Goal: Task Accomplishment & Management: Manage account settings

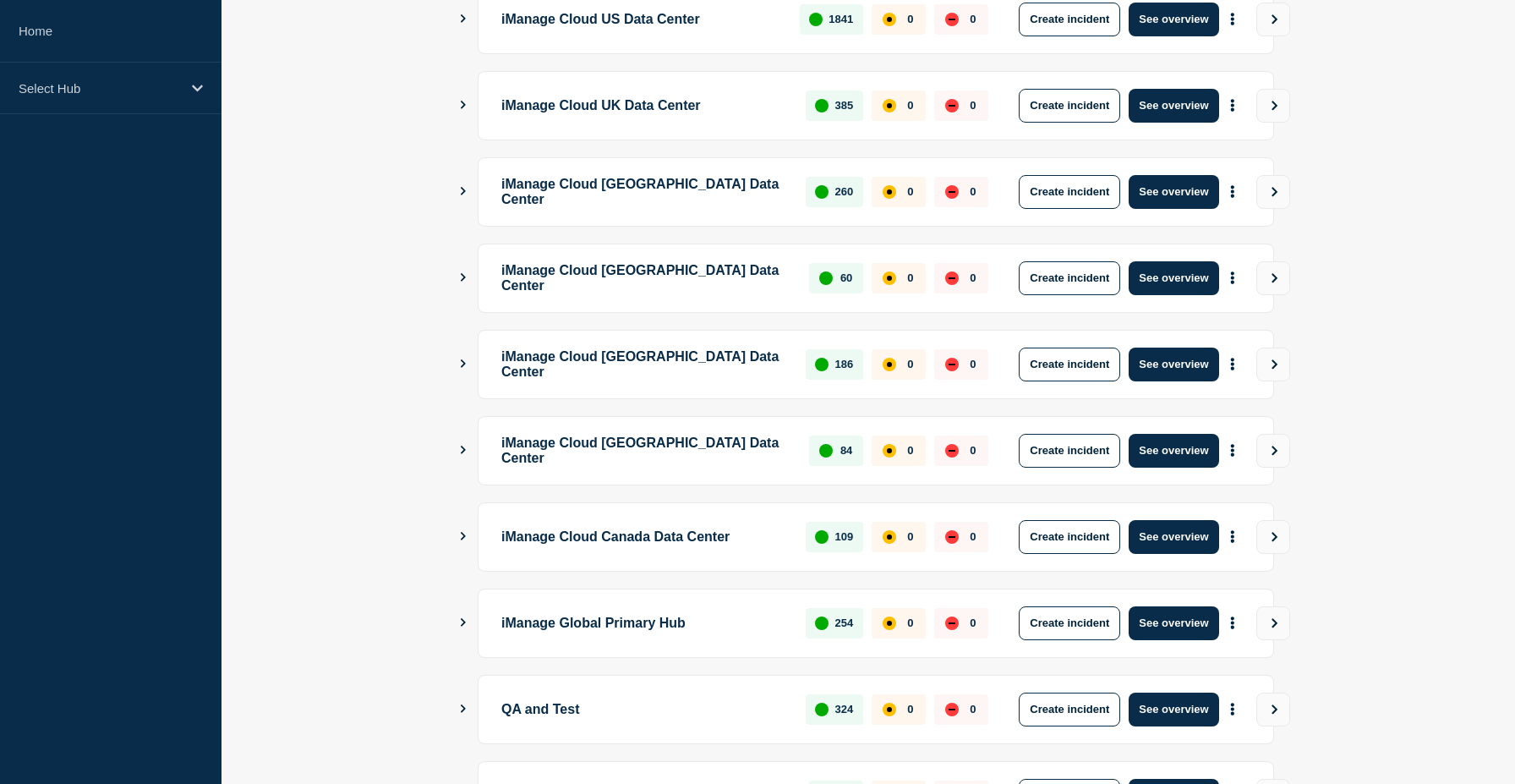
scroll to position [331, 0]
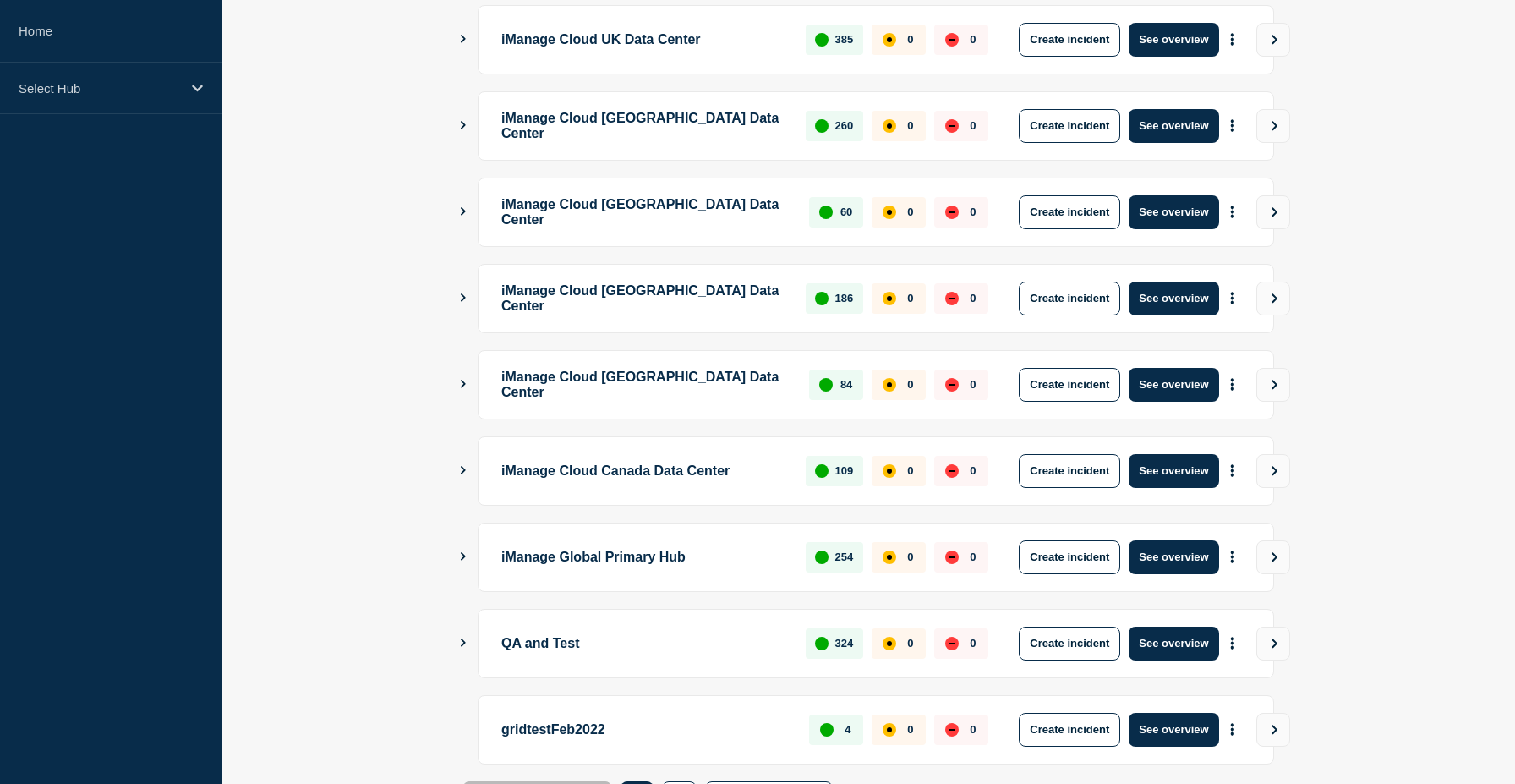
click at [468, 648] on div "QA and Test 324 0 0 Create incident See overview" at bounding box center [868, 643] width 812 height 70
click at [468, 646] on icon "Show Connected Hubs" at bounding box center [463, 642] width 11 height 9
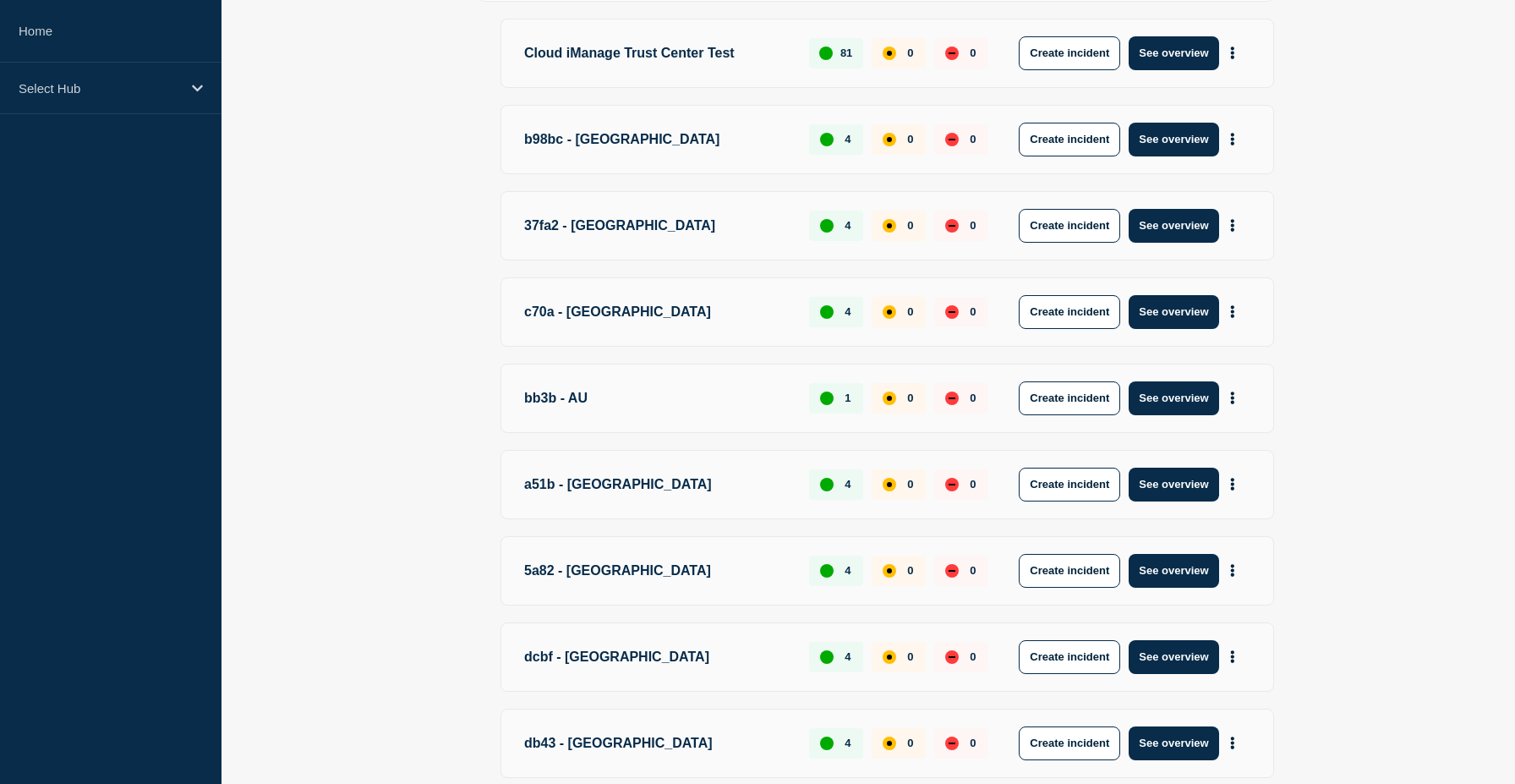
scroll to position [1344, 0]
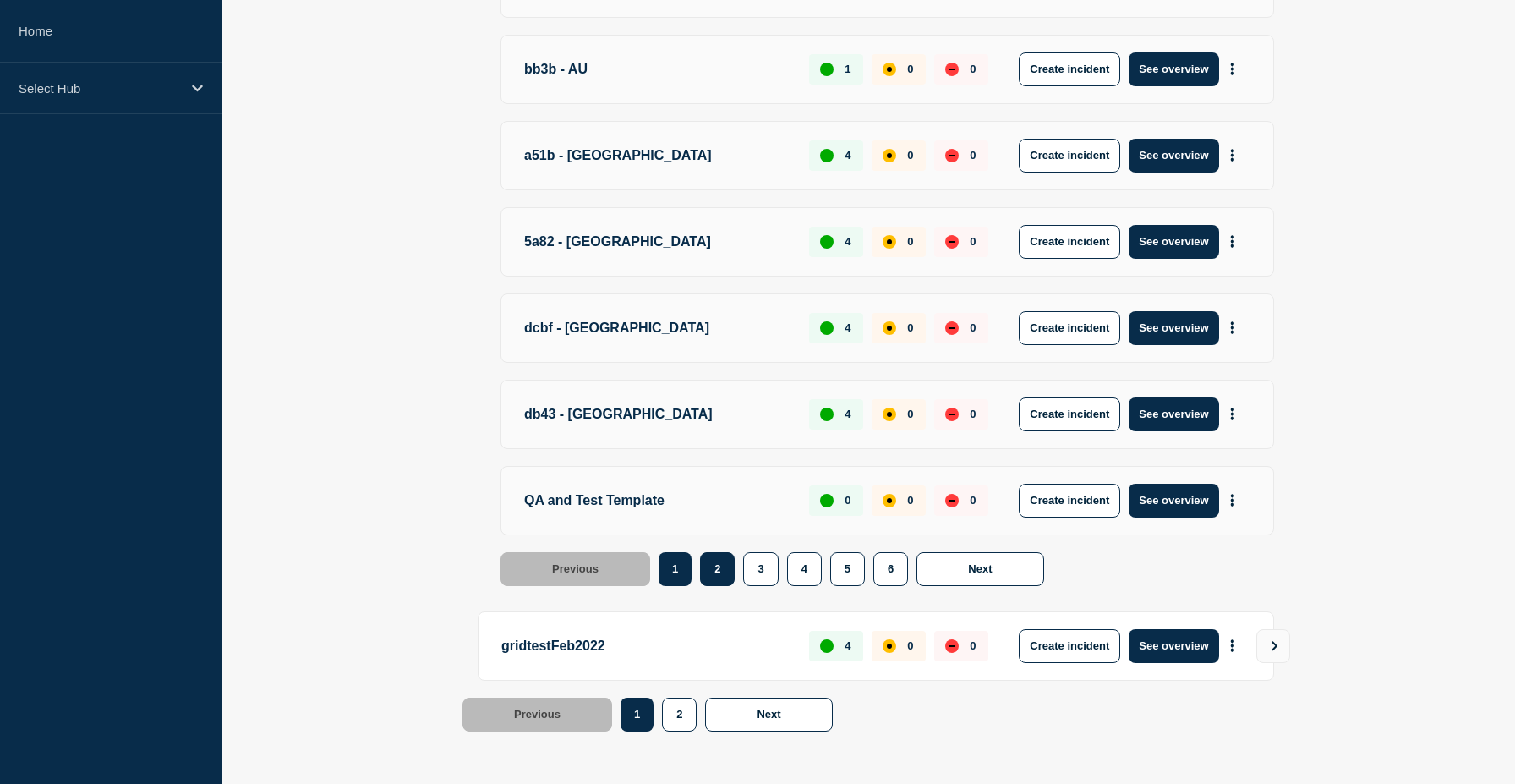
click at [717, 569] on button "2" at bounding box center [717, 569] width 35 height 34
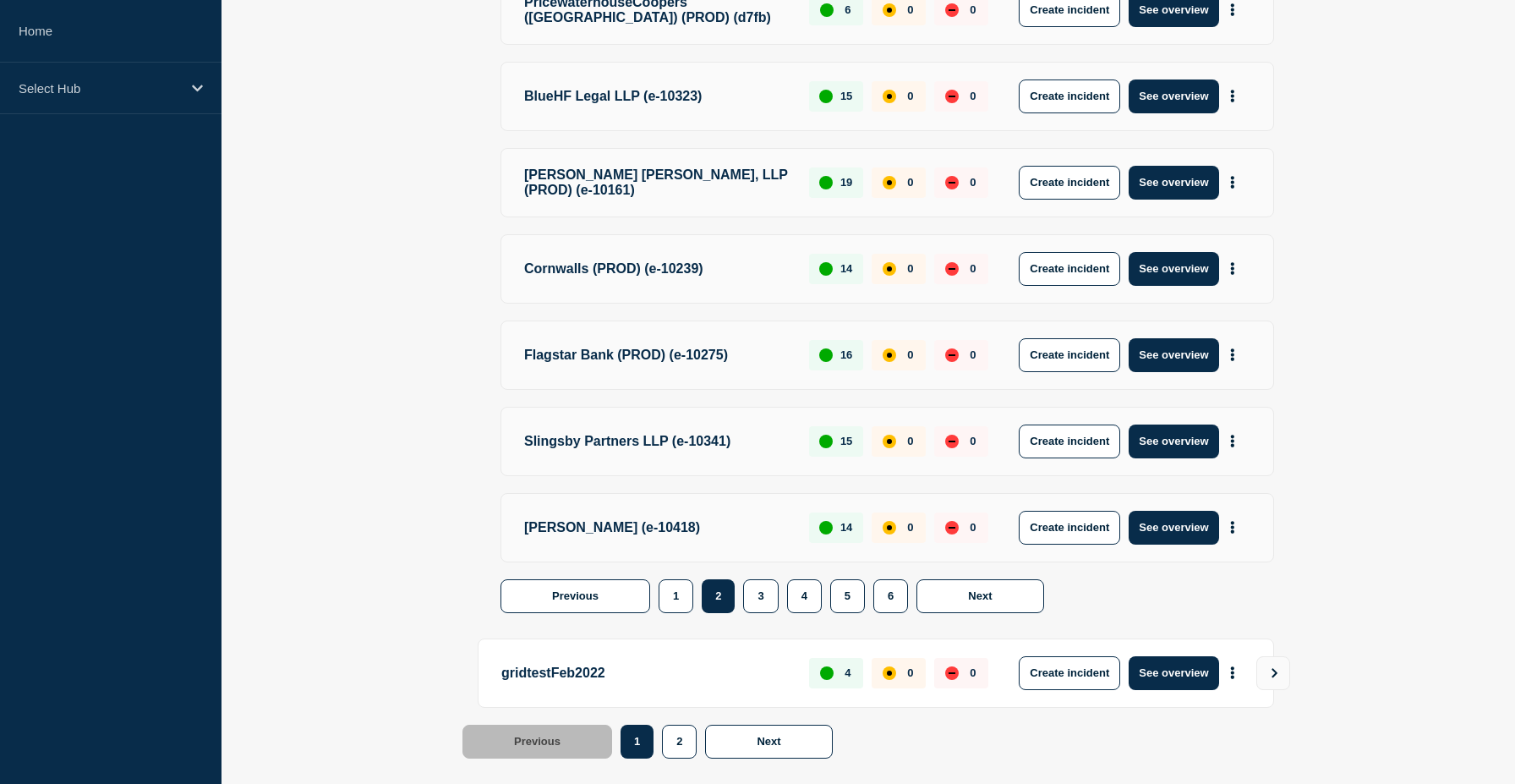
scroll to position [1354, 0]
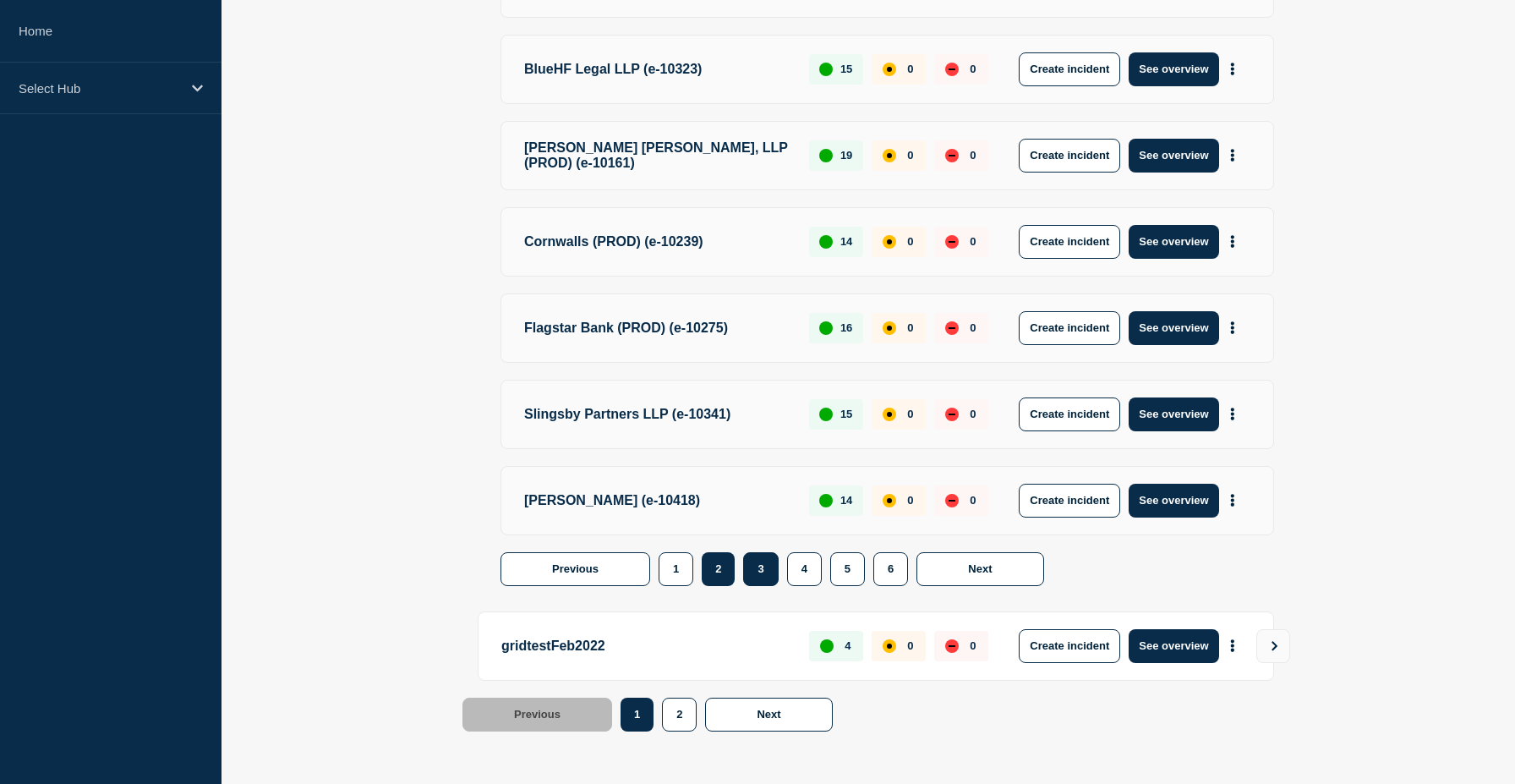
click at [760, 567] on button "3" at bounding box center [761, 569] width 35 height 34
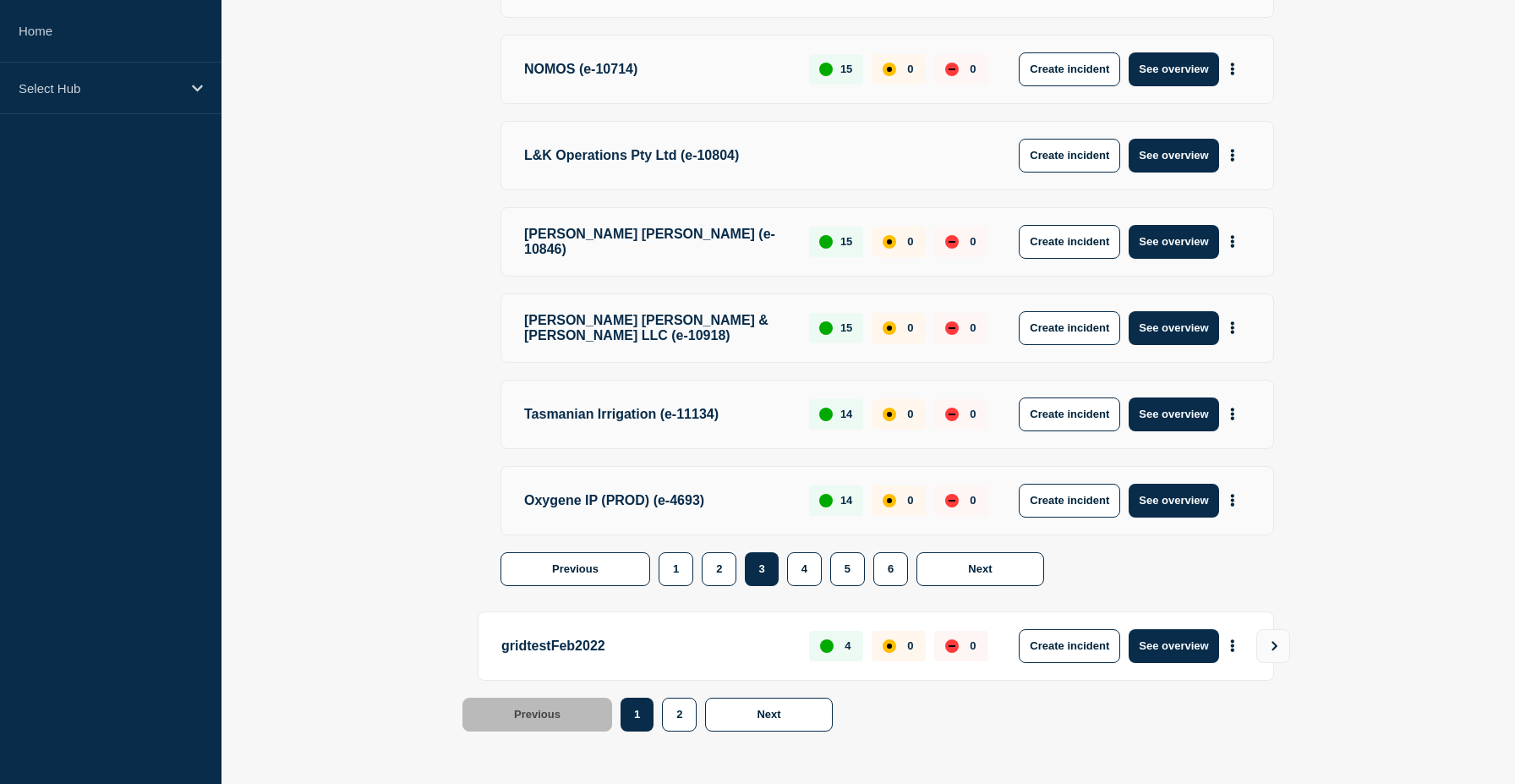
scroll to position [1348, 0]
click at [715, 572] on button "2" at bounding box center [719, 569] width 35 height 34
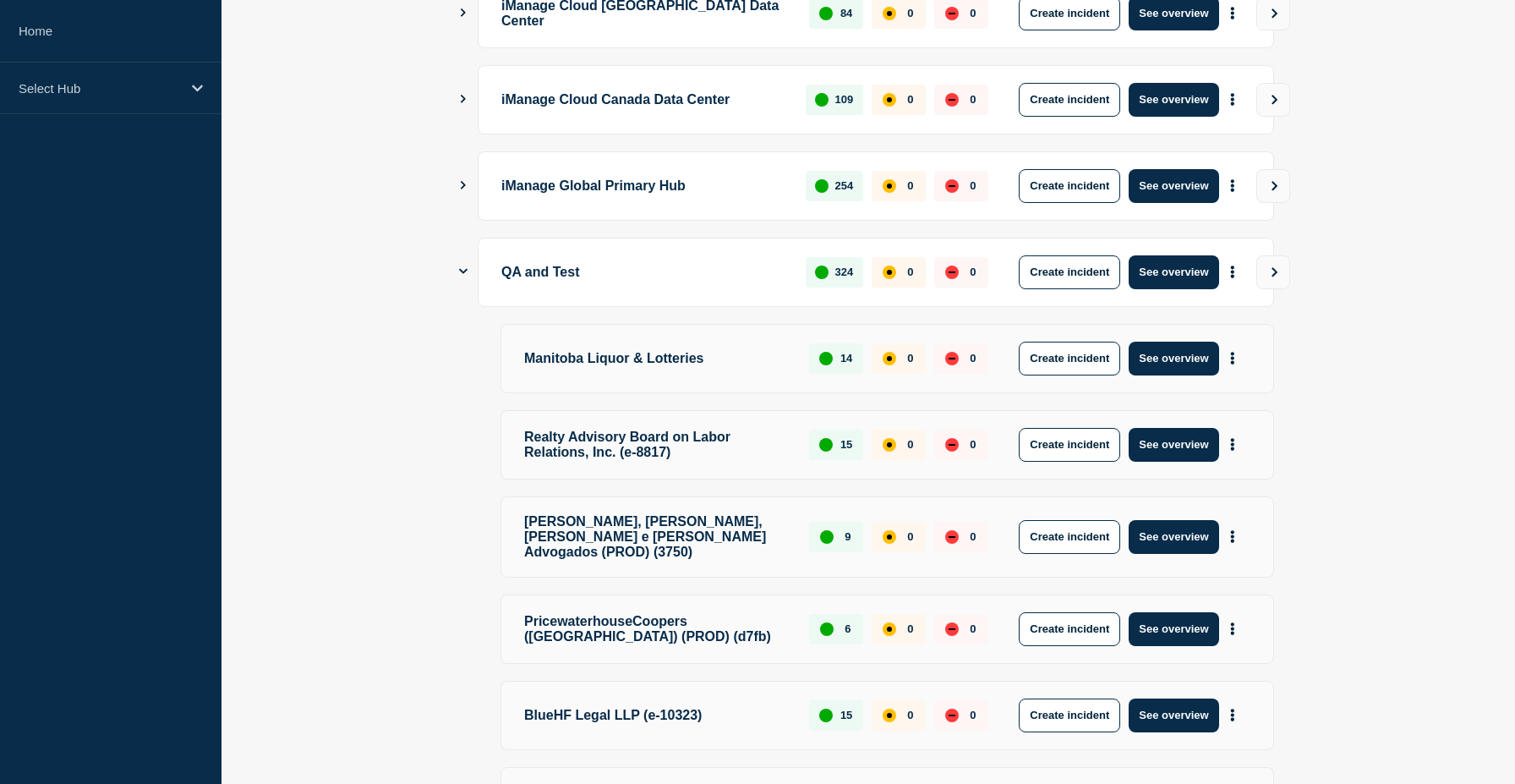
scroll to position [637, 0]
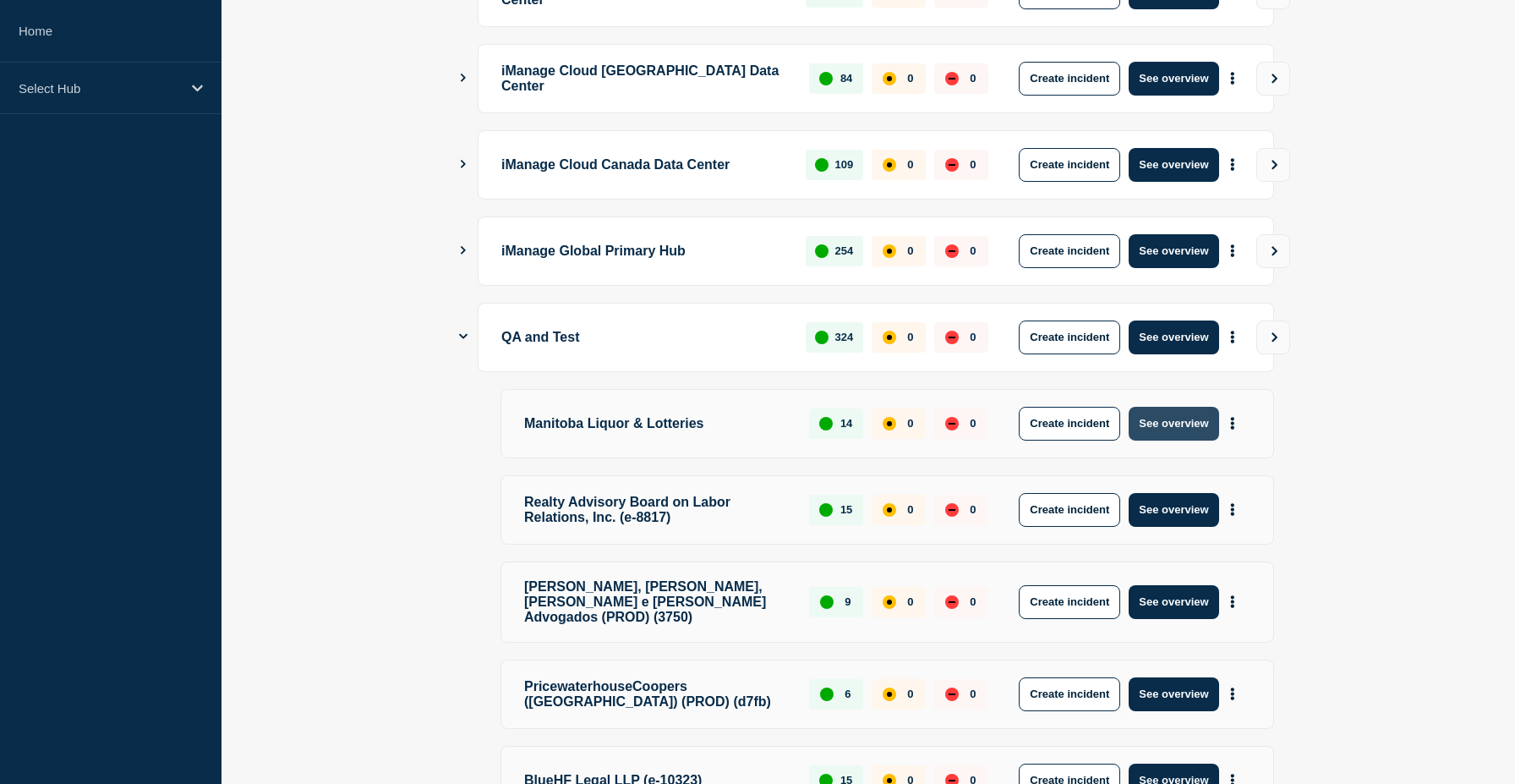
click at [1171, 430] on button "See overview" at bounding box center [1173, 423] width 90 height 34
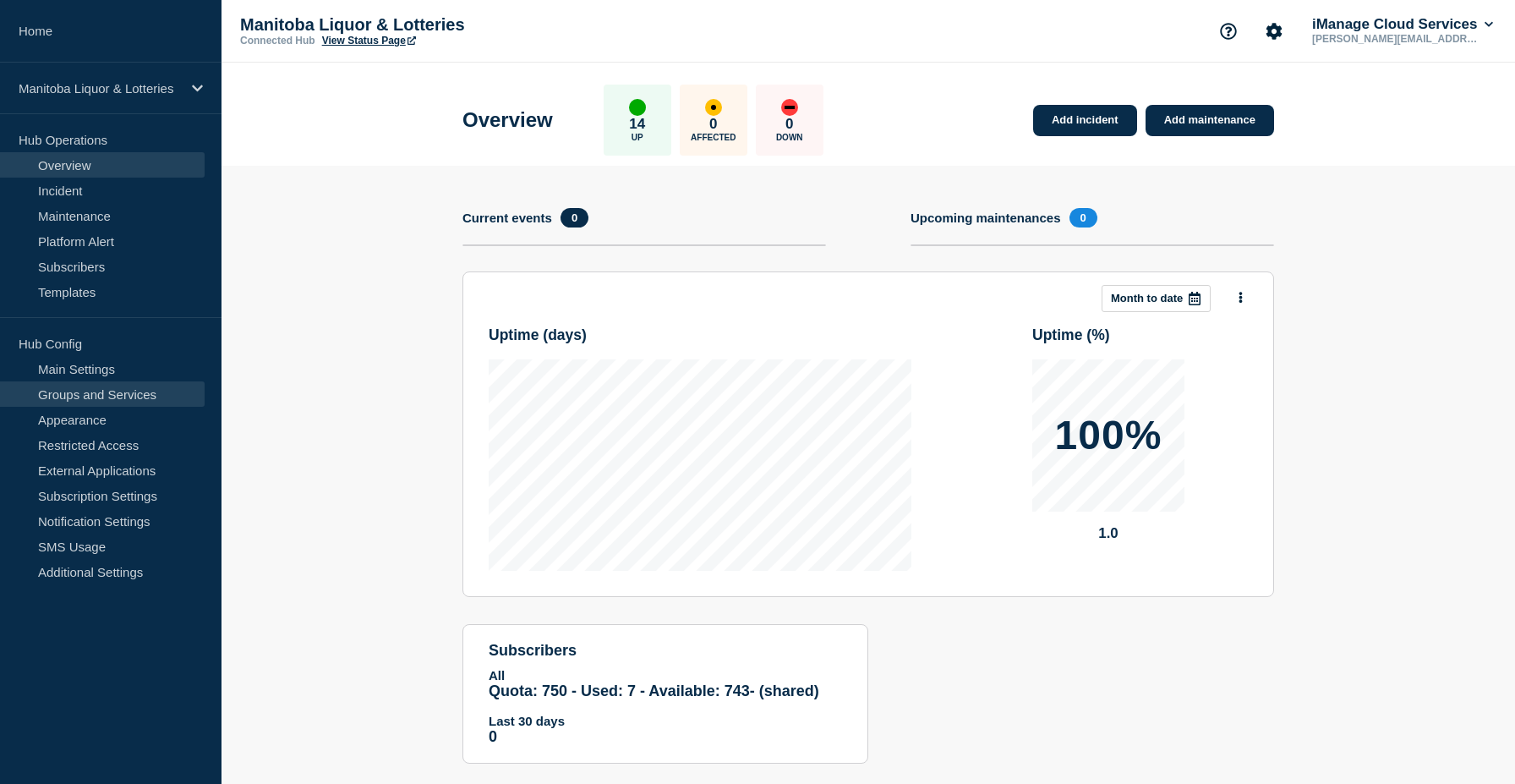
click at [146, 393] on link "Groups and Services" at bounding box center [102, 394] width 205 height 25
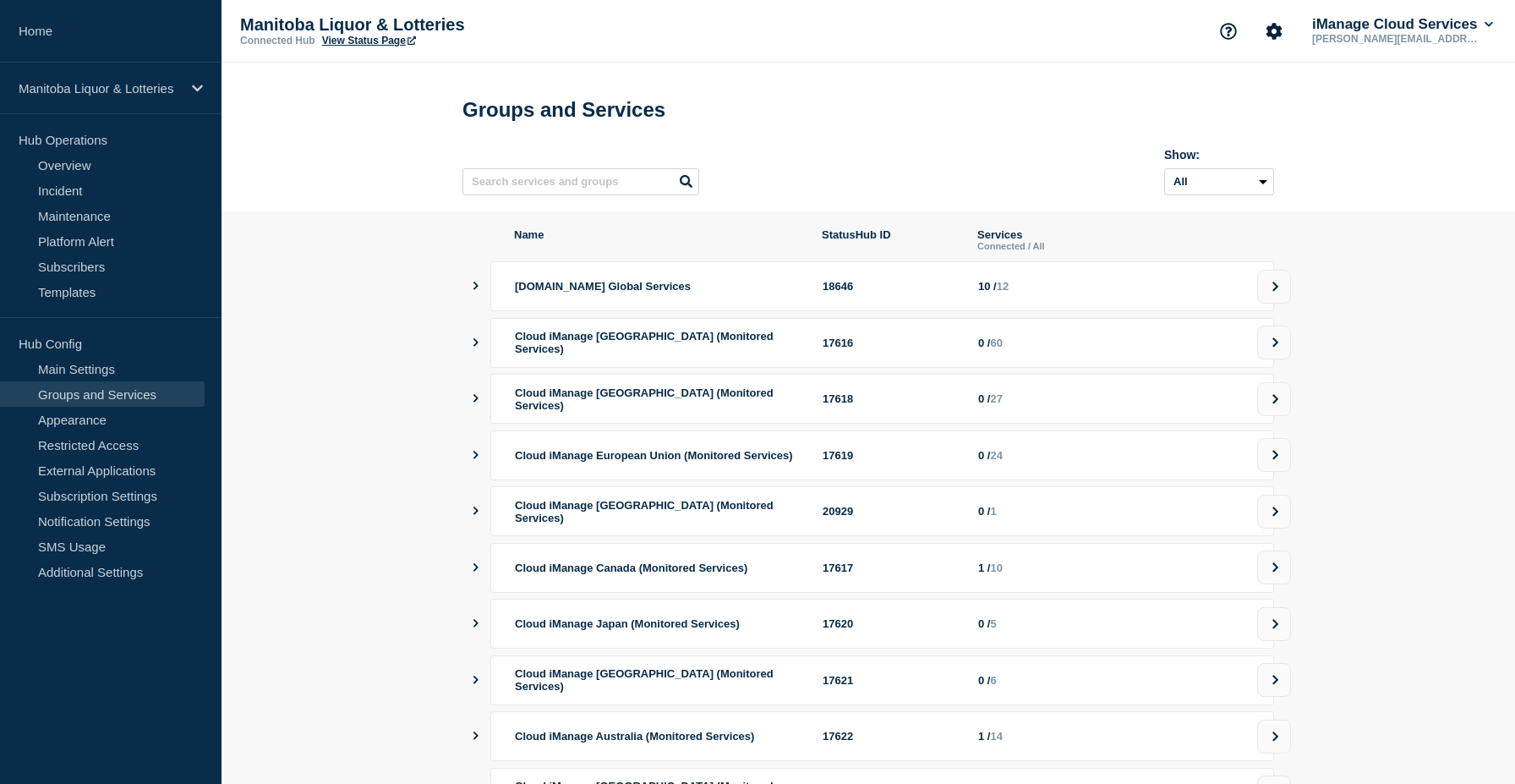
scroll to position [187, 0]
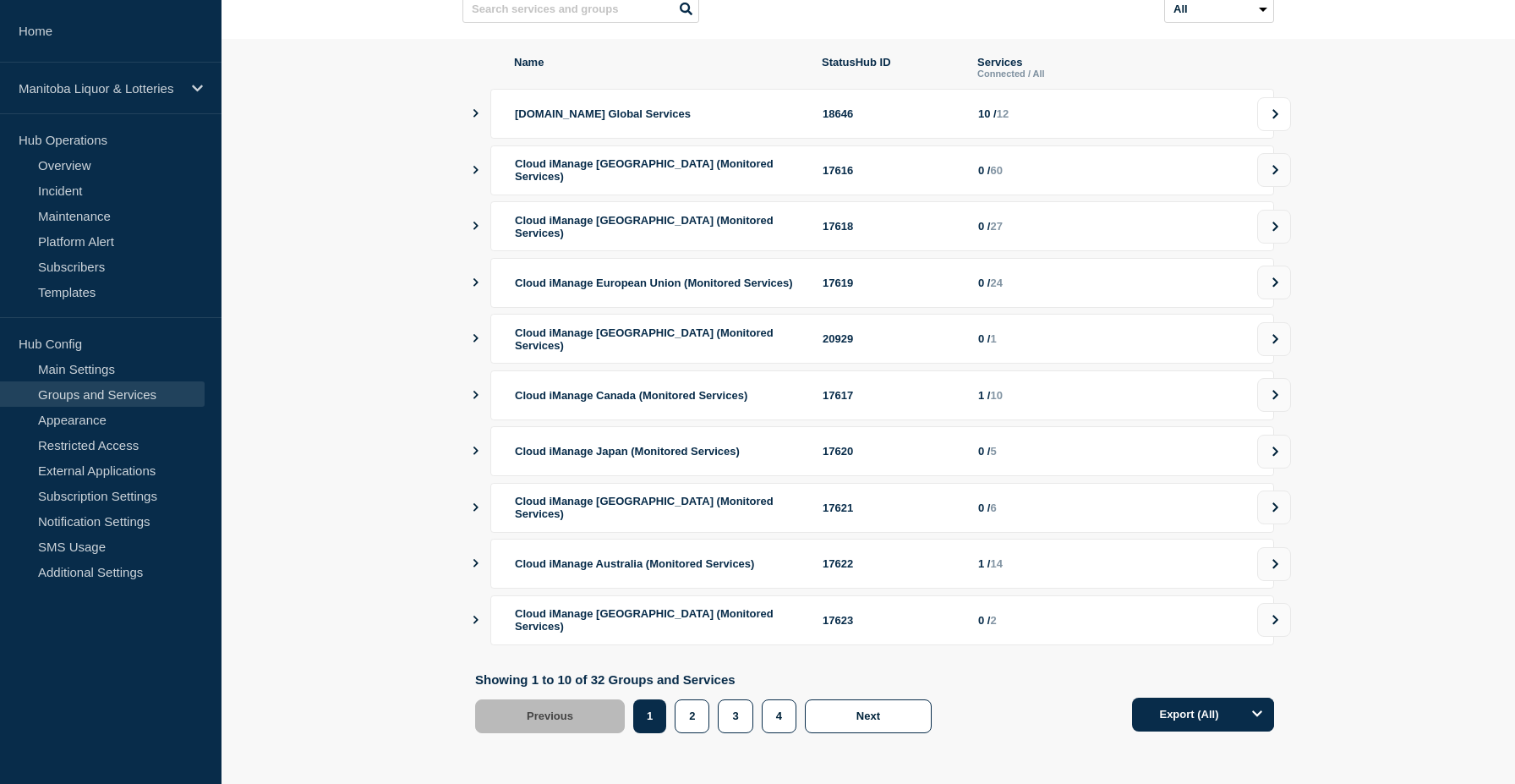
click at [1289, 116] on button at bounding box center [1274, 114] width 34 height 34
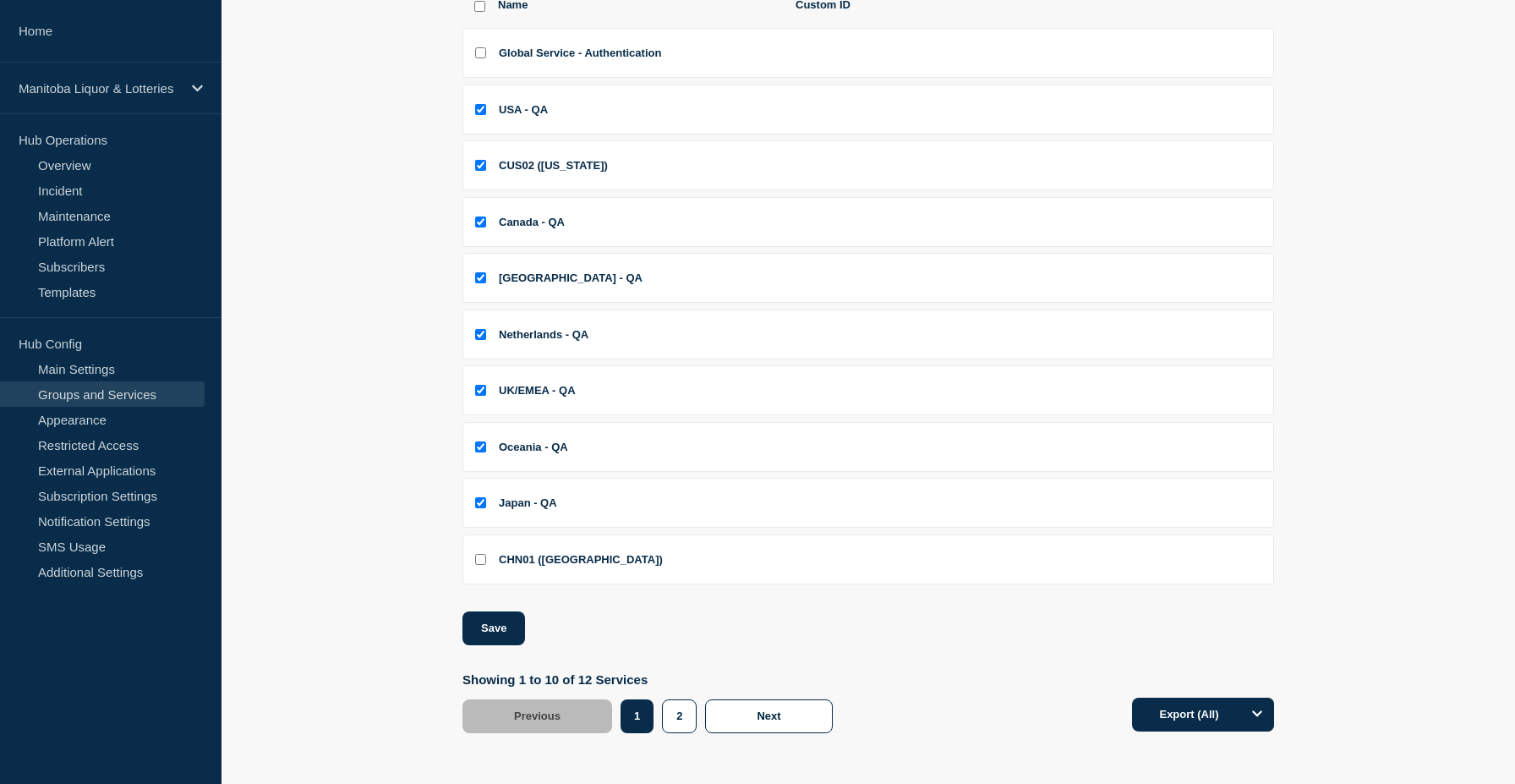
scroll to position [236, 0]
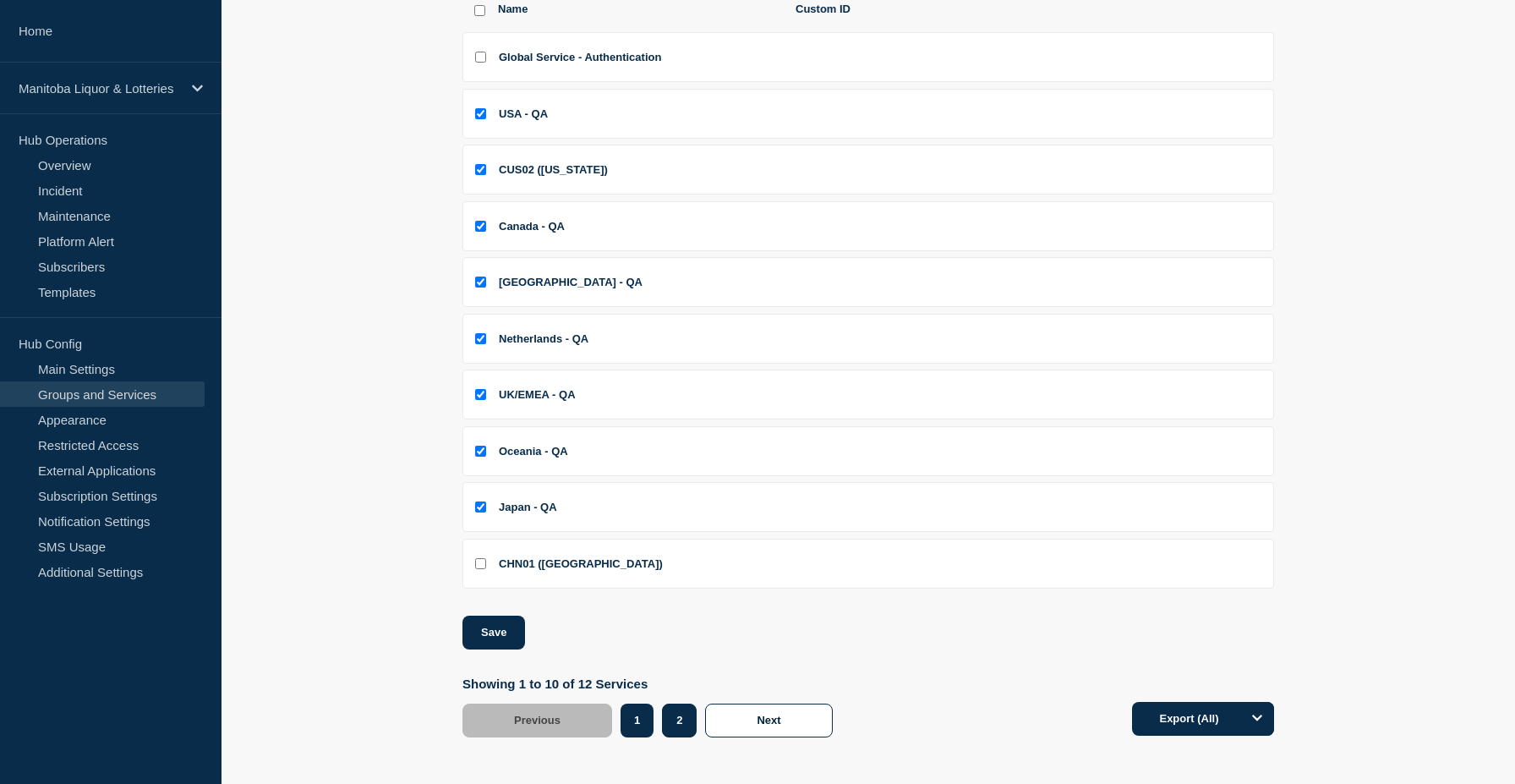
click at [681, 738] on button "2" at bounding box center [680, 720] width 35 height 34
checkbox input "true"
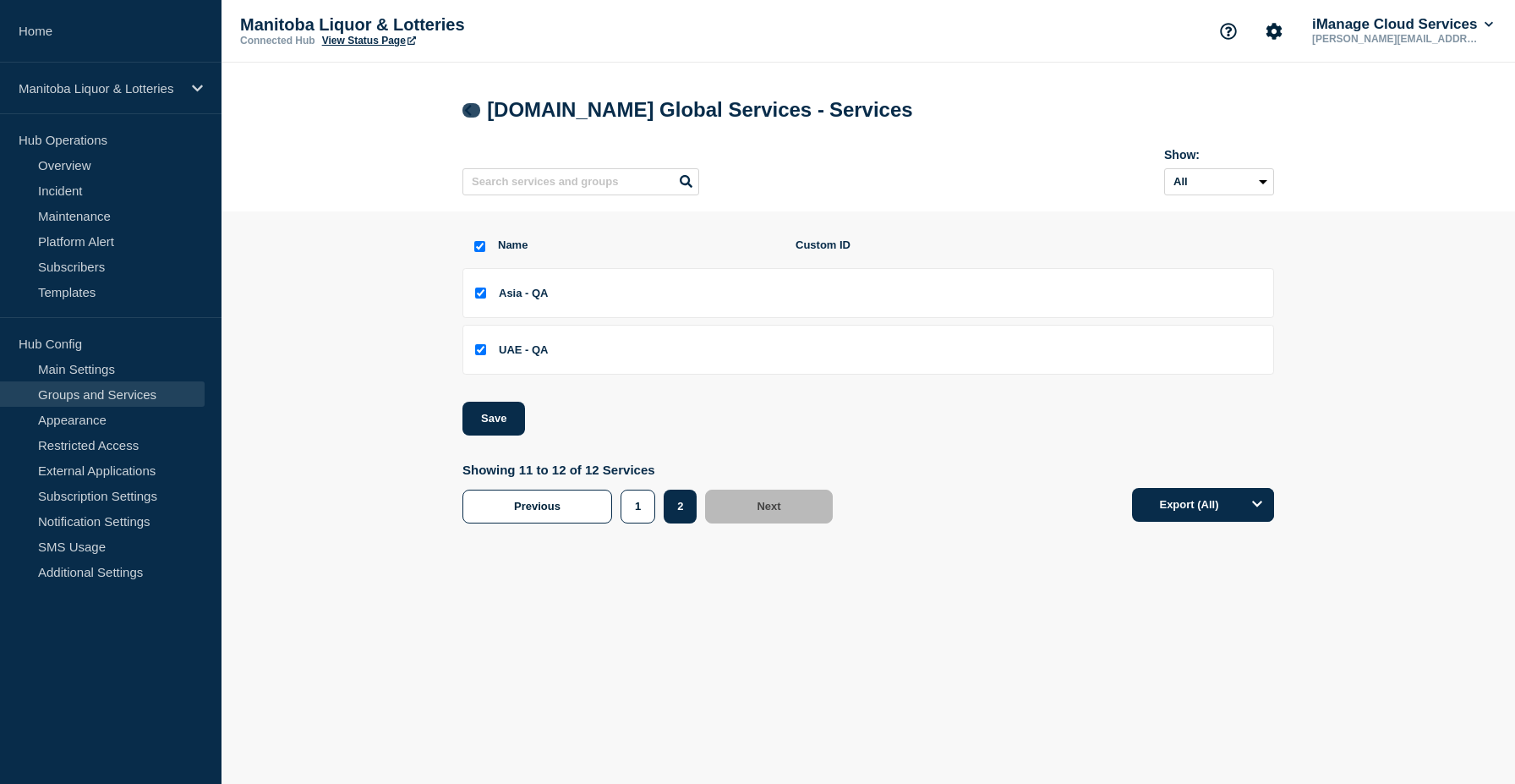
click at [473, 112] on icon at bounding box center [467, 110] width 13 height 11
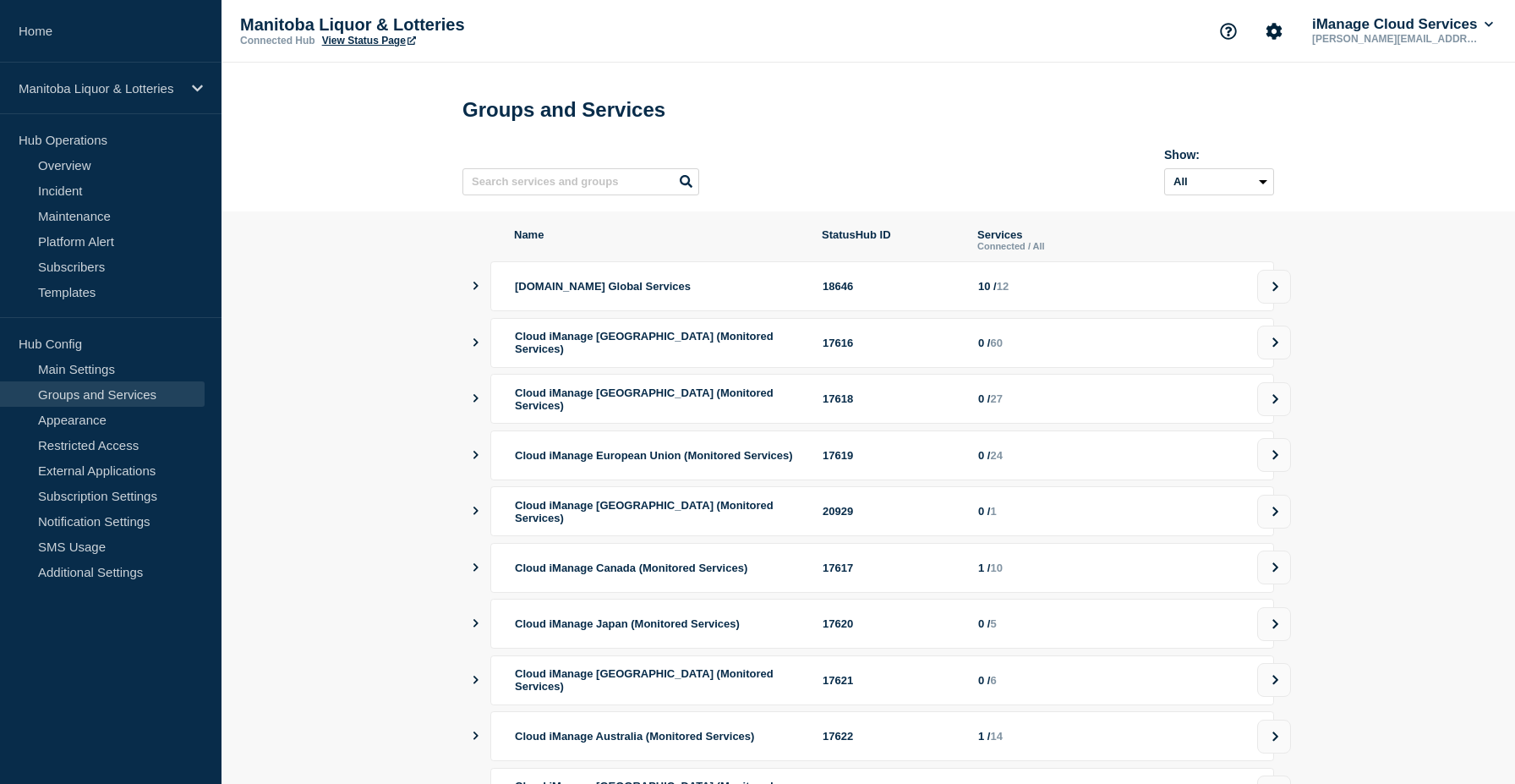
click at [383, 43] on link "View Status Page" at bounding box center [369, 41] width 94 height 12
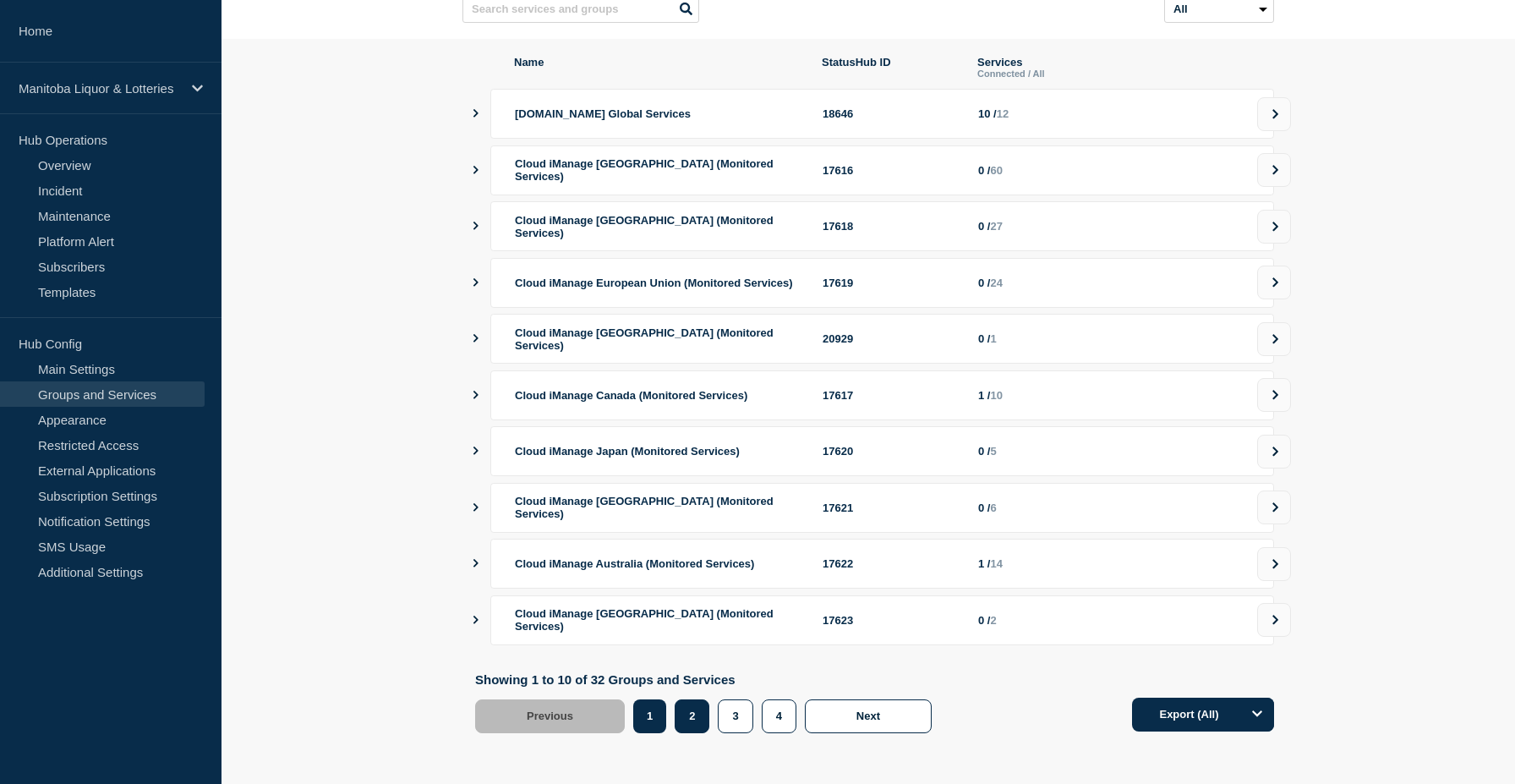
click at [696, 724] on button "2" at bounding box center [692, 715] width 35 height 34
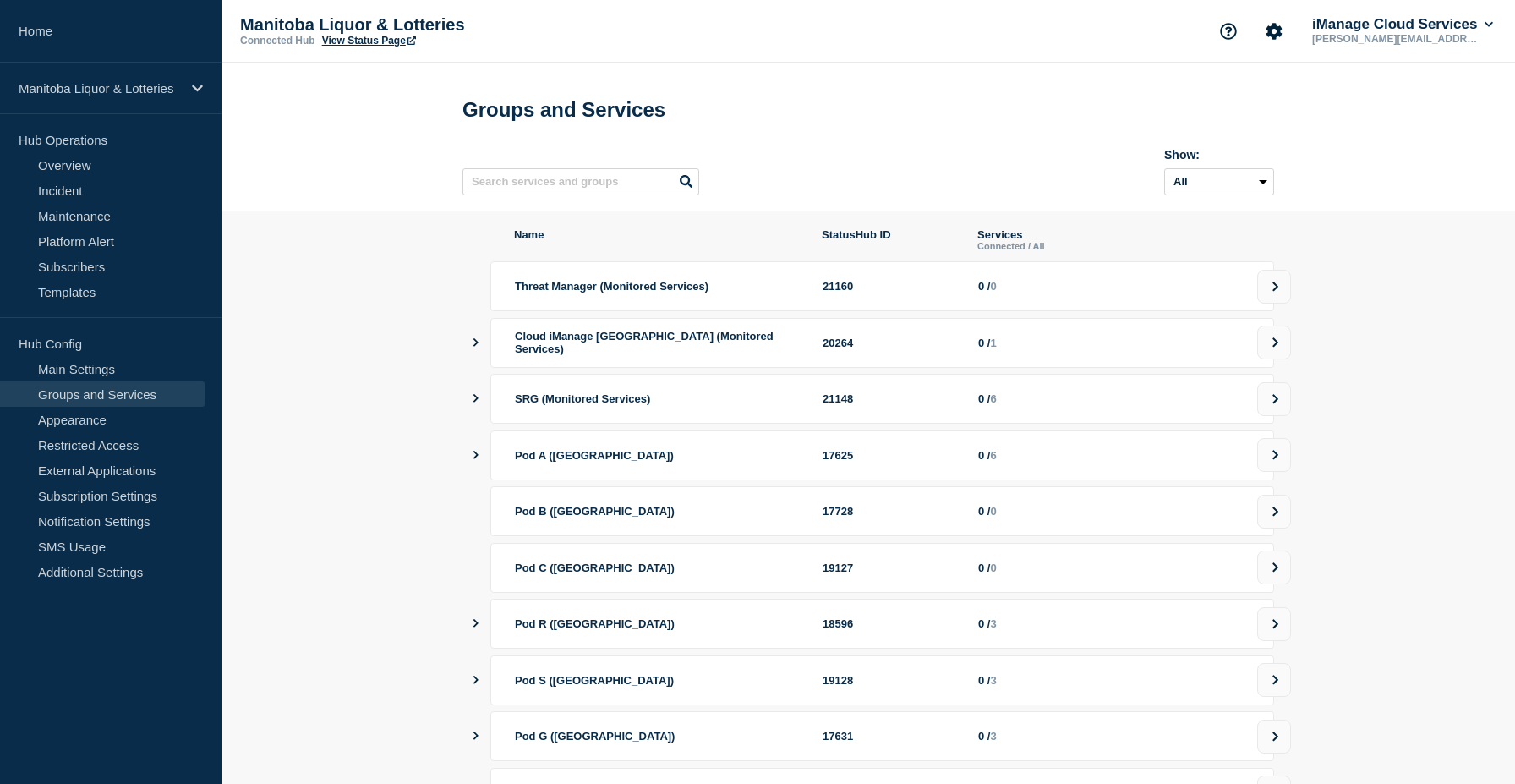
scroll to position [51, 0]
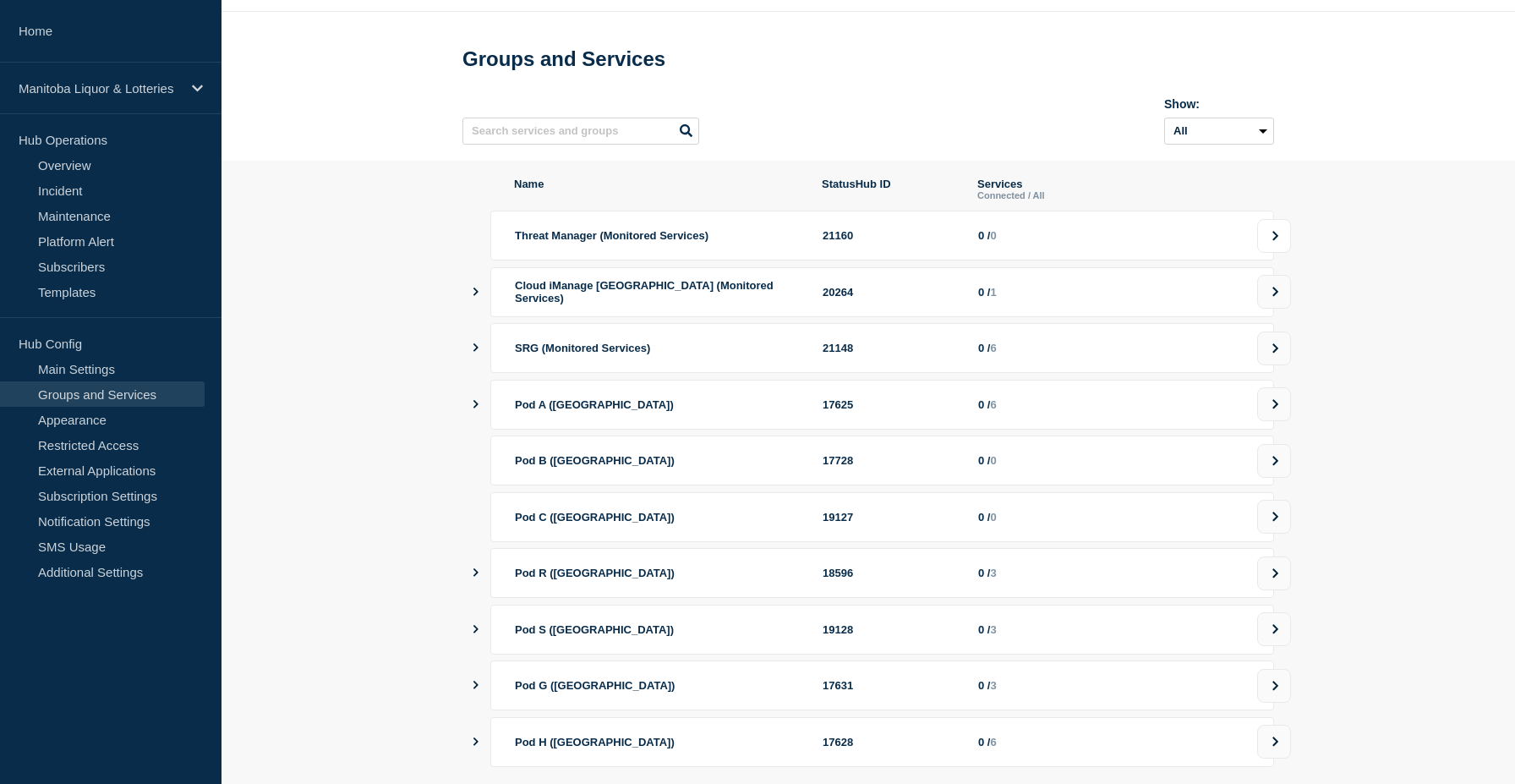
click at [1274, 253] on button at bounding box center [1274, 236] width 34 height 34
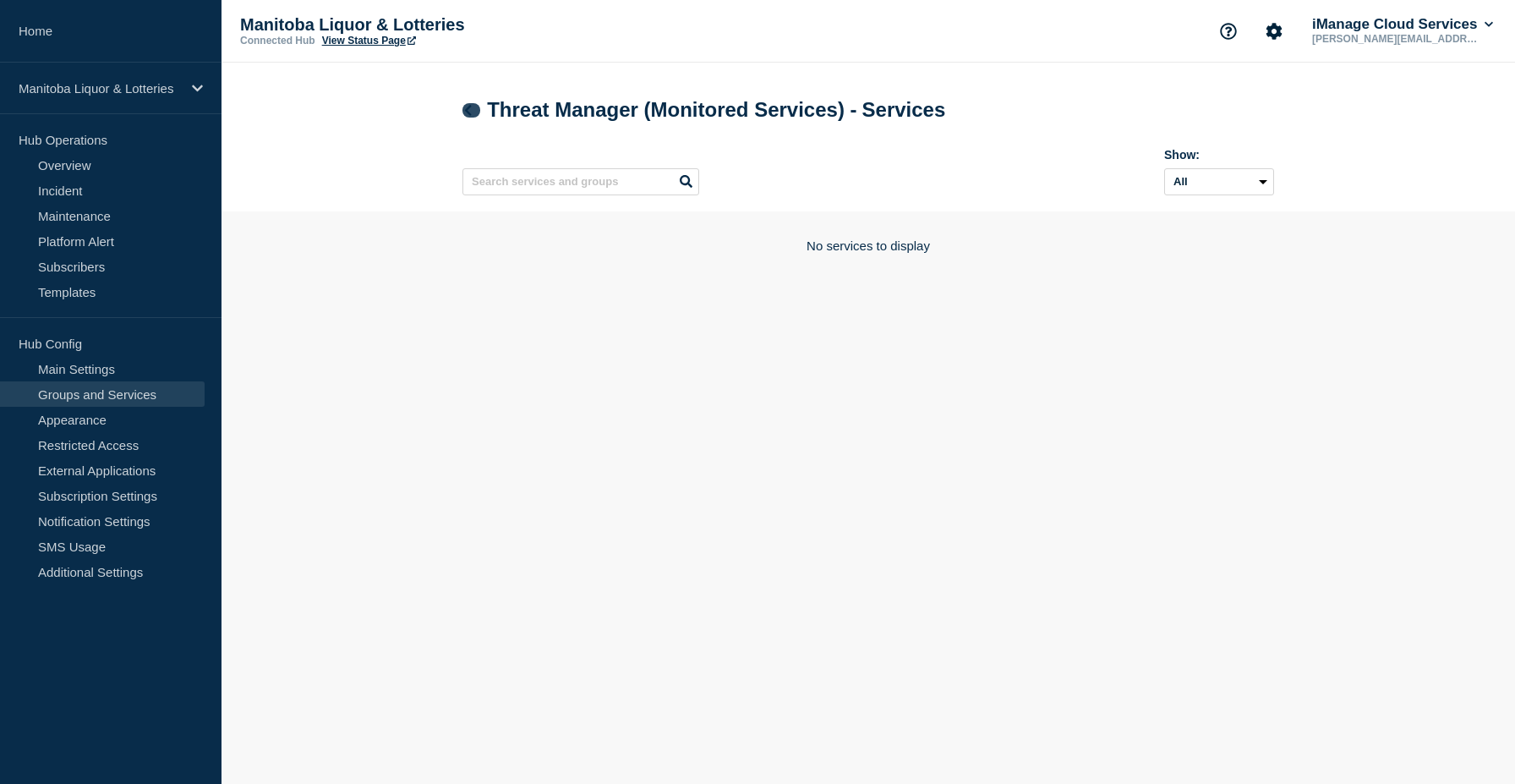
click at [469, 111] on icon at bounding box center [467, 110] width 13 height 11
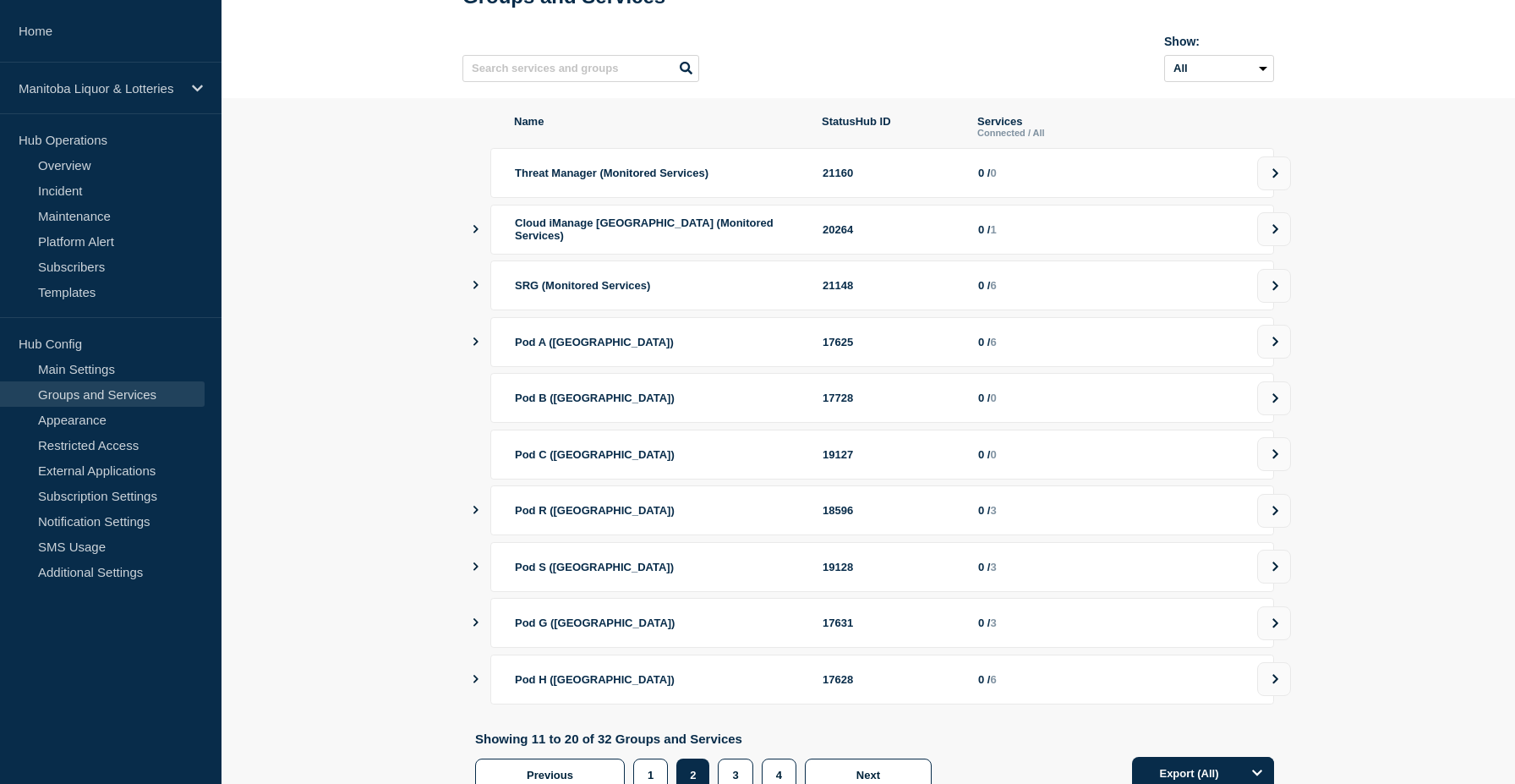
scroll to position [187, 0]
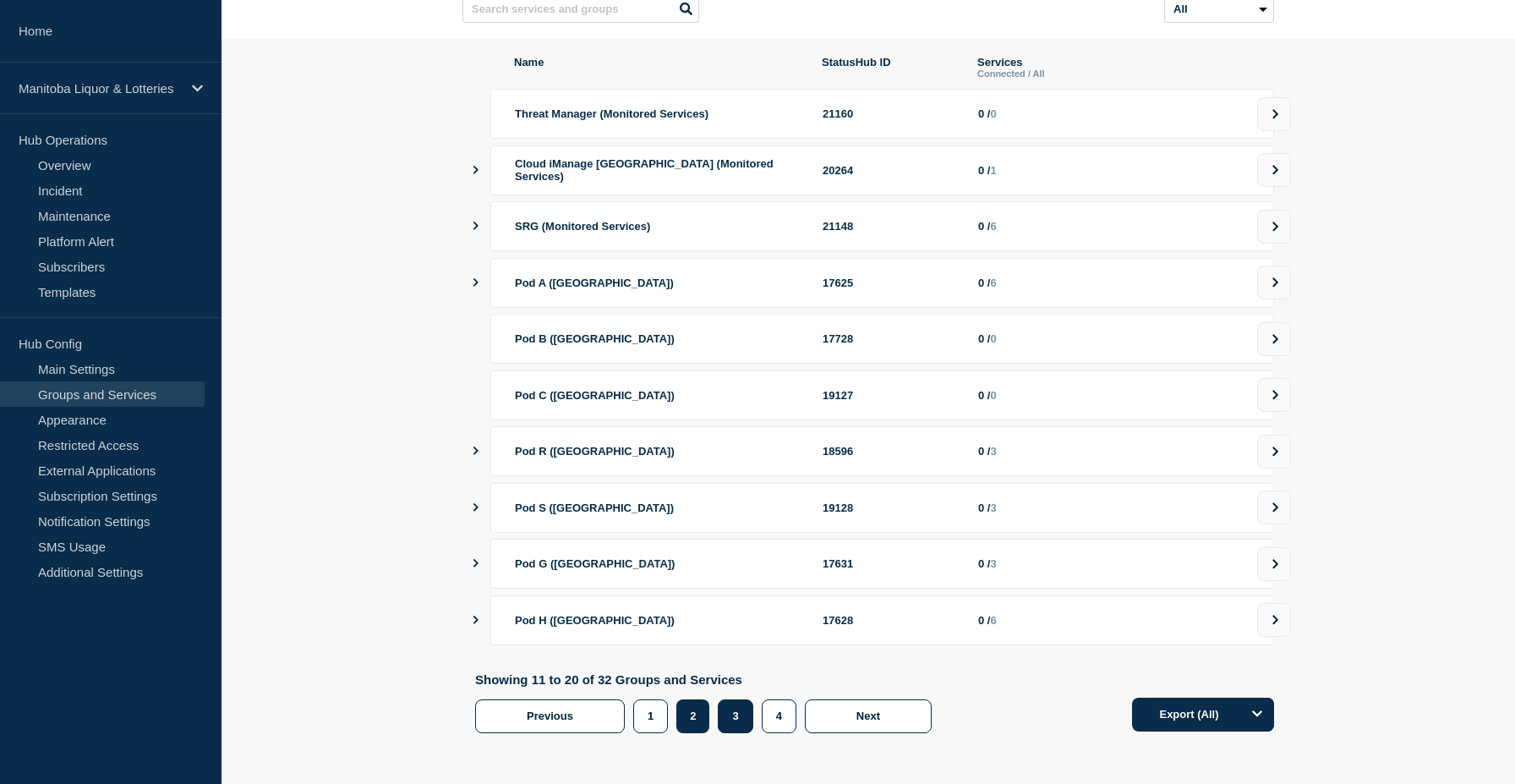
click at [739, 724] on button "3" at bounding box center [735, 715] width 35 height 34
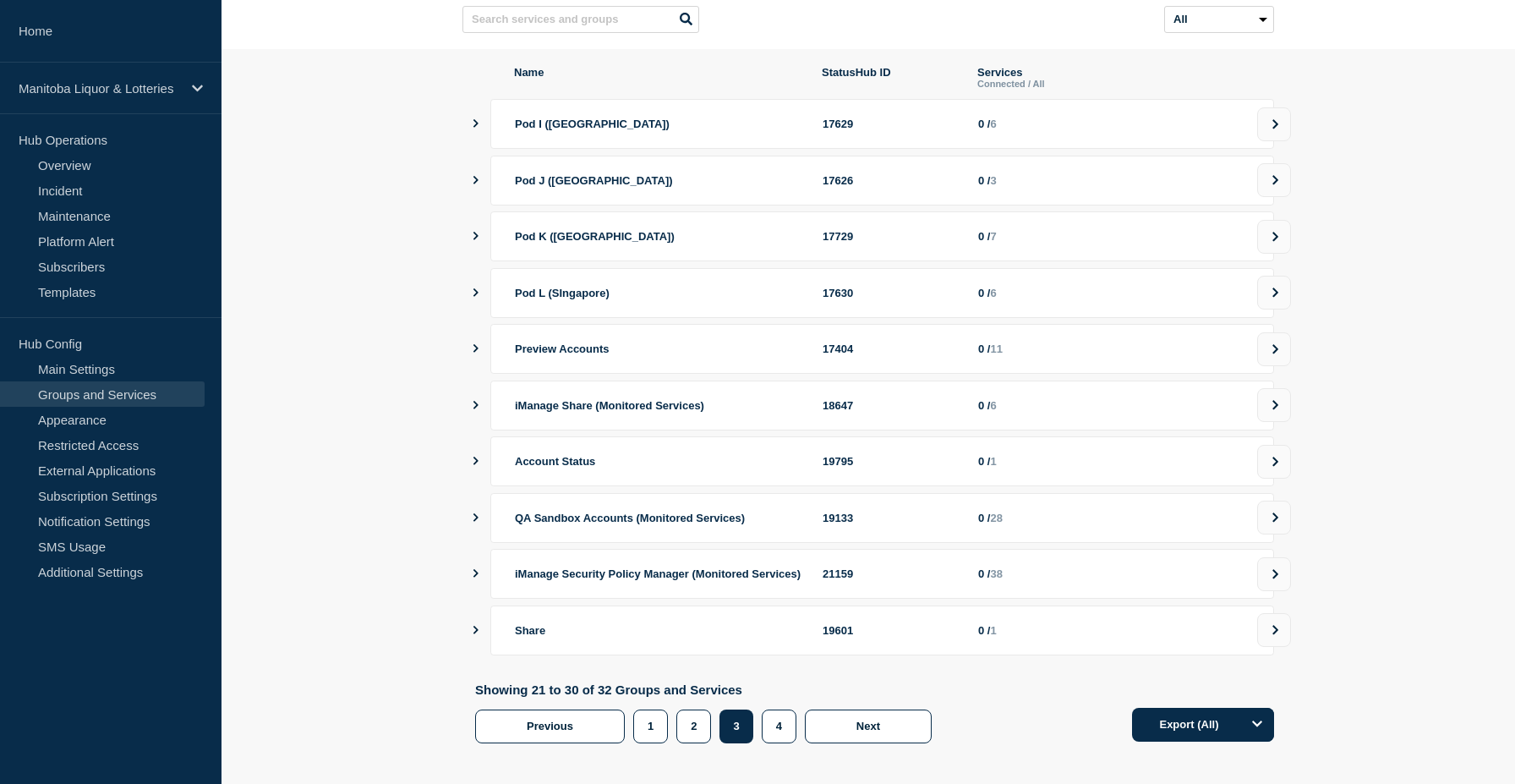
scroll to position [187, 0]
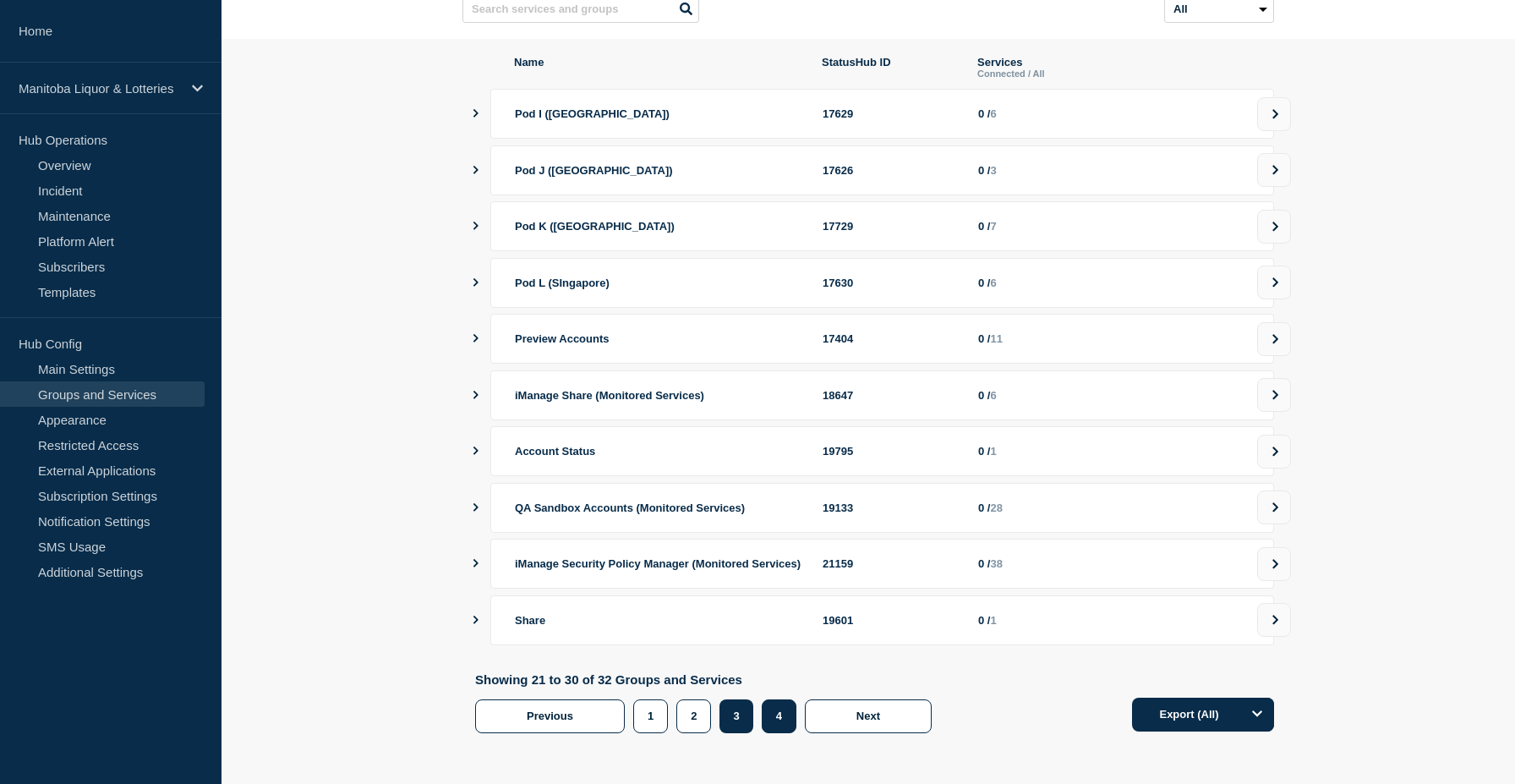
click at [778, 708] on button "4" at bounding box center [779, 715] width 35 height 34
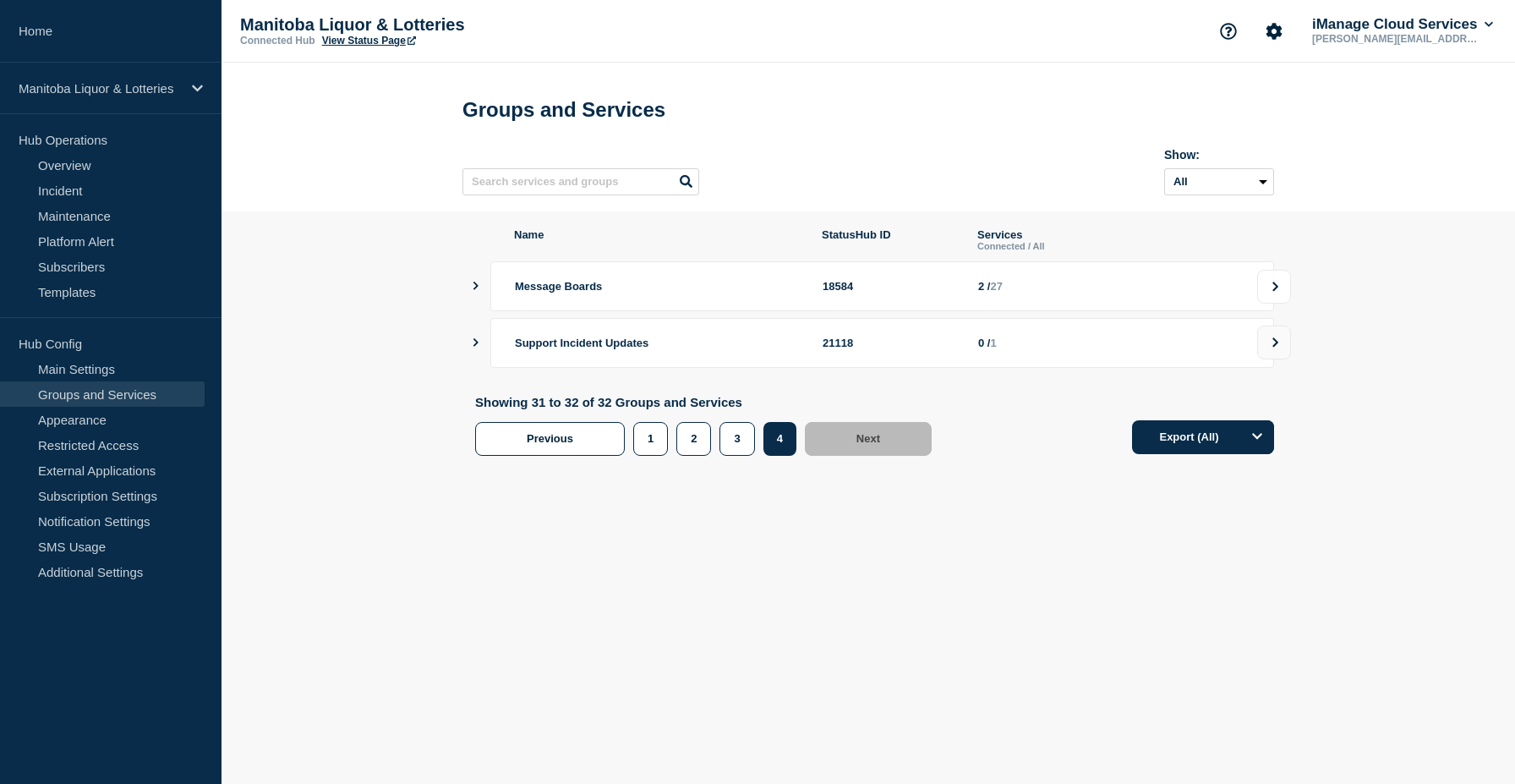
click at [1272, 292] on icon at bounding box center [1275, 287] width 11 height 11
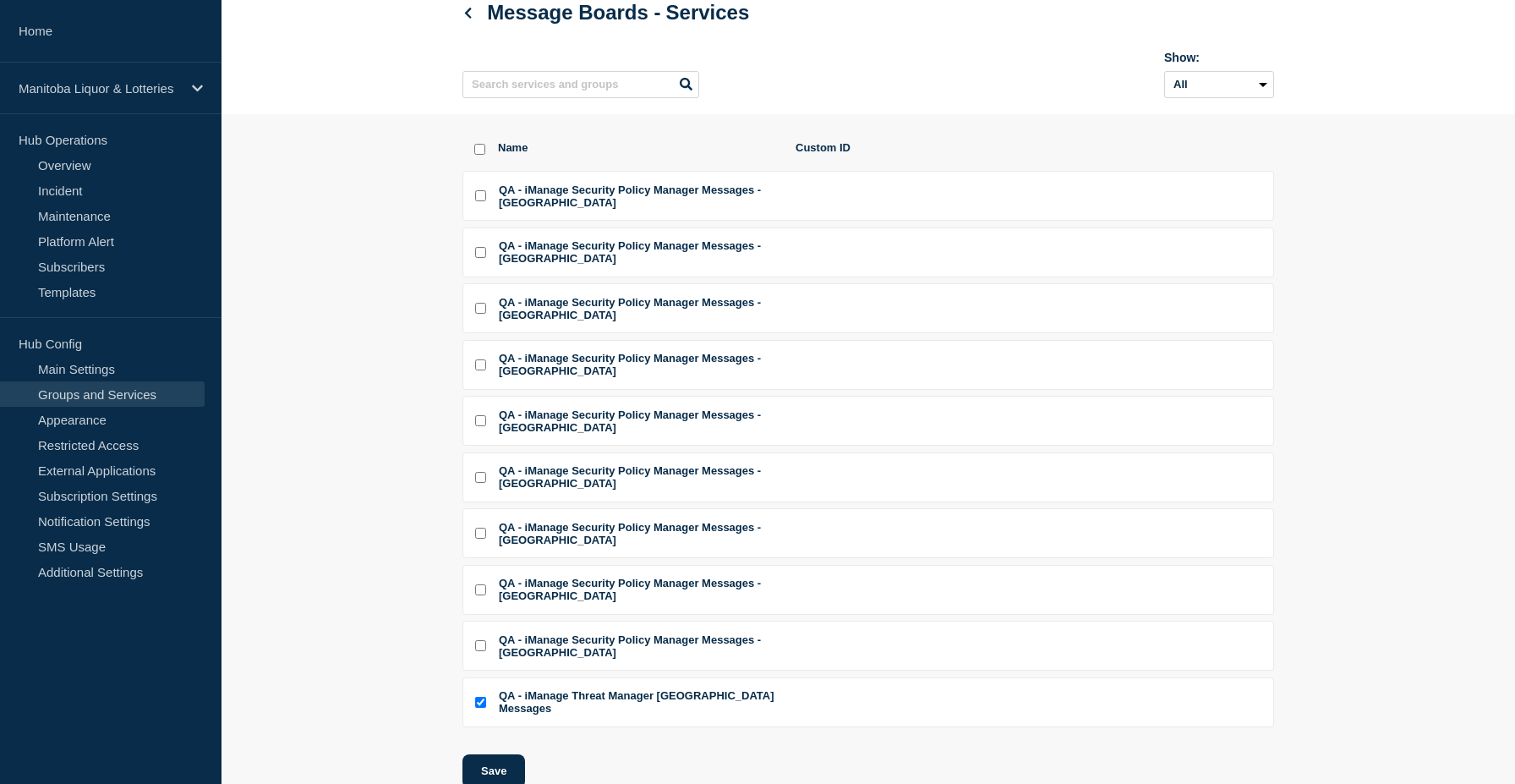
scroll to position [108, 0]
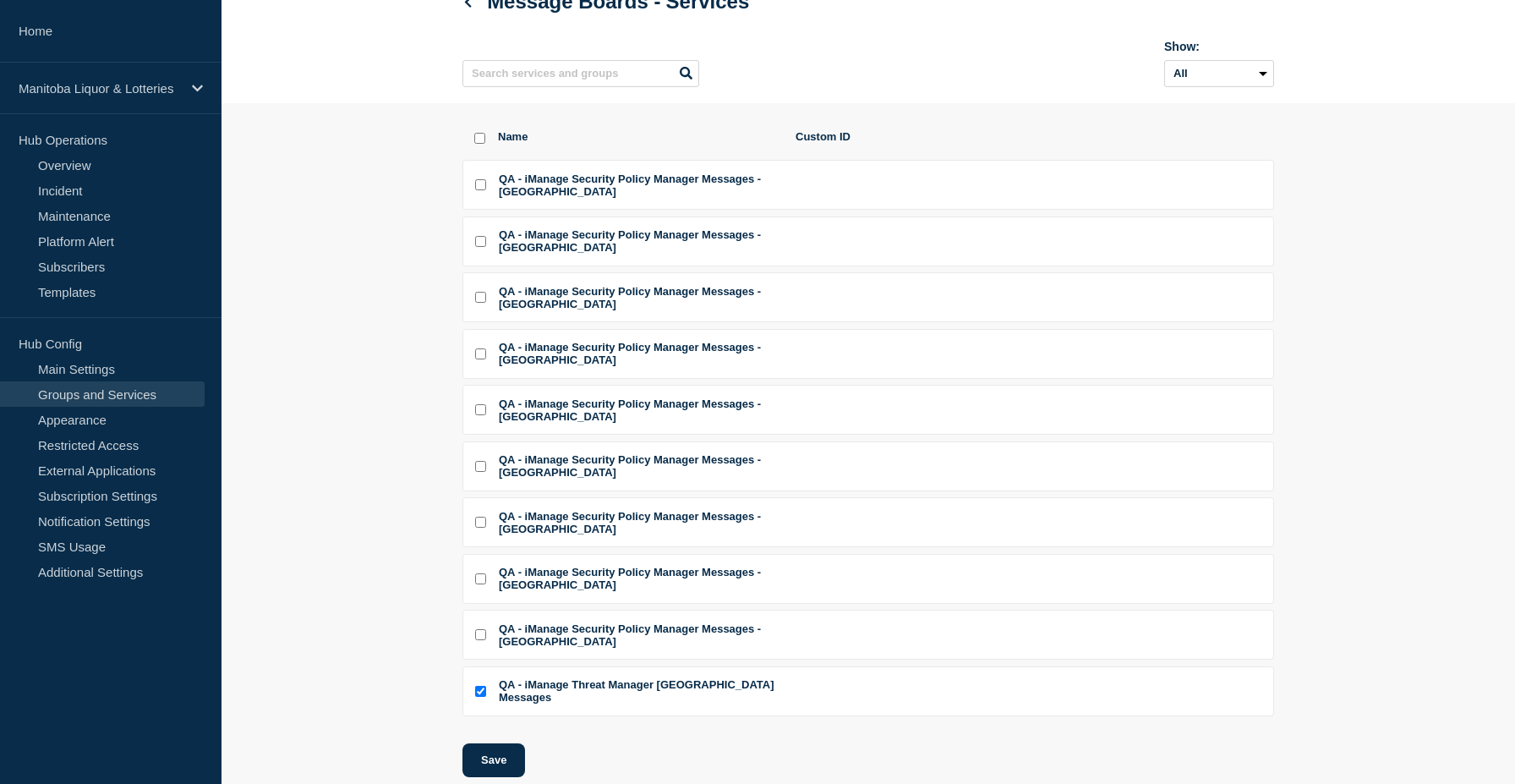
click at [1337, 202] on section "Name Custom ID QA - iManage Security Policy Manager Messages - UAE QA - iManage…" at bounding box center [868, 496] width 1294 height 787
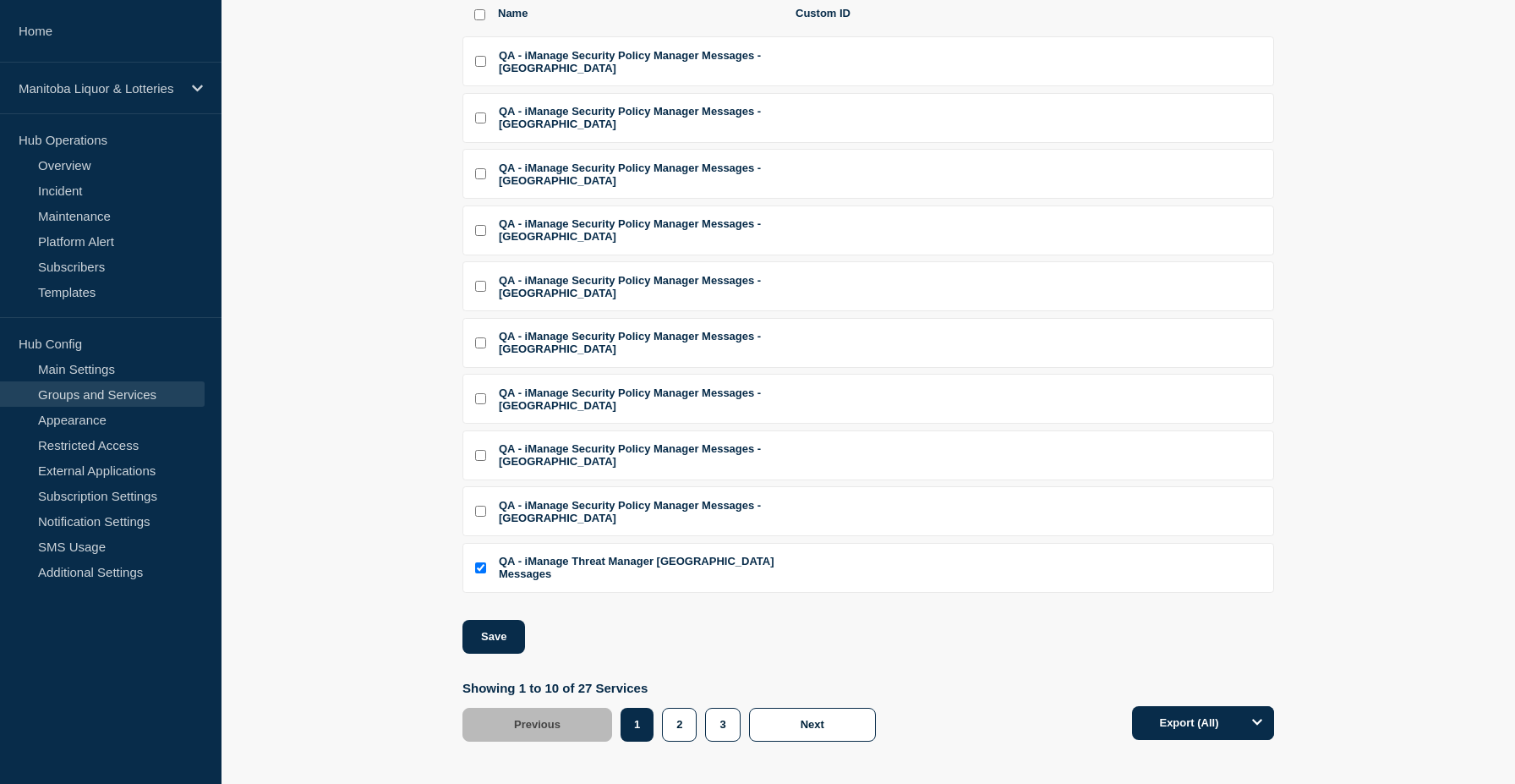
scroll to position [236, 0]
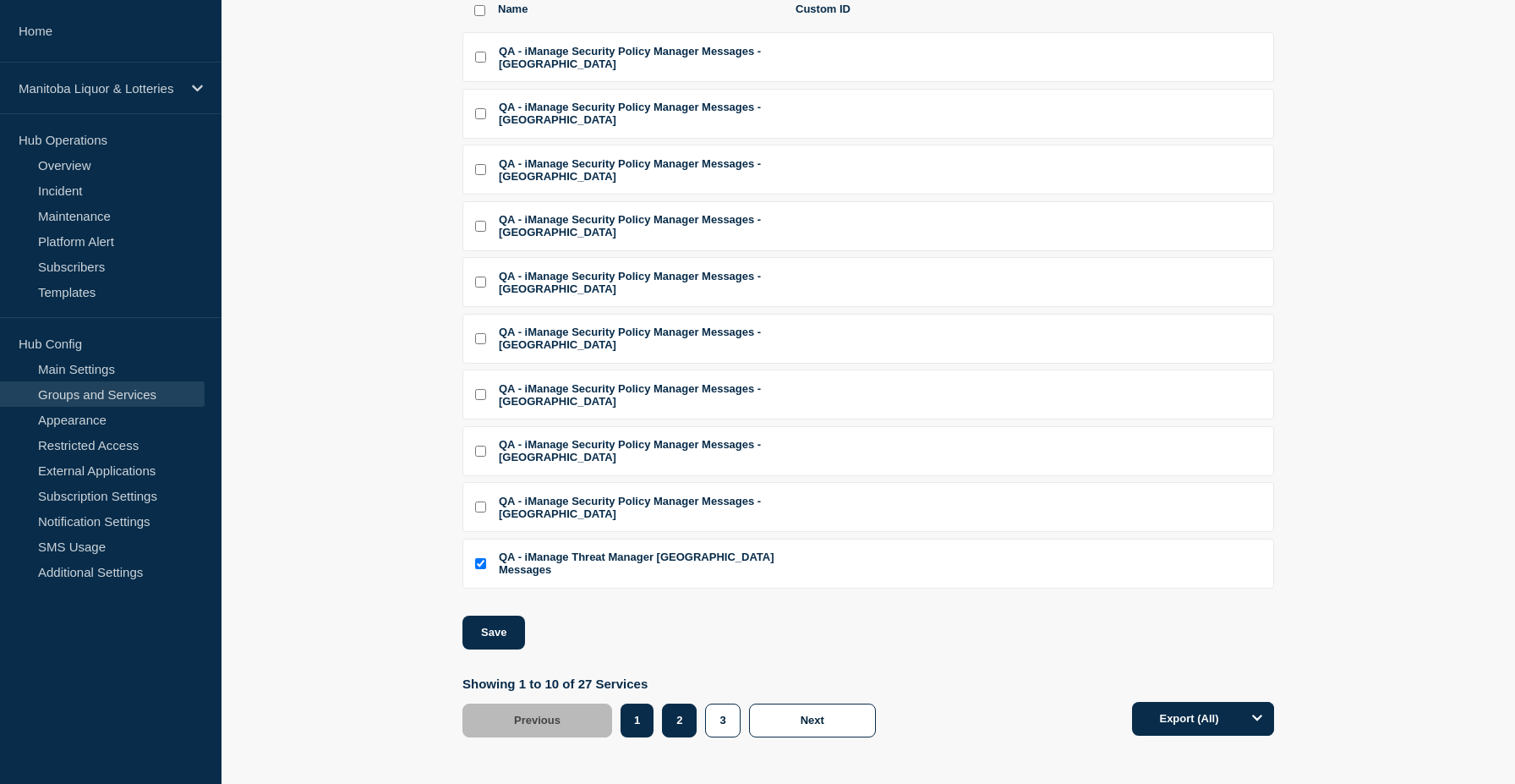
click at [677, 738] on button "2" at bounding box center [680, 720] width 35 height 34
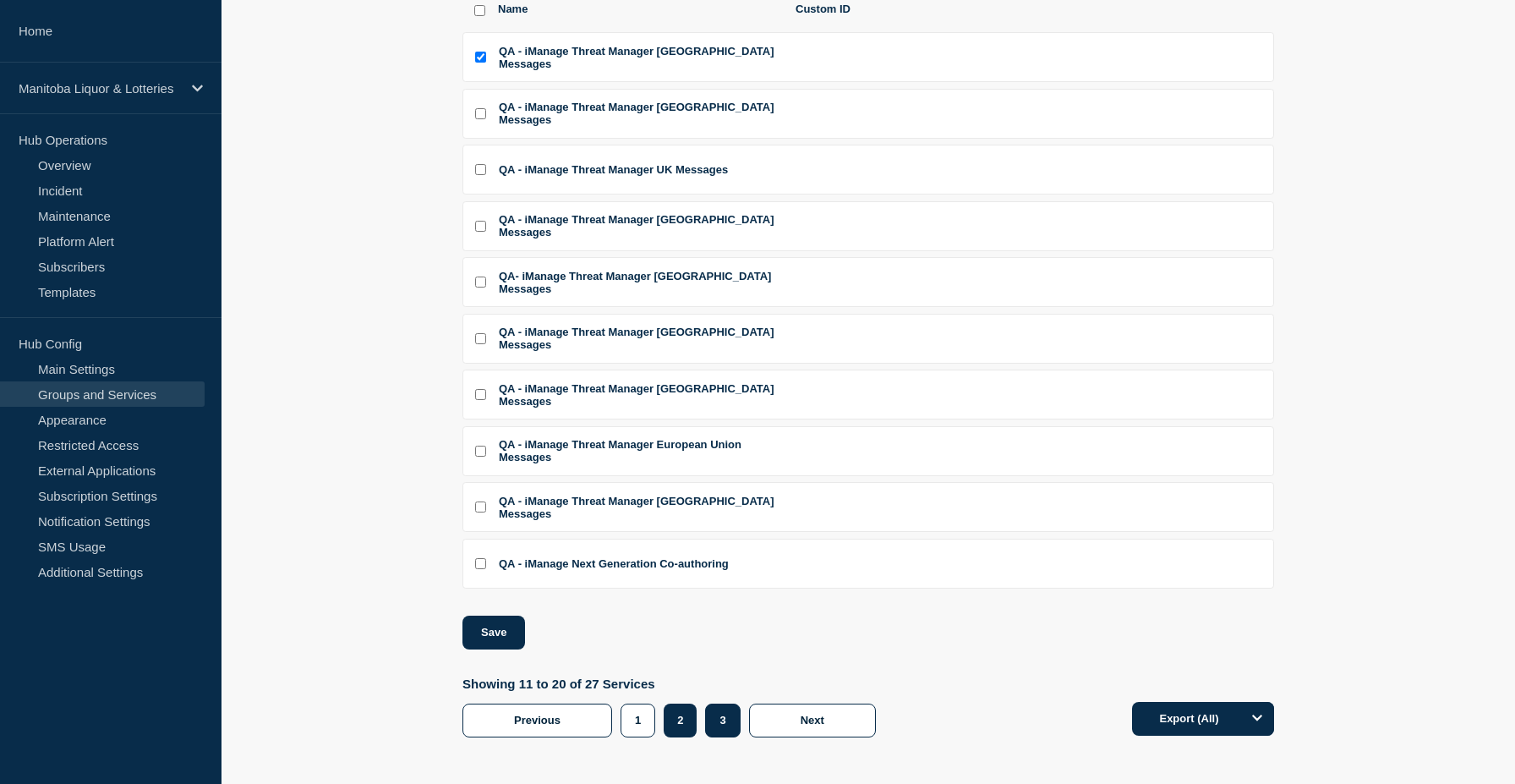
click at [713, 734] on button "3" at bounding box center [722, 720] width 35 height 34
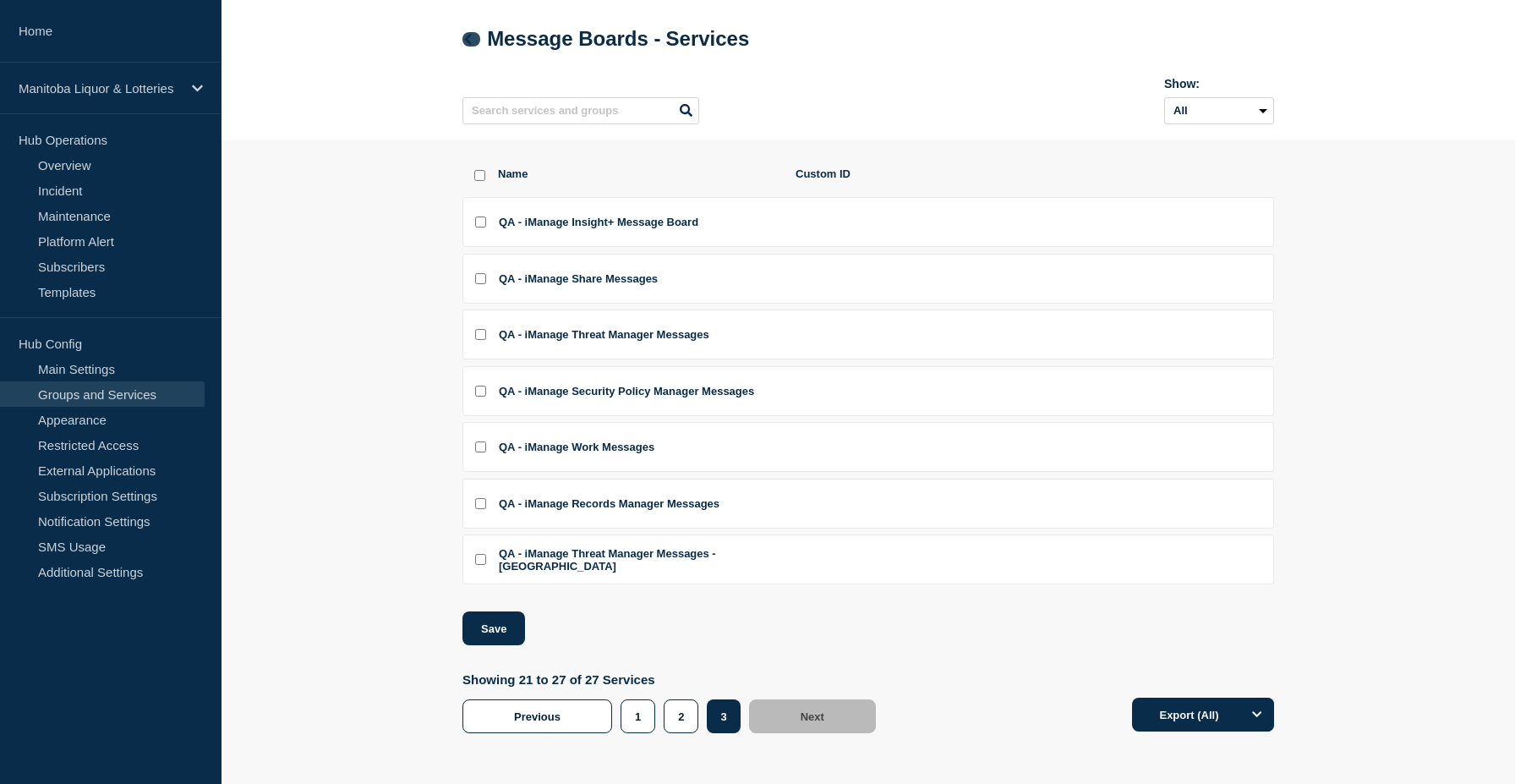
click at [473, 34] on icon at bounding box center [467, 39] width 13 height 11
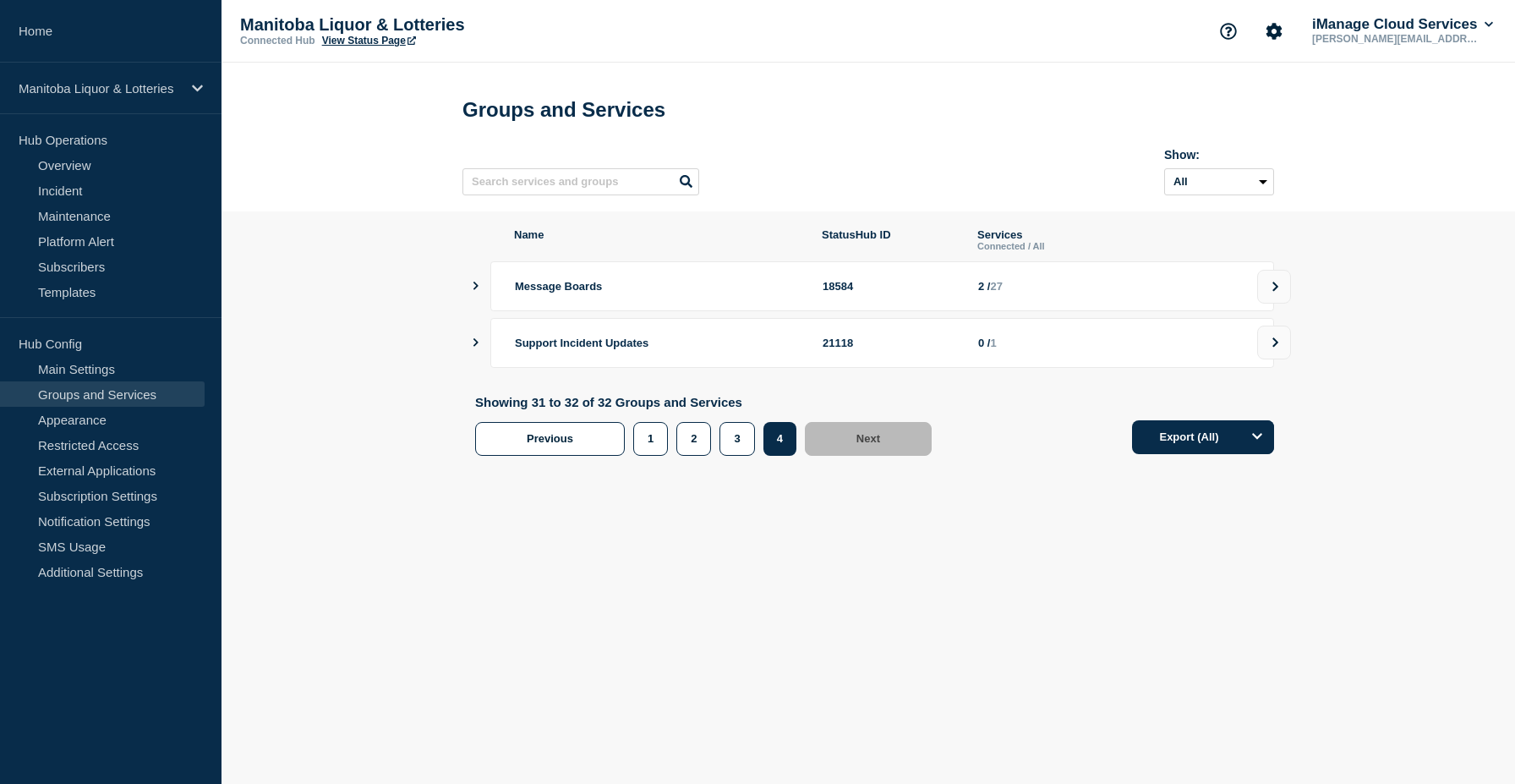
click at [574, 293] on span "Message Boards" at bounding box center [558, 286] width 87 height 13
click at [486, 299] on div "Message Boards 18584 2 / 27" at bounding box center [874, 287] width 799 height 50
click at [480, 290] on icon "showServices" at bounding box center [475, 286] width 11 height 9
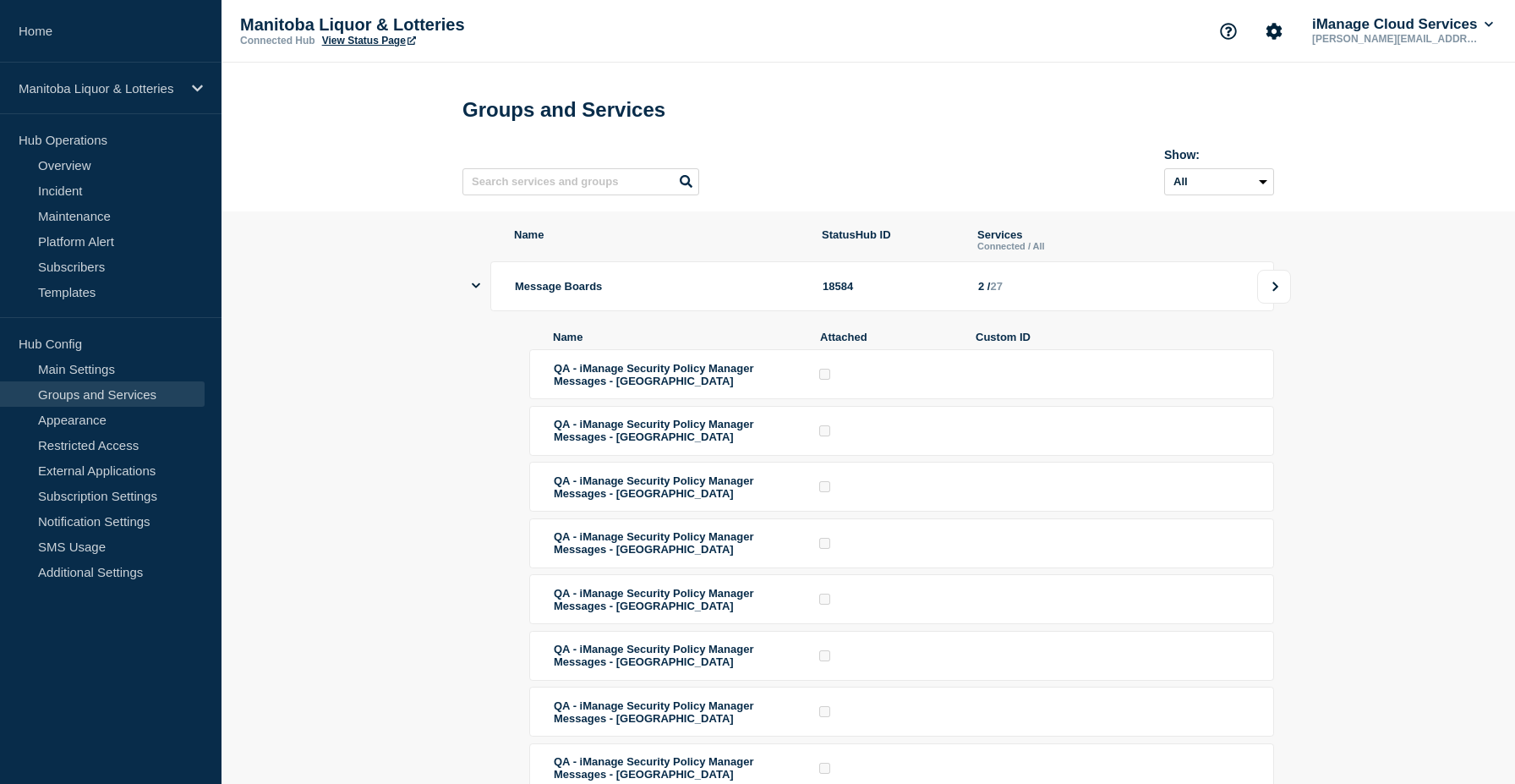
click at [1276, 292] on icon at bounding box center [1275, 287] width 11 height 11
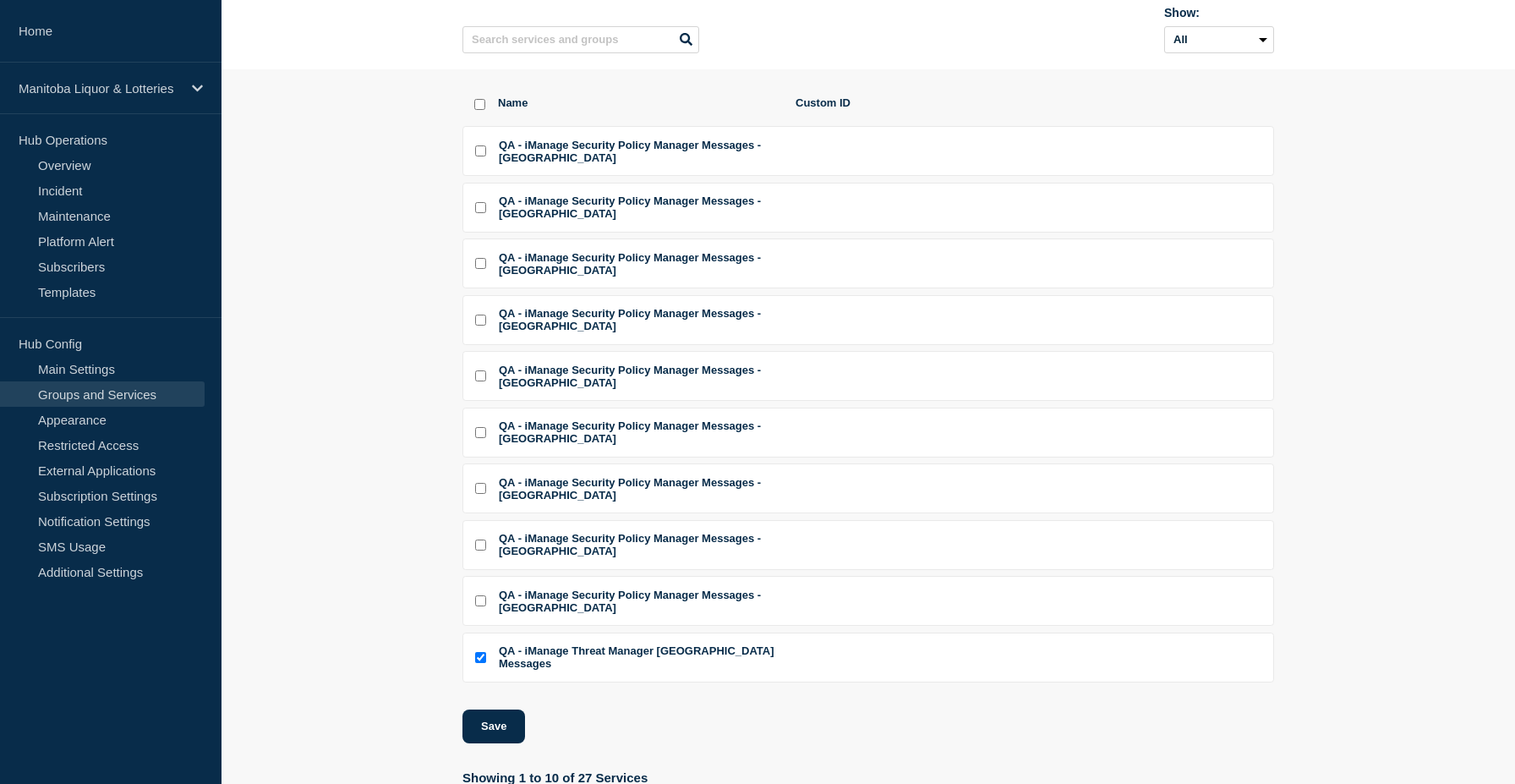
scroll to position [274, 0]
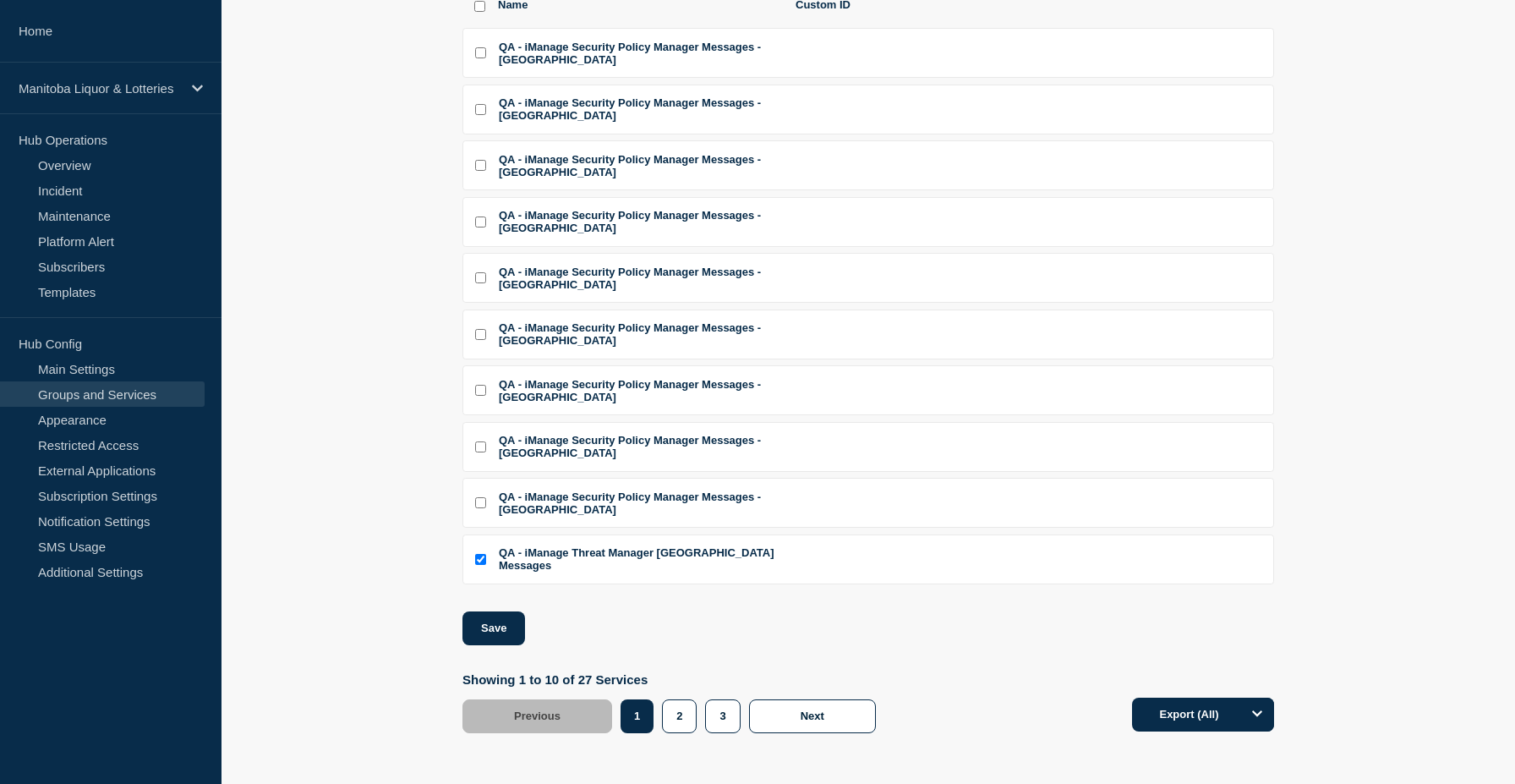
click at [738, 724] on div "3" at bounding box center [726, 715] width 43 height 34
click at [731, 724] on button "3" at bounding box center [722, 715] width 35 height 34
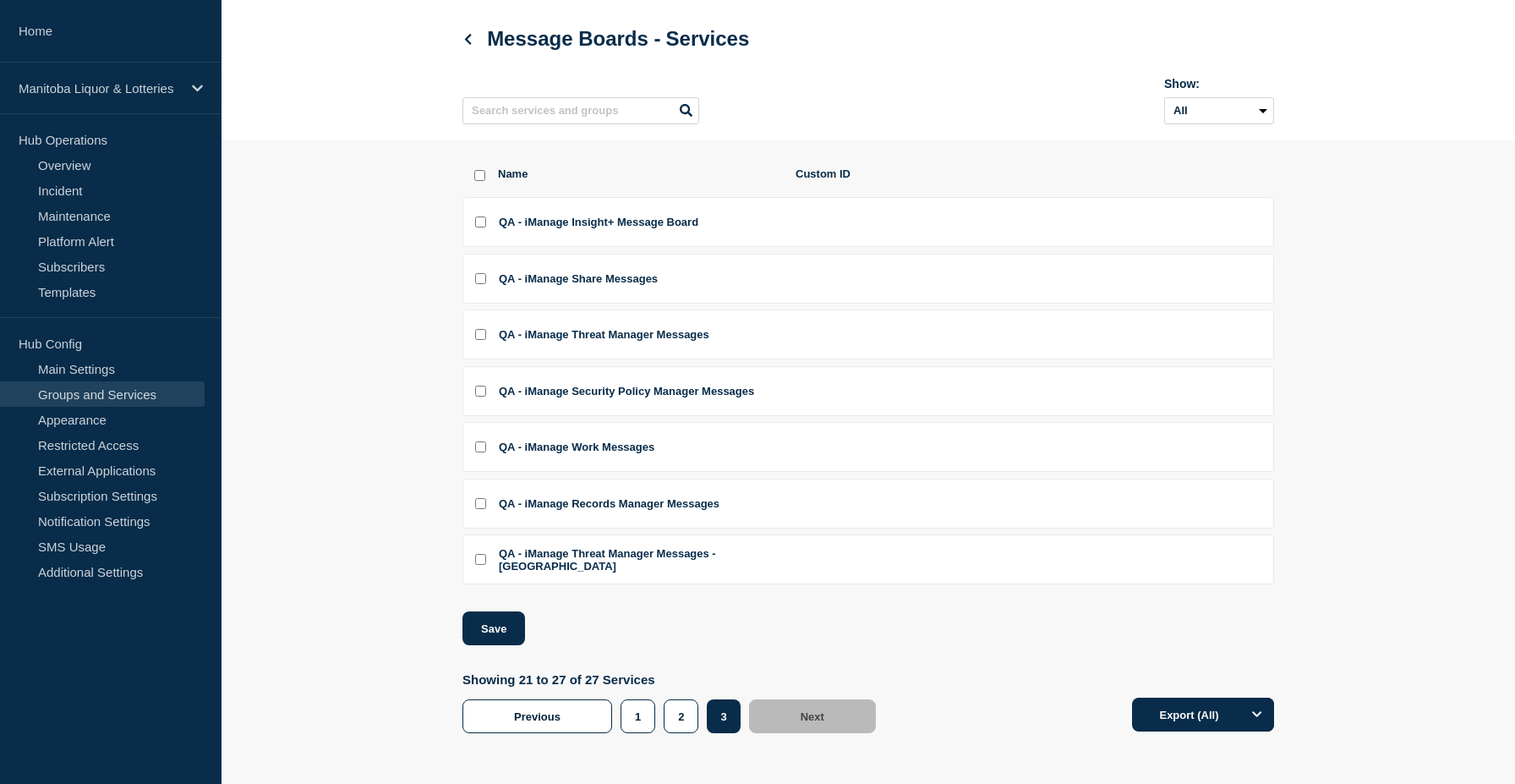
click at [483, 498] on input "QA - iManage Records Manager Messages checkbox" at bounding box center [480, 503] width 11 height 11
click at [484, 498] on input "QA - iManage Records Manager Messages checkbox" at bounding box center [480, 503] width 11 height 11
checkbox input "true"
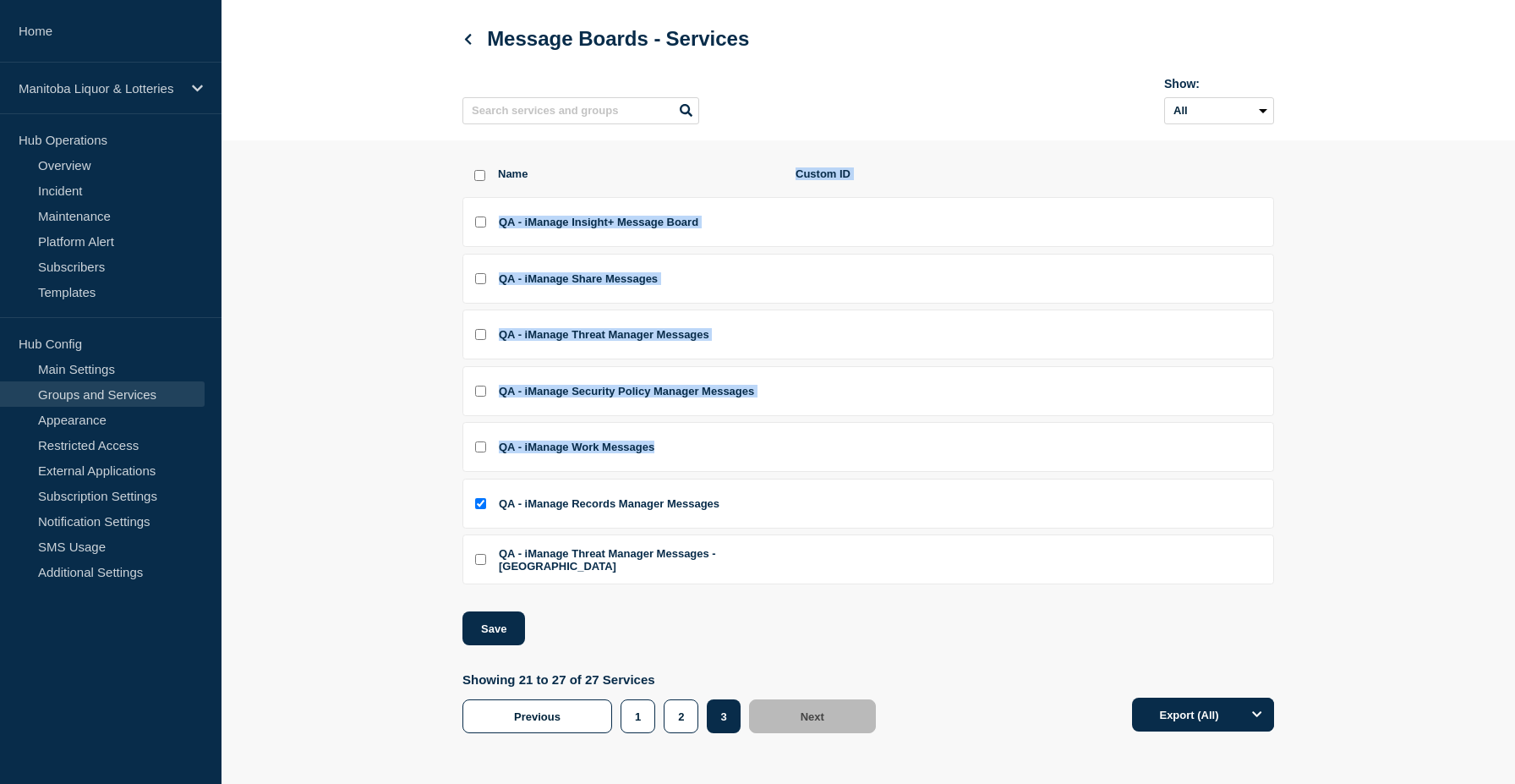
drag, startPoint x: 791, startPoint y: 162, endPoint x: 902, endPoint y: 499, distance: 354.8
click at [902, 499] on div "Name Custom ID QA - iManage Insight+ Message Board QA - iManage Share Messages …" at bounding box center [868, 406] width 812 height 478
click at [148, 386] on link "Groups and Services" at bounding box center [102, 394] width 205 height 25
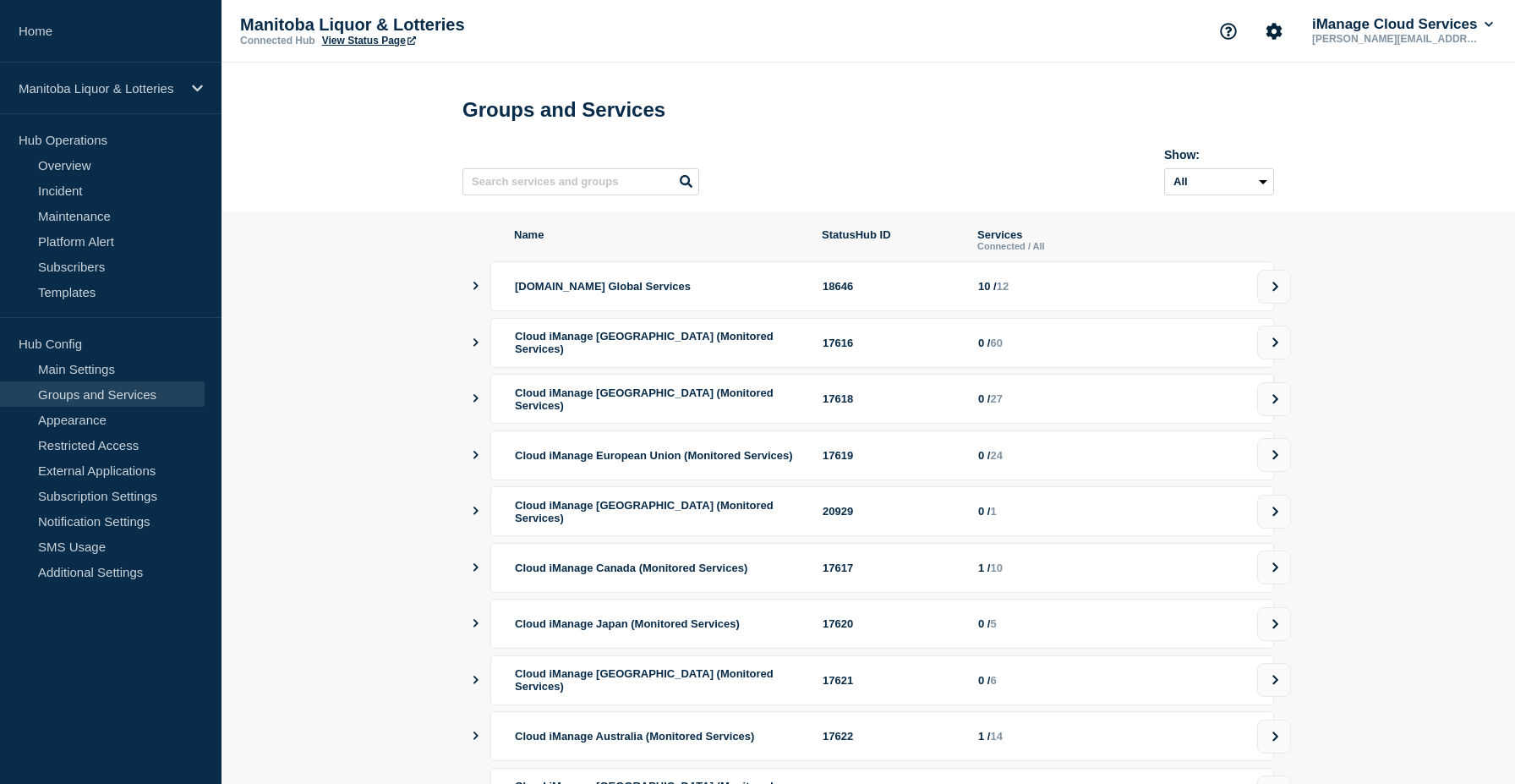
scroll to position [187, 0]
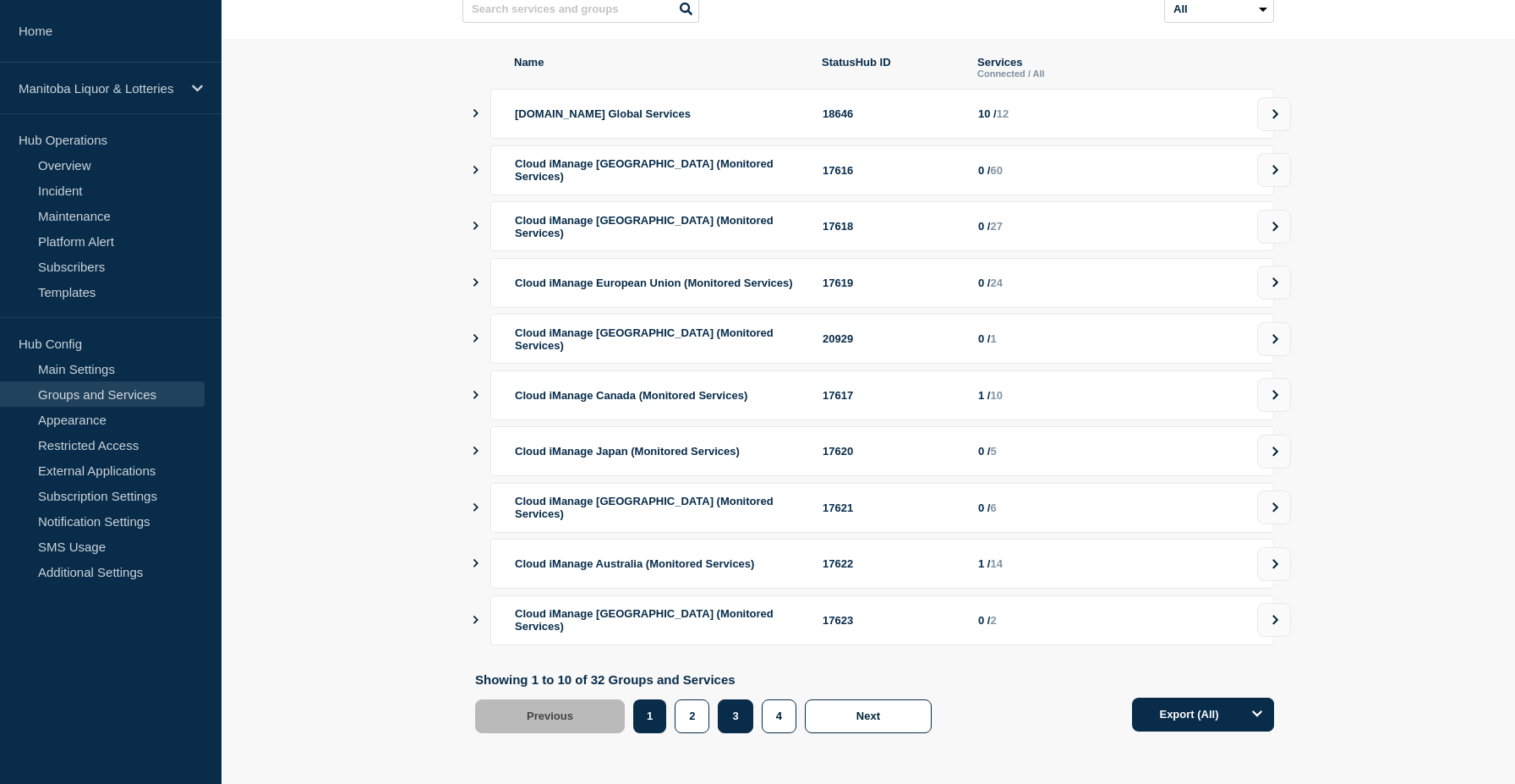
click at [742, 731] on button "3" at bounding box center [735, 715] width 35 height 34
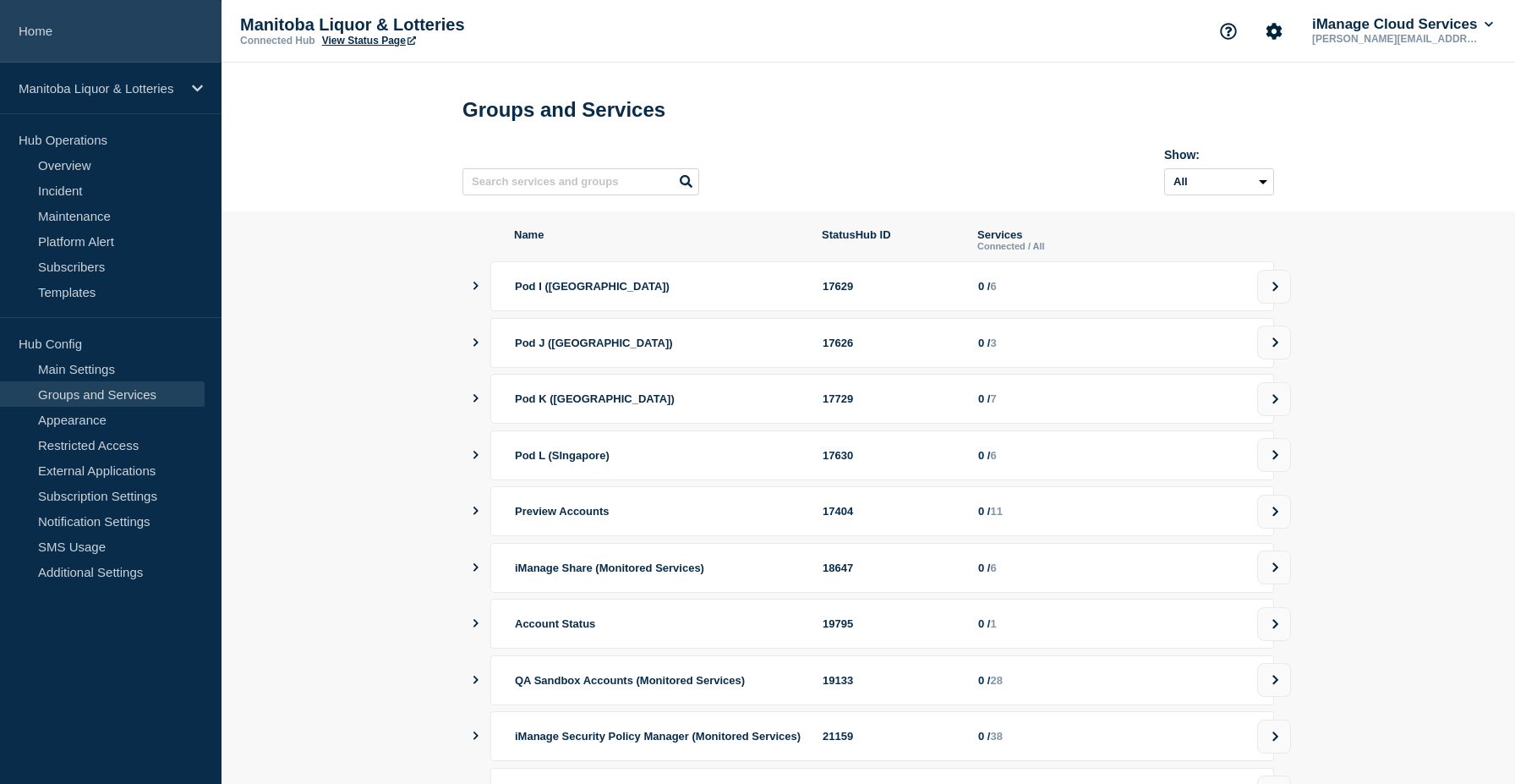
click at [75, 35] on link "Home" at bounding box center [110, 31] width 221 height 63
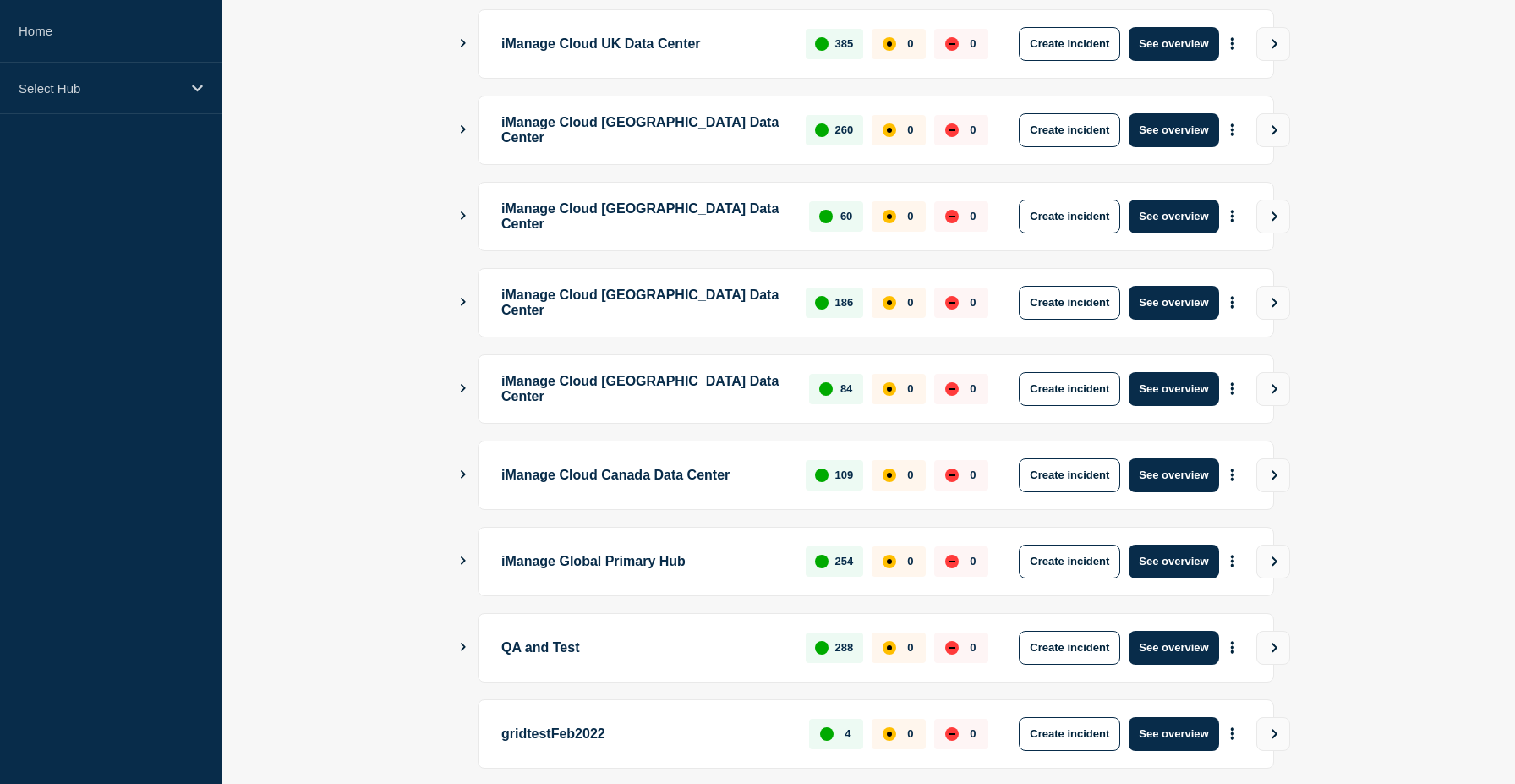
scroll to position [415, 0]
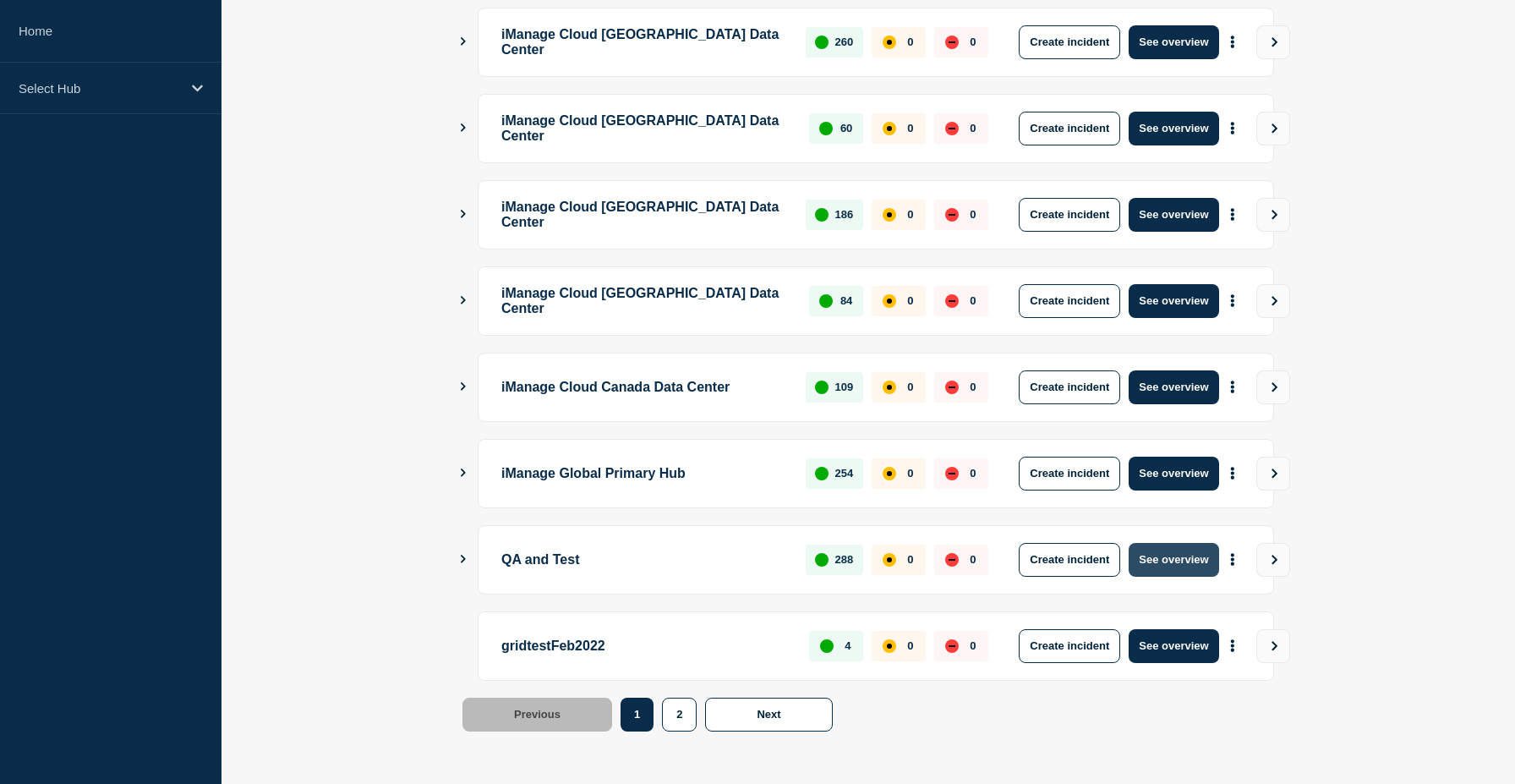
click at [1161, 543] on button "See overview" at bounding box center [1173, 559] width 90 height 34
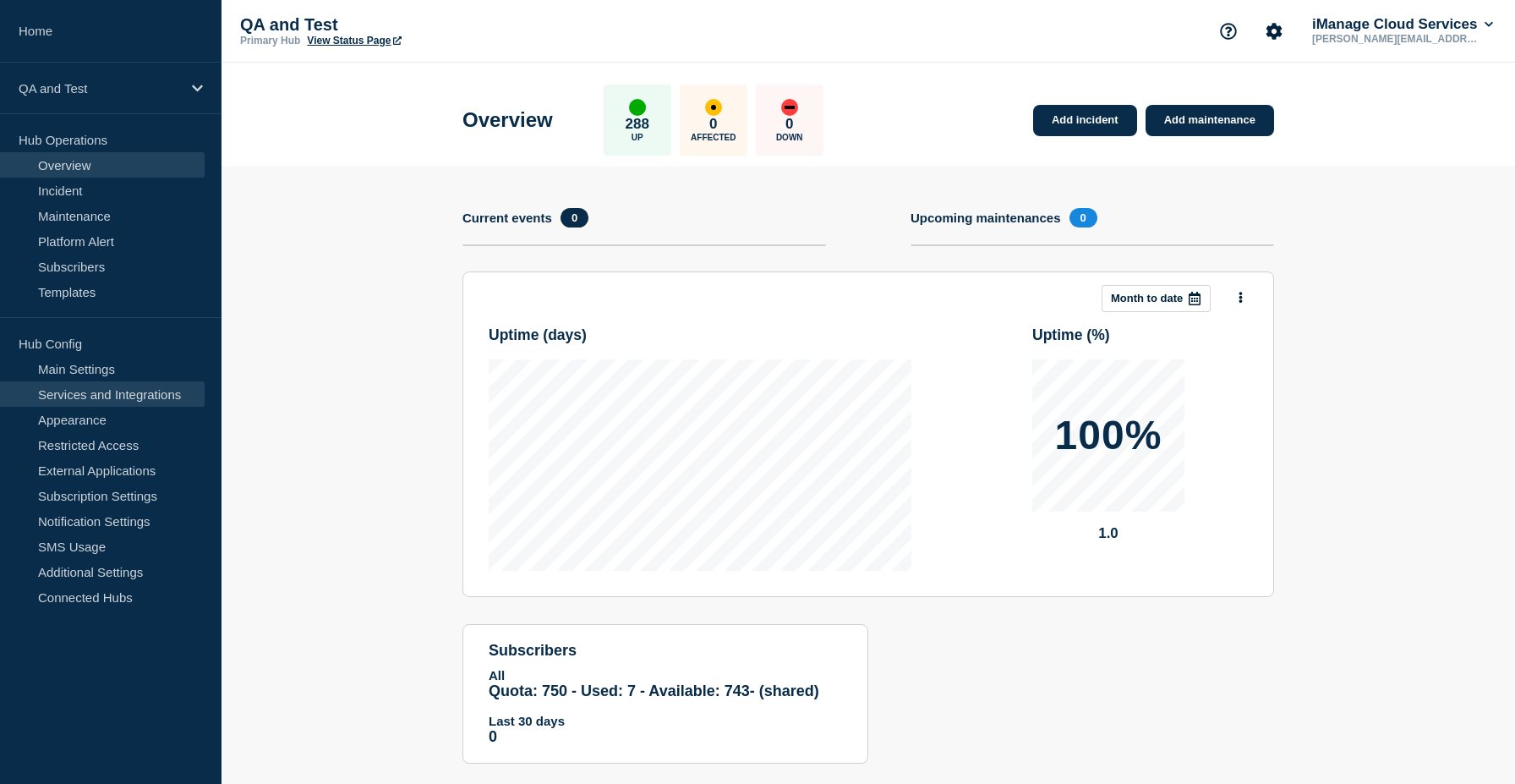
click at [156, 387] on link "Services and Integrations" at bounding box center [102, 394] width 205 height 25
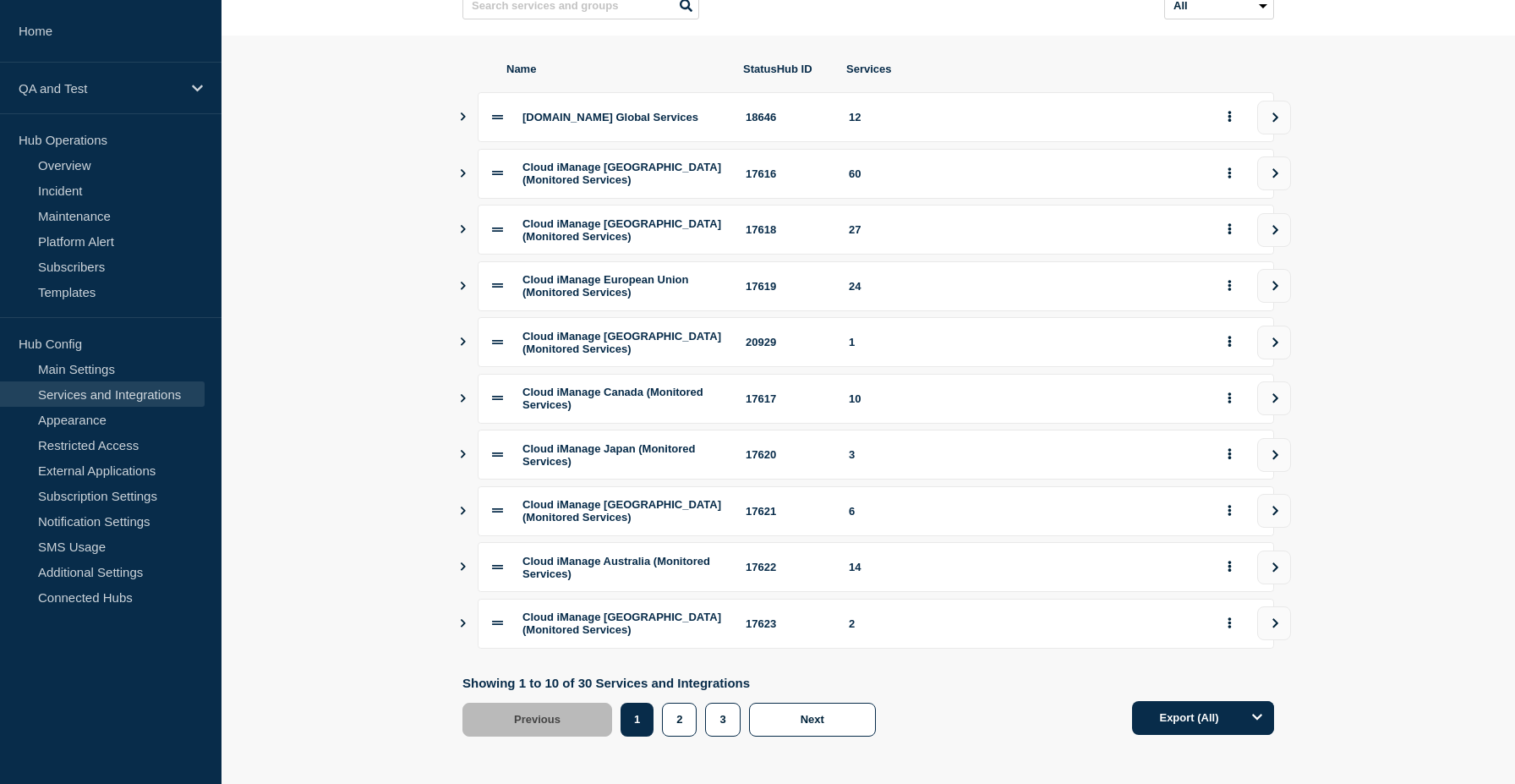
scroll to position [214, 0]
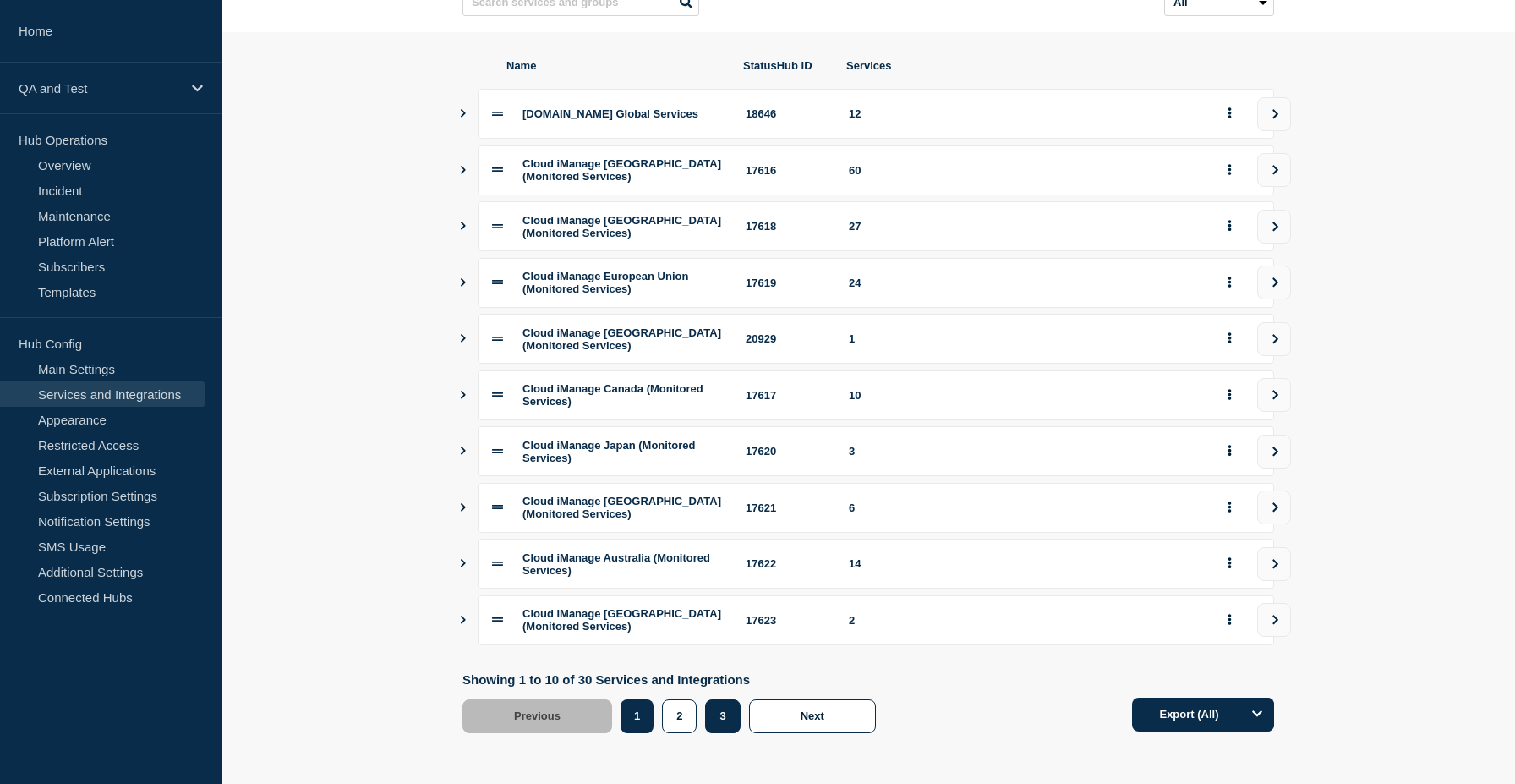
click at [725, 704] on button "3" at bounding box center [722, 715] width 35 height 34
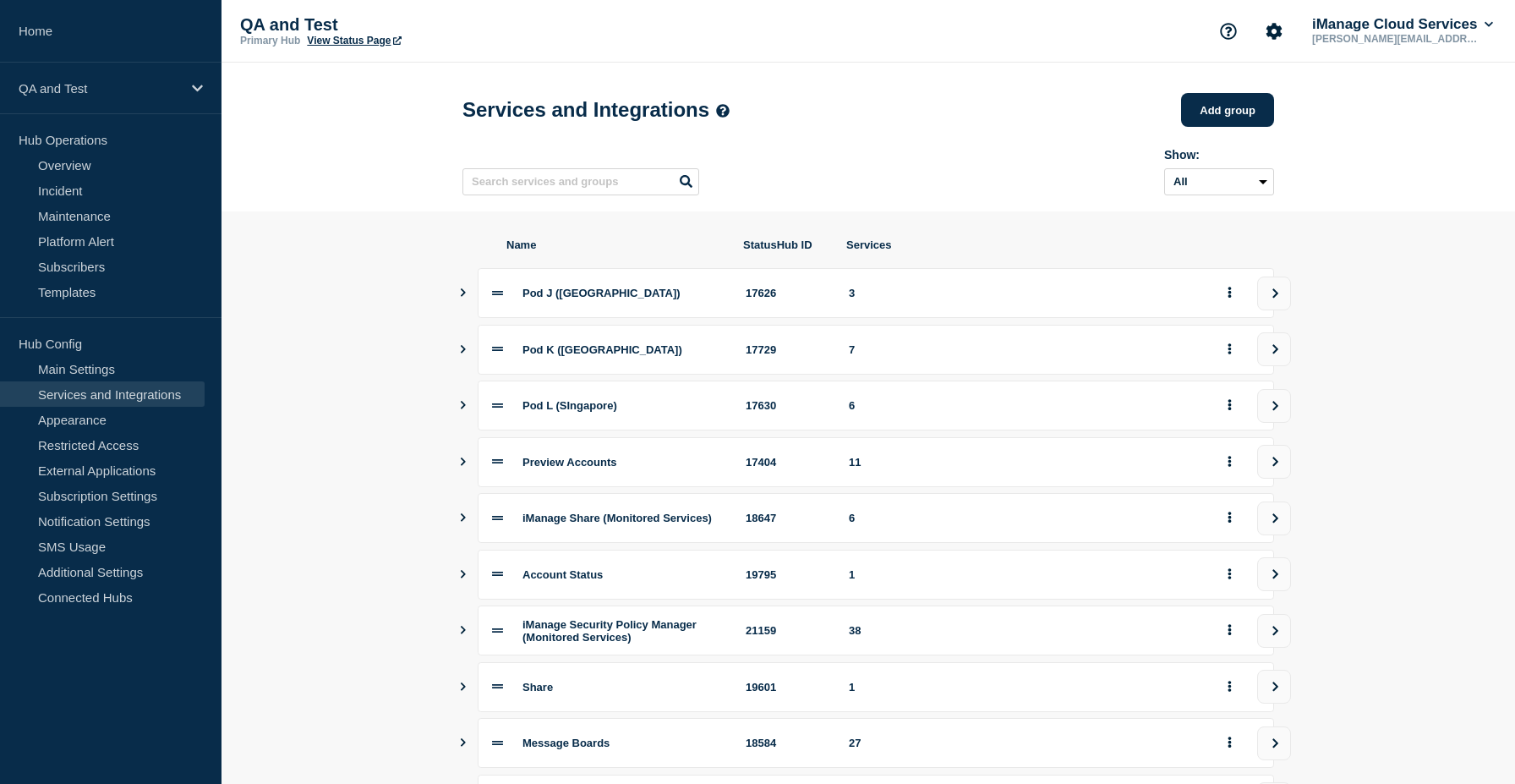
scroll to position [201, 0]
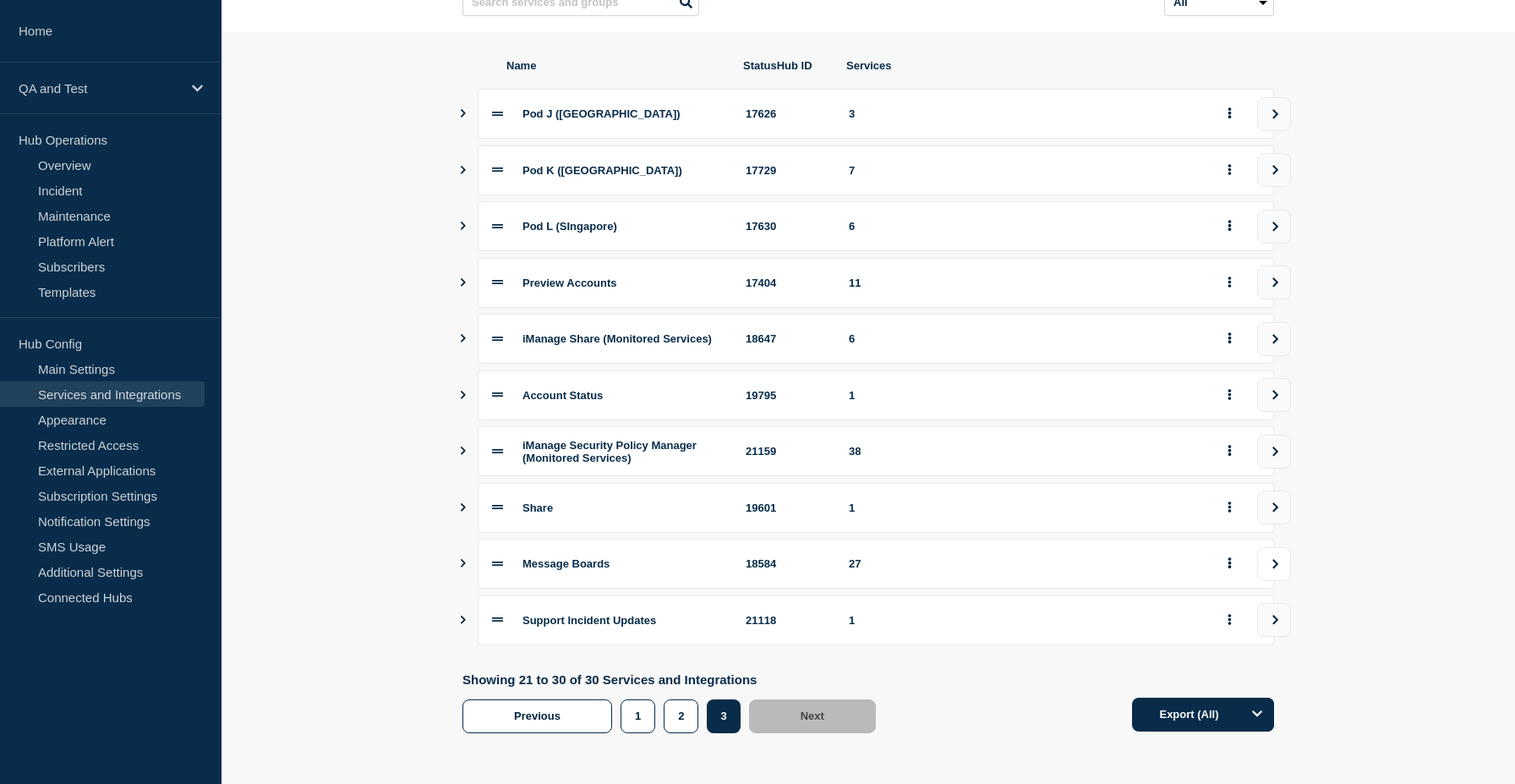
click at [1289, 565] on button "view group" at bounding box center [1274, 564] width 34 height 34
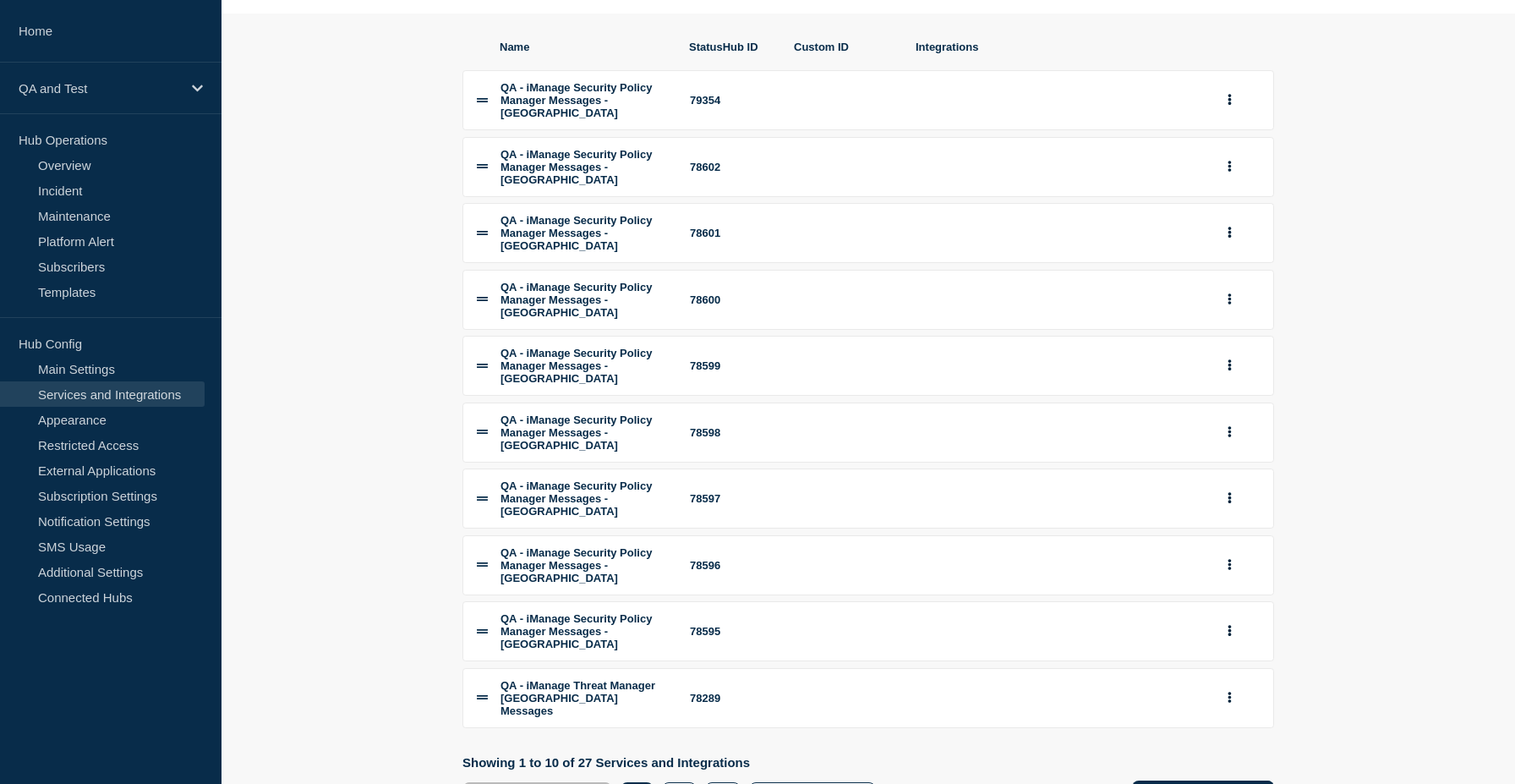
scroll to position [247, 0]
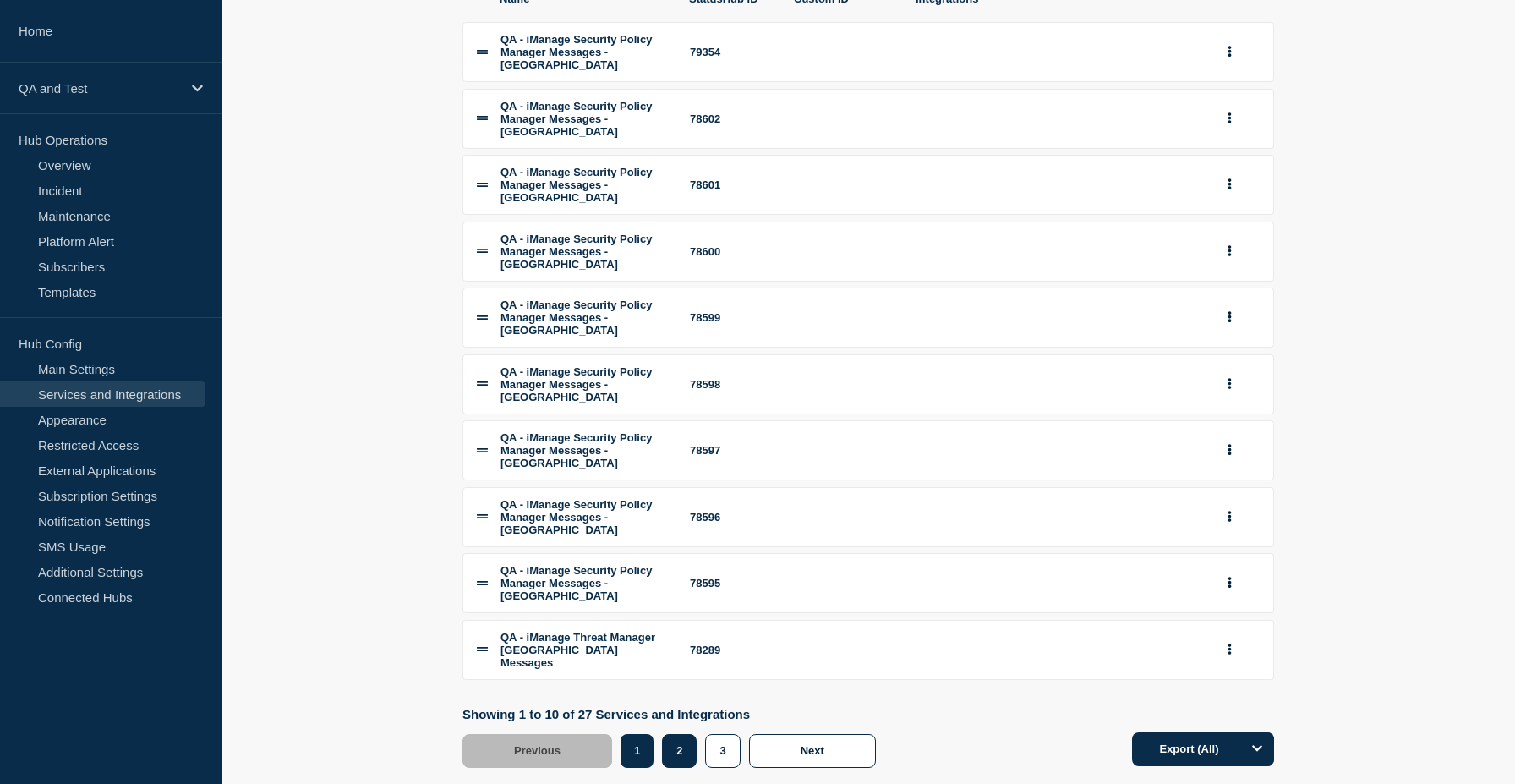
click at [684, 734] on button "2" at bounding box center [680, 750] width 35 height 34
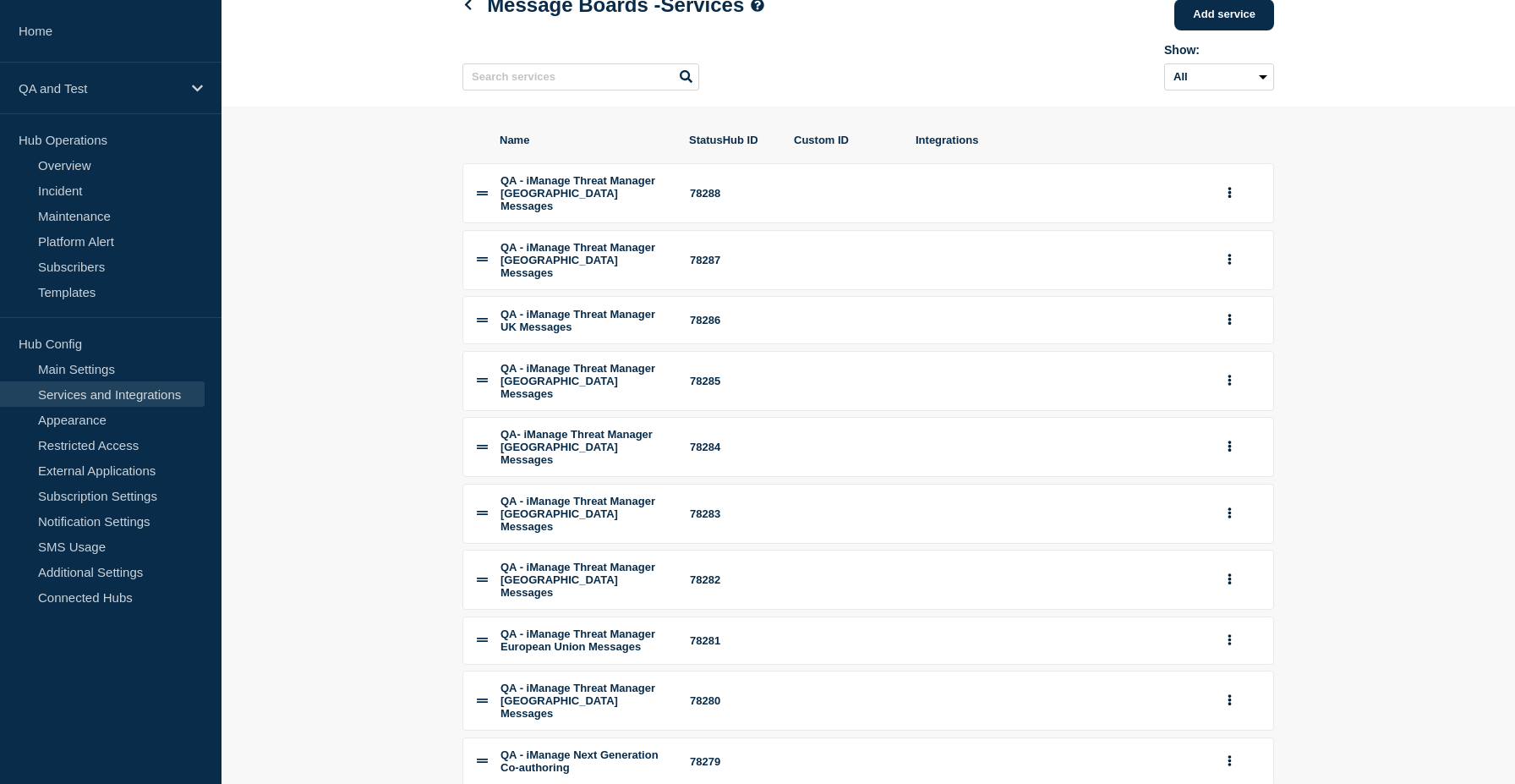
scroll to position [216, 0]
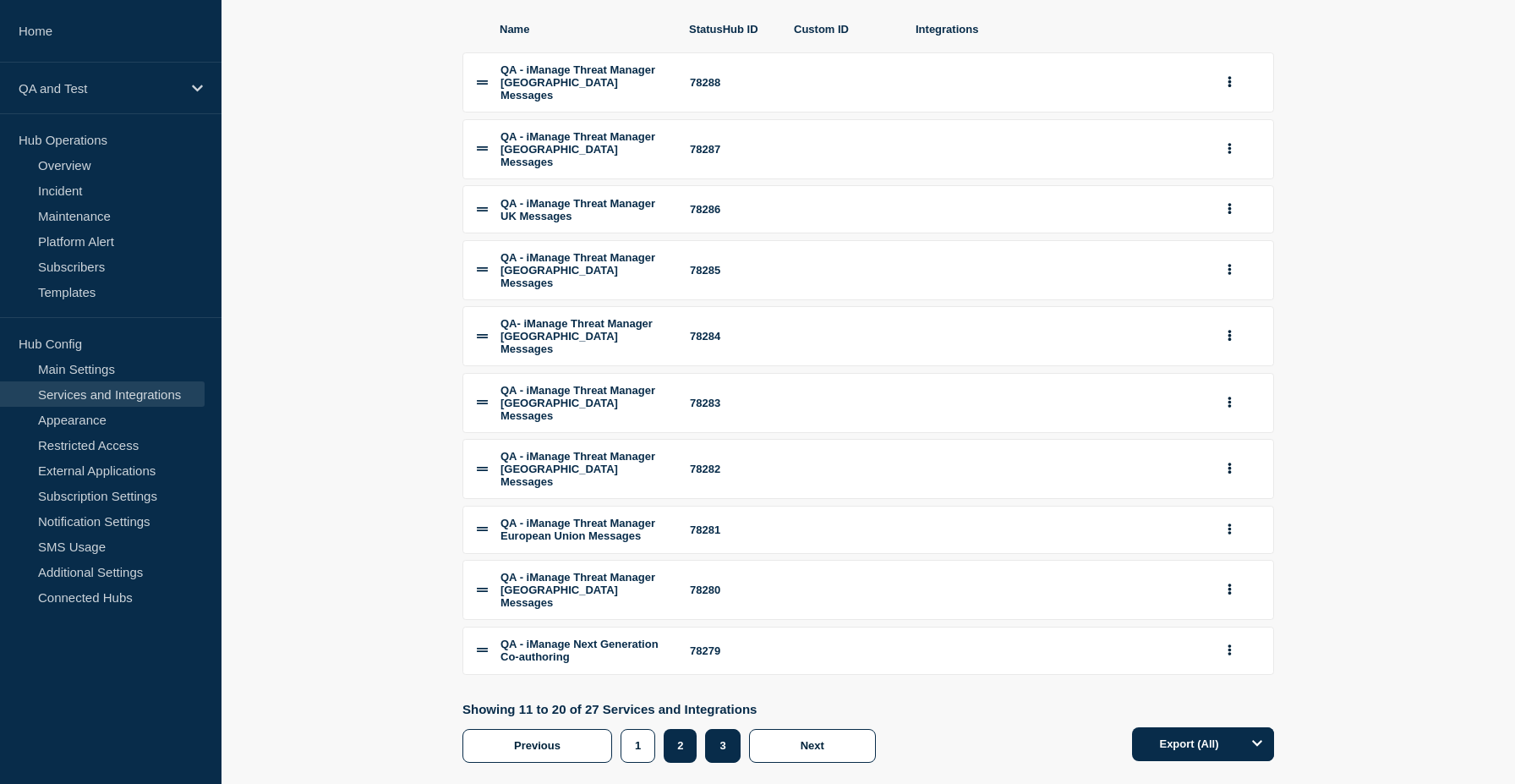
click at [719, 729] on button "3" at bounding box center [722, 745] width 35 height 34
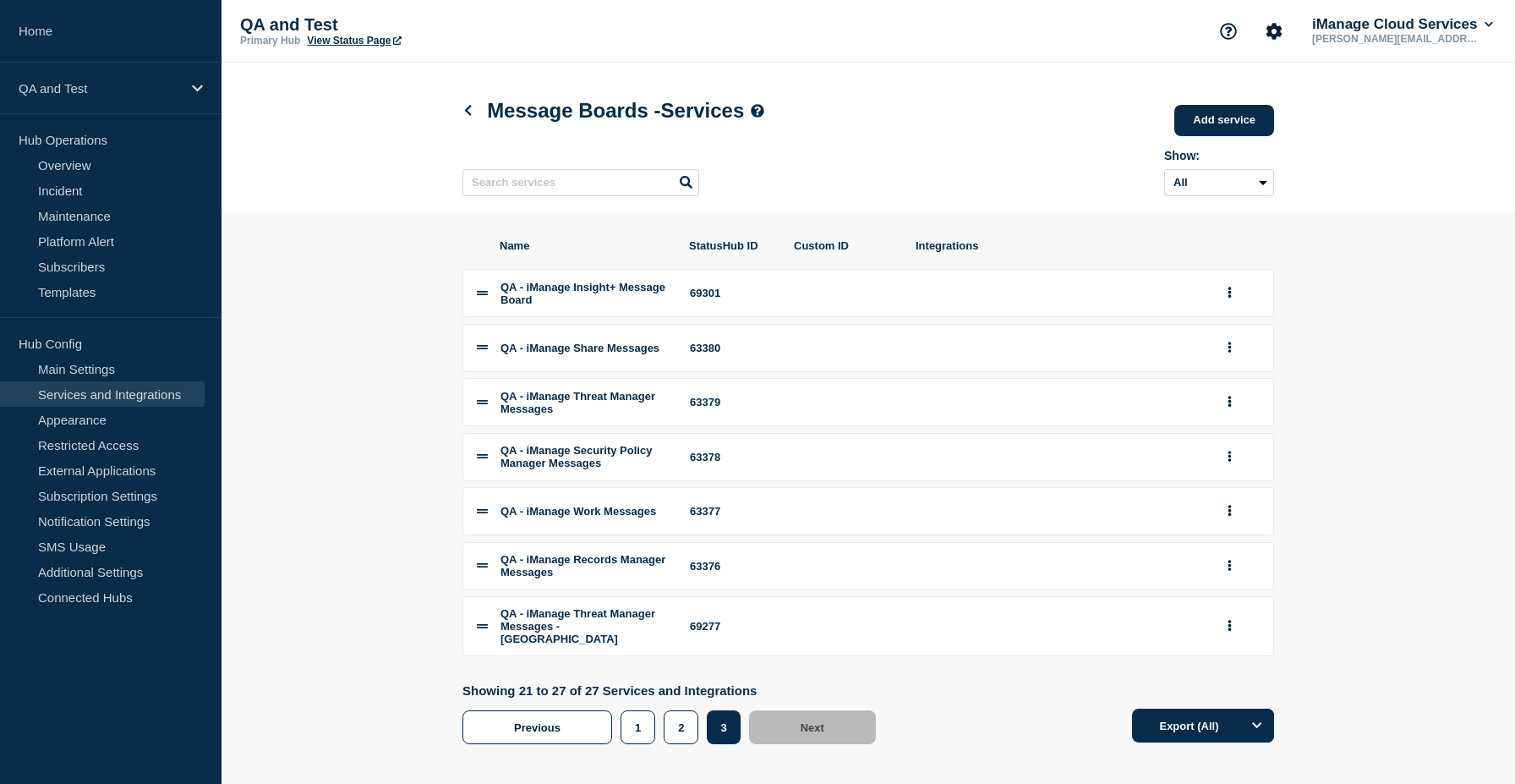
drag, startPoint x: 642, startPoint y: 494, endPoint x: 495, endPoint y: 493, distance: 147.0
click at [495, 481] on li "QA - iManage Security Policy Manager Messages 63378" at bounding box center [868, 457] width 812 height 48
click at [595, 645] on div "QA - iManage Threat Manager Messages - USA" at bounding box center [584, 626] width 169 height 38
click at [682, 739] on button "2" at bounding box center [681, 727] width 35 height 34
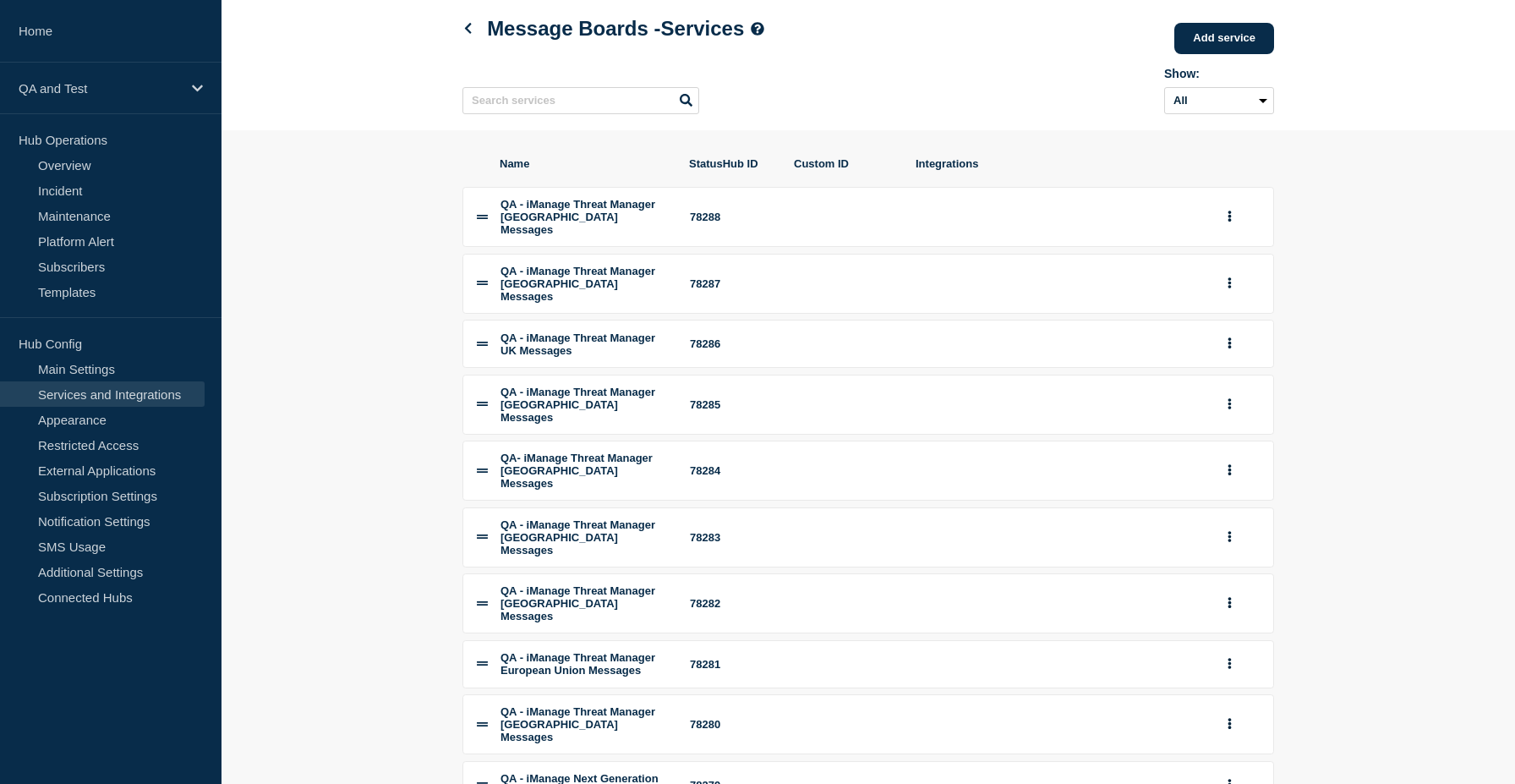
scroll to position [216, 0]
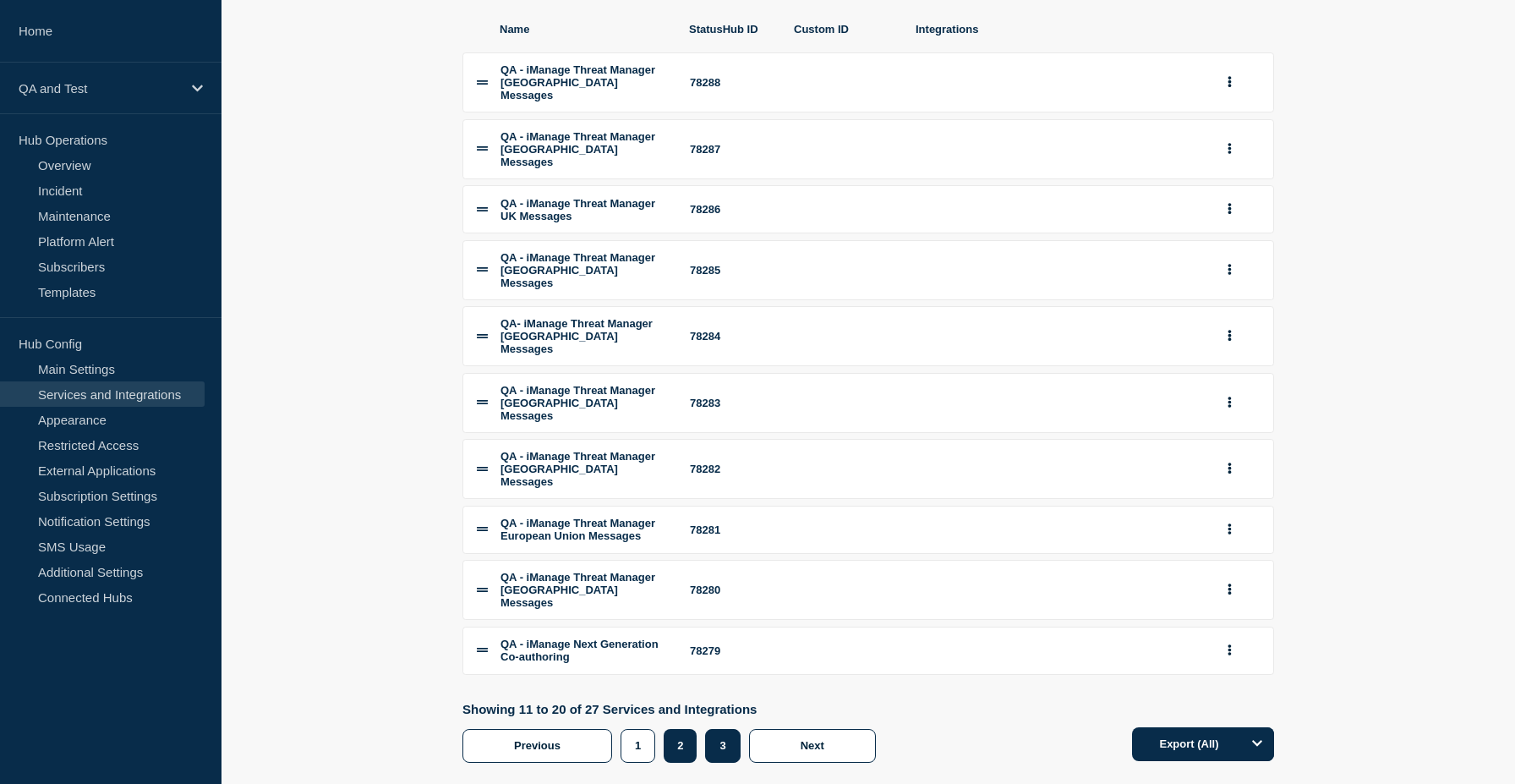
click at [726, 729] on button "3" at bounding box center [722, 745] width 35 height 34
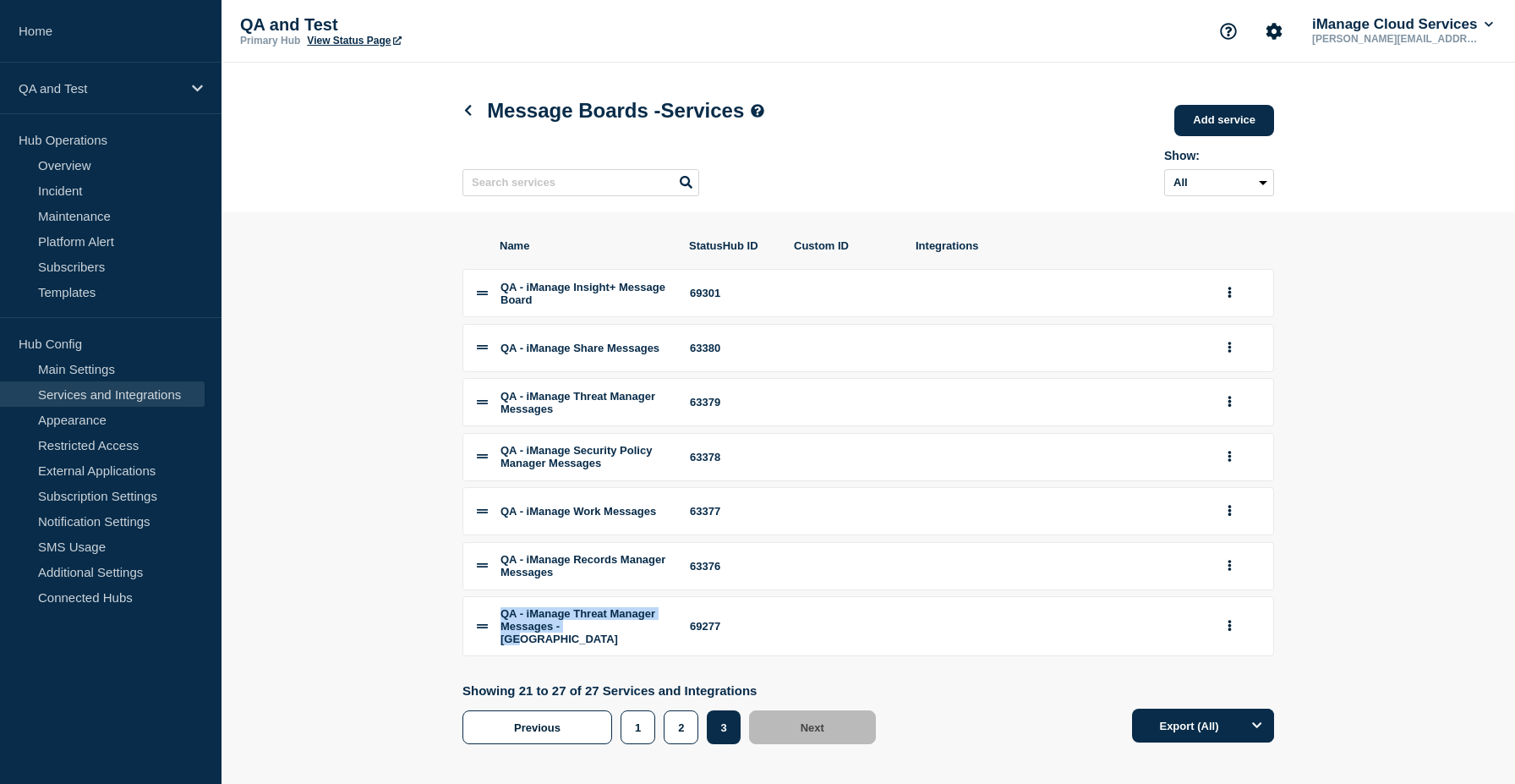
drag, startPoint x: 613, startPoint y: 668, endPoint x: 492, endPoint y: 645, distance: 123.2
click at [492, 645] on li "QA - iManage Threat Manager Messages - USA 69277" at bounding box center [868, 626] width 812 height 60
copy span "QA - iManage Threat Manager Messages - USA"
click at [690, 744] on button "2" at bounding box center [681, 727] width 35 height 34
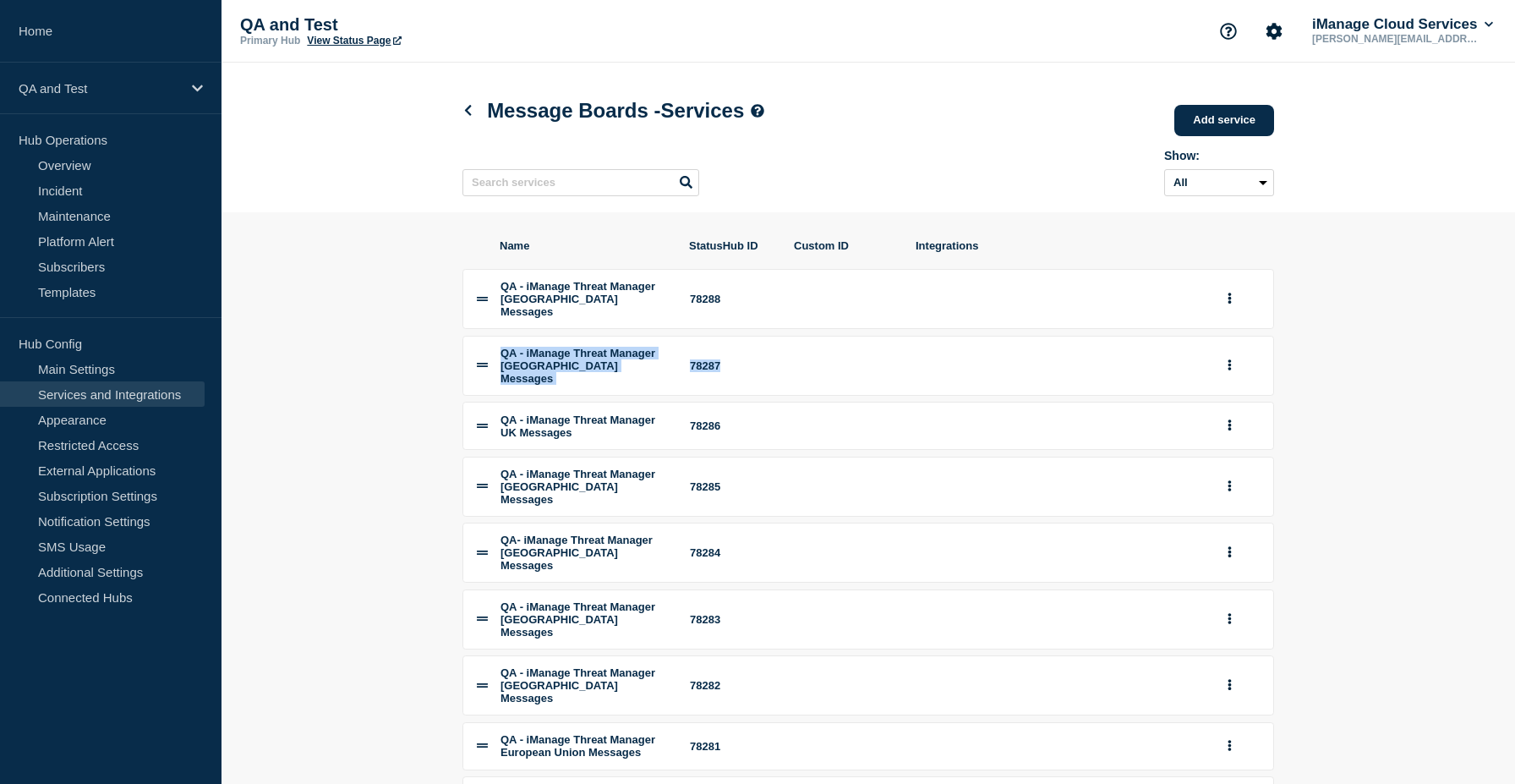
drag, startPoint x: 499, startPoint y: 344, endPoint x: 740, endPoint y: 370, distance: 242.4
click at [740, 370] on li "QA - iManage Threat Manager USA Messages 78287" at bounding box center [868, 366] width 812 height 60
copy li "QA - iManage Threat Manager USA Messages 78287"
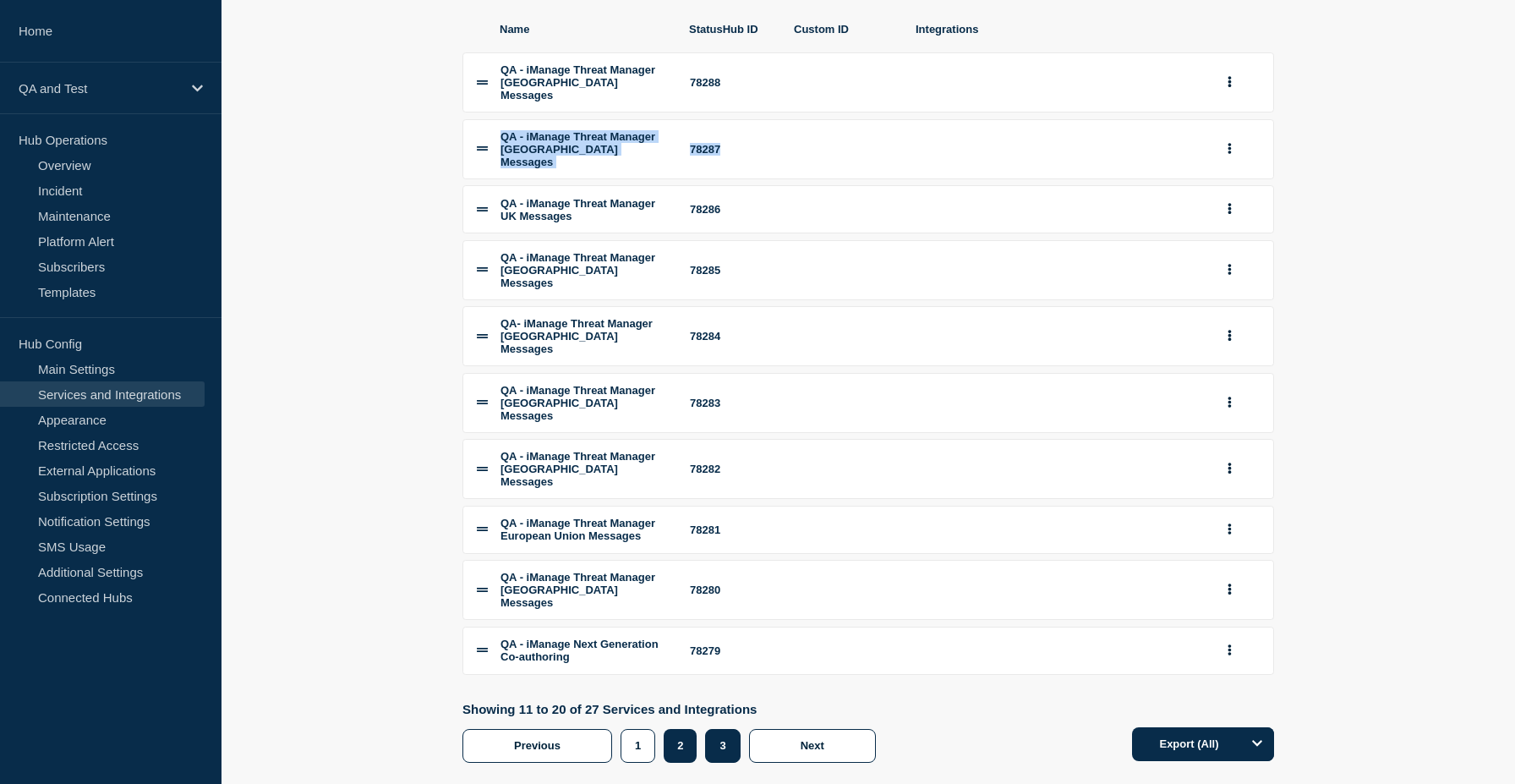
click at [731, 729] on button "3" at bounding box center [722, 745] width 35 height 34
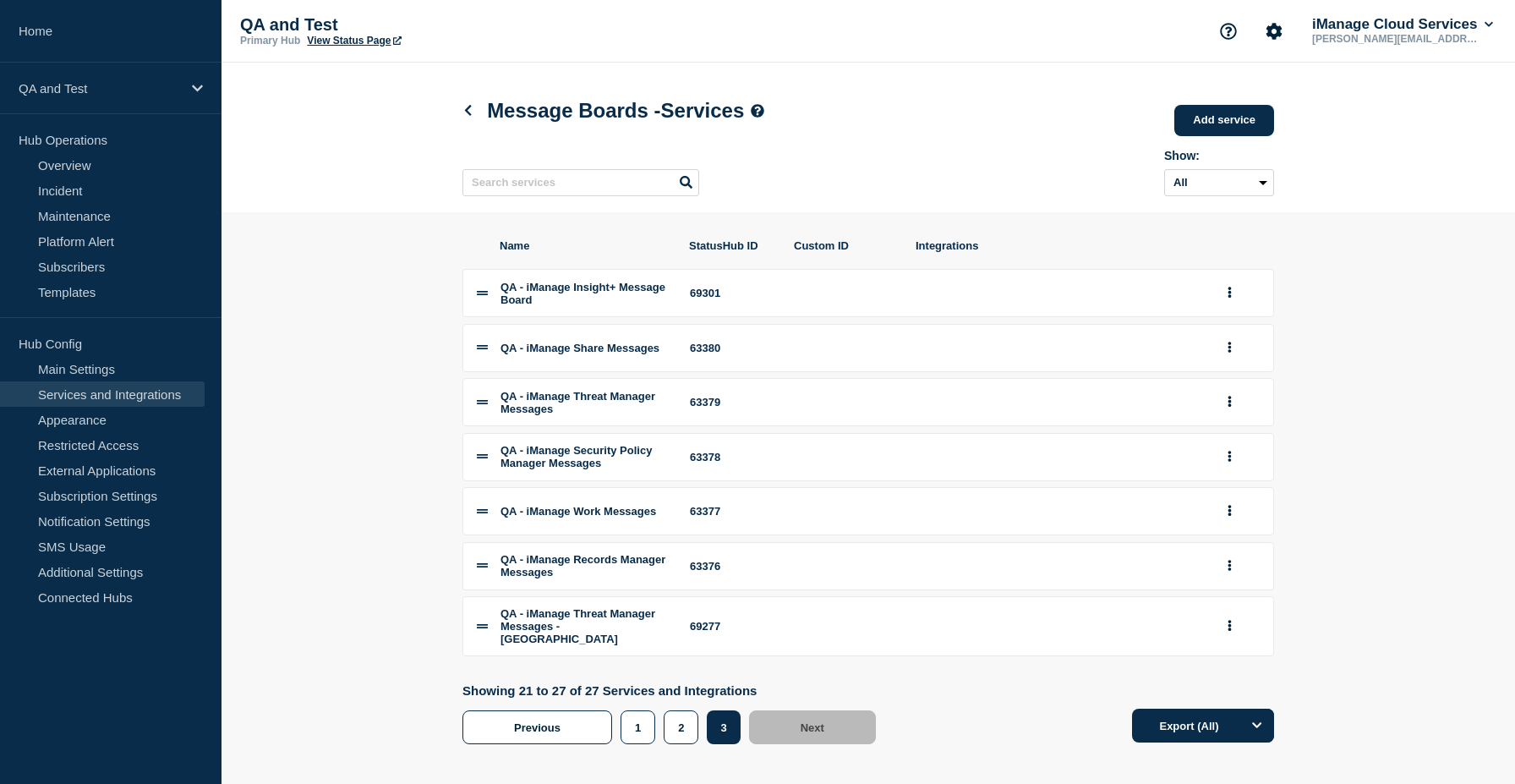
drag, startPoint x: 612, startPoint y: 664, endPoint x: 602, endPoint y: 664, distance: 10.0
click at [602, 645] on div "QA - iManage Threat Manager Messages - USA" at bounding box center [584, 626] width 169 height 38
drag, startPoint x: 500, startPoint y: 644, endPoint x: 753, endPoint y: 646, distance: 253.0
click at [753, 646] on li "QA - iManage Threat Manager Messages - USA 69277" at bounding box center [868, 626] width 812 height 60
copy li "QA - iManage Threat Manager Messages - USA 69277"
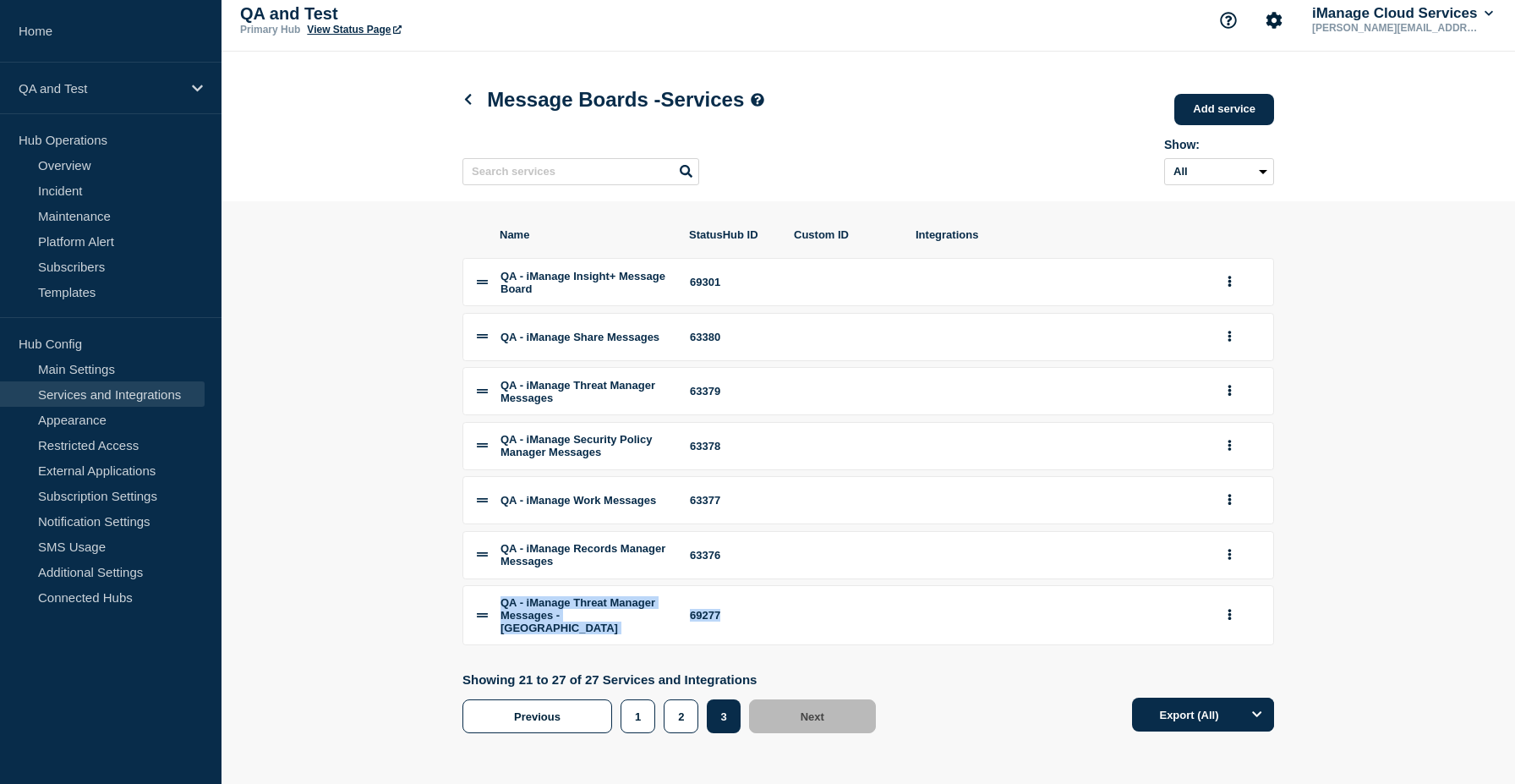
scroll to position [37, 0]
click at [690, 710] on button "2" at bounding box center [681, 715] width 35 height 34
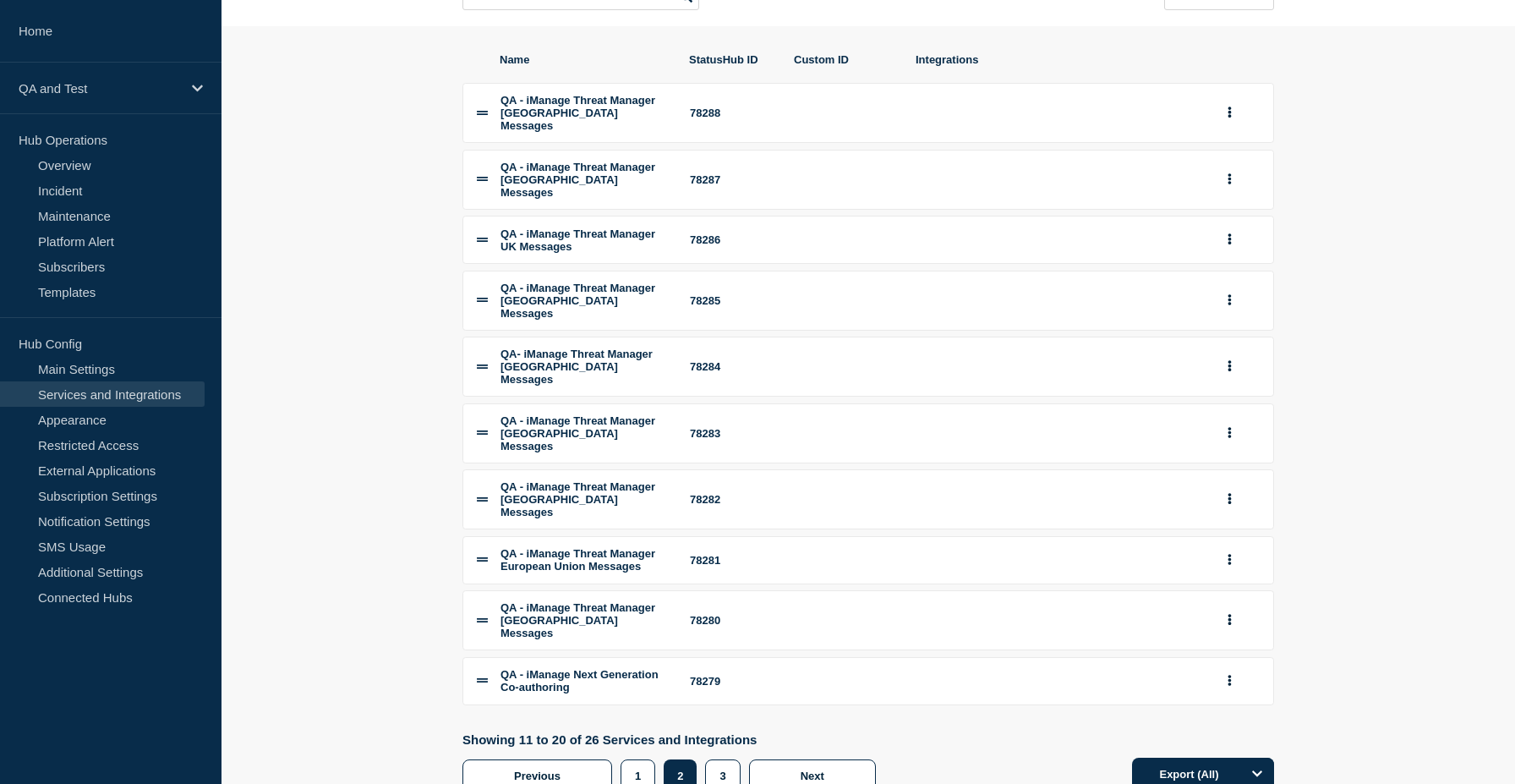
scroll to position [190, 0]
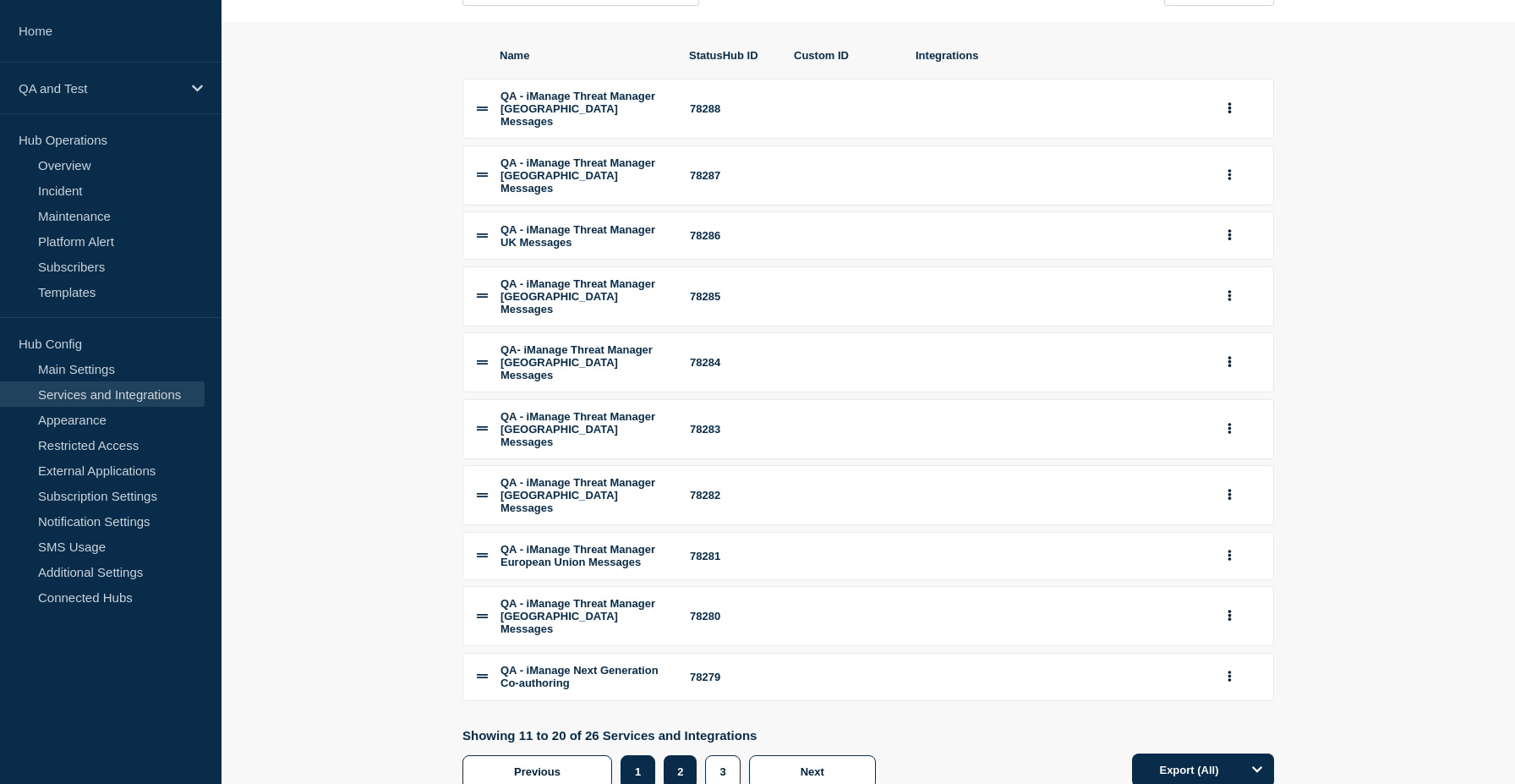
click at [647, 755] on button "1" at bounding box center [638, 771] width 35 height 34
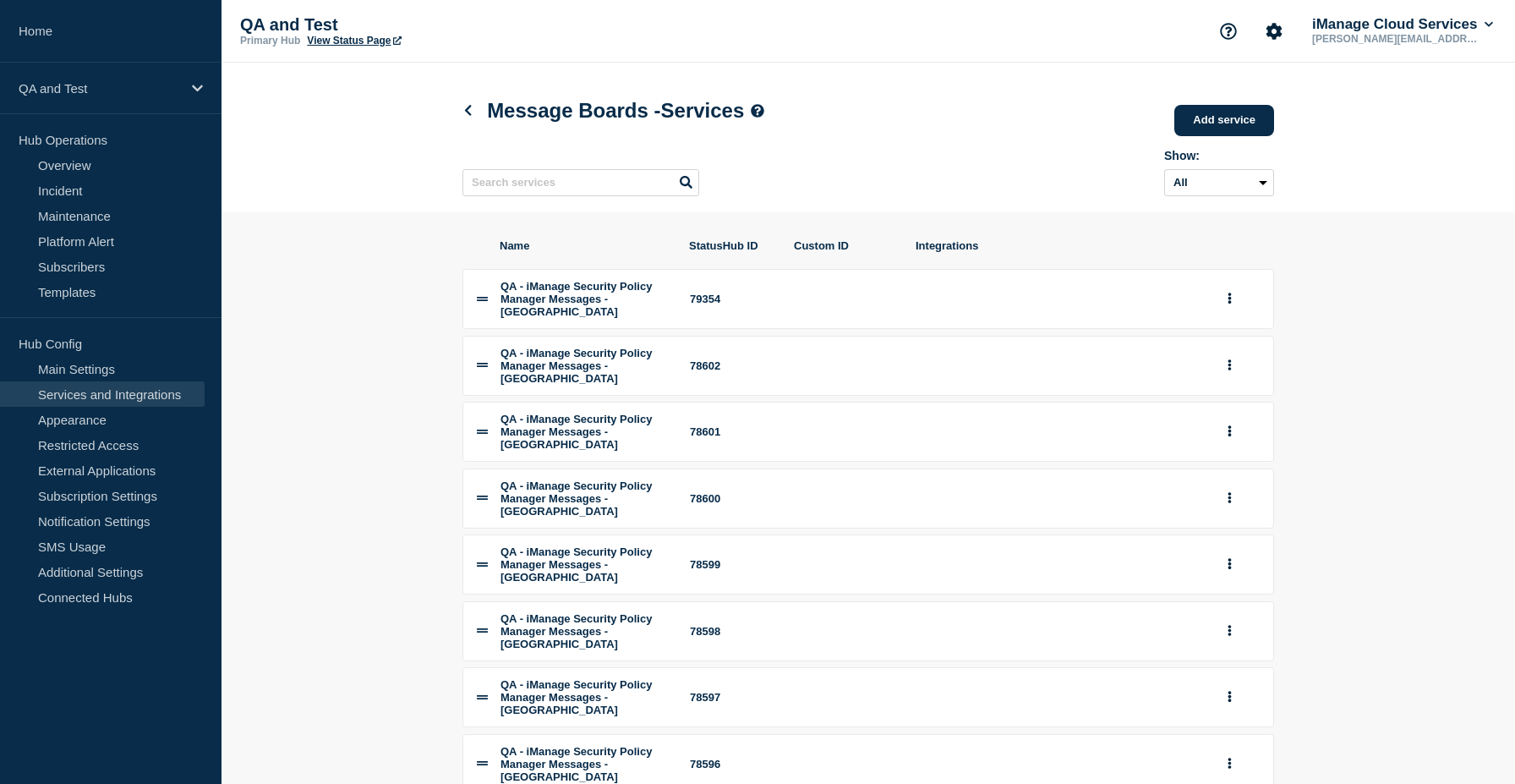
scroll to position [247, 0]
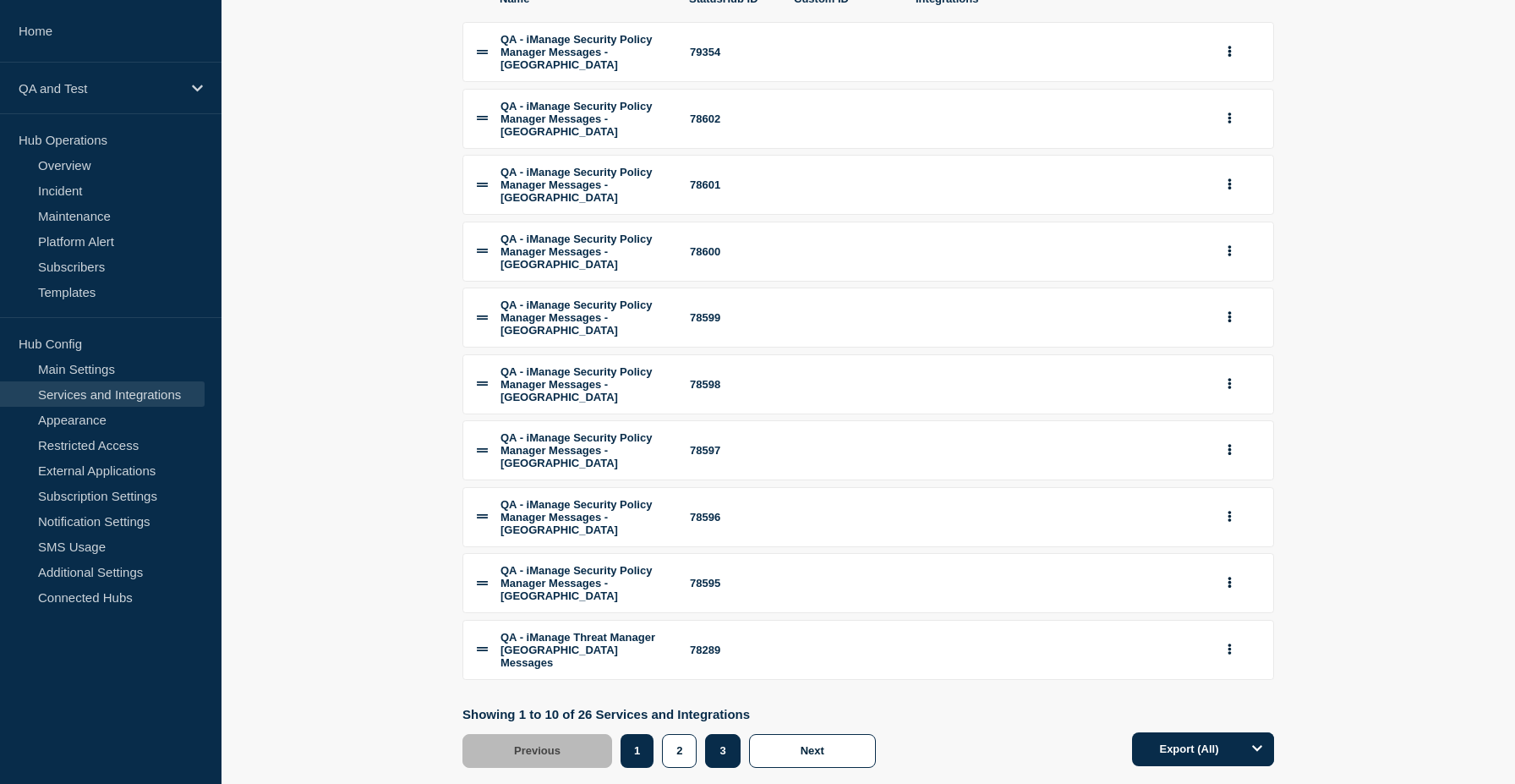
click at [722, 734] on button "3" at bounding box center [722, 750] width 35 height 34
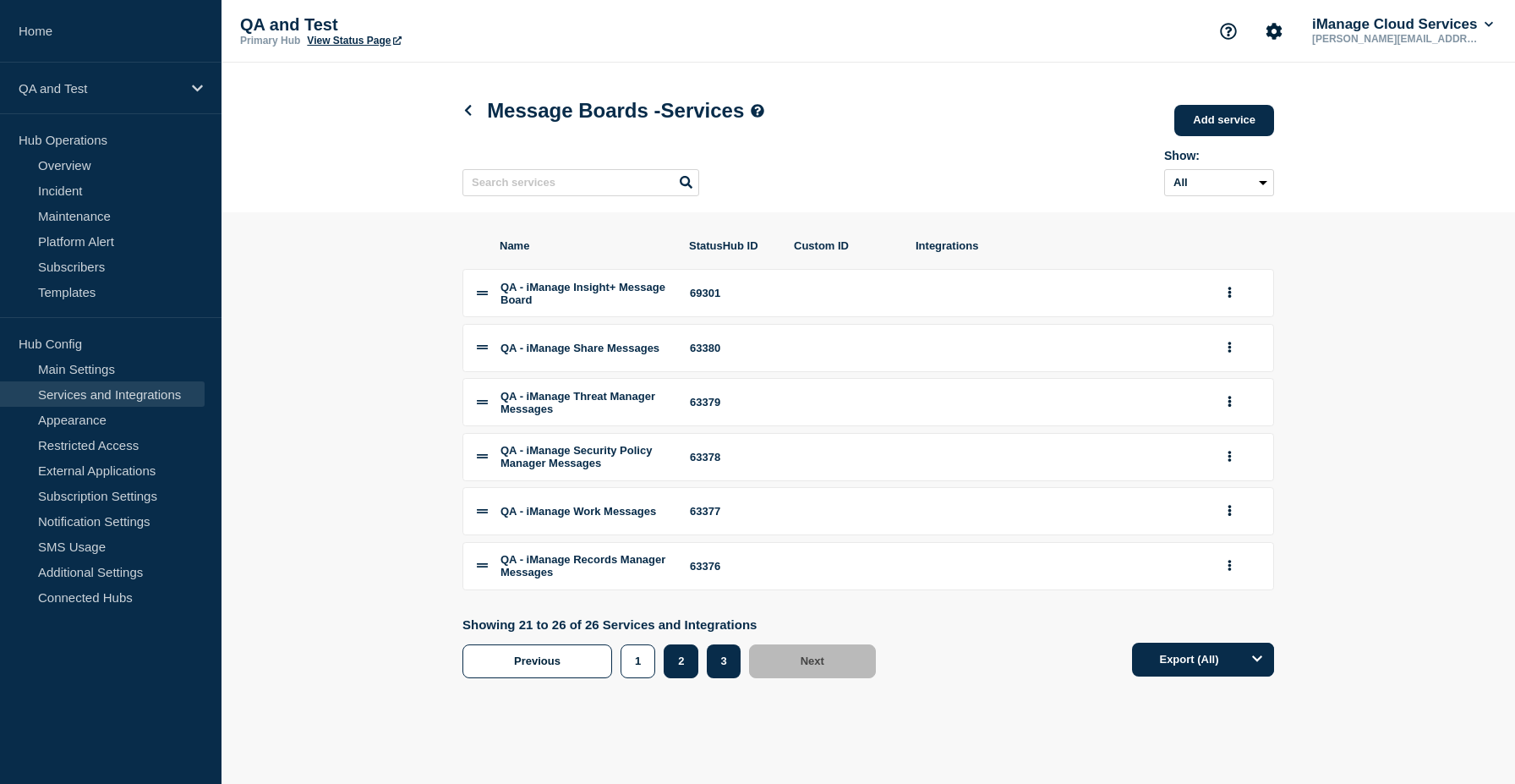
click at [688, 678] on button "2" at bounding box center [681, 660] width 35 height 34
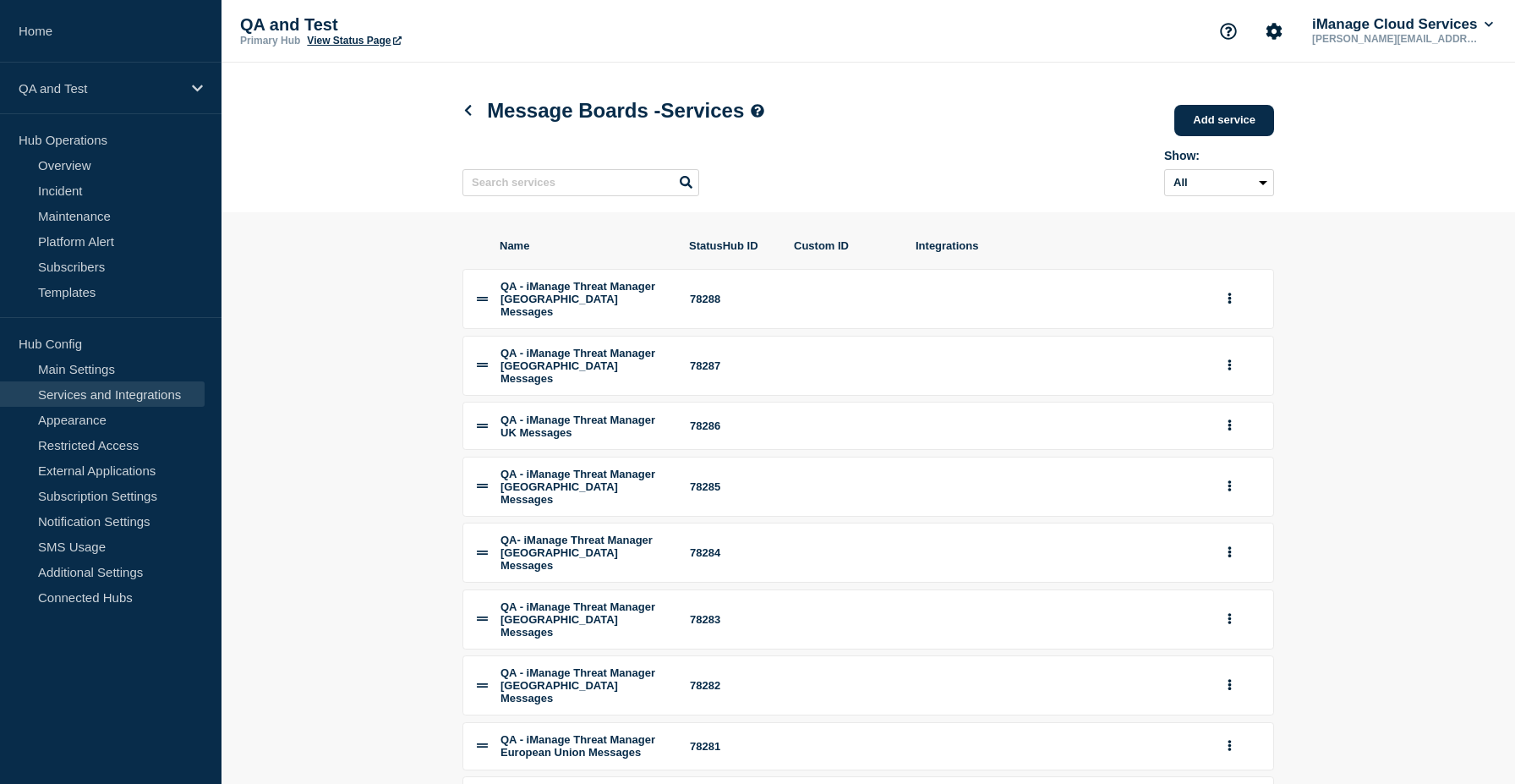
click at [150, 397] on link "Services and Integrations" at bounding box center [102, 394] width 205 height 25
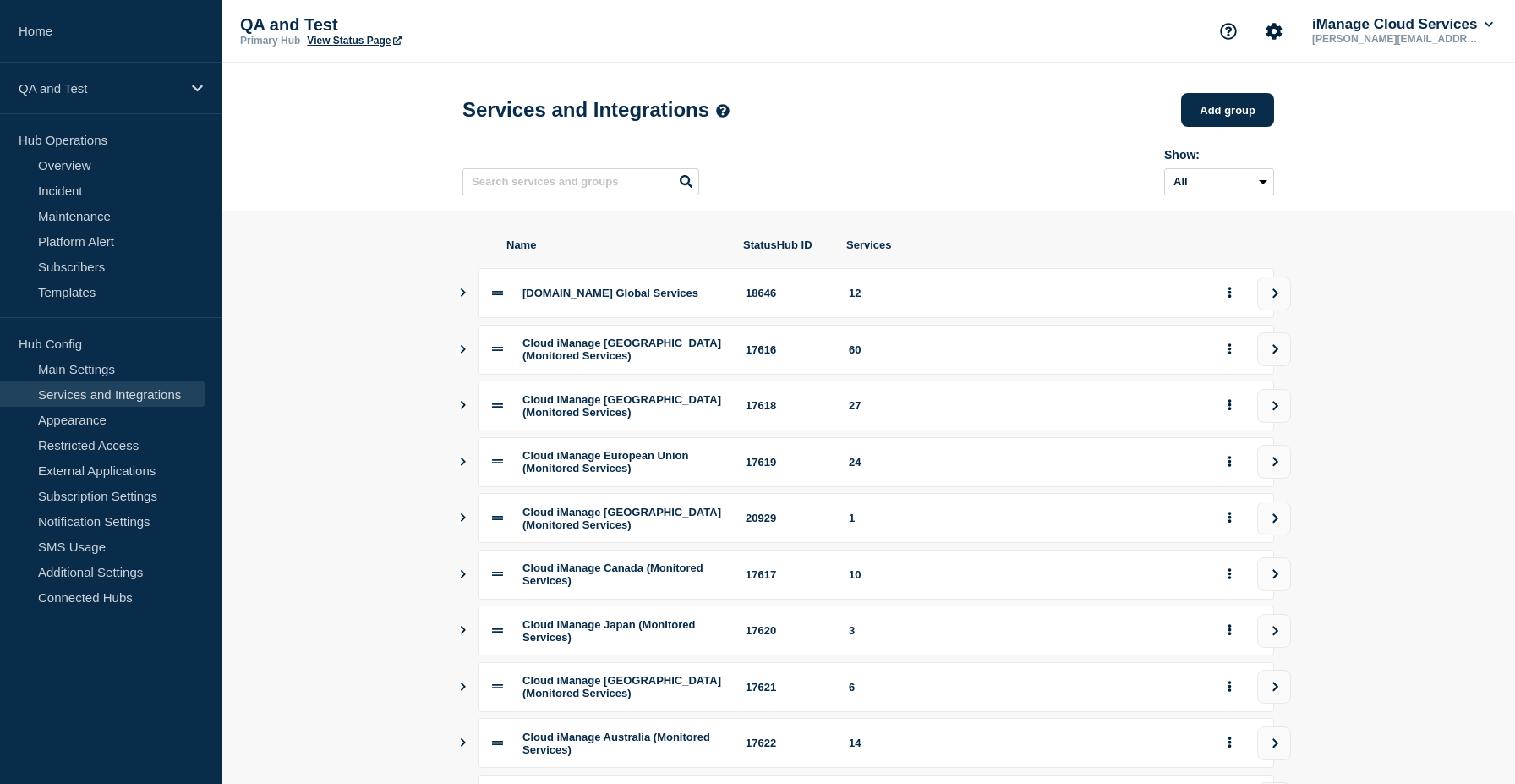
scroll to position [214, 0]
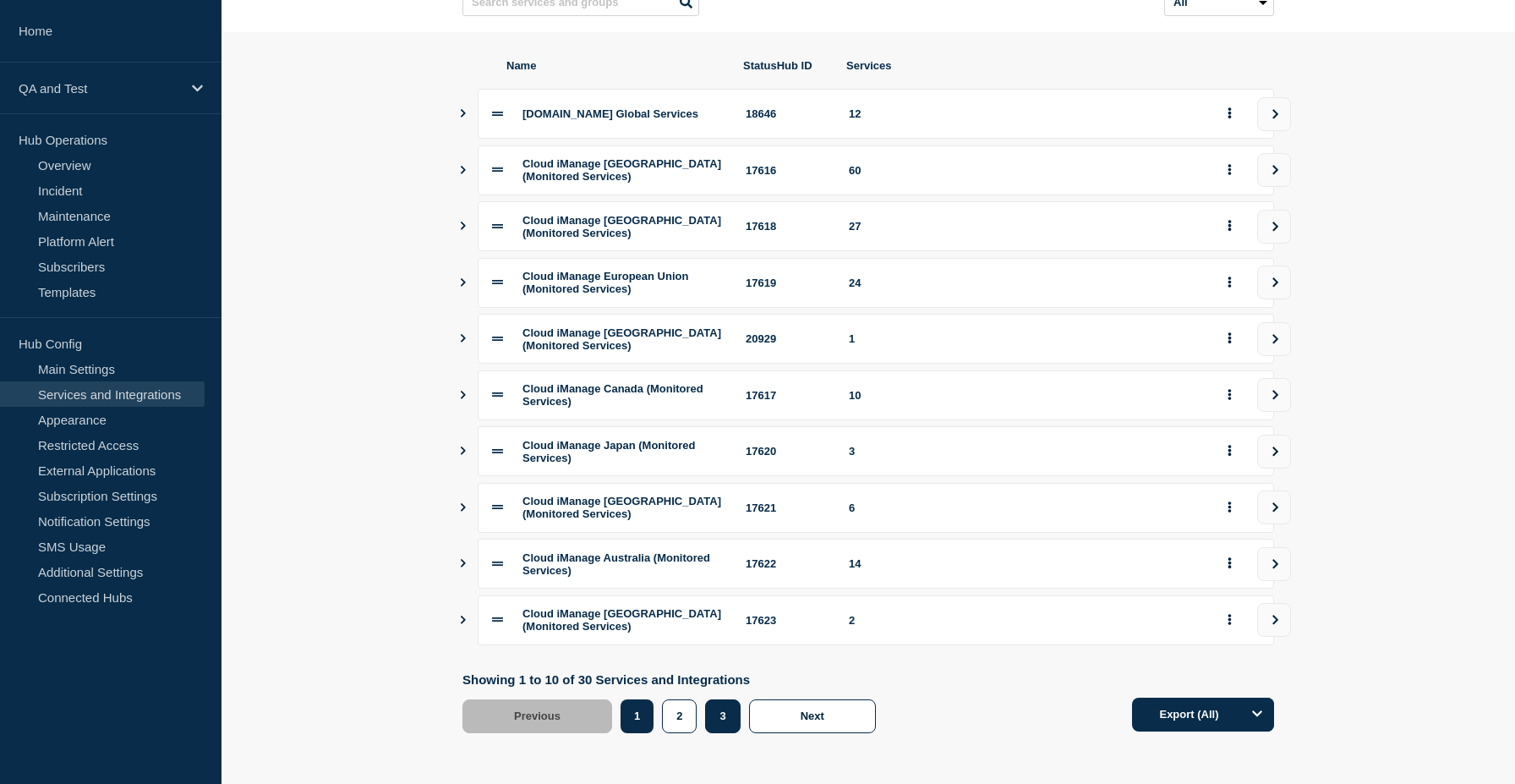
click at [731, 711] on button "3" at bounding box center [722, 715] width 35 height 34
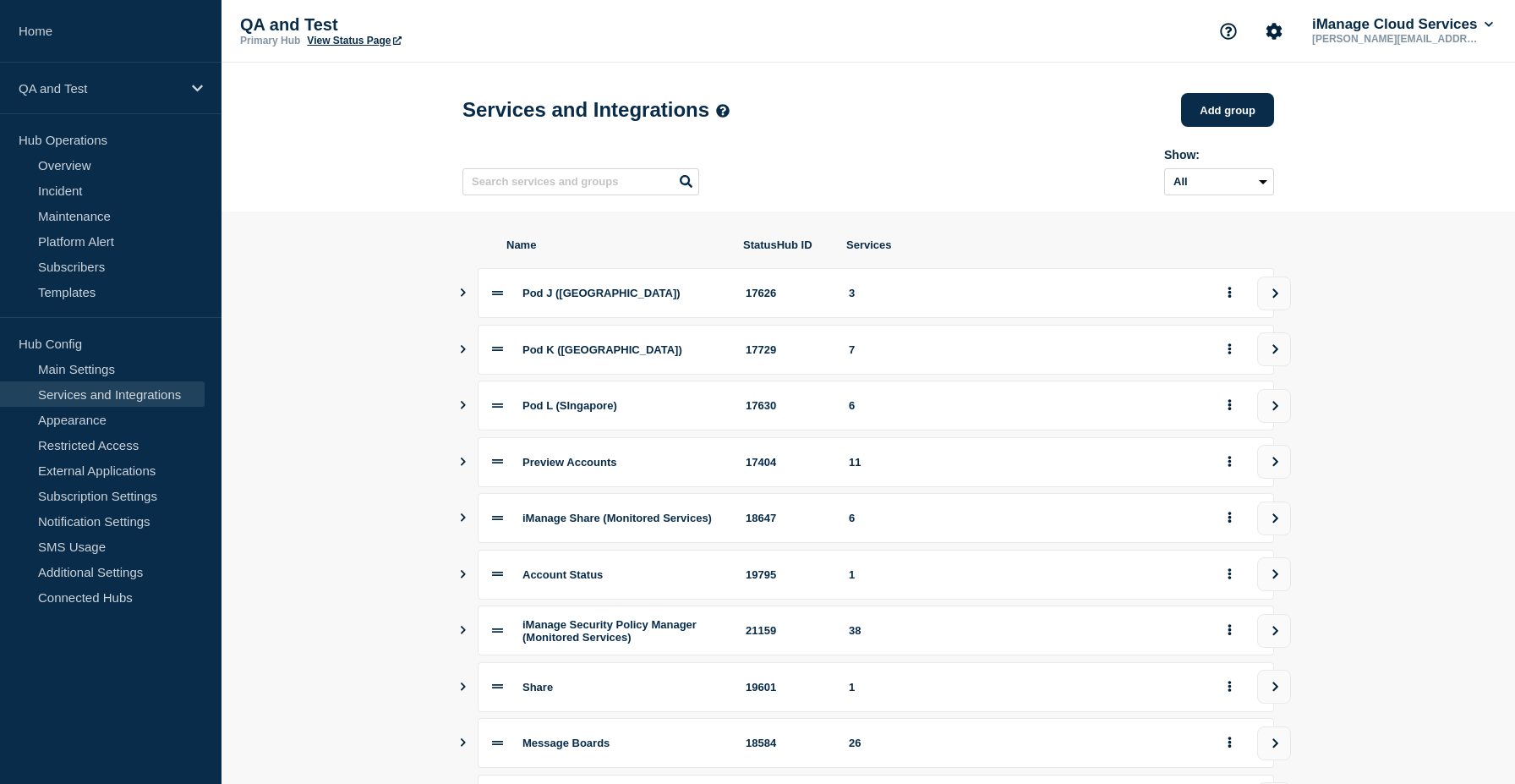
scroll to position [201, 0]
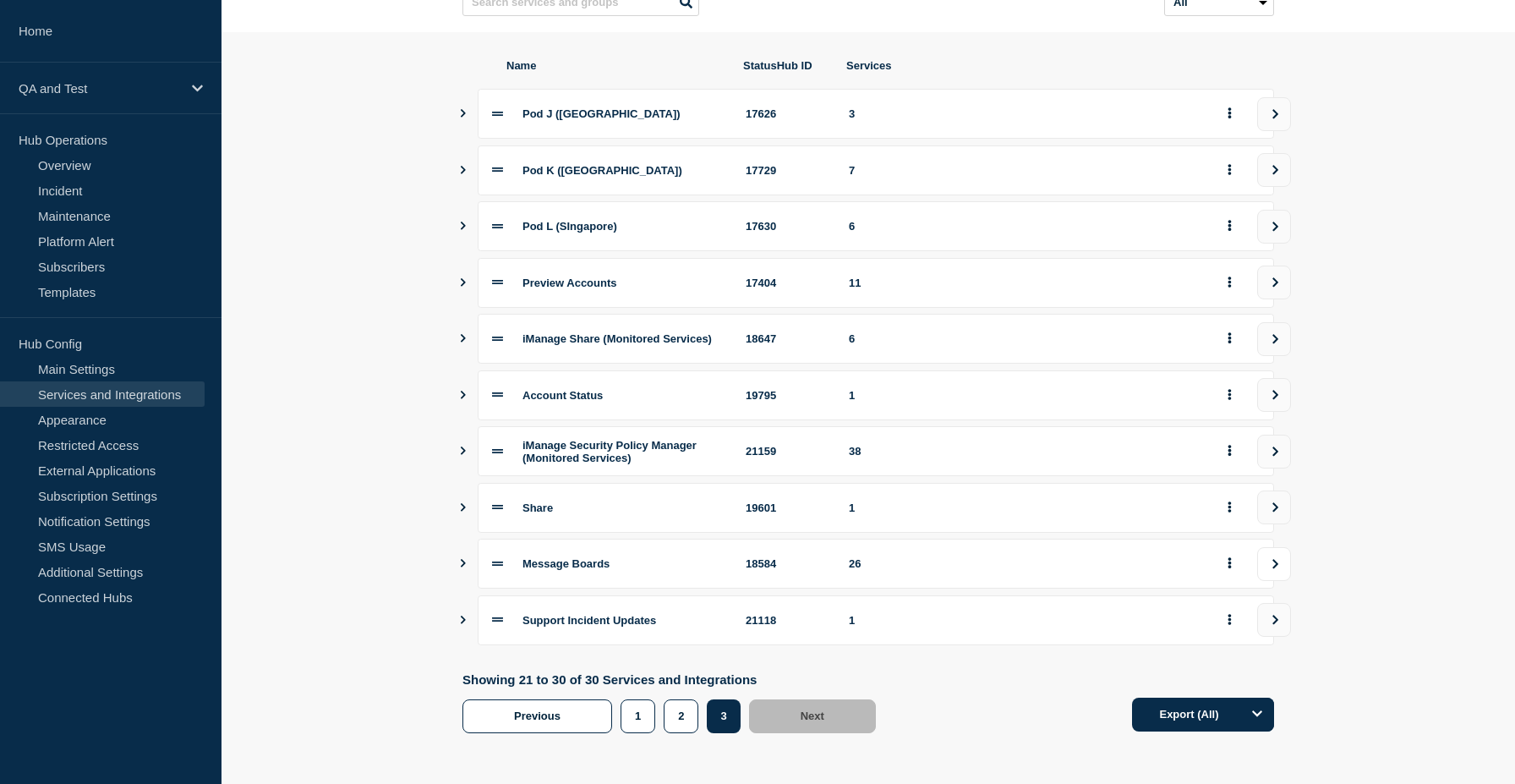
click at [1286, 554] on button "view group" at bounding box center [1274, 564] width 34 height 34
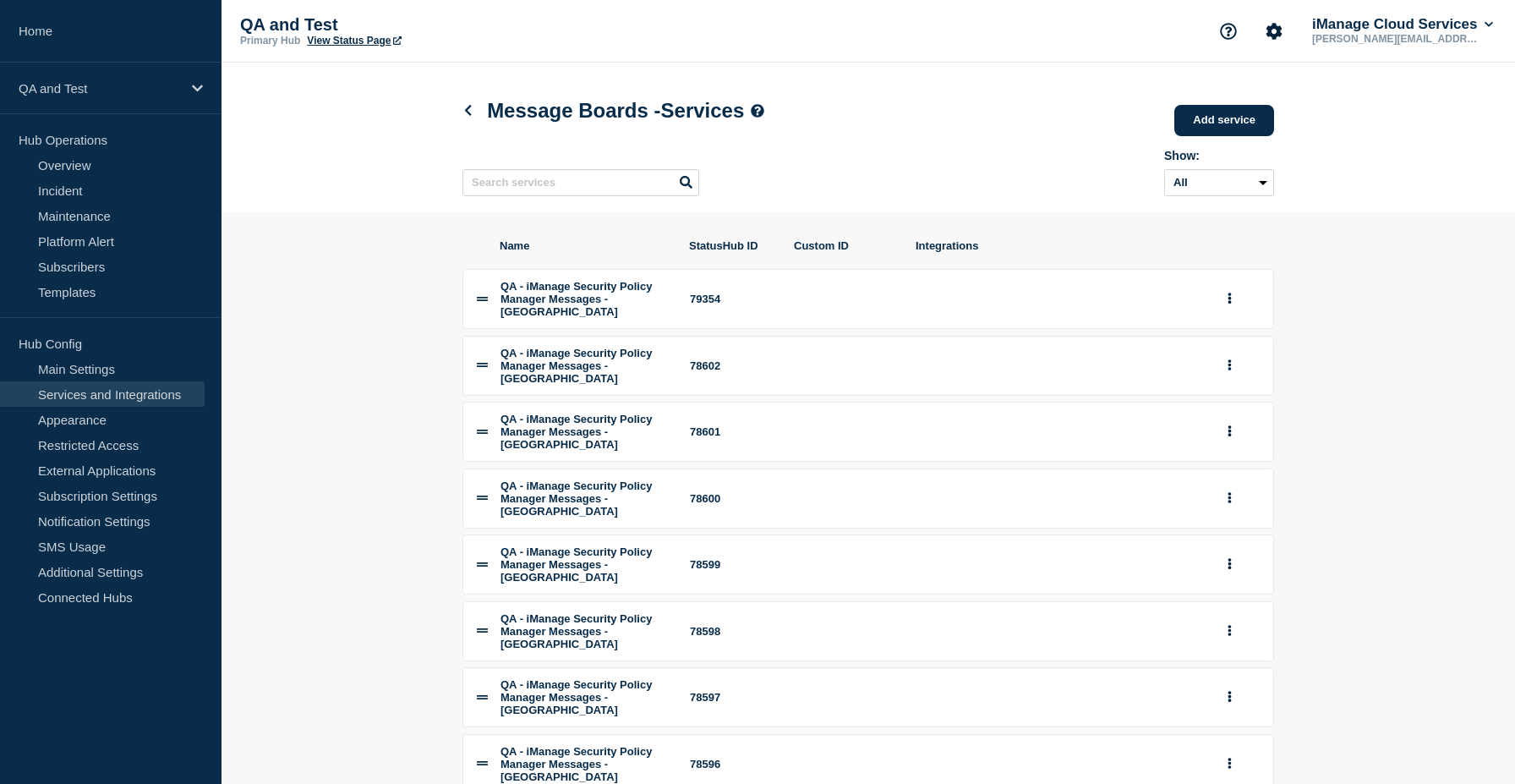
scroll to position [247, 0]
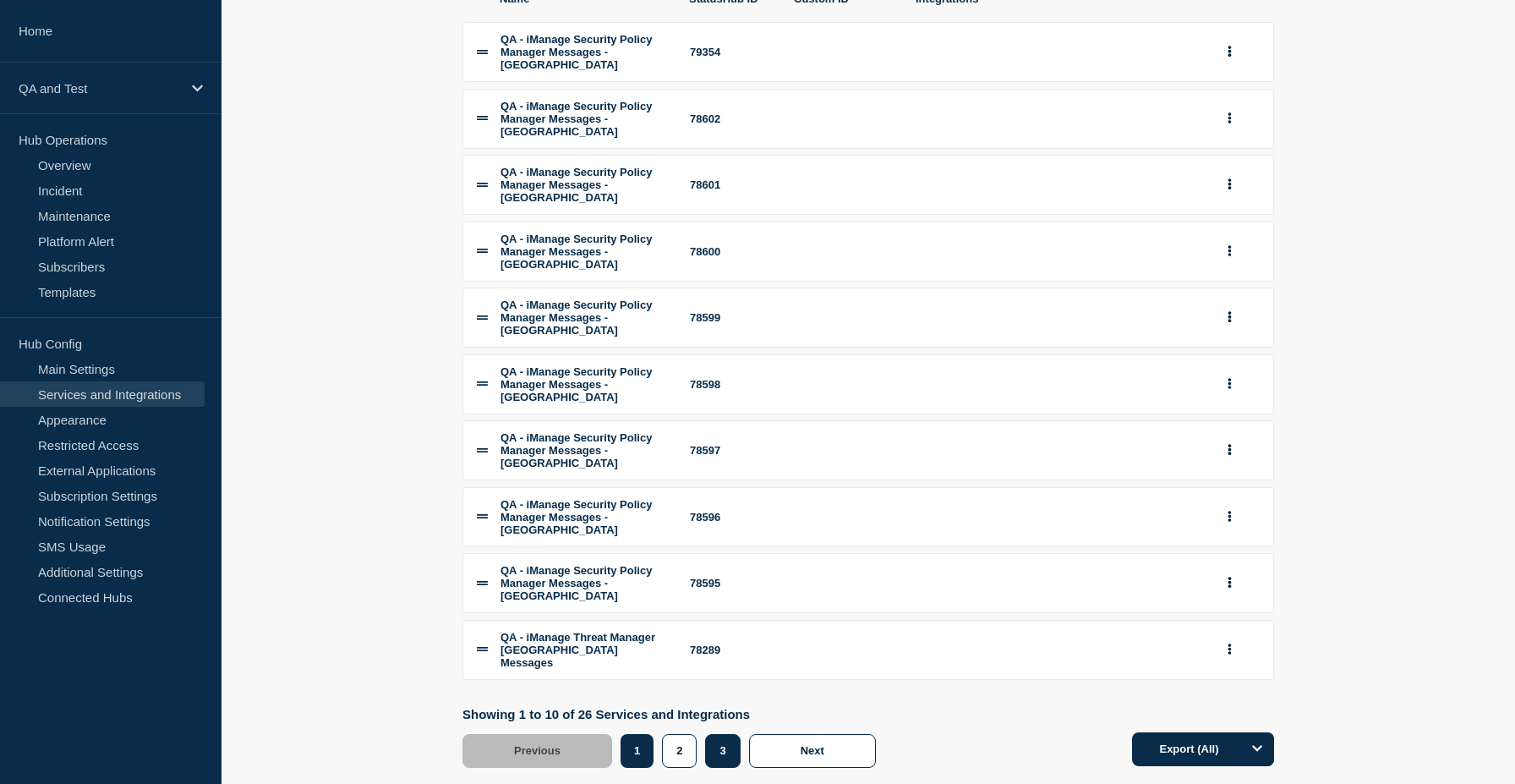
click at [731, 734] on button "3" at bounding box center [722, 750] width 35 height 34
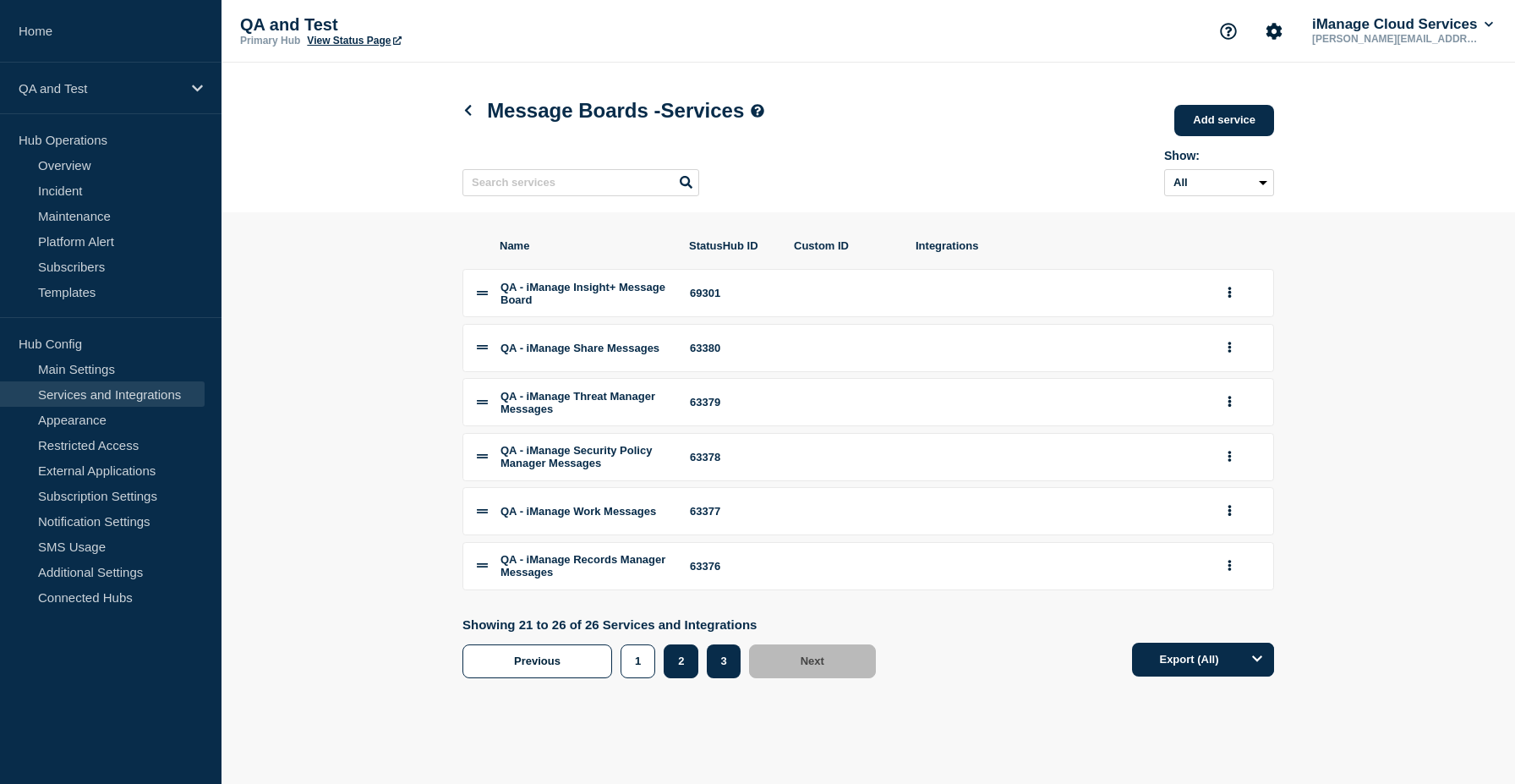
click at [690, 678] on button "2" at bounding box center [681, 660] width 35 height 34
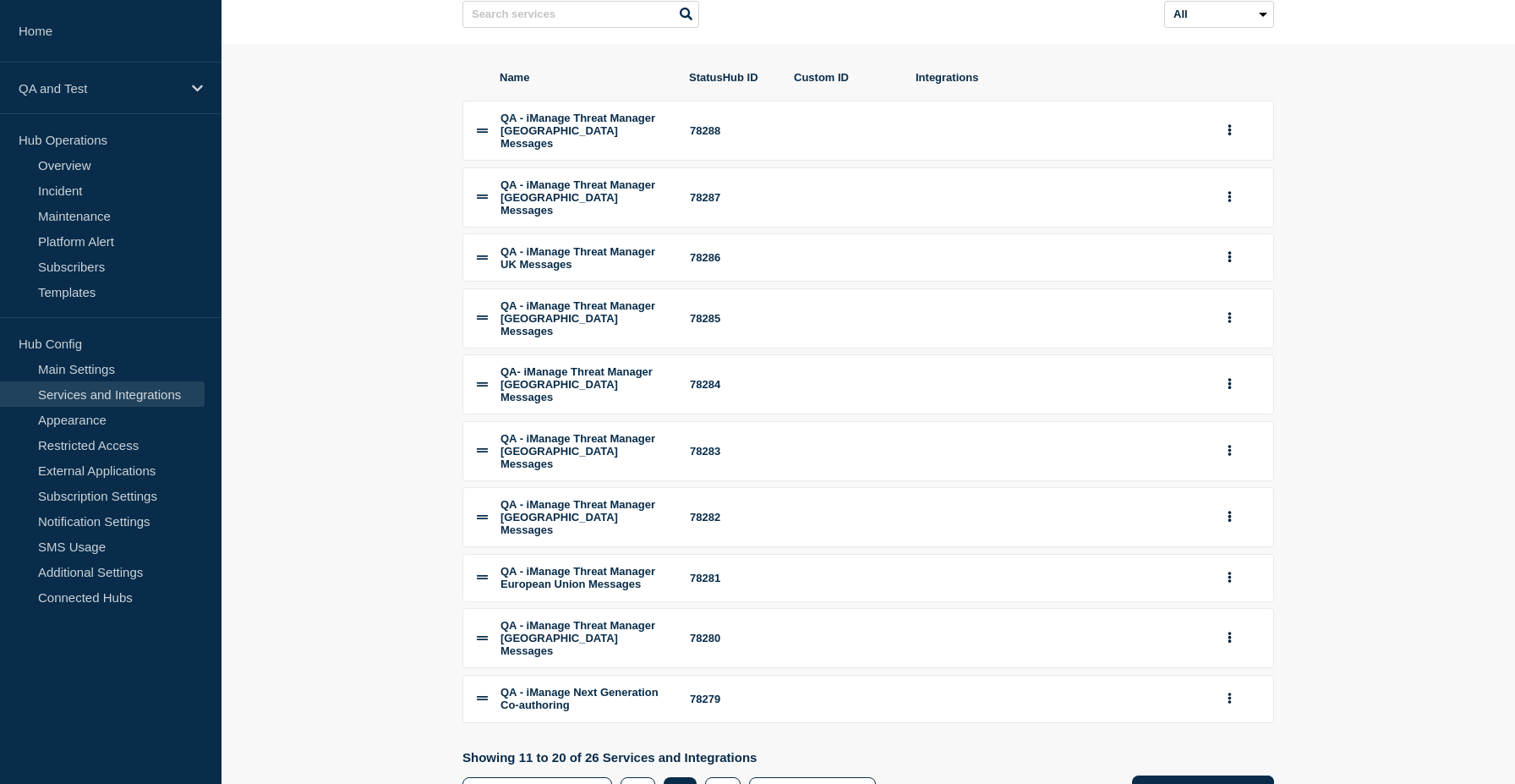
scroll to position [175, 0]
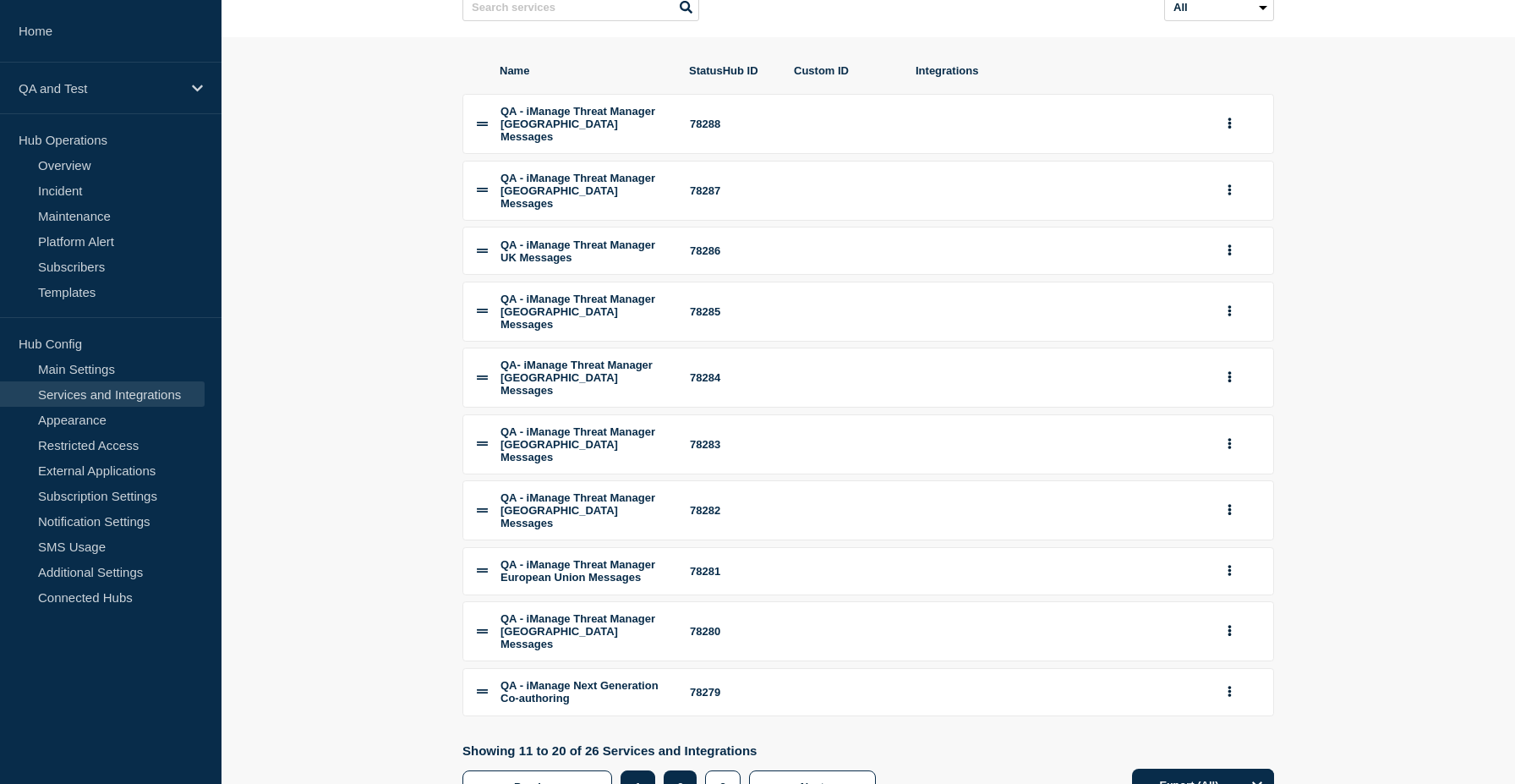
click at [647, 770] on button "1" at bounding box center [638, 787] width 35 height 34
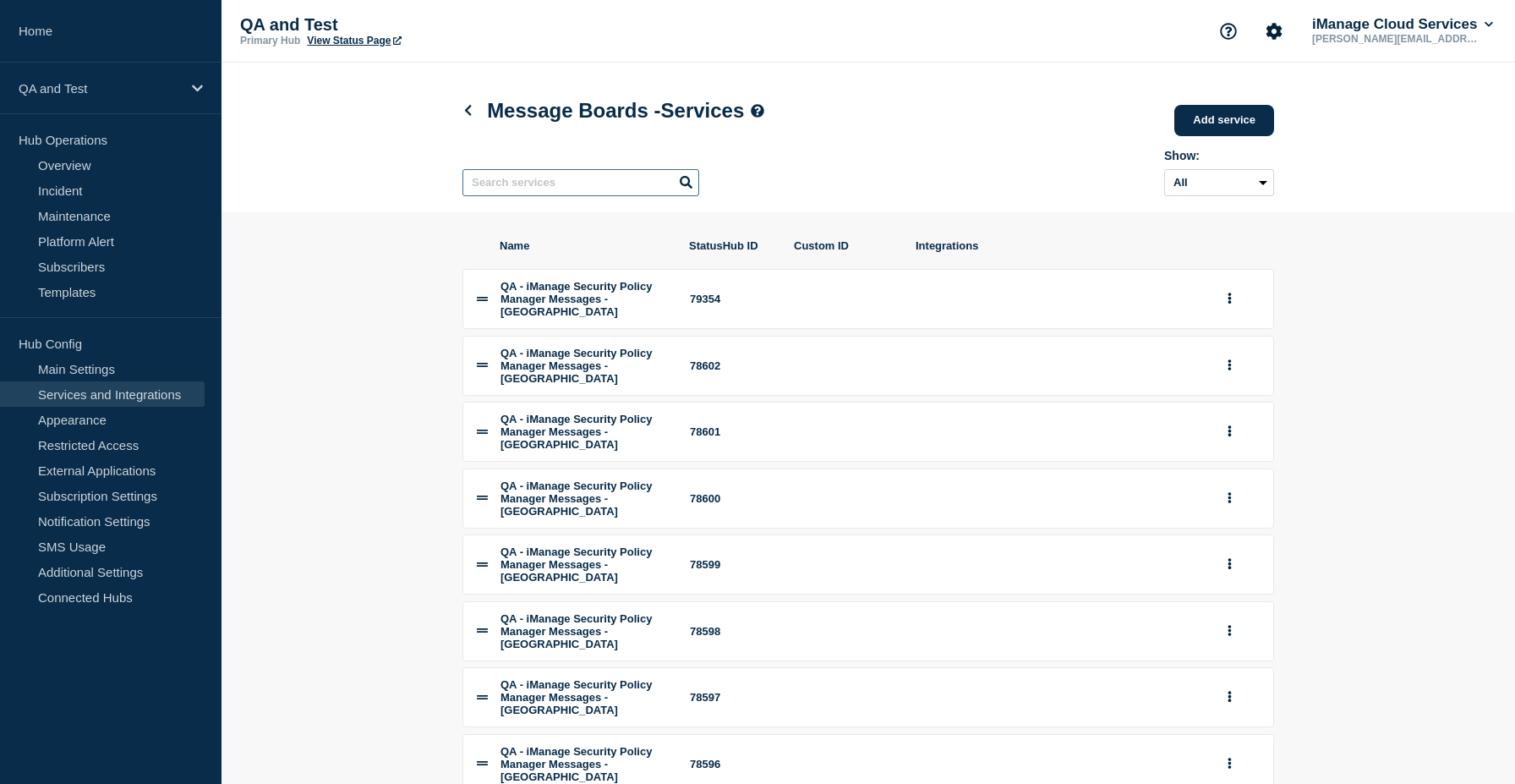
click at [597, 194] on input "text" at bounding box center [580, 182] width 237 height 27
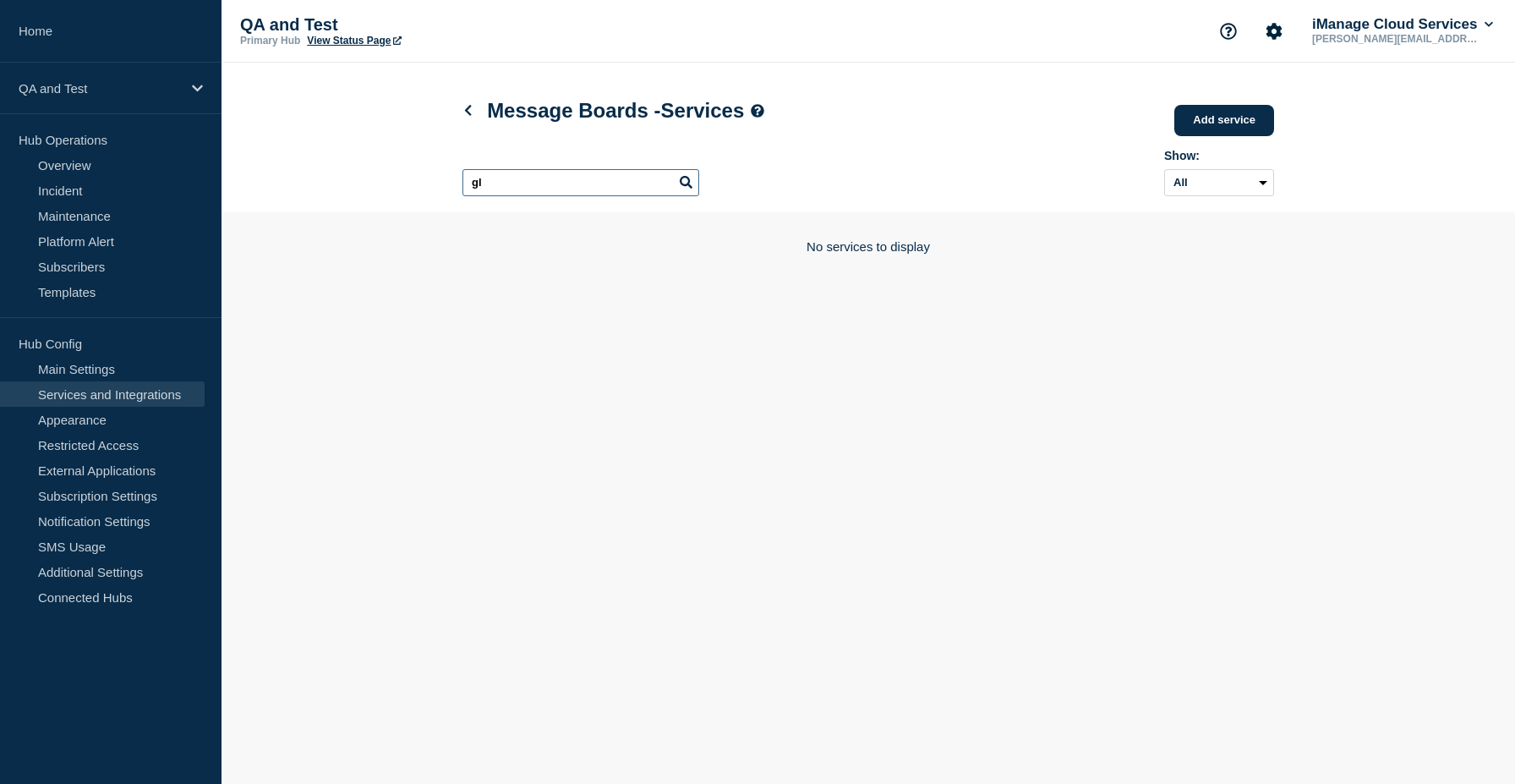
type input "g"
drag, startPoint x: 560, startPoint y: 185, endPoint x: 244, endPoint y: 185, distance: 316.0
click at [244, 185] on header "Message Boards - Services Add service Here you can create & manage services tha…" at bounding box center [868, 137] width 1294 height 150
type input "63638"
click at [469, 122] on h1 "Message Boards - Services" at bounding box center [613, 110] width 302 height 24
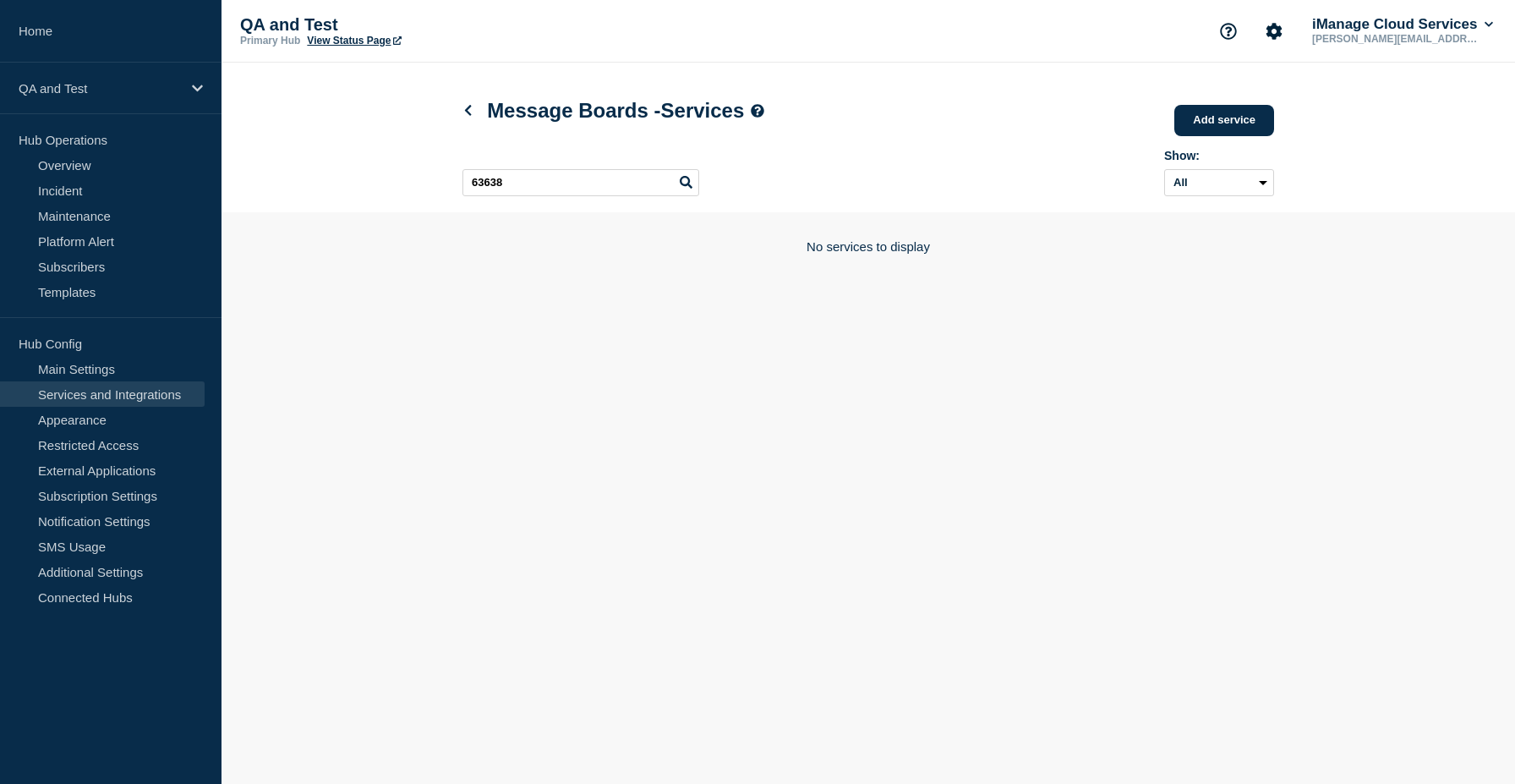
click at [479, 118] on h1 "Message Boards - Services" at bounding box center [613, 110] width 302 height 24
click at [475, 116] on link at bounding box center [471, 110] width 17 height 14
drag, startPoint x: 534, startPoint y: 182, endPoint x: 302, endPoint y: 139, distance: 236.0
click at [302, 139] on header "Services and Integrations Add group Here you can create & manage services that …" at bounding box center [868, 137] width 1294 height 149
click at [616, 329] on body "Home QA and Test Hub Operations Overview Incident Maintenance Platform Alert Su…" at bounding box center [757, 392] width 1515 height 784
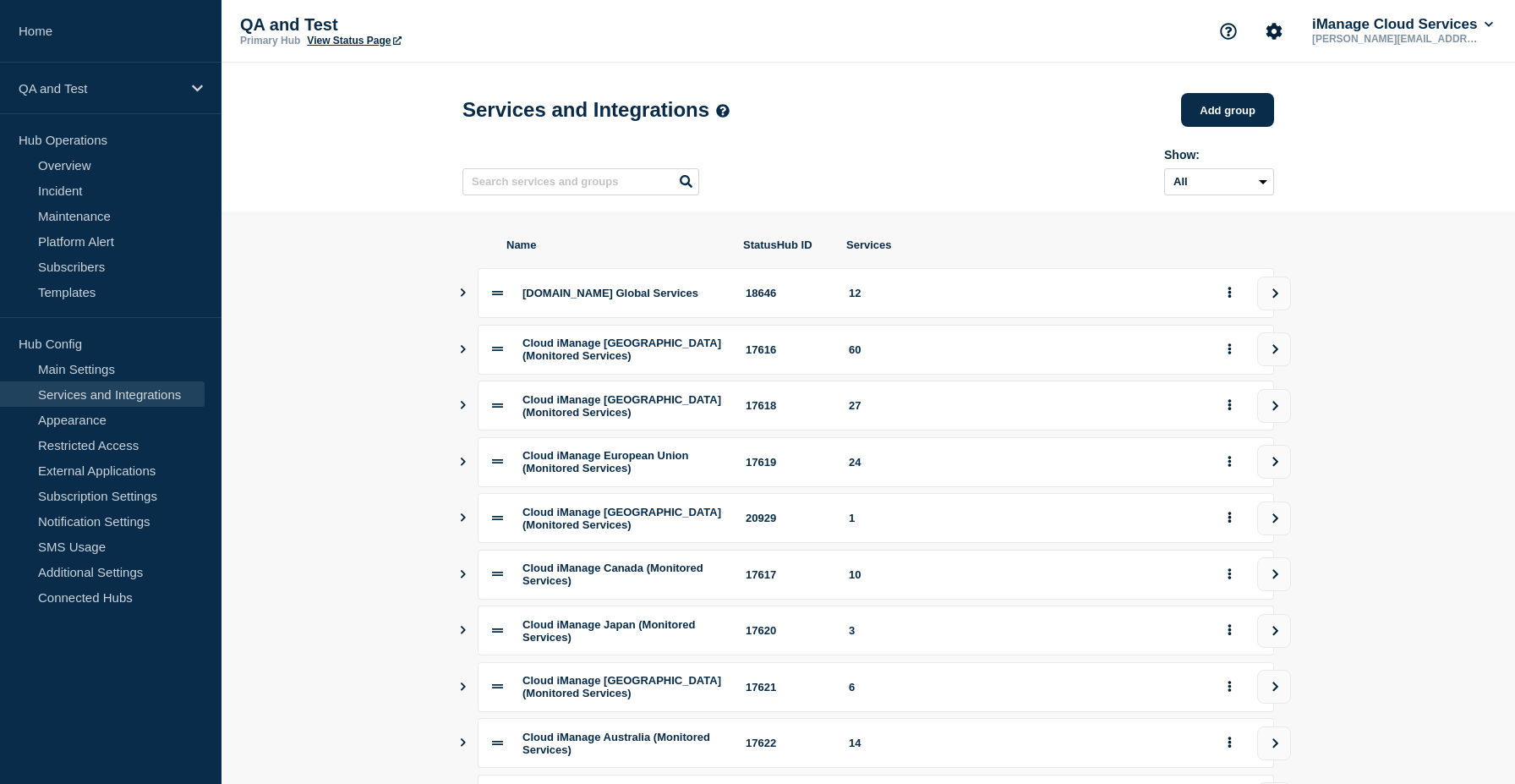
scroll to position [214, 0]
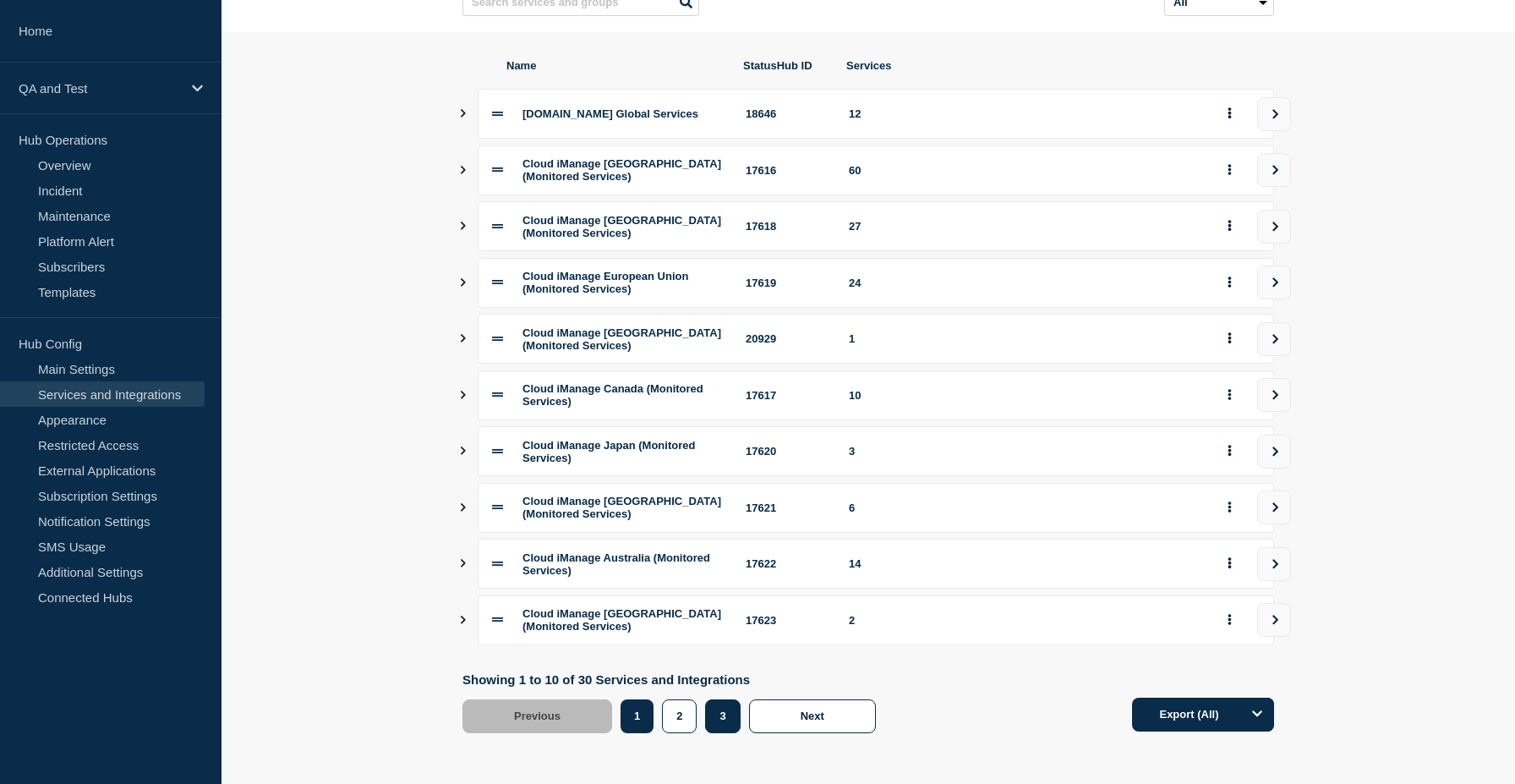
click at [714, 707] on button "3" at bounding box center [722, 715] width 35 height 34
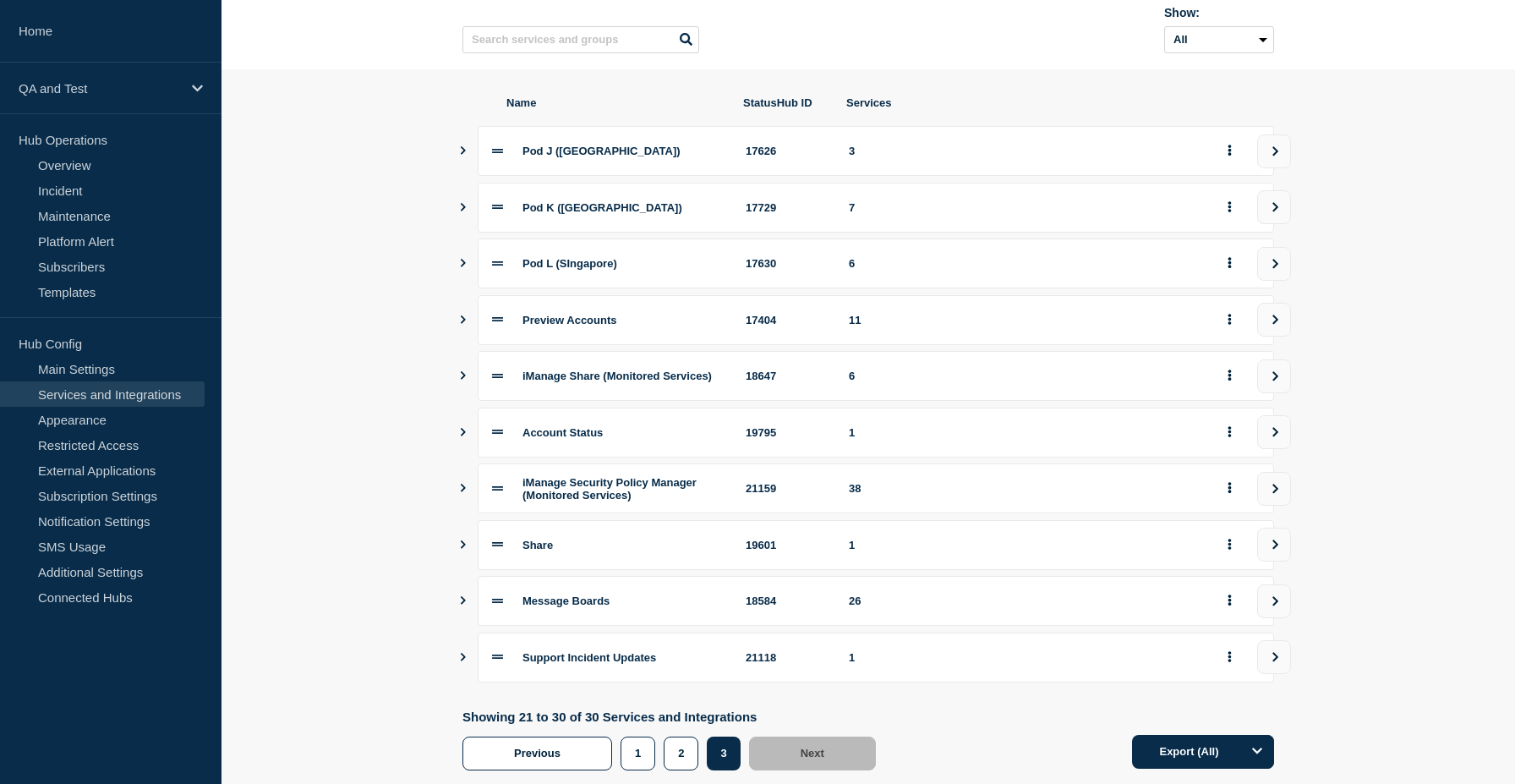
scroll to position [201, 0]
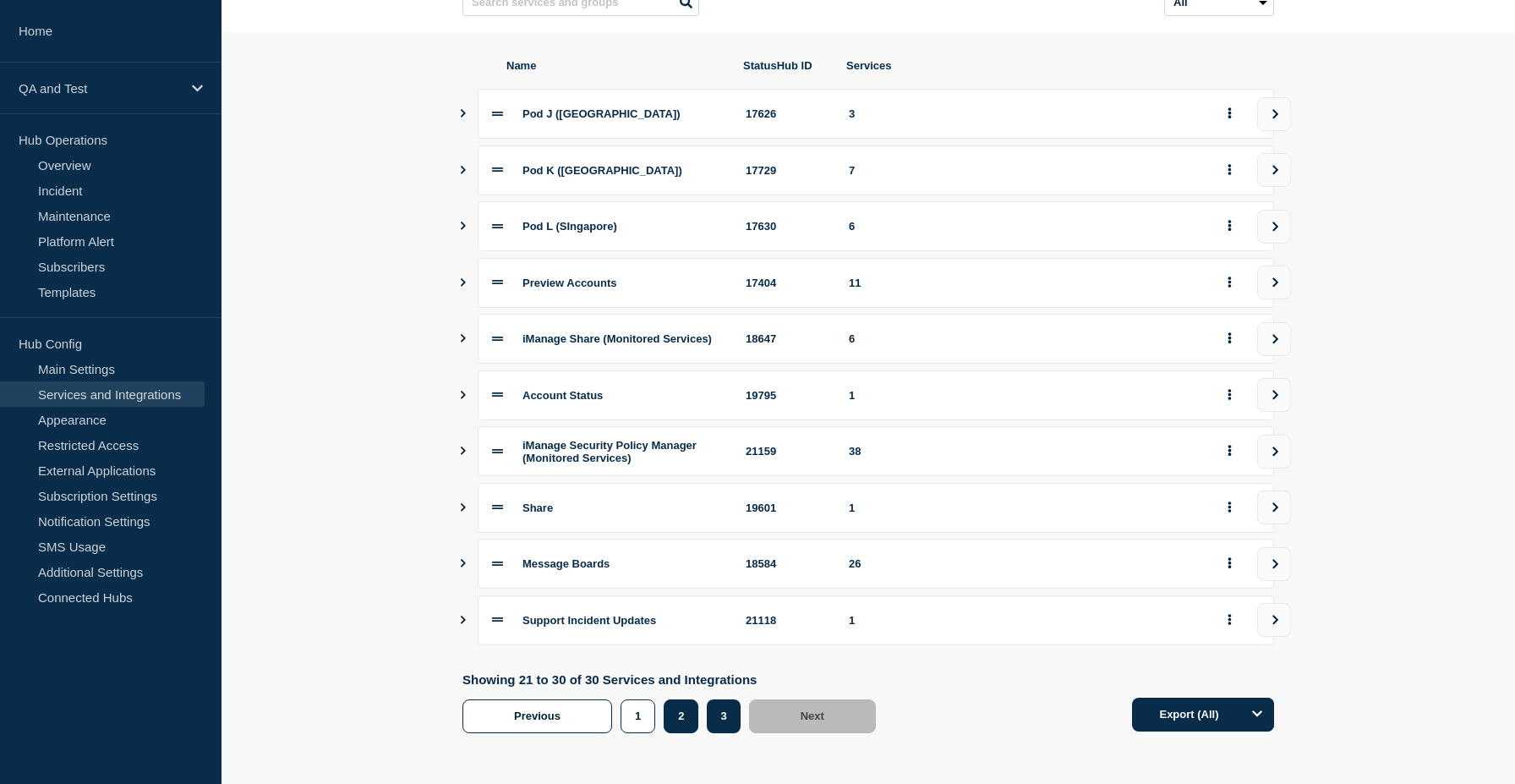
click at [681, 718] on button "2" at bounding box center [681, 715] width 35 height 34
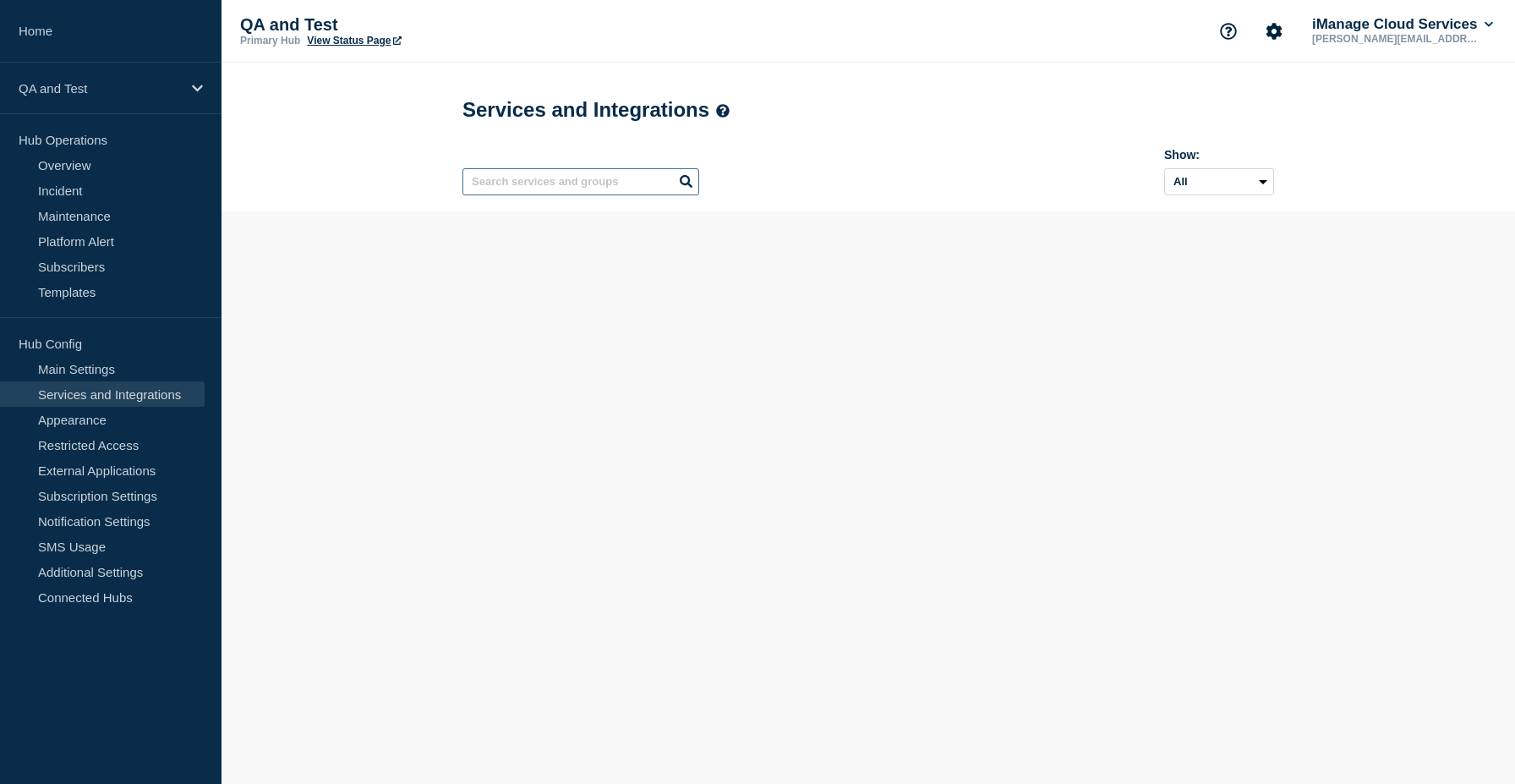
click at [575, 195] on input "text" at bounding box center [580, 182] width 237 height 27
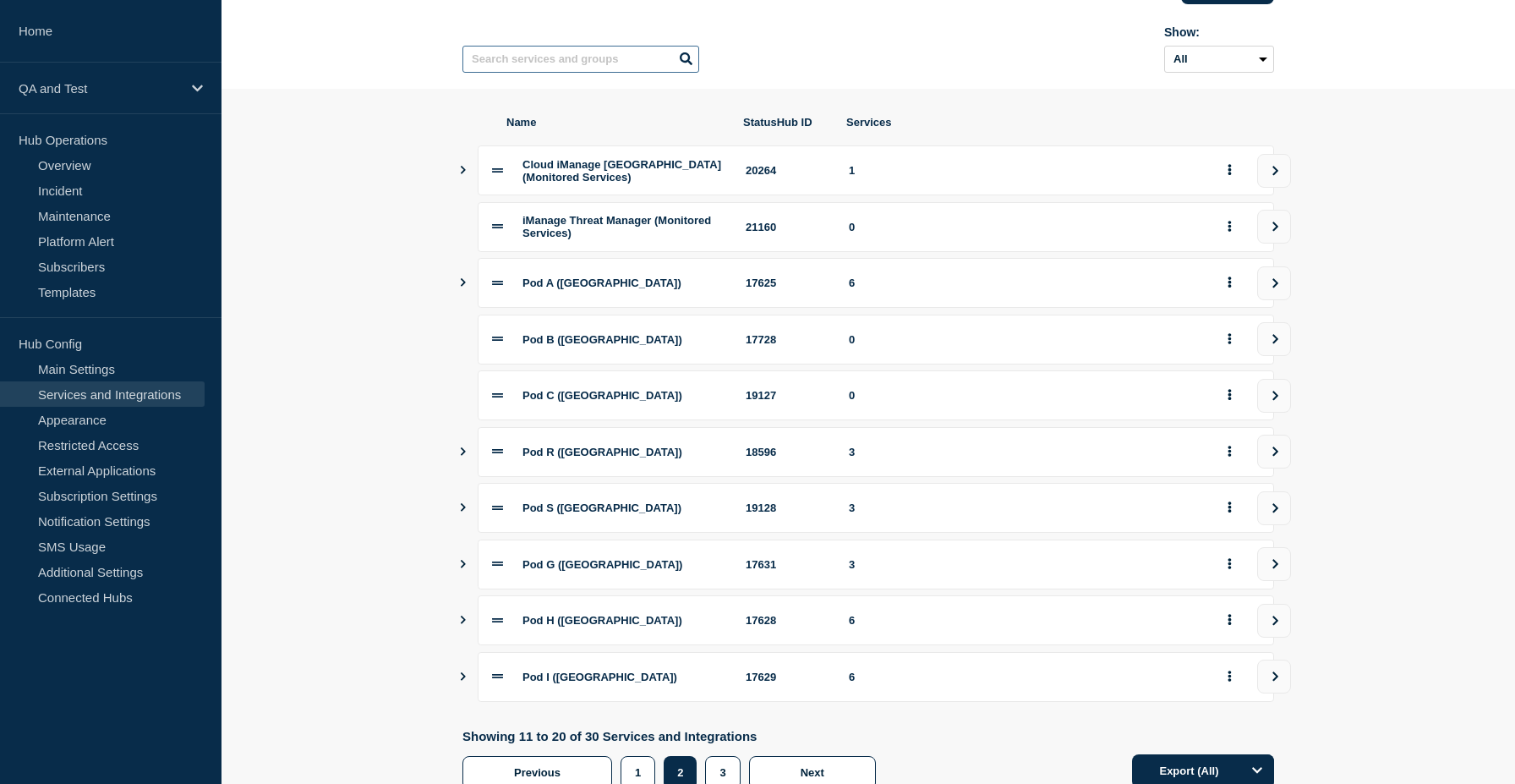
scroll to position [134, 0]
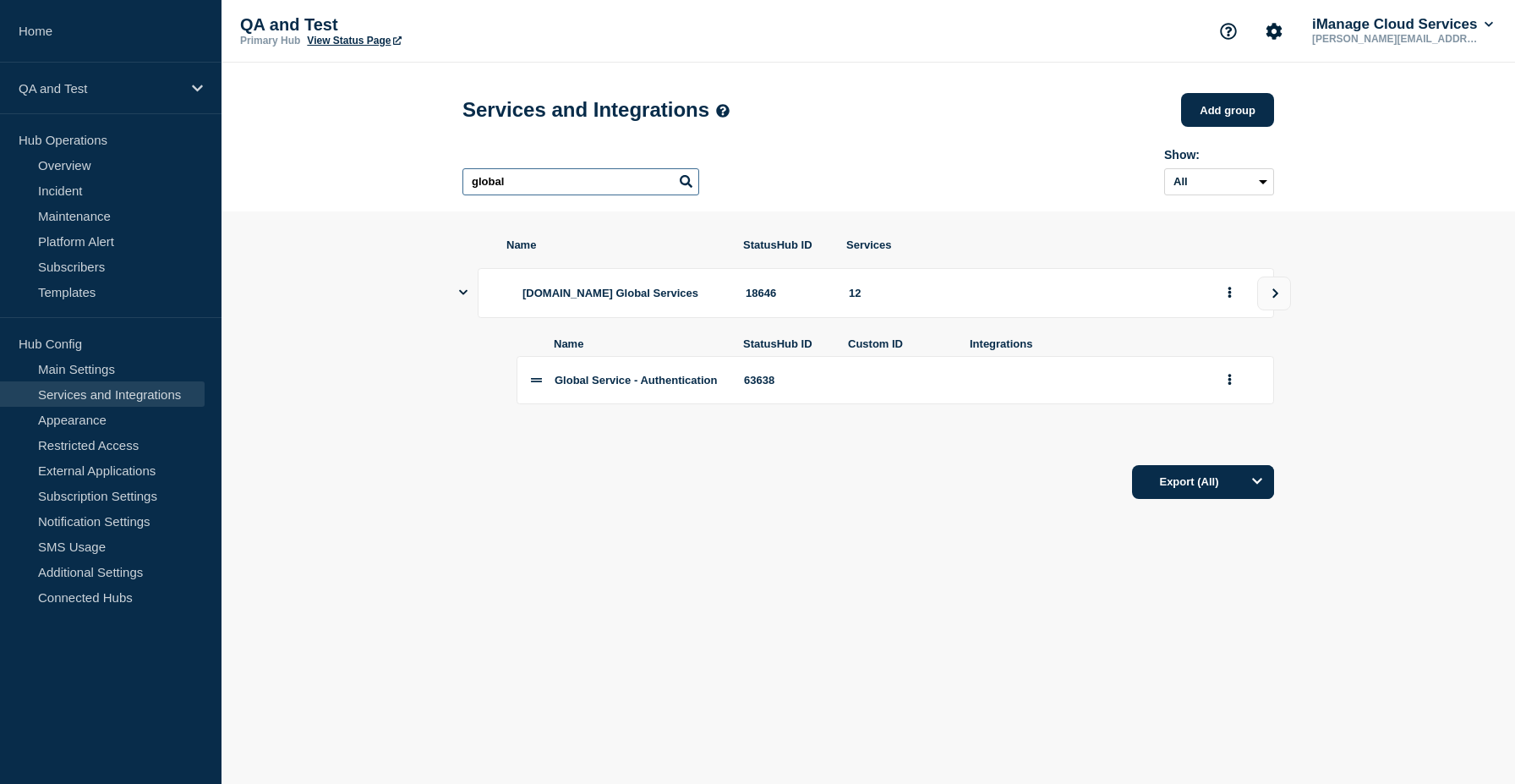
type input "global"
click at [913, 405] on li "Global Service - Authentication 63638" at bounding box center [895, 380] width 758 height 48
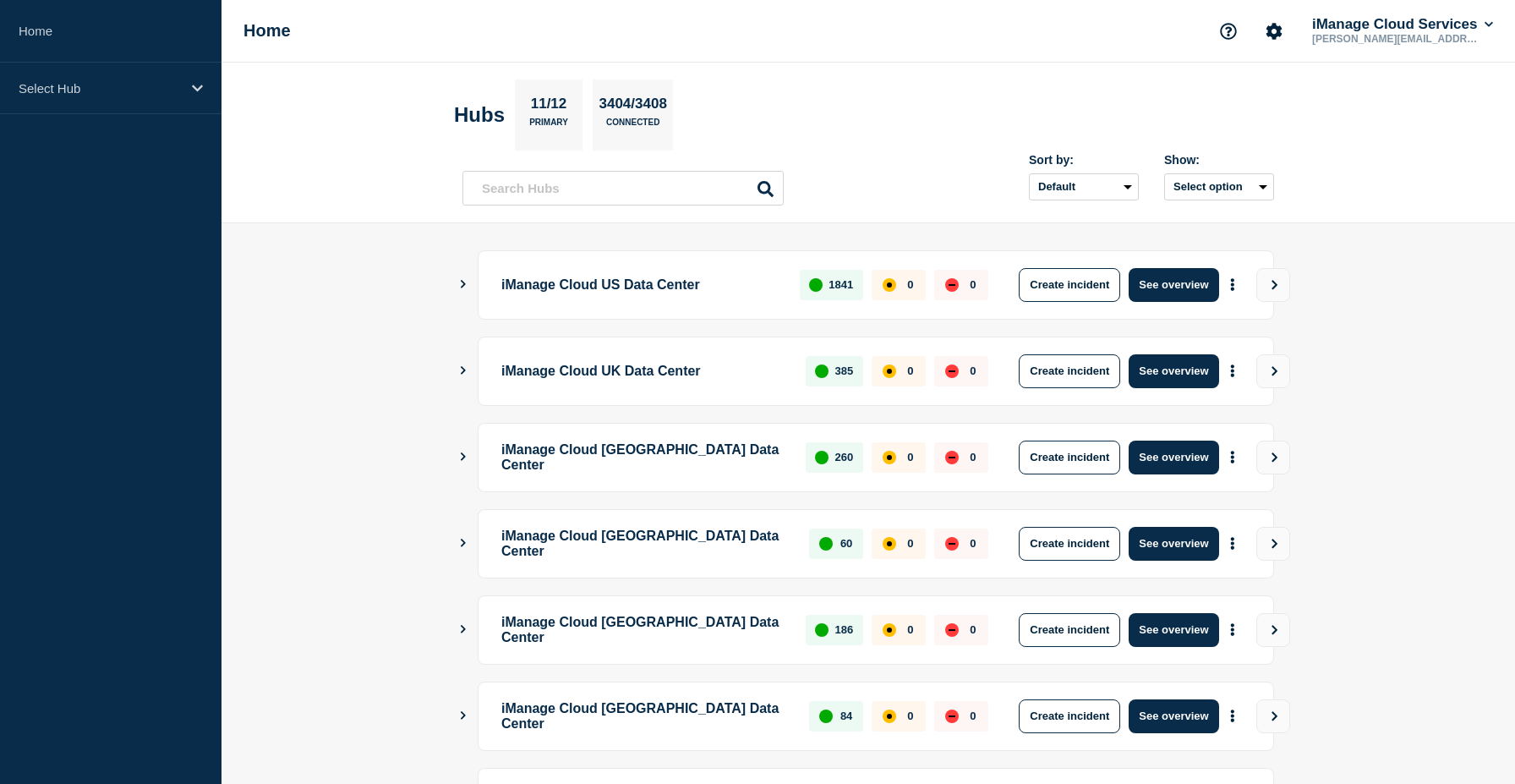
scroll to position [415, 0]
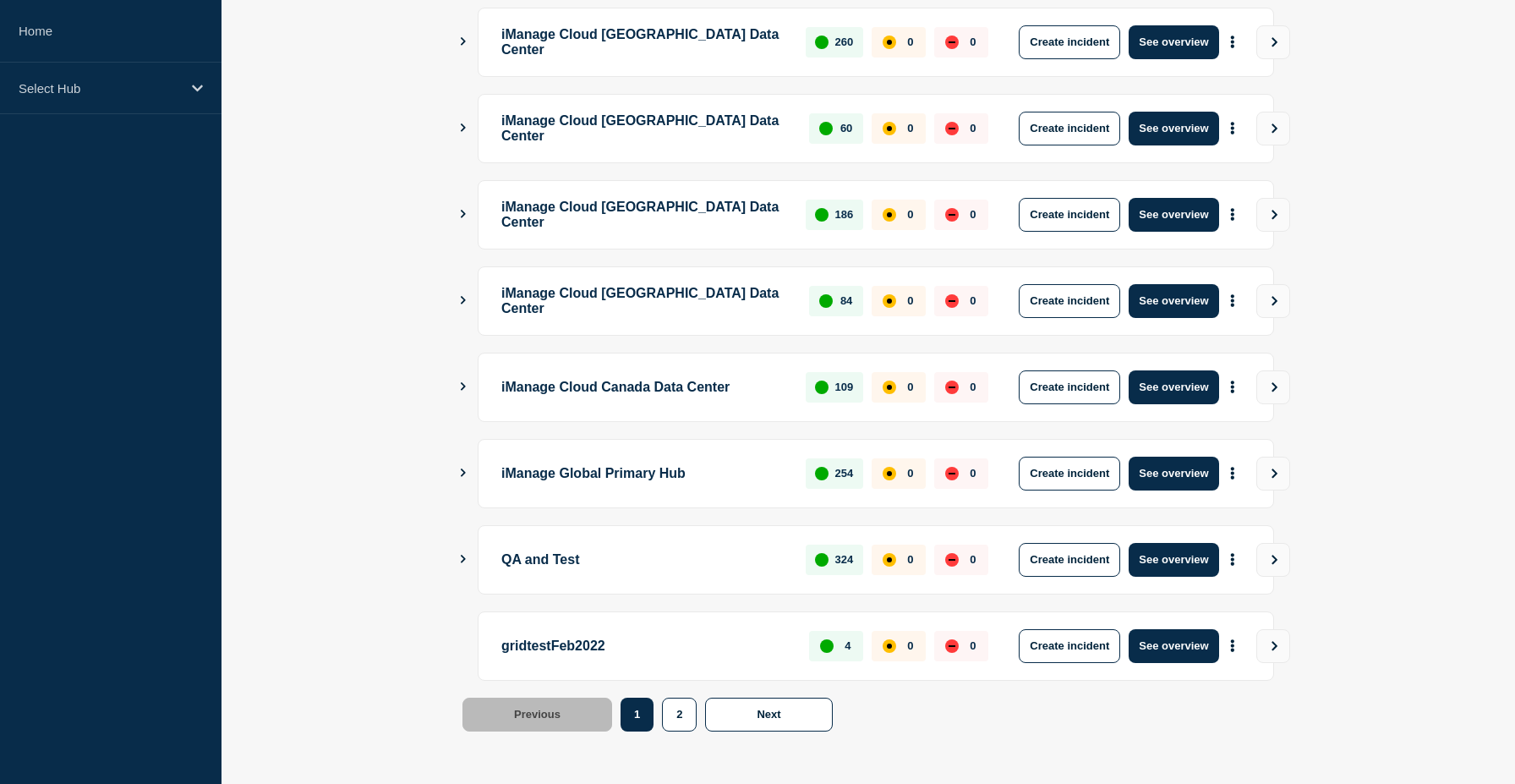
click at [471, 558] on div "QA and Test 324 0 0 Create incident See overview" at bounding box center [868, 560] width 812 height 70
click at [457, 562] on main "iManage Cloud US Data Center 1841 0 0 Create incident See overview iManage Clou…" at bounding box center [868, 295] width 1294 height 975
click at [460, 561] on icon "Show Connected Hubs" at bounding box center [463, 558] width 11 height 9
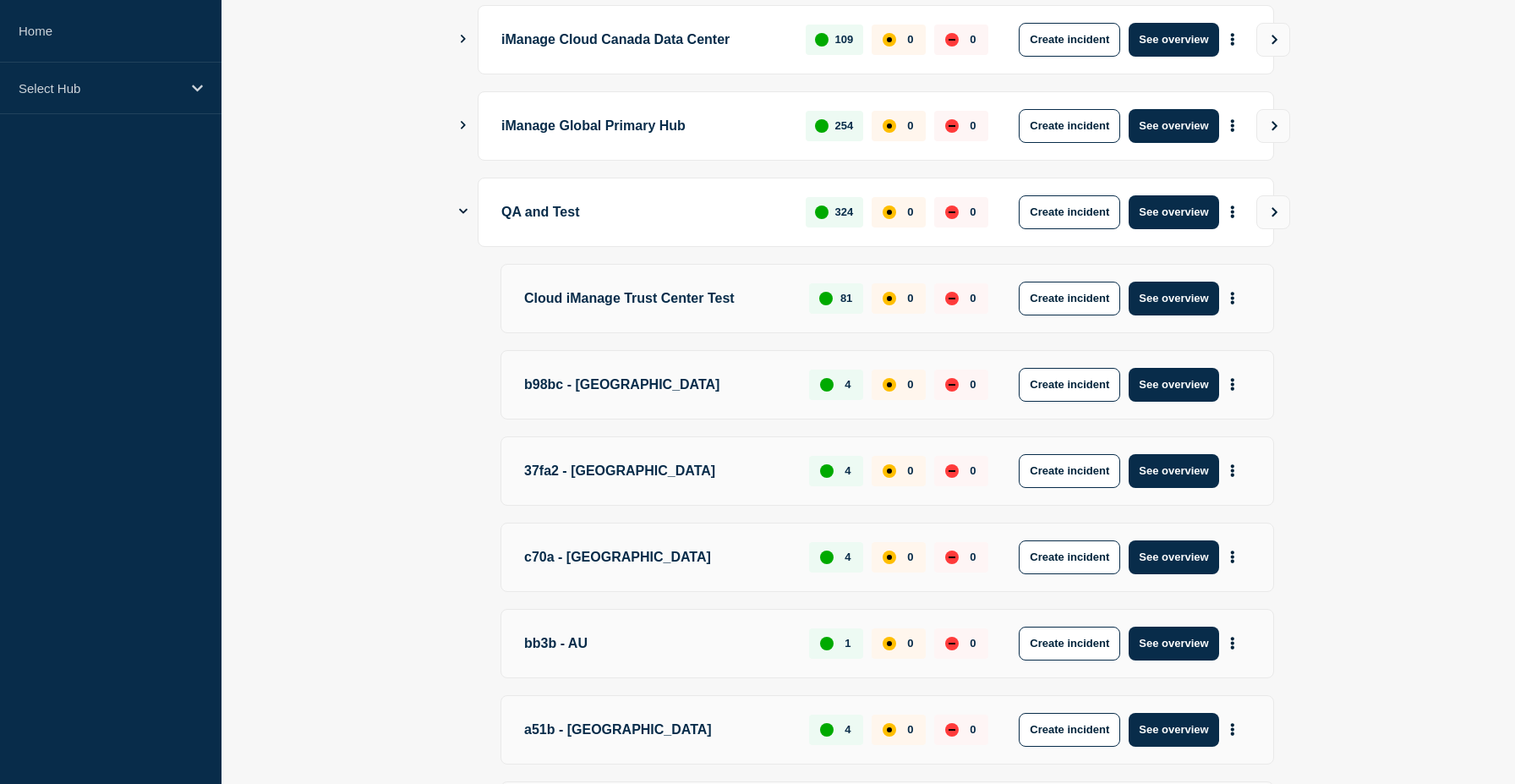
scroll to position [538, 0]
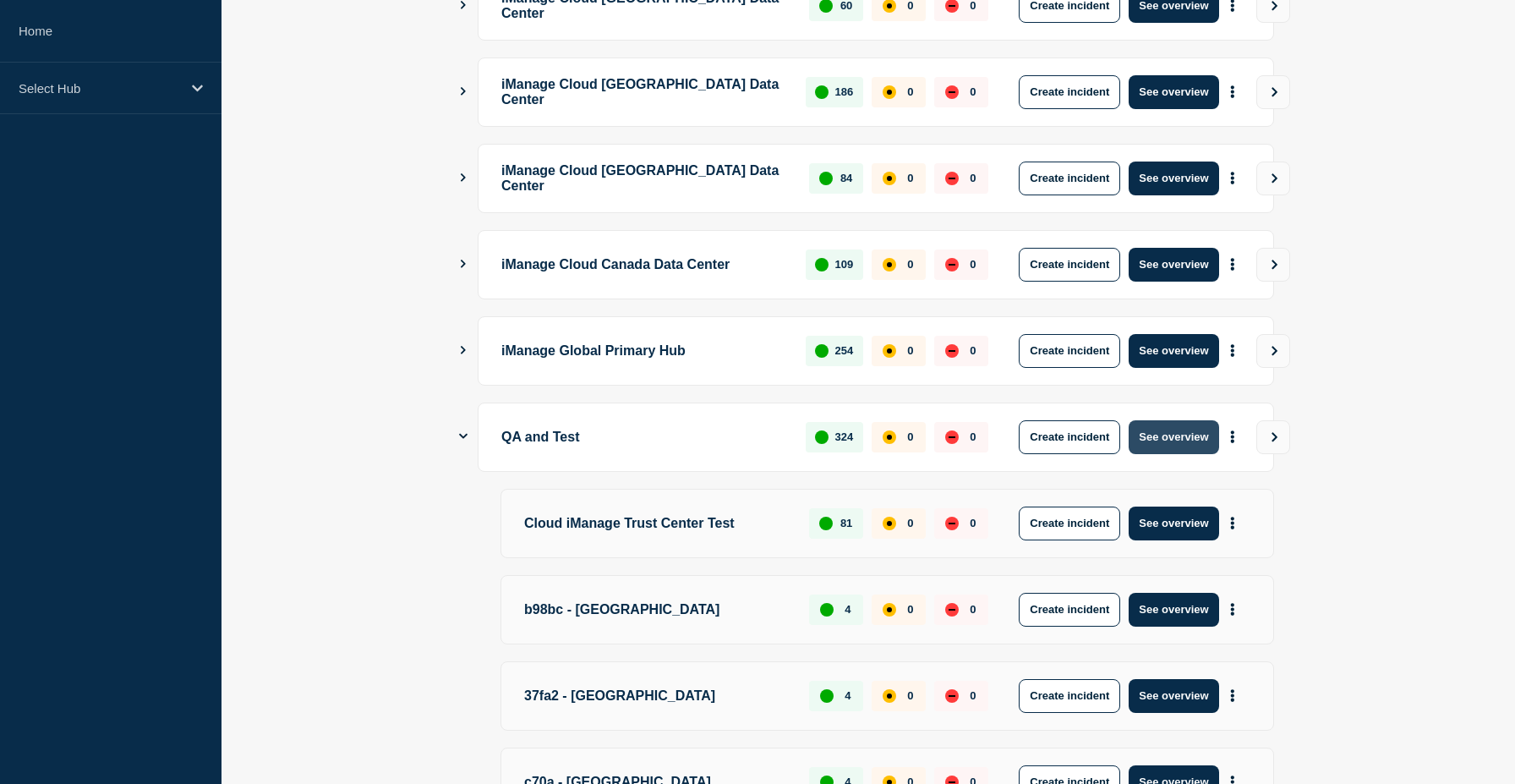
click at [1166, 445] on button "See overview" at bounding box center [1173, 436] width 90 height 34
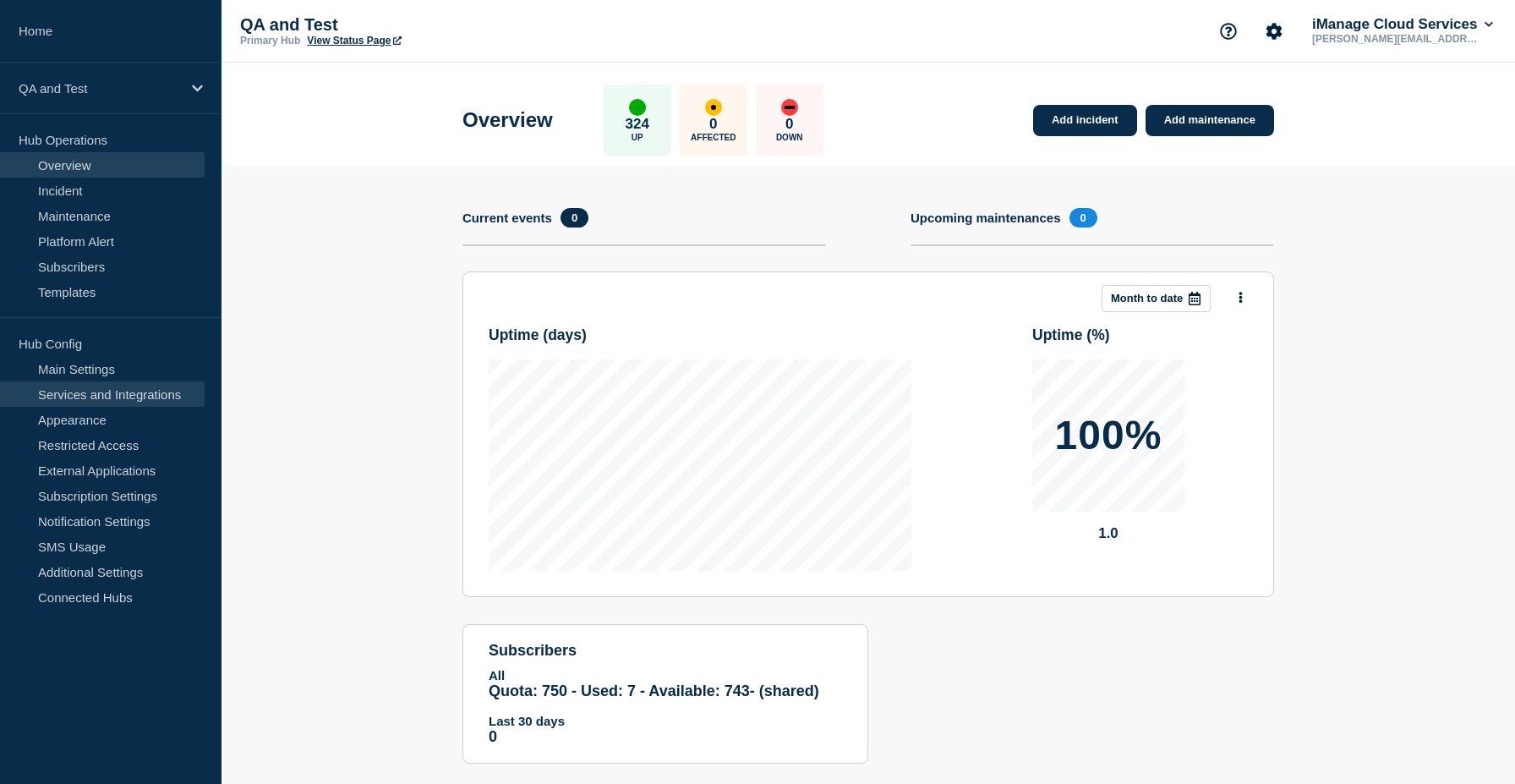
click at [138, 394] on link "Services and Integrations" at bounding box center [102, 394] width 205 height 25
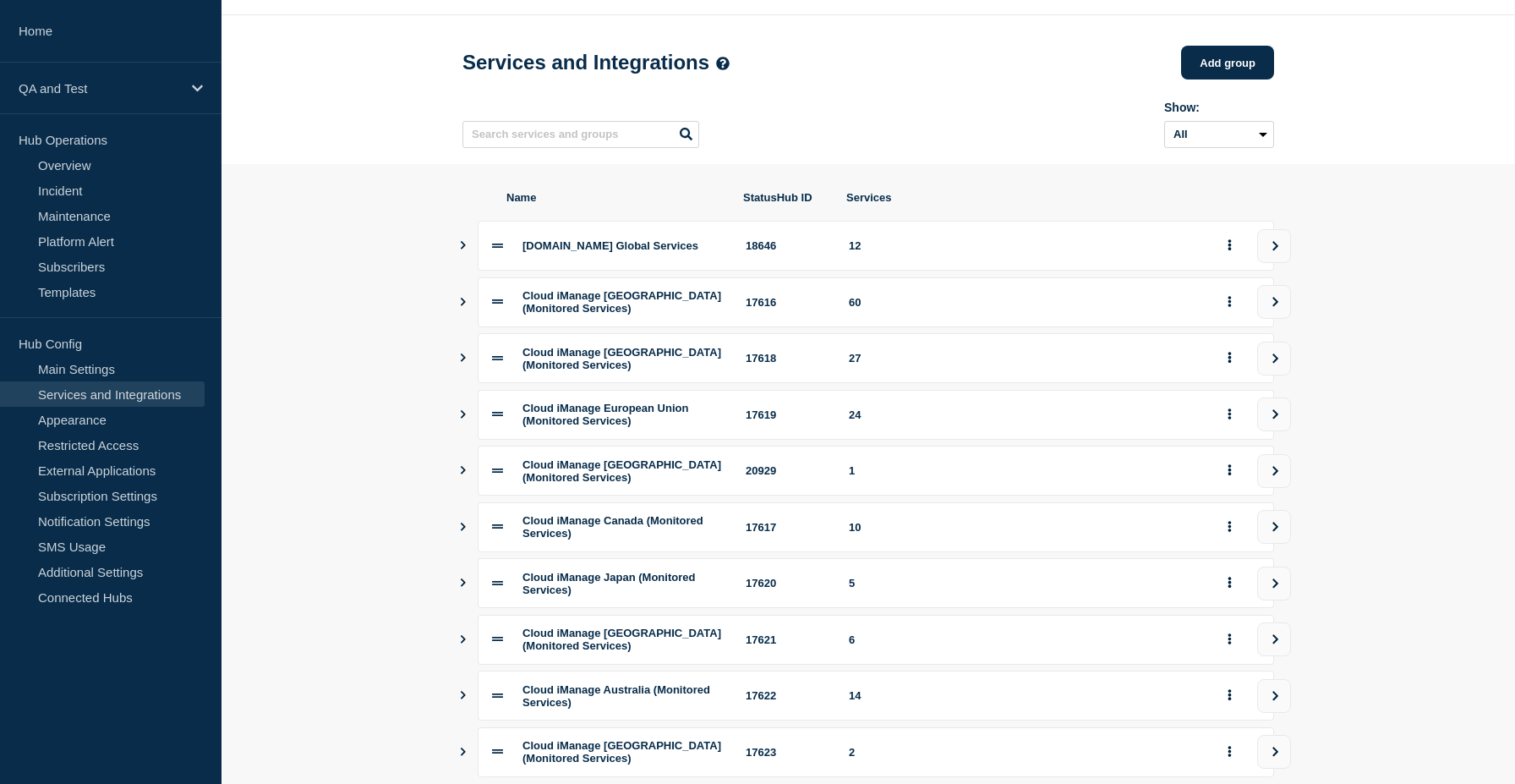
scroll to position [214, 0]
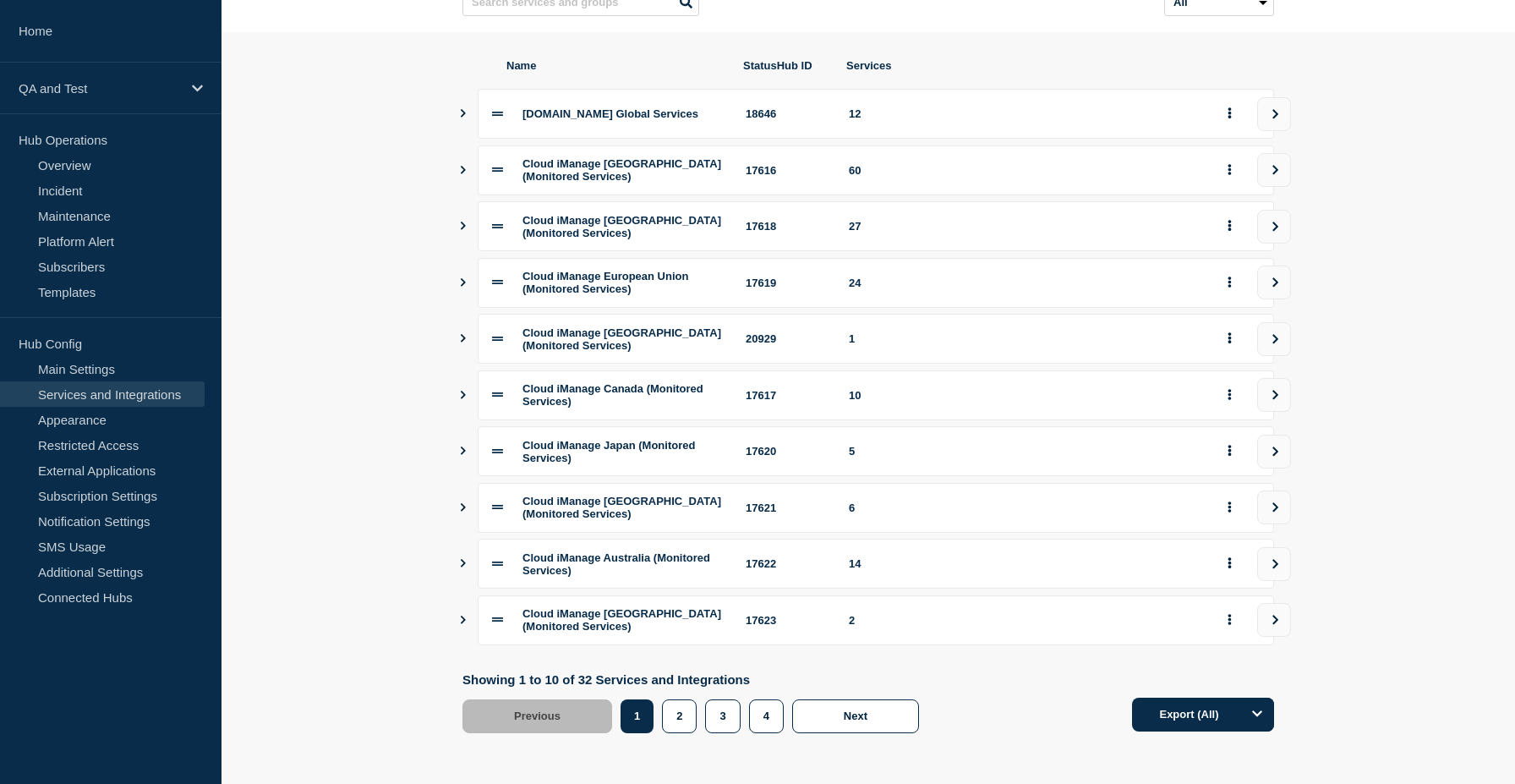
click at [739, 724] on div "3" at bounding box center [726, 715] width 43 height 34
click at [728, 721] on button "3" at bounding box center [722, 715] width 35 height 34
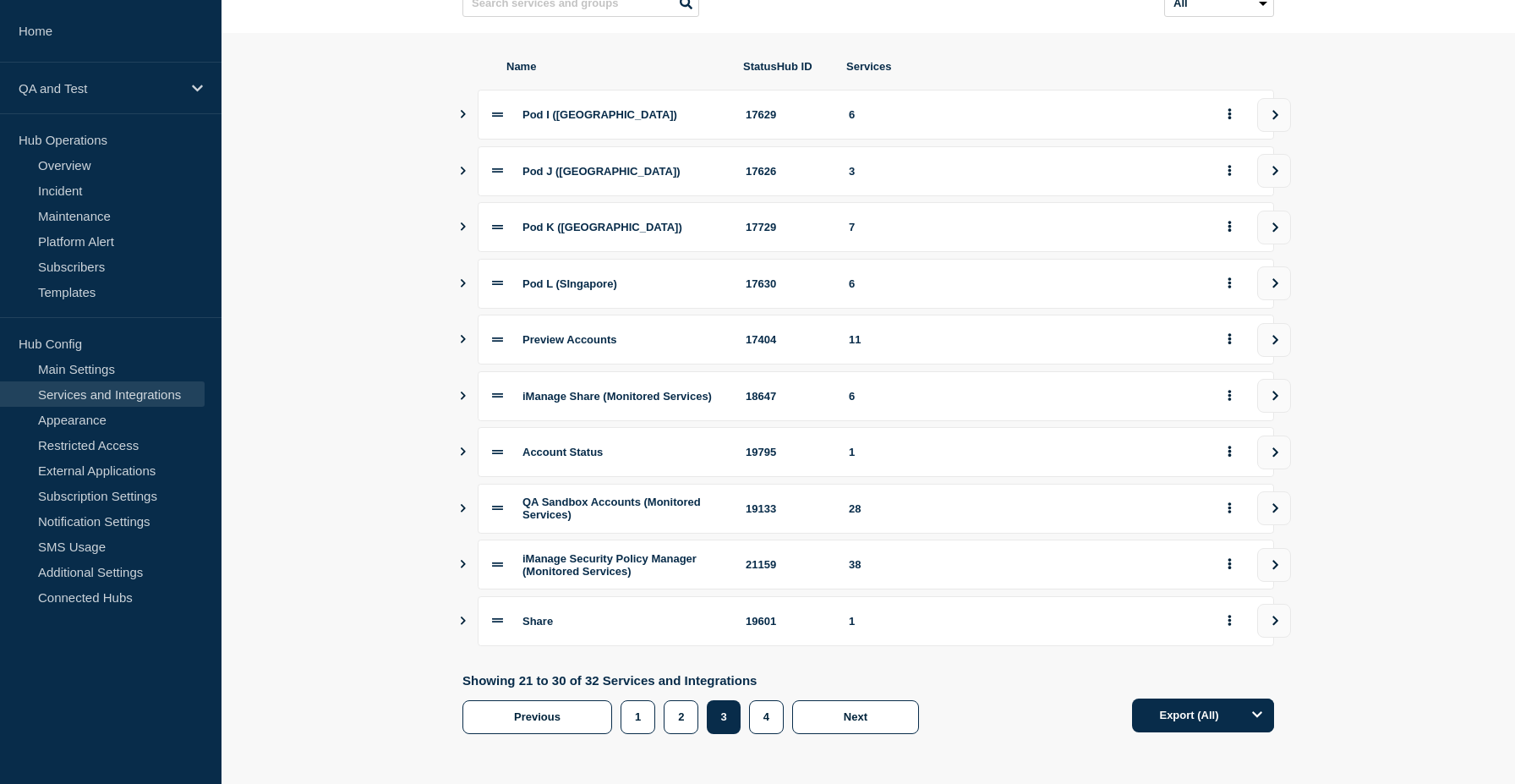
scroll to position [195, 0]
click at [763, 728] on button "4" at bounding box center [767, 715] width 35 height 34
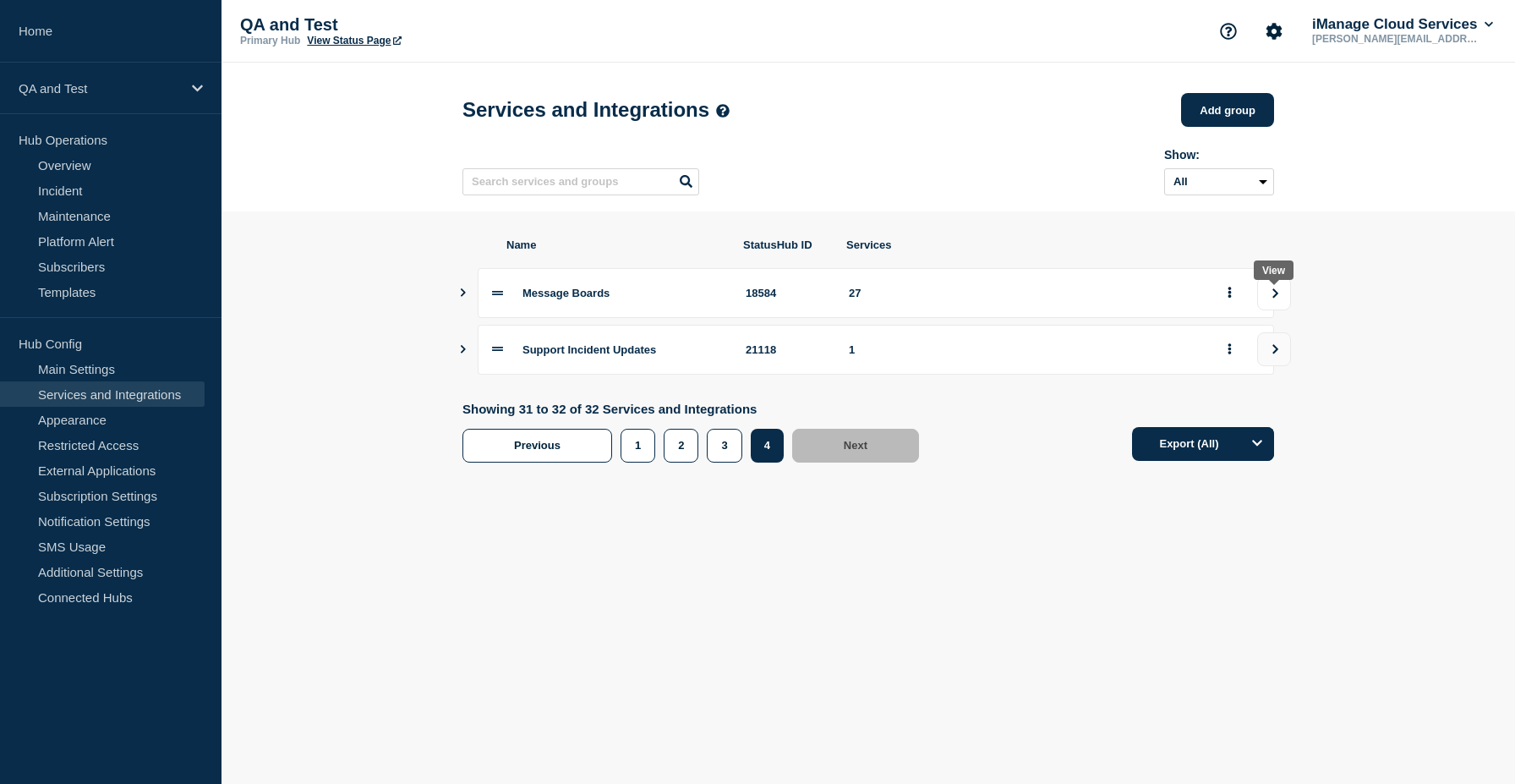
click at [1275, 295] on button "view group" at bounding box center [1274, 293] width 34 height 34
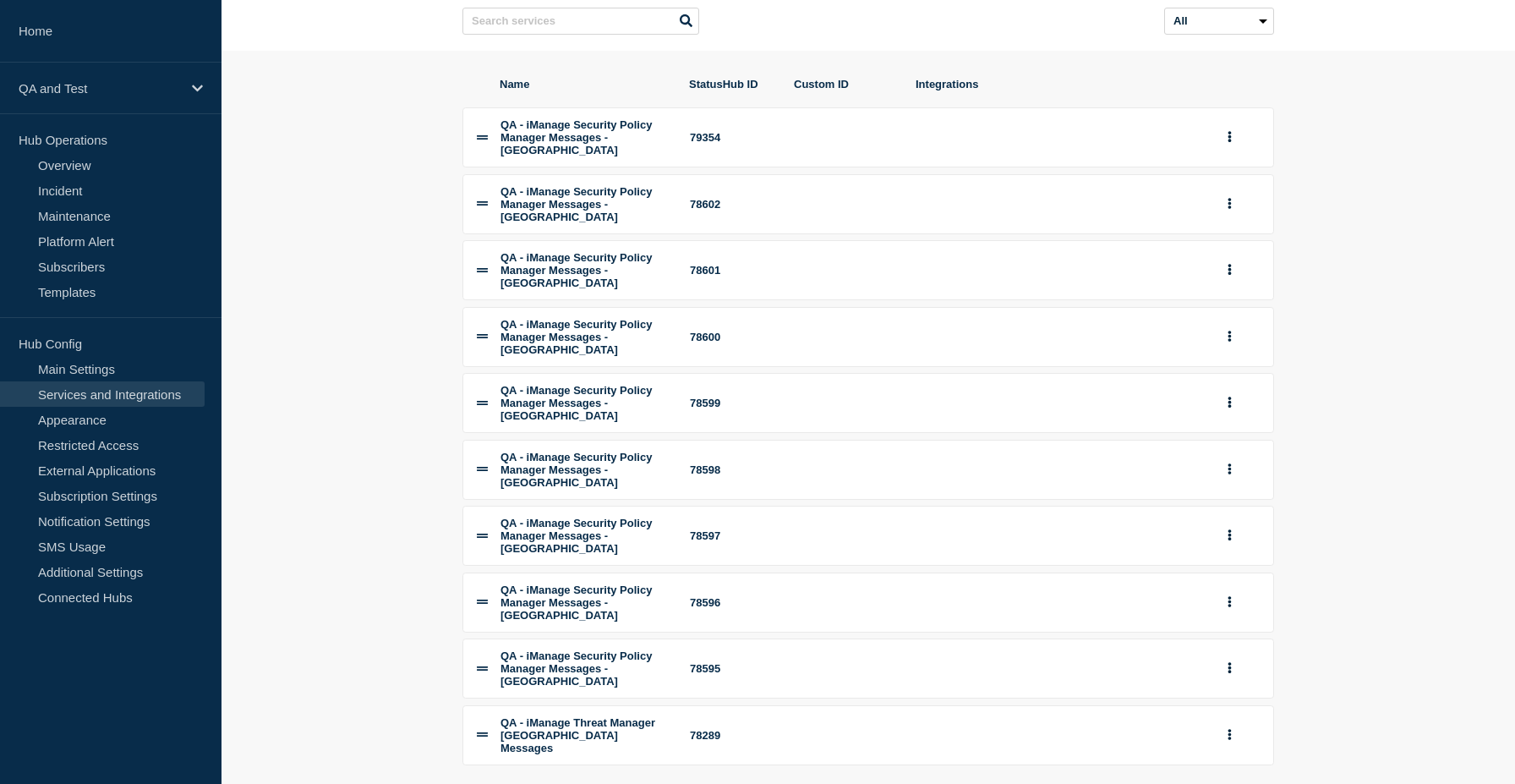
scroll to position [210, 0]
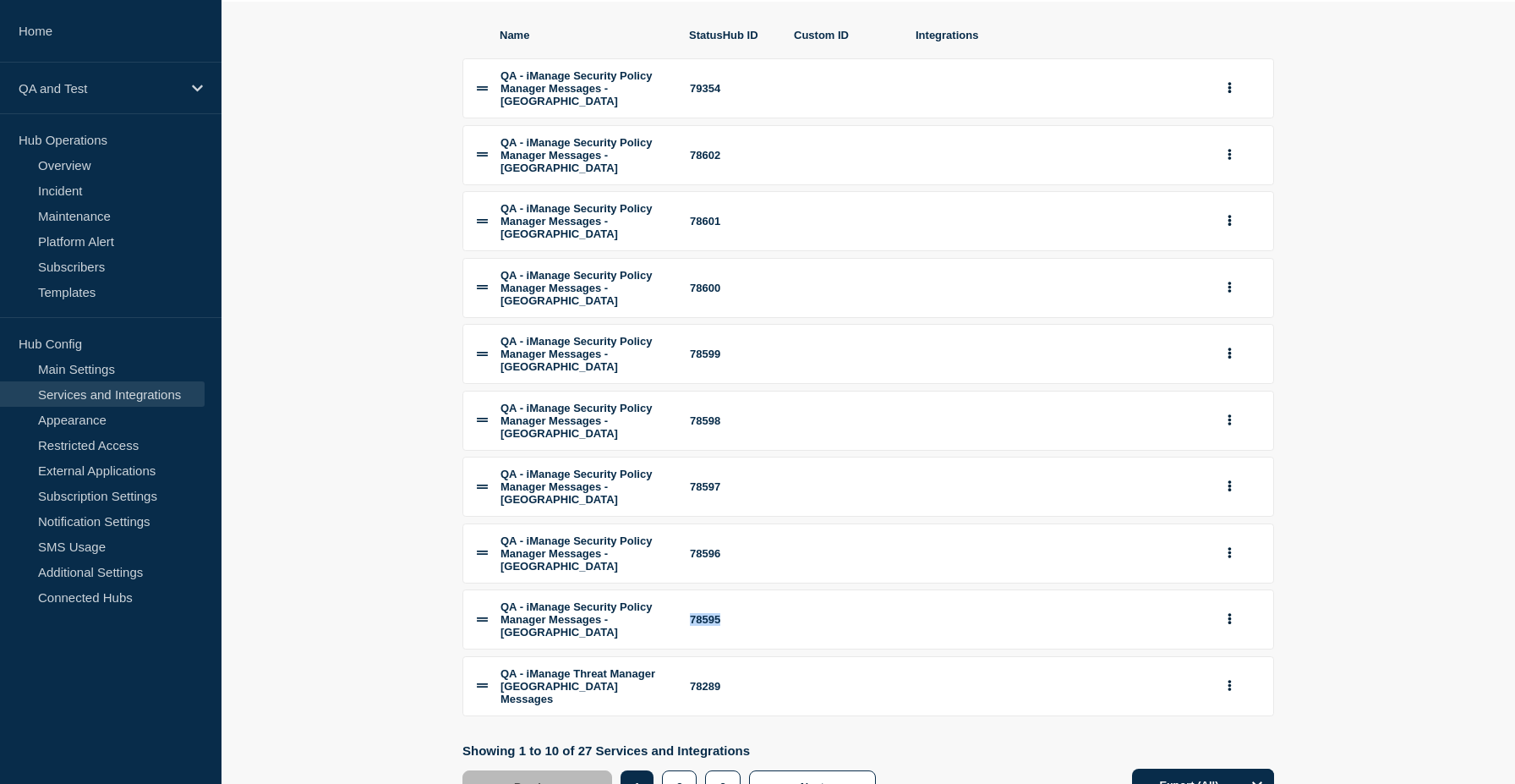
drag, startPoint x: 685, startPoint y: 590, endPoint x: 742, endPoint y: 592, distance: 57.0
click at [742, 592] on li "QA - iManage Security Policy Manager Messages - Japan 78595" at bounding box center [868, 619] width 812 height 60
drag, startPoint x: 664, startPoint y: 650, endPoint x: 738, endPoint y: 652, distance: 74.0
click at [738, 656] on li "QA - iManage Threat Manager Australia Messages 78289" at bounding box center [868, 686] width 812 height 60
click at [683, 770] on button "2" at bounding box center [680, 787] width 35 height 34
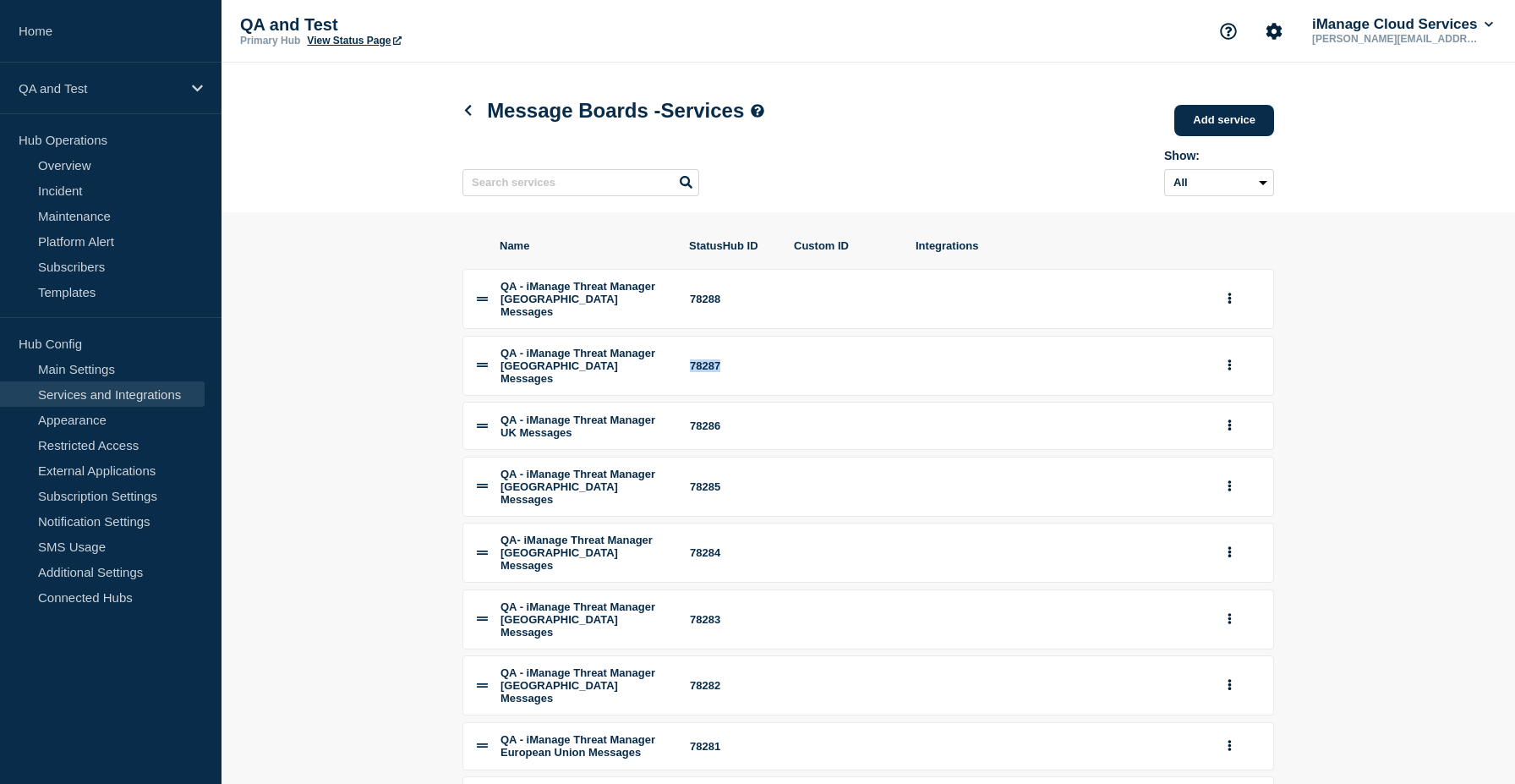
drag, startPoint x: 686, startPoint y: 363, endPoint x: 735, endPoint y: 363, distance: 49.0
click at [735, 363] on li "QA - iManage Threat Manager USA Messages 78287" at bounding box center [868, 366] width 812 height 60
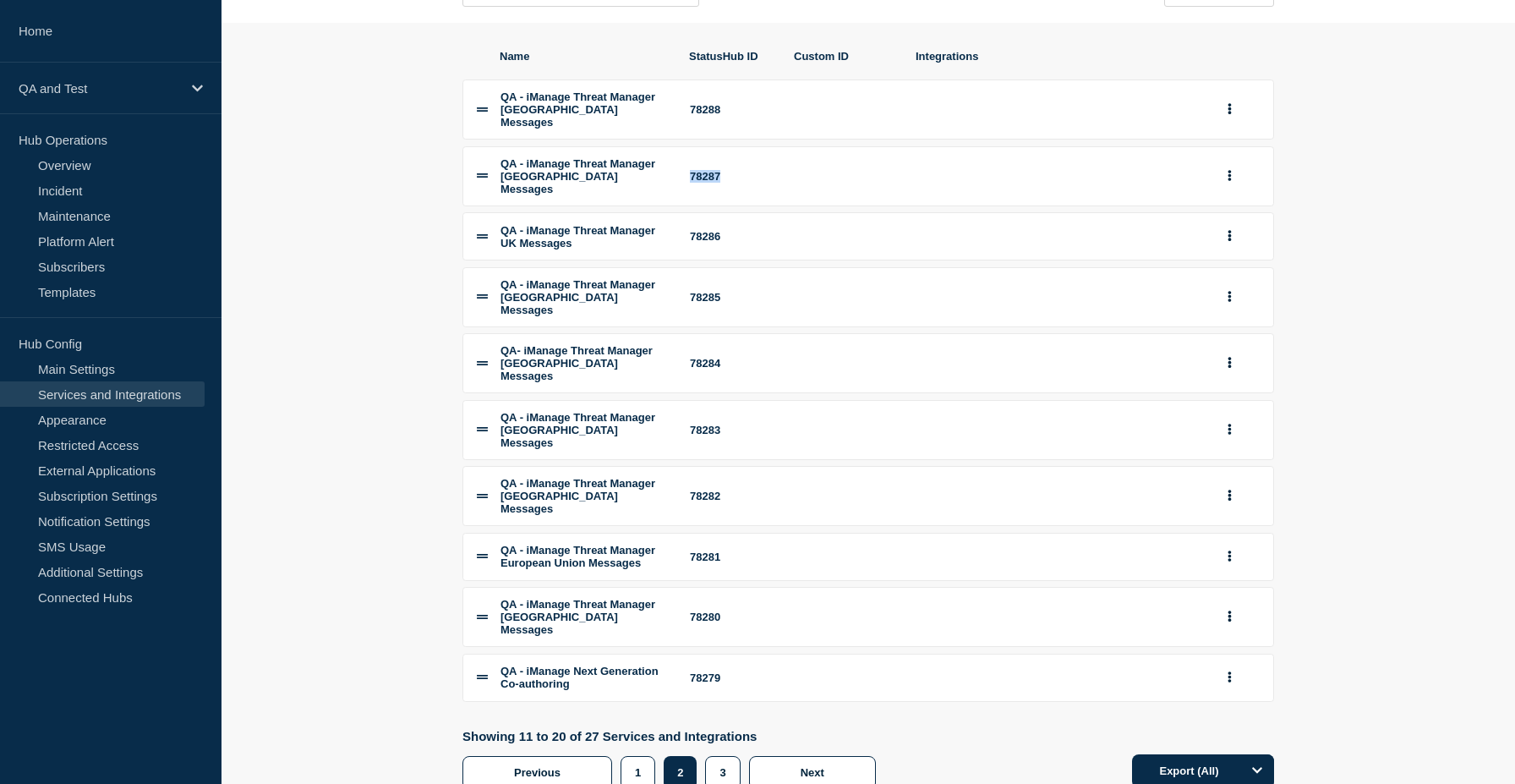
scroll to position [216, 0]
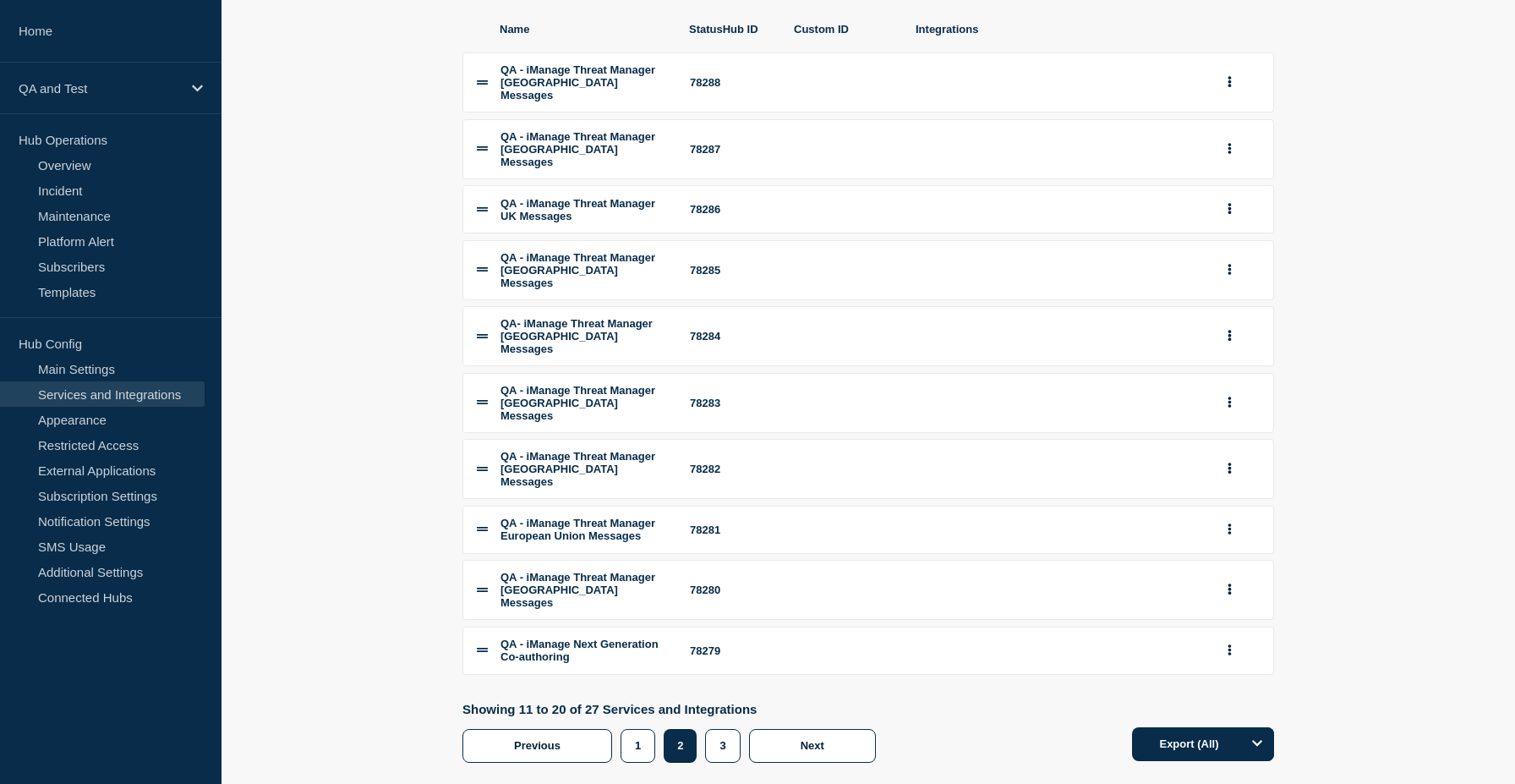
drag, startPoint x: 694, startPoint y: 134, endPoint x: 704, endPoint y: 134, distance: 10.0
click at [704, 134] on li "QA - iManage Threat Manager USA Messages 78287" at bounding box center [868, 149] width 812 height 60
click at [731, 729] on button "3" at bounding box center [722, 745] width 35 height 34
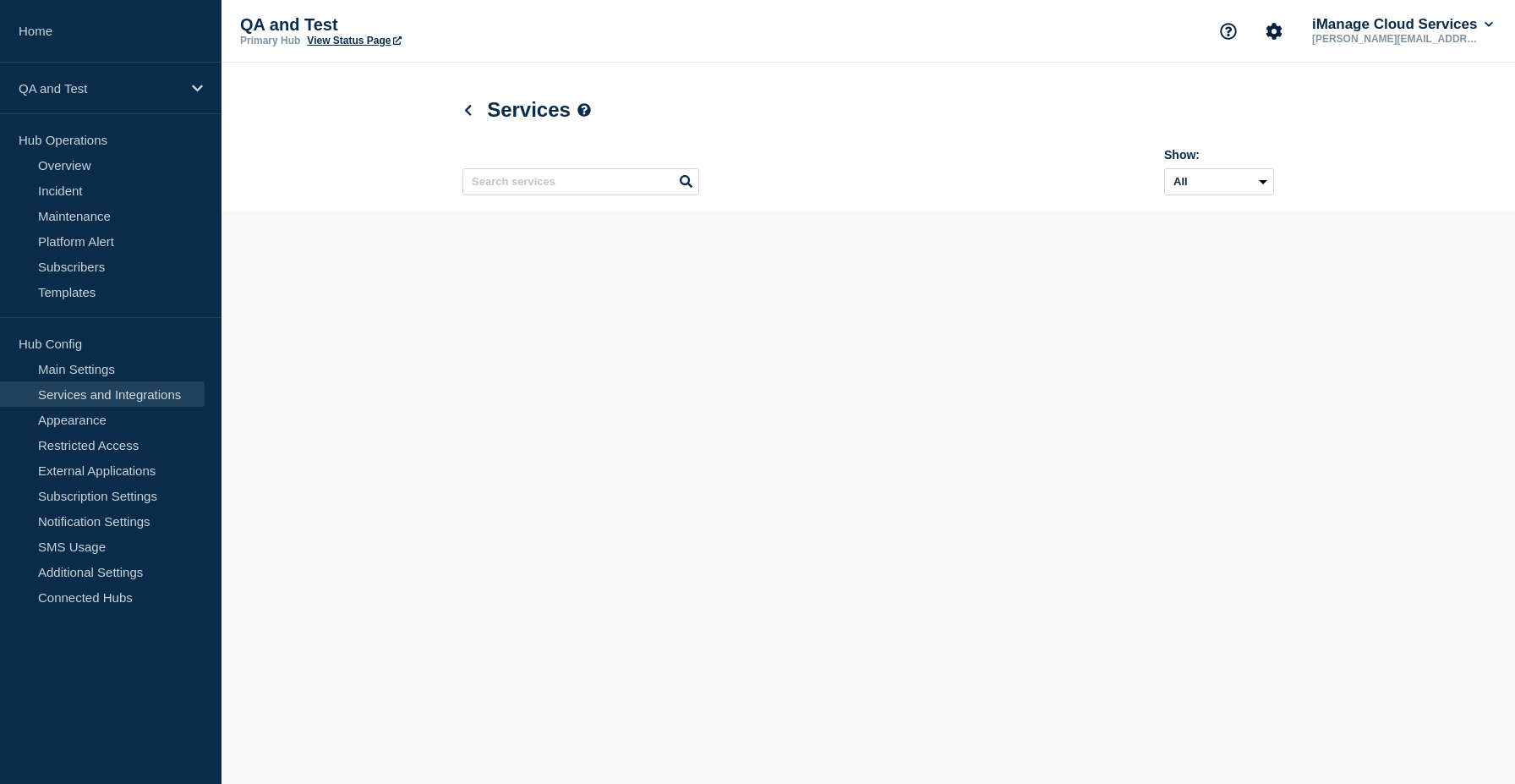
scroll to position [1, 0]
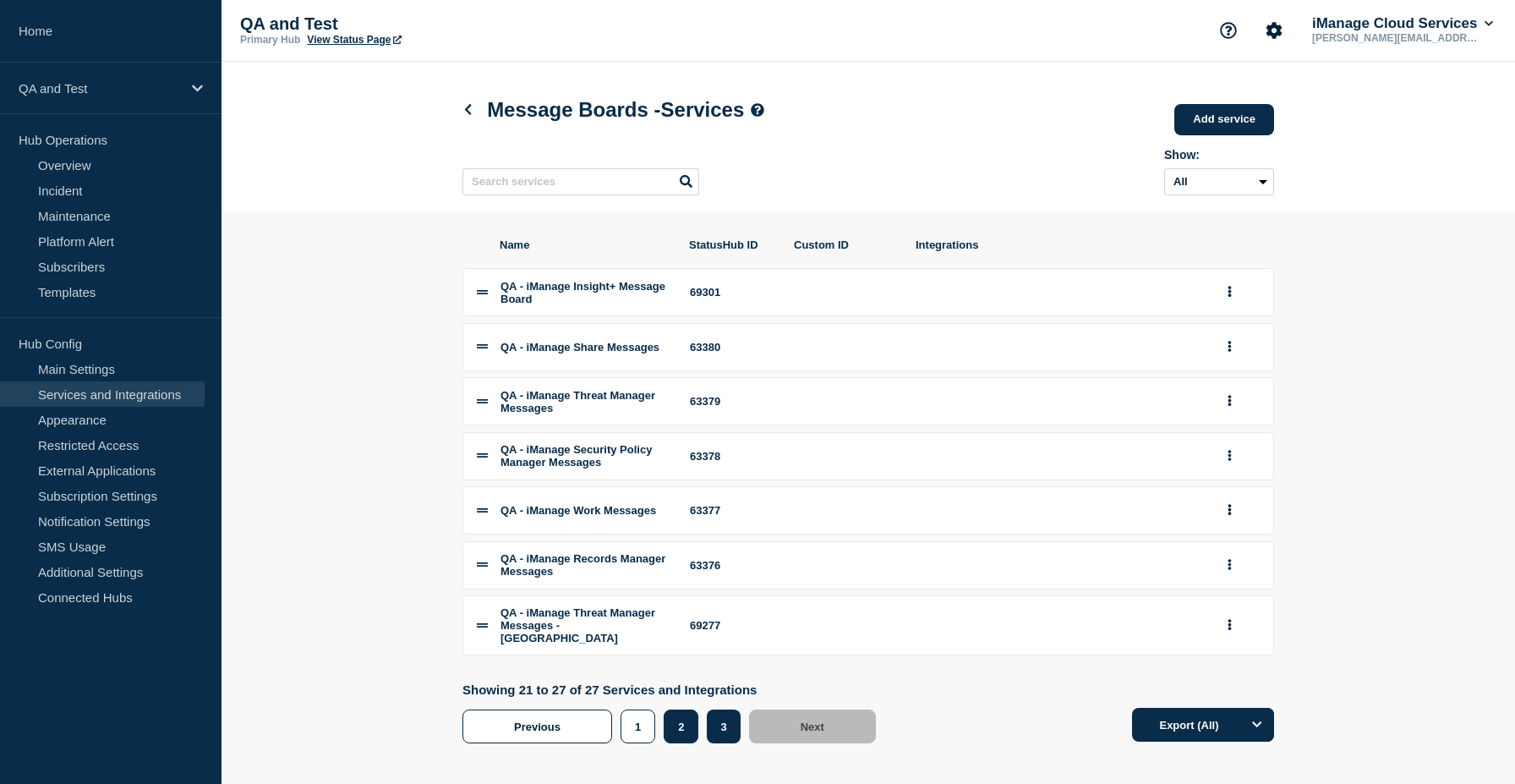
click at [688, 743] on button "2" at bounding box center [681, 726] width 35 height 34
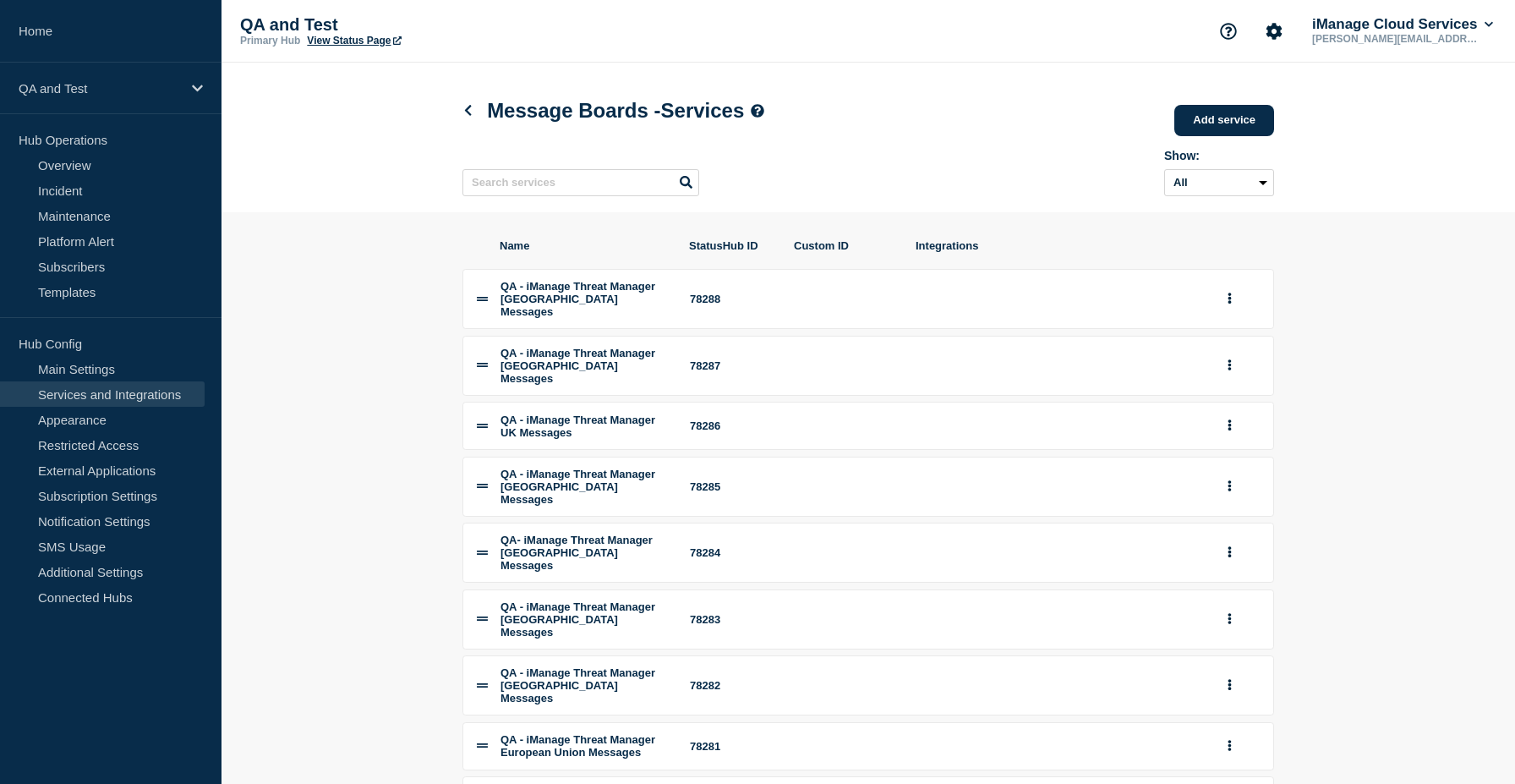
click at [379, 386] on section "Name StatusHub ID Custom ID Integrations QA - iManage Threat Manager Canada Mes…" at bounding box center [868, 608] width 1294 height 792
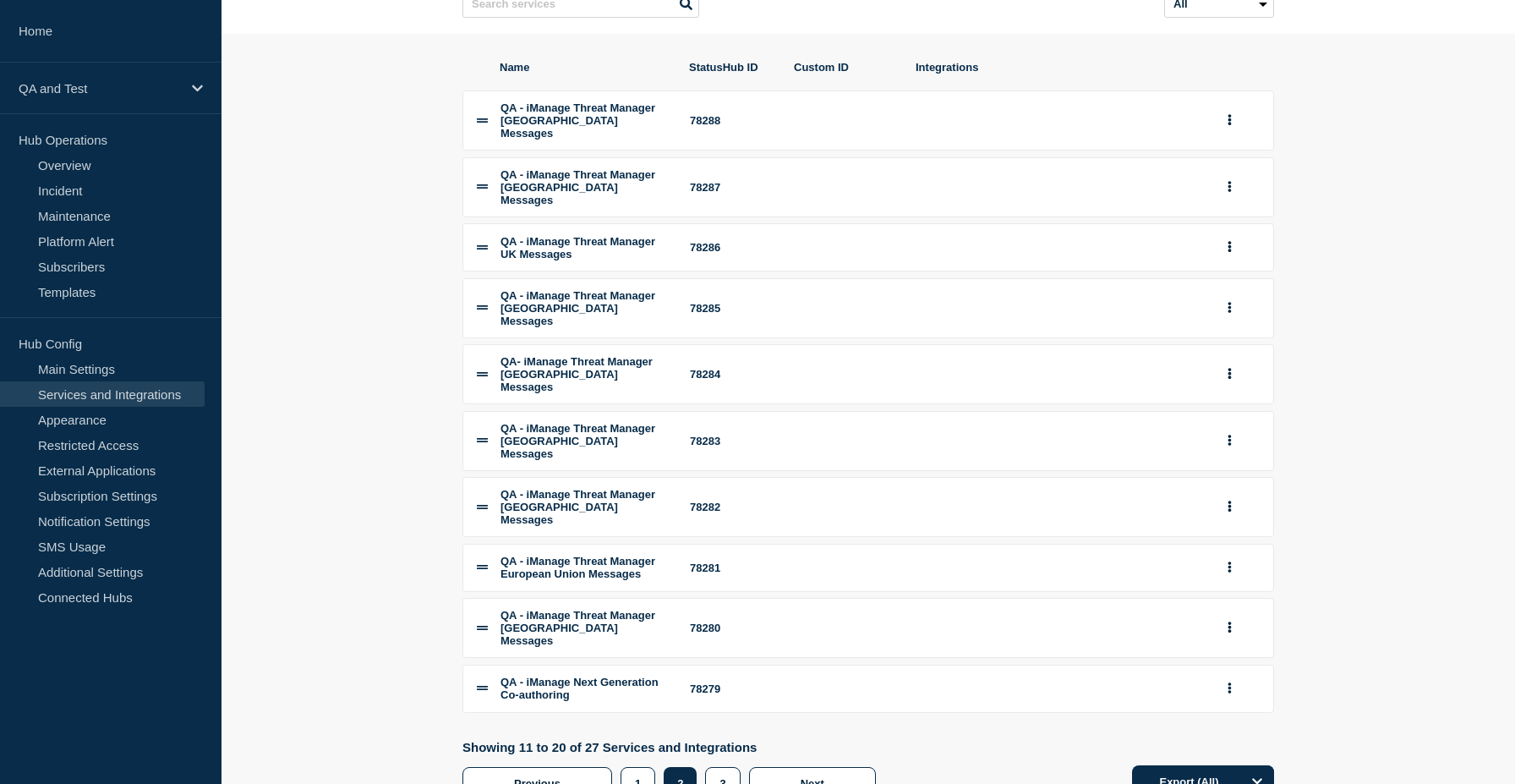
scroll to position [216, 0]
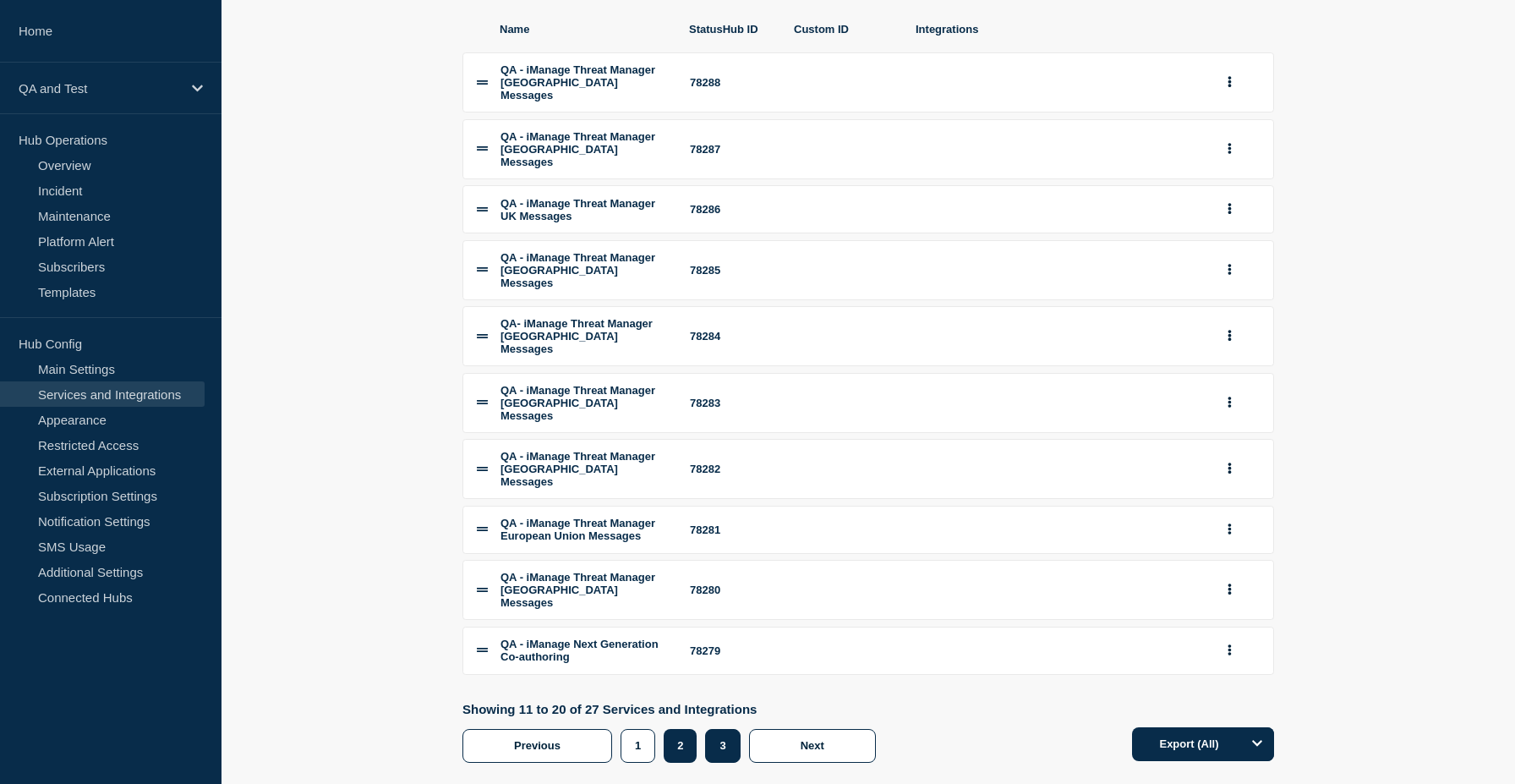
click at [722, 729] on button "3" at bounding box center [722, 745] width 35 height 34
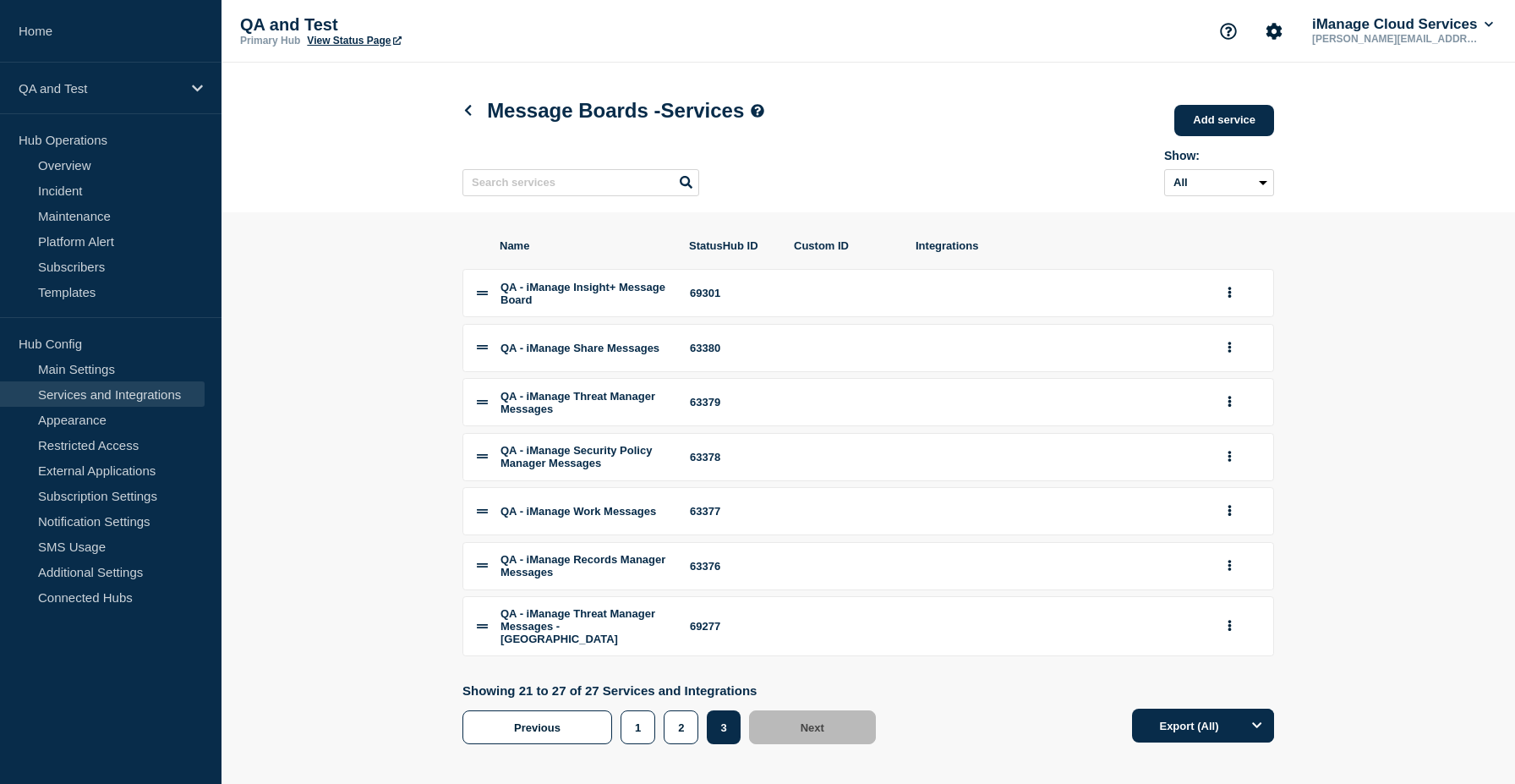
scroll to position [37, 0]
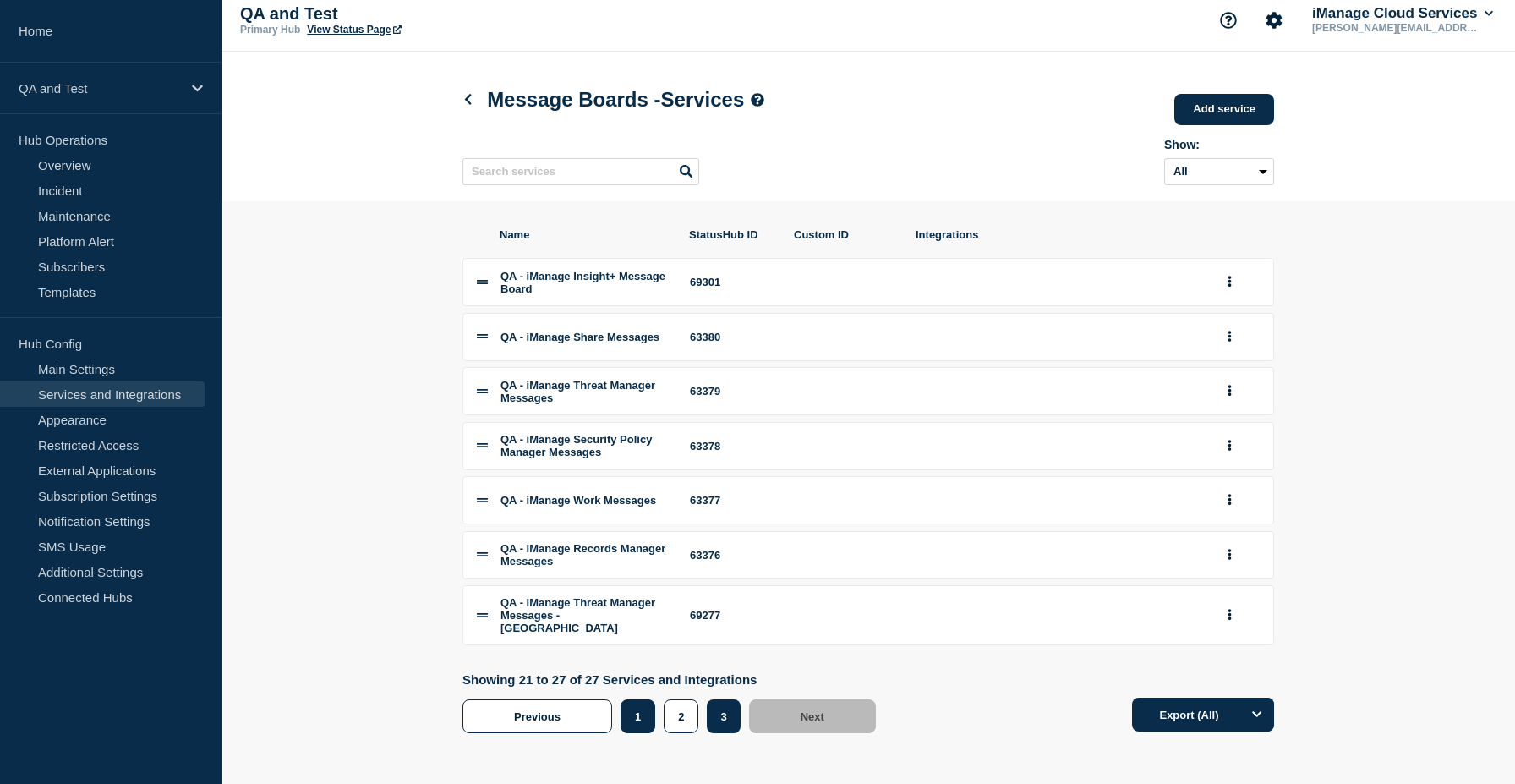
click at [651, 717] on button "1" at bounding box center [638, 715] width 35 height 34
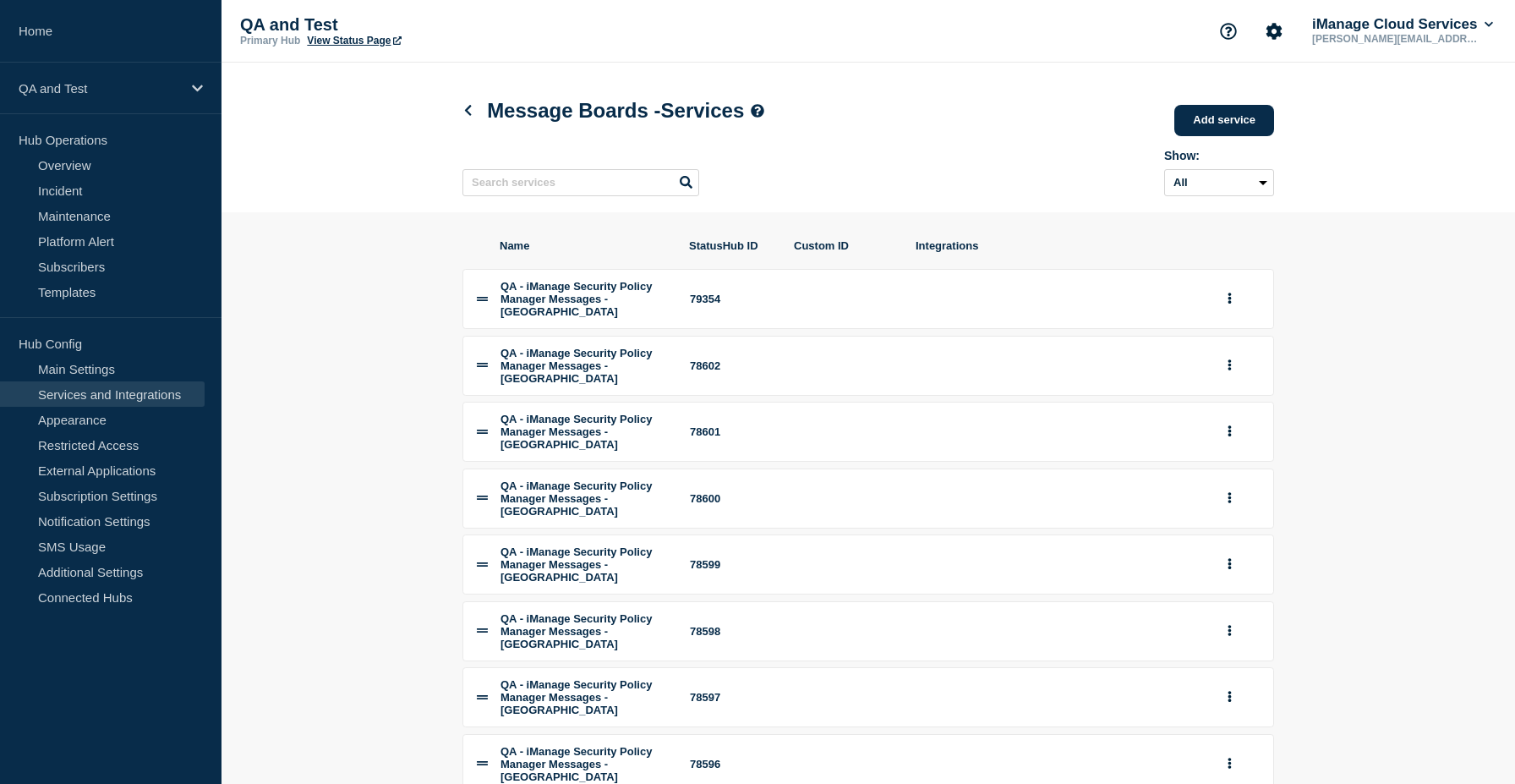
click at [464, 101] on h1 "Message Boards - Services" at bounding box center [613, 110] width 302 height 24
click at [465, 107] on icon at bounding box center [467, 110] width 13 height 11
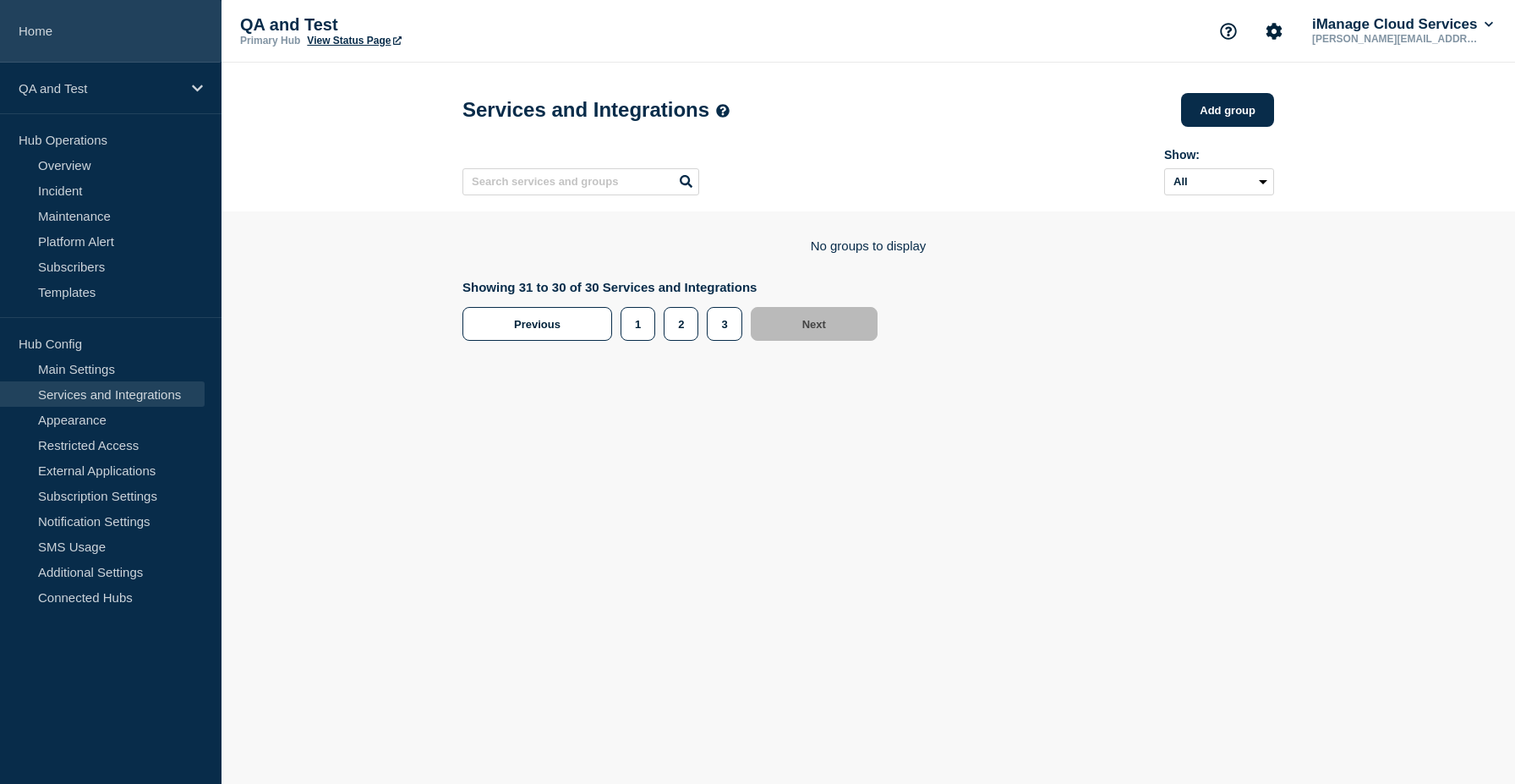
click at [171, 42] on link "Home" at bounding box center [110, 31] width 221 height 63
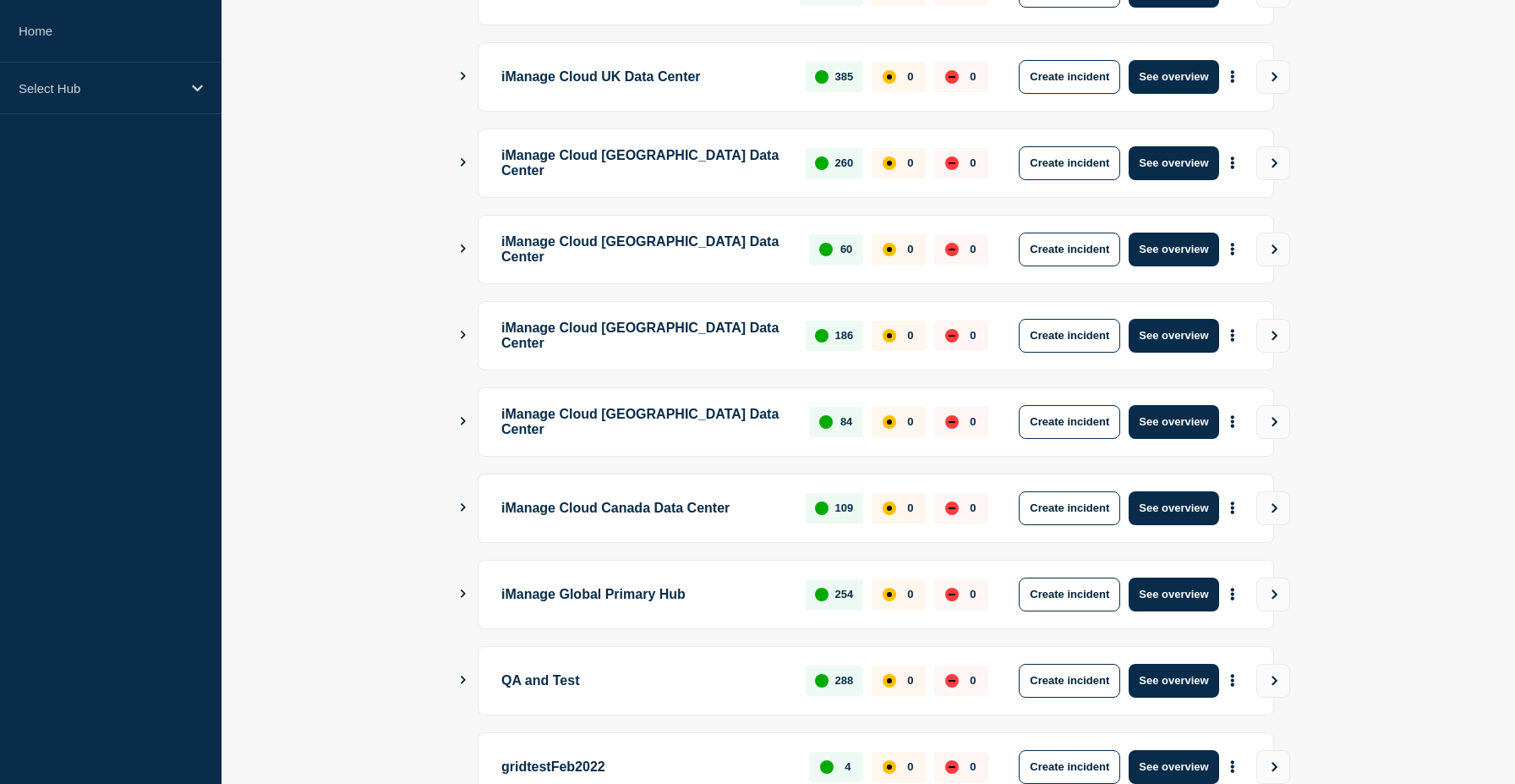
scroll to position [415, 0]
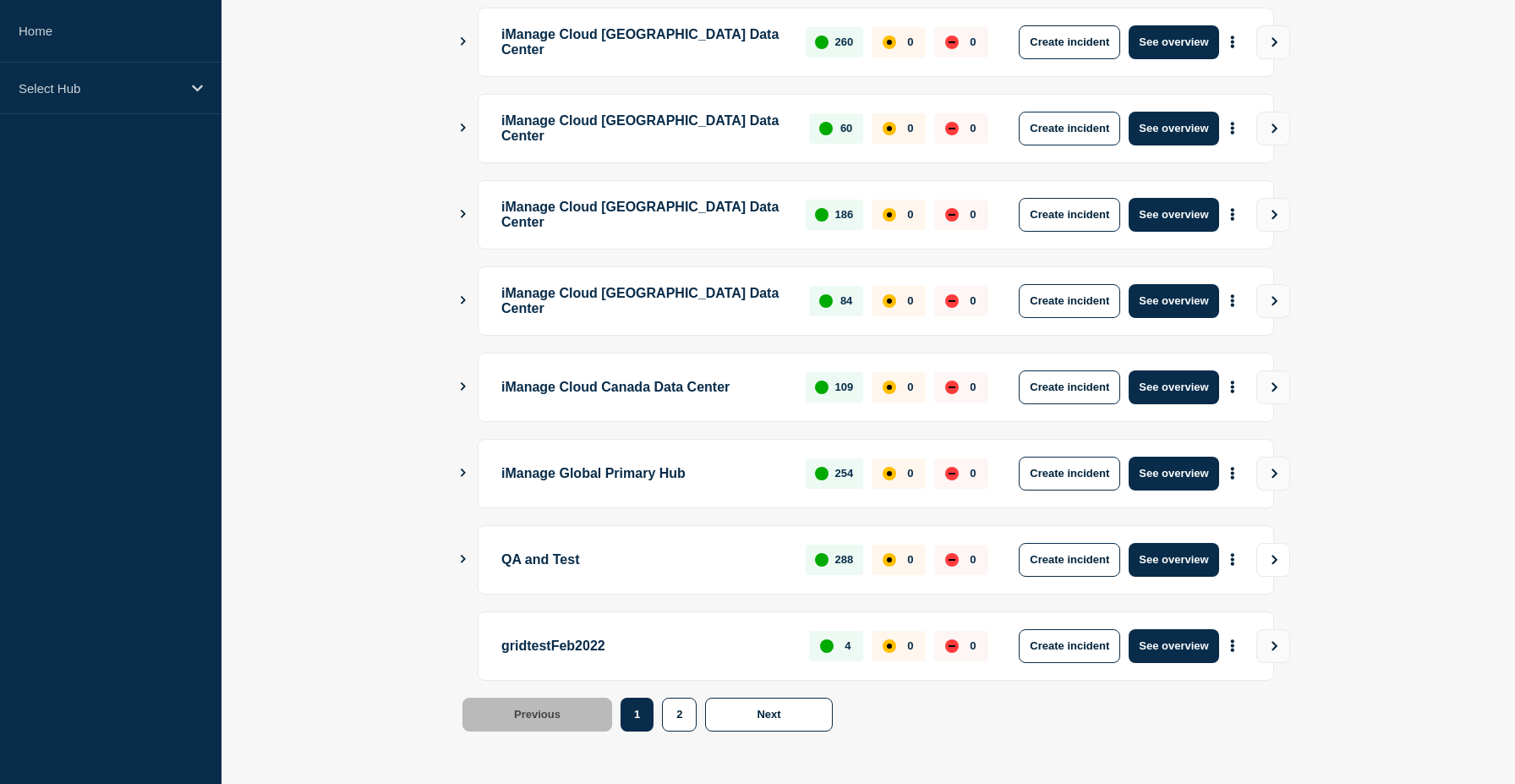
click at [1275, 569] on button "View" at bounding box center [1273, 559] width 34 height 34
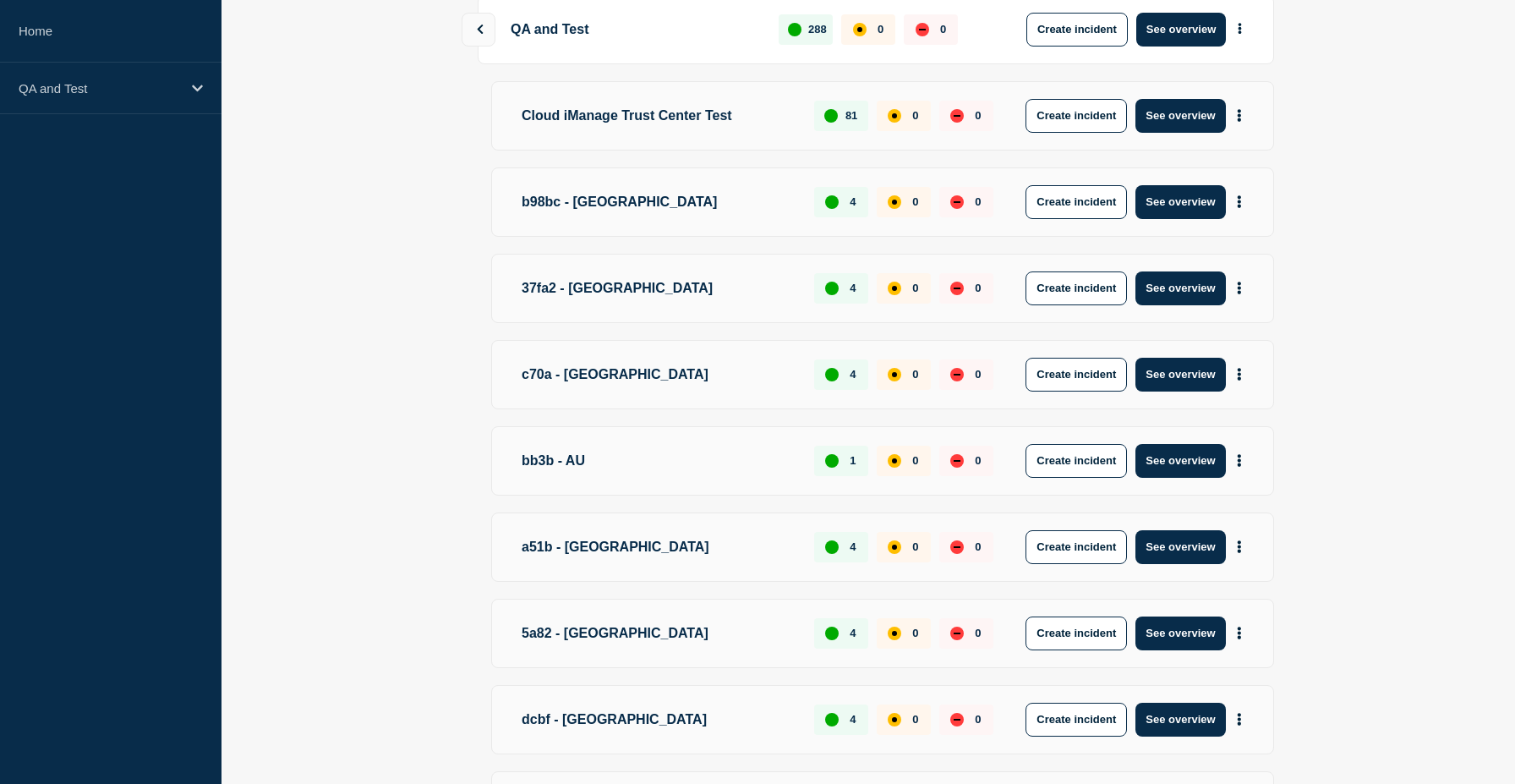
scroll to position [501, 0]
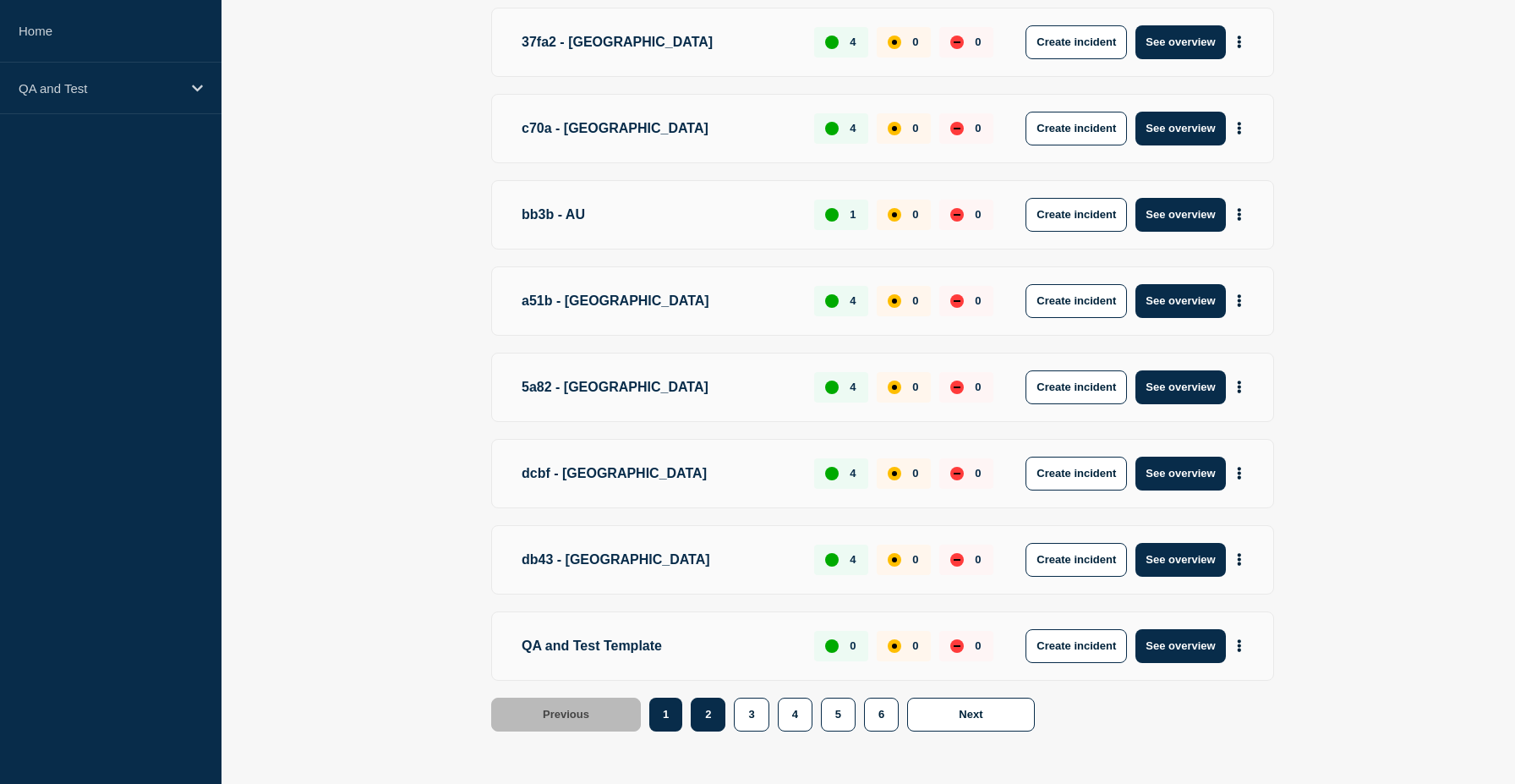
click at [693, 726] on button "2" at bounding box center [708, 714] width 35 height 34
click at [713, 708] on button "2" at bounding box center [708, 714] width 35 height 34
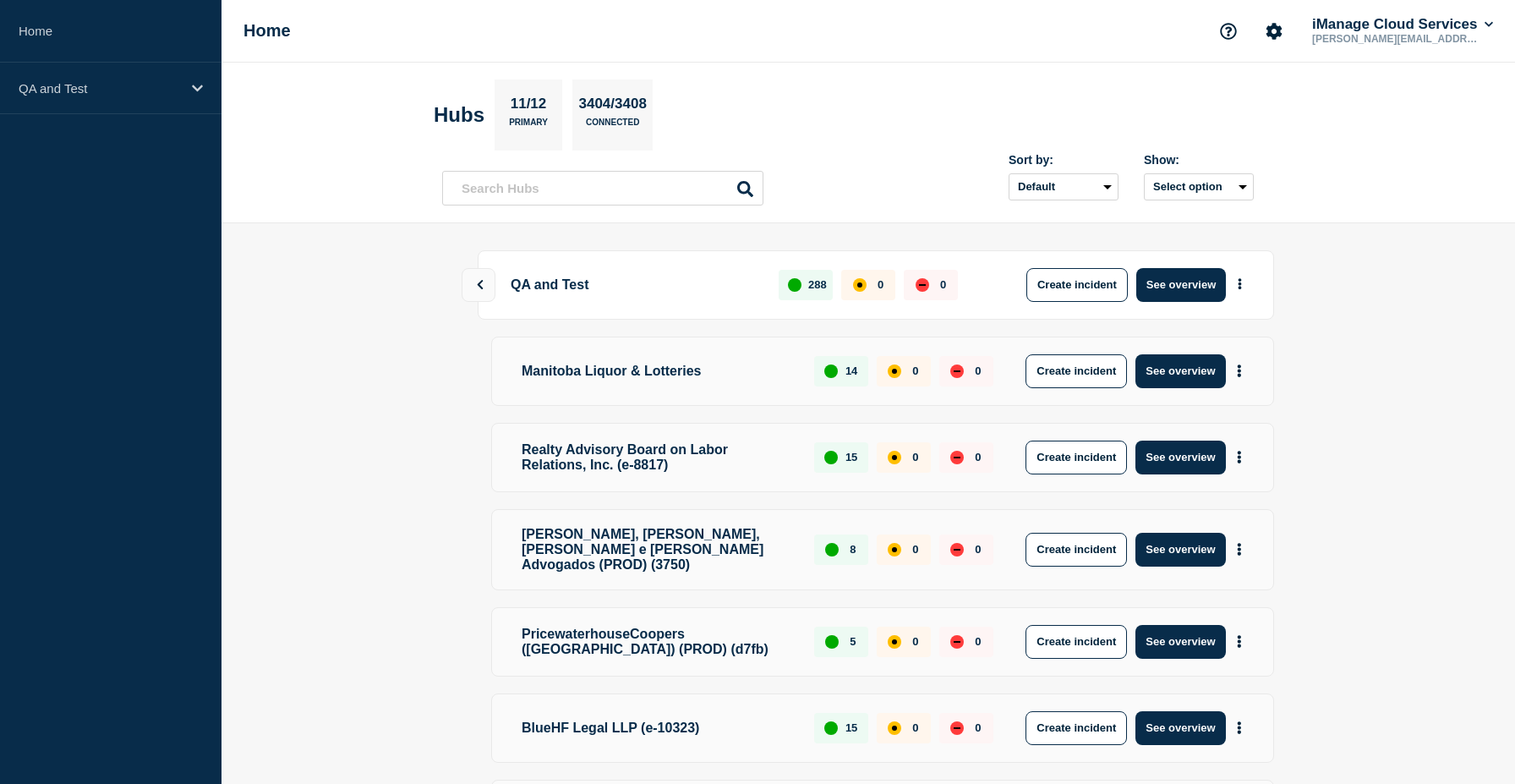
click at [1165, 398] on div "Manitoba Liquor & Lotteries 14 0 0 Create incident See overview" at bounding box center [883, 372] width 783 height 70
click at [1165, 384] on button "See overview" at bounding box center [1180, 371] width 90 height 34
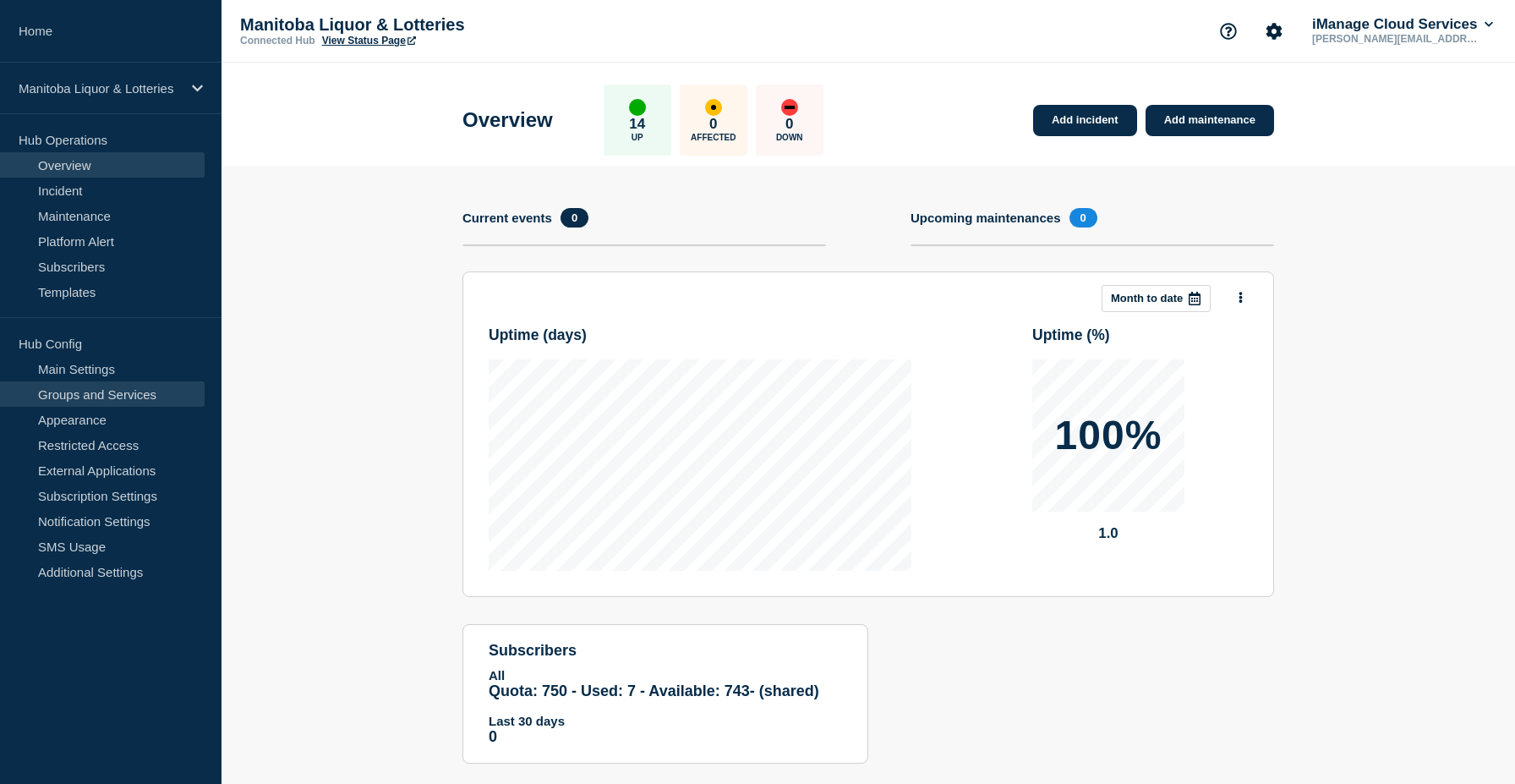
click at [152, 399] on link "Groups and Services" at bounding box center [102, 394] width 205 height 25
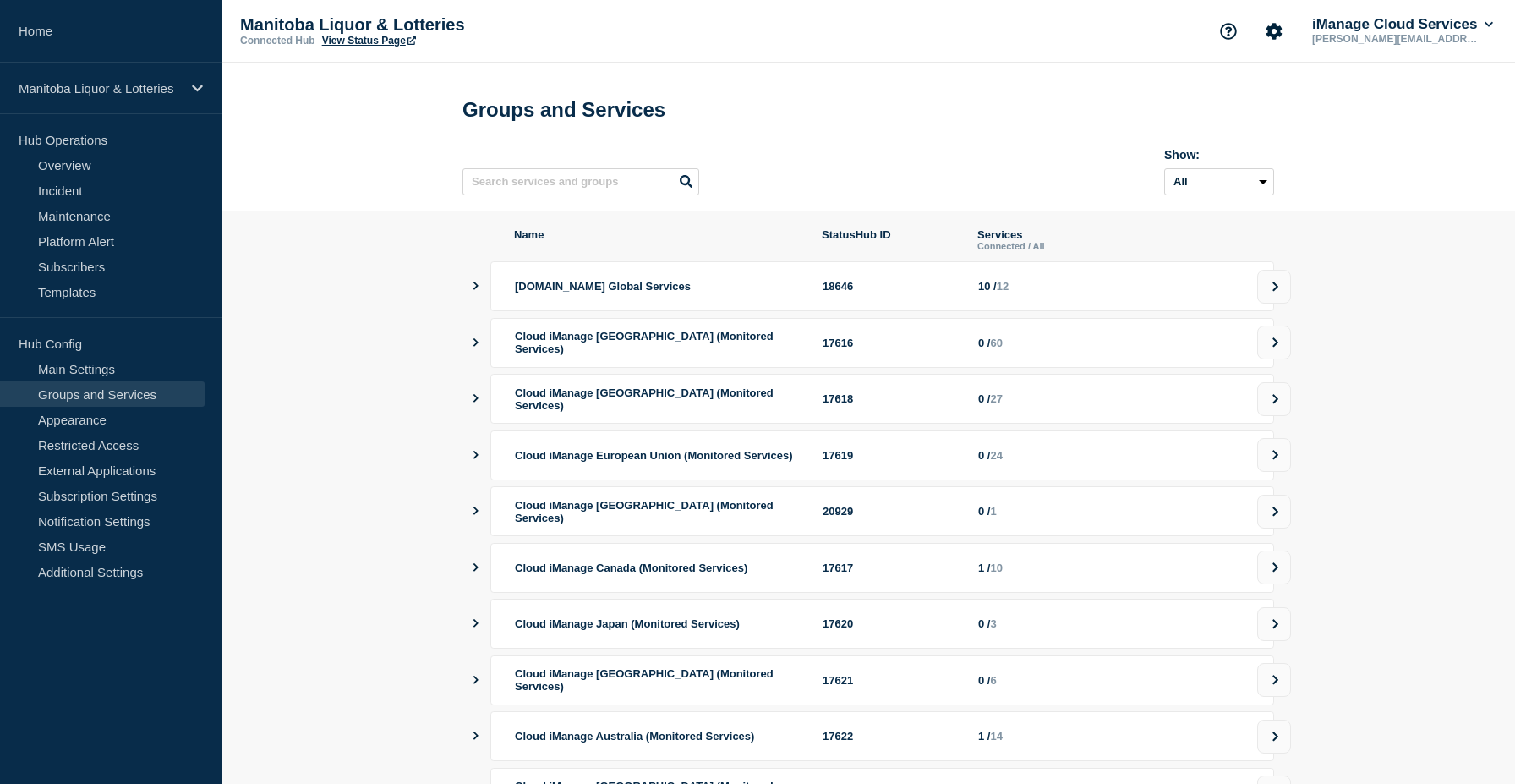
scroll to position [187, 0]
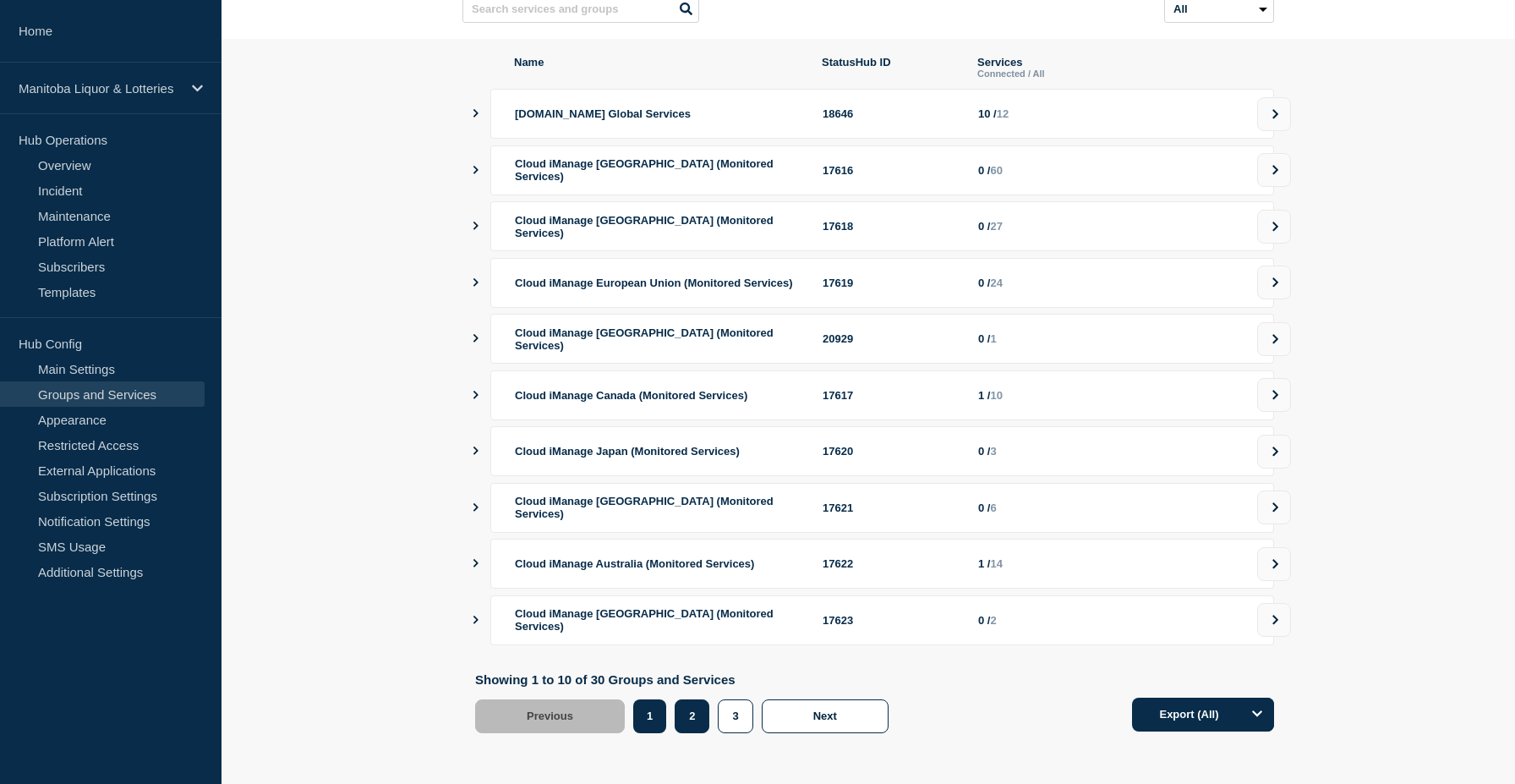
click at [690, 719] on button "2" at bounding box center [692, 715] width 35 height 34
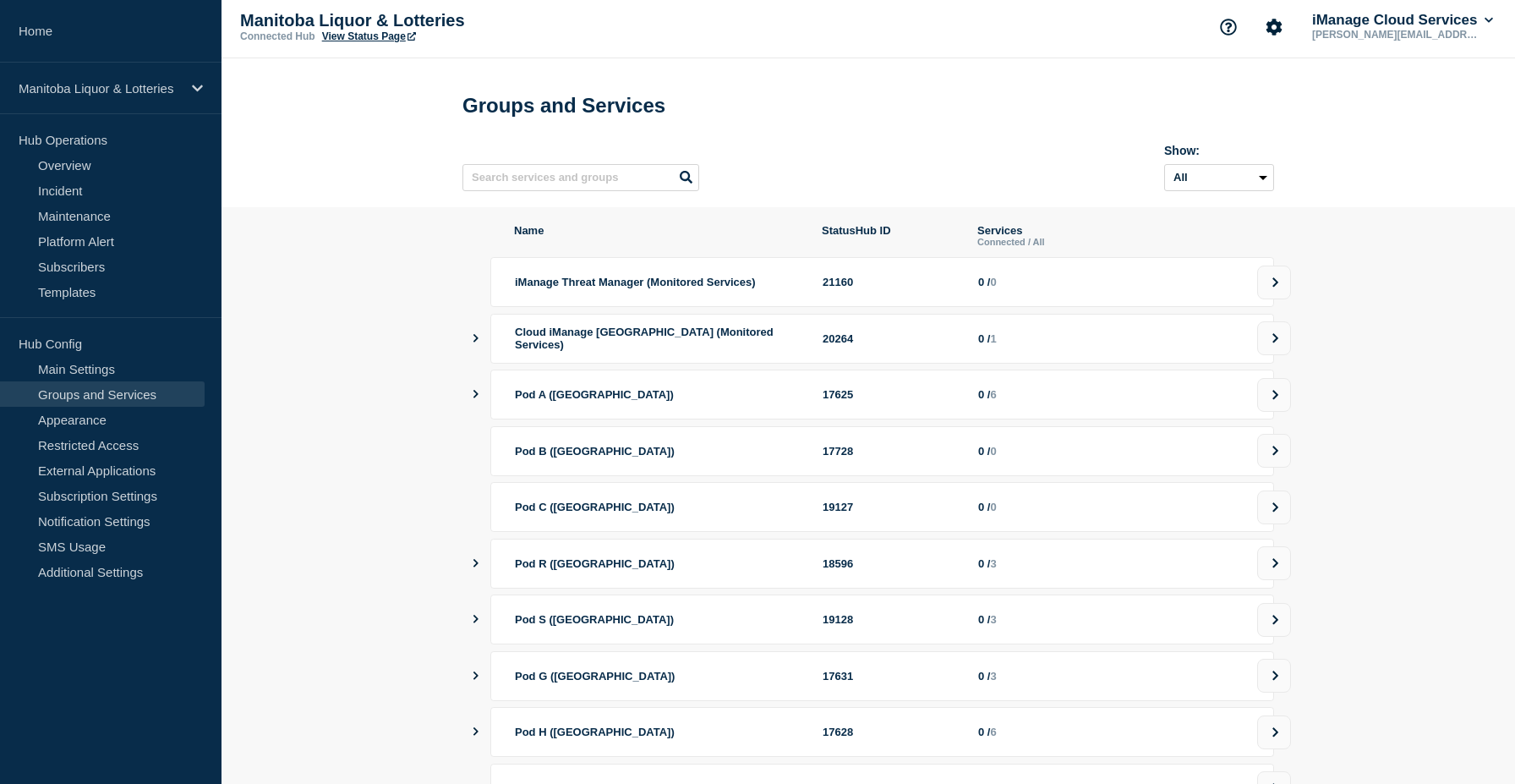
scroll to position [187, 0]
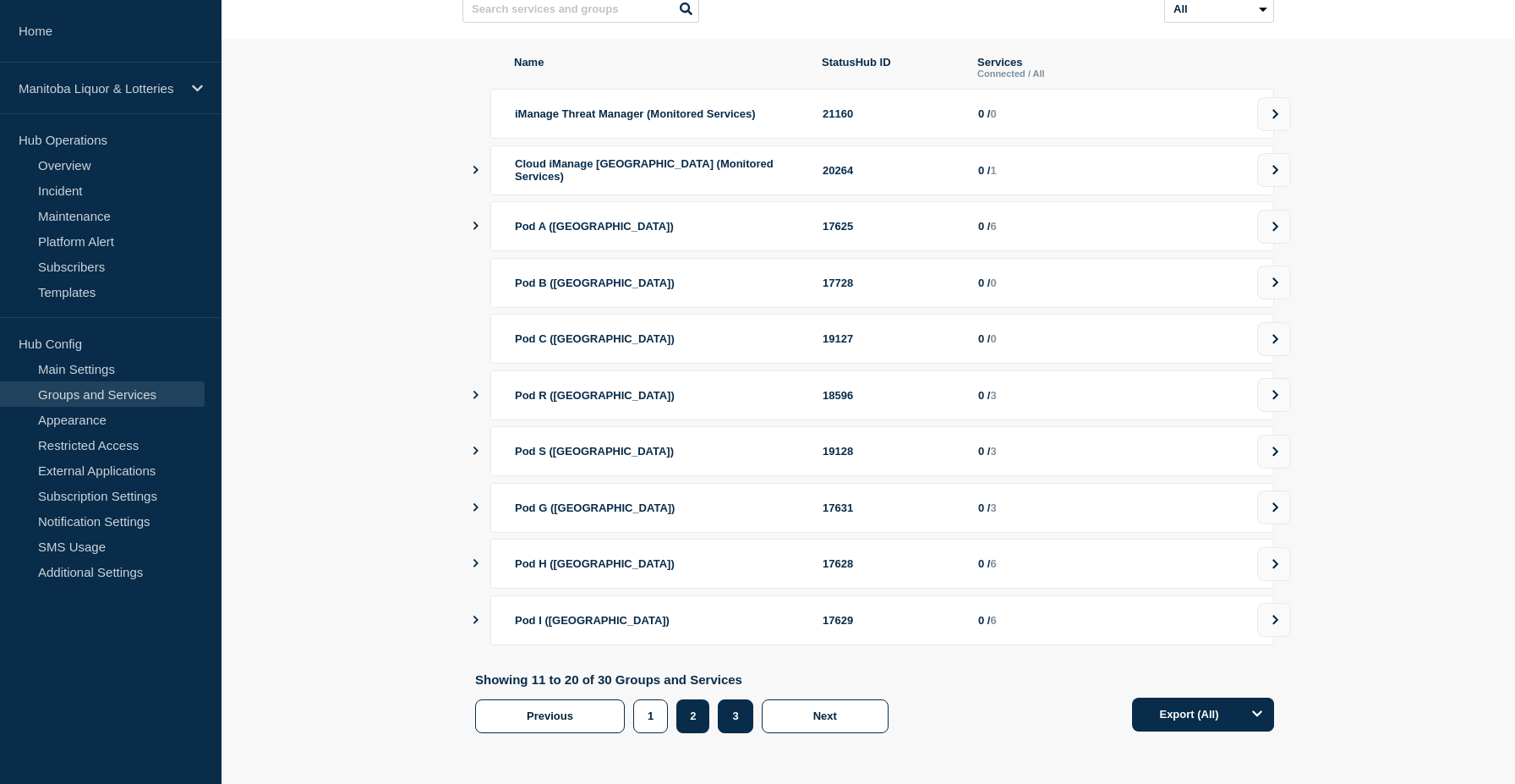
click at [730, 714] on button "3" at bounding box center [735, 715] width 35 height 34
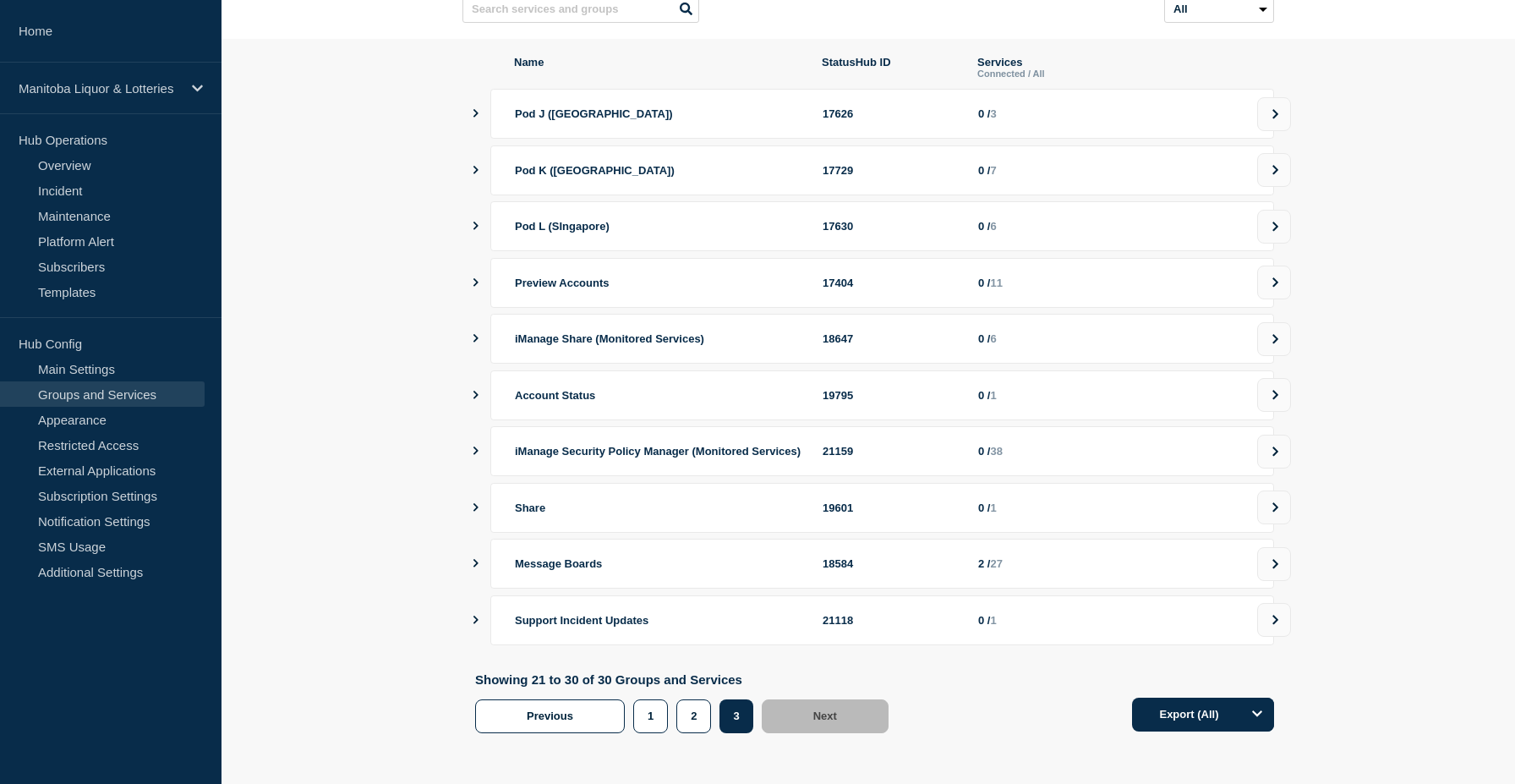
scroll to position [186, 0]
click at [1267, 568] on button at bounding box center [1274, 564] width 34 height 34
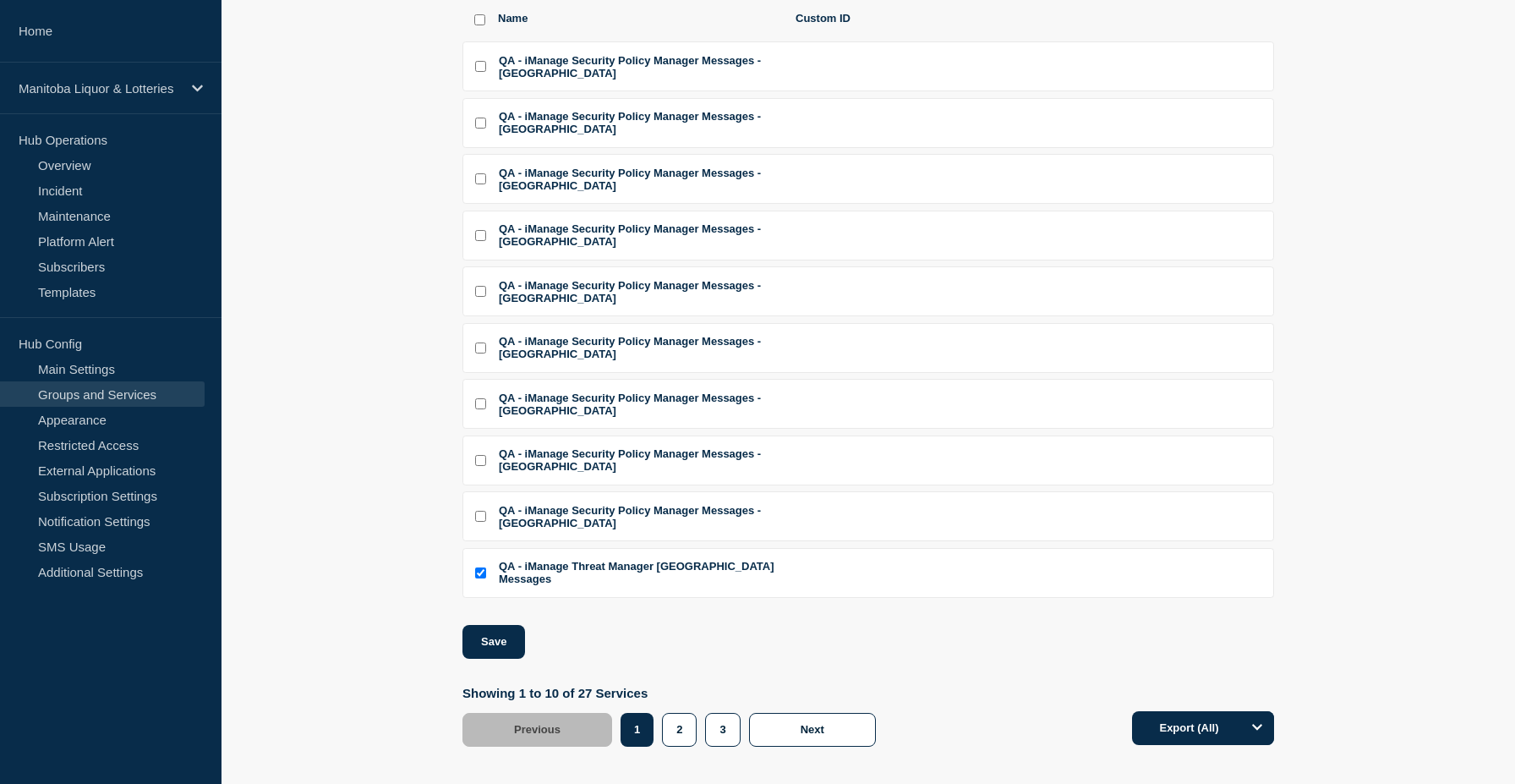
scroll to position [274, 0]
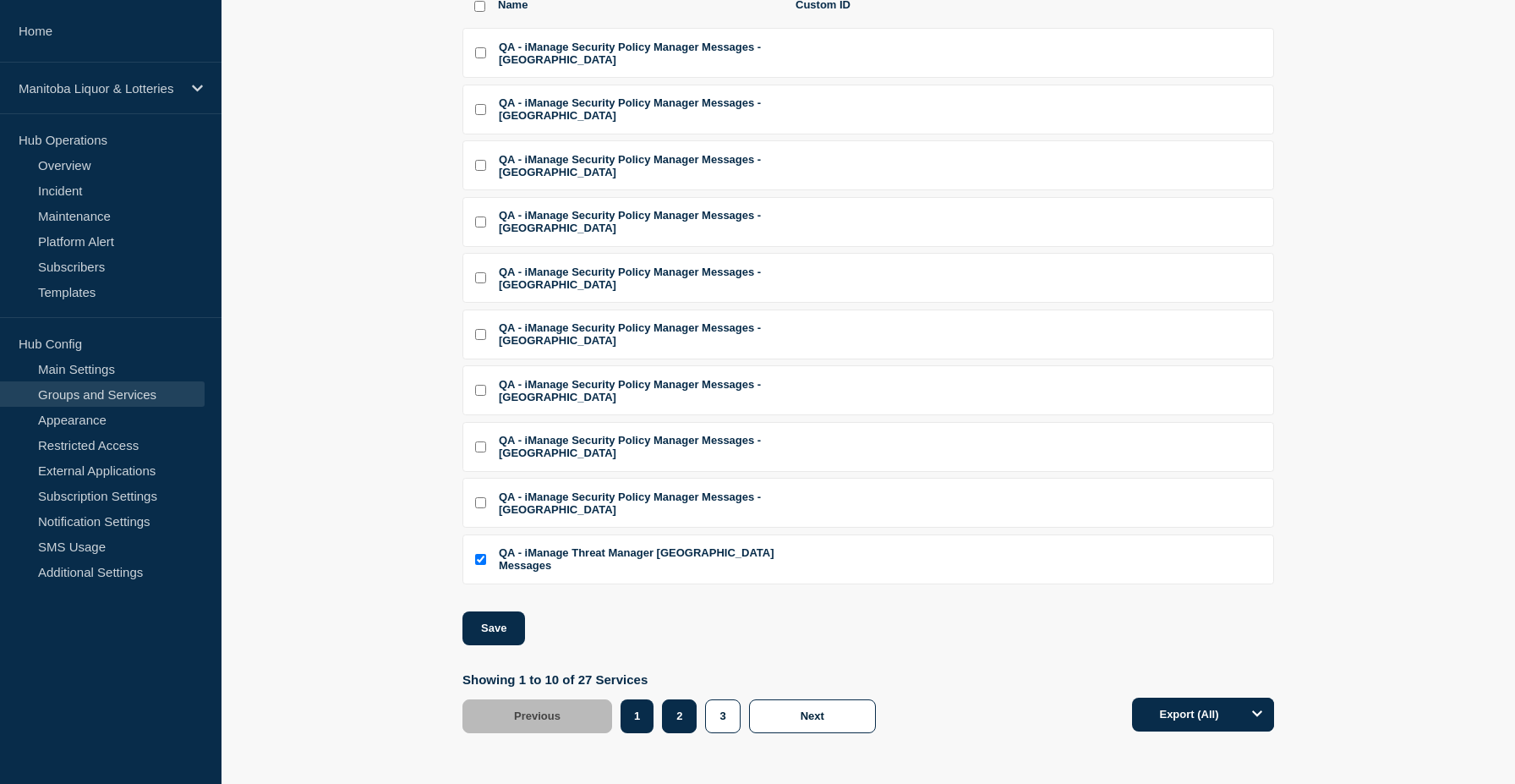
click at [690, 713] on button "2" at bounding box center [680, 715] width 35 height 34
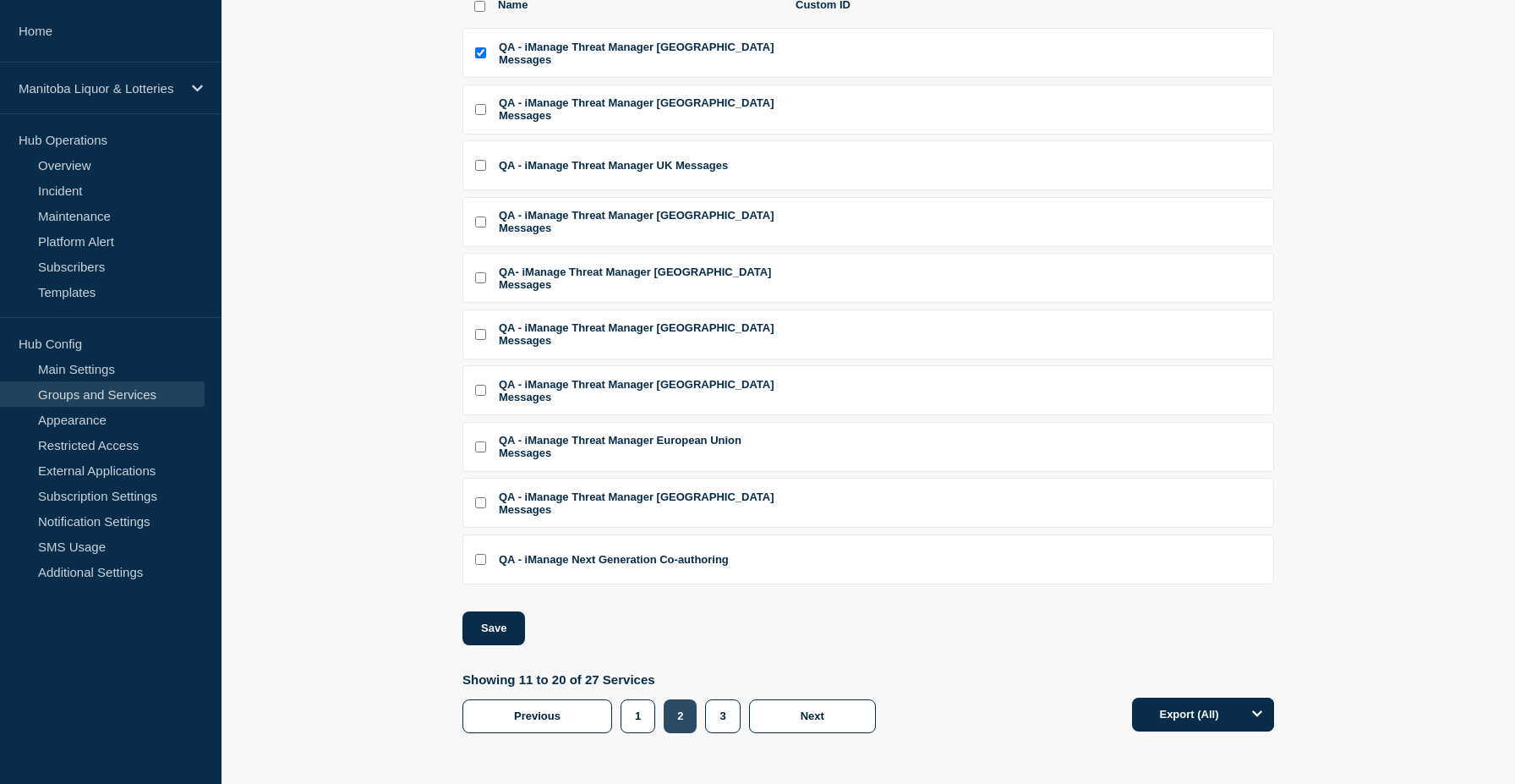
scroll to position [254, 0]
click at [712, 727] on button "3" at bounding box center [722, 715] width 35 height 34
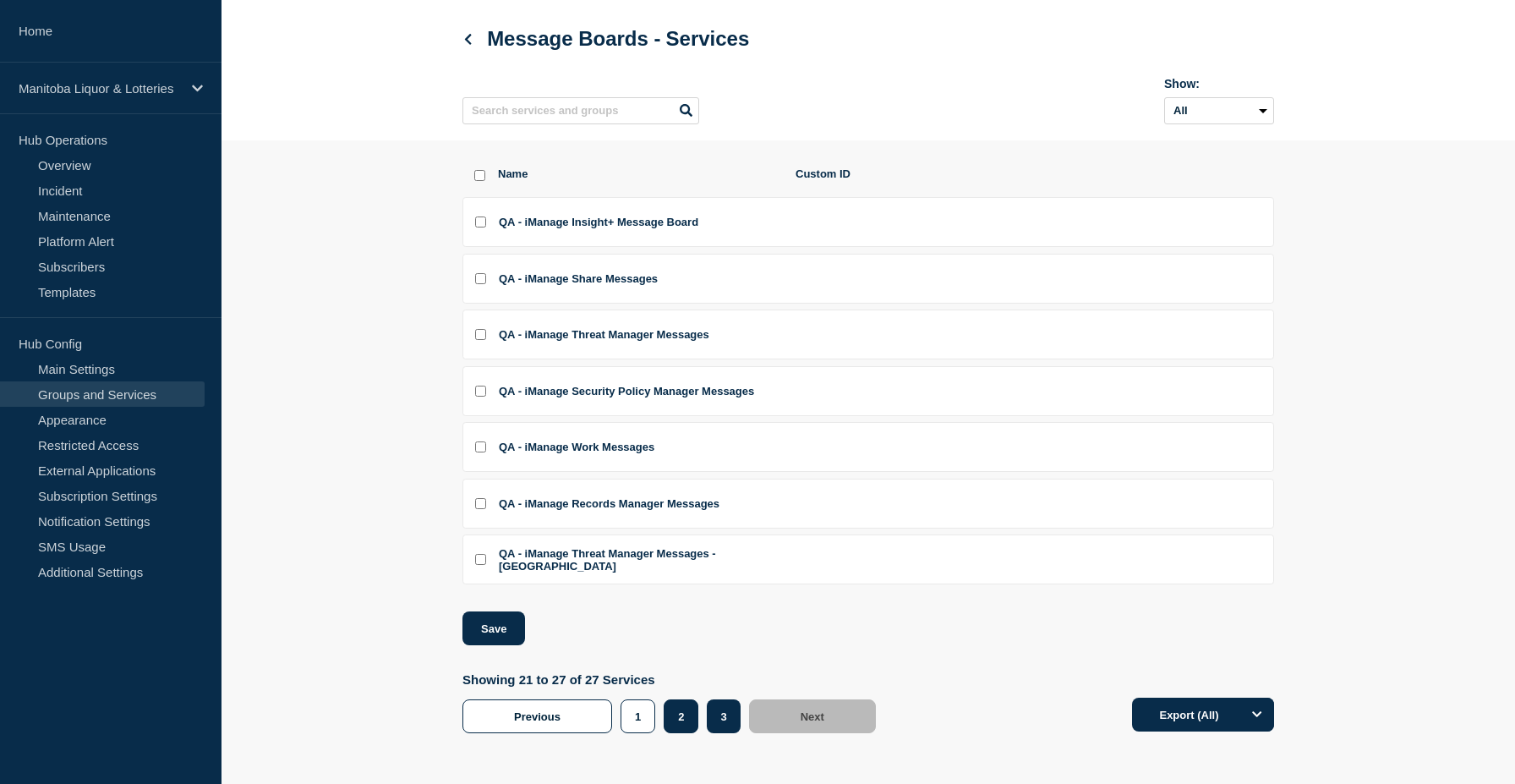
click at [686, 722] on button "2" at bounding box center [681, 715] width 35 height 34
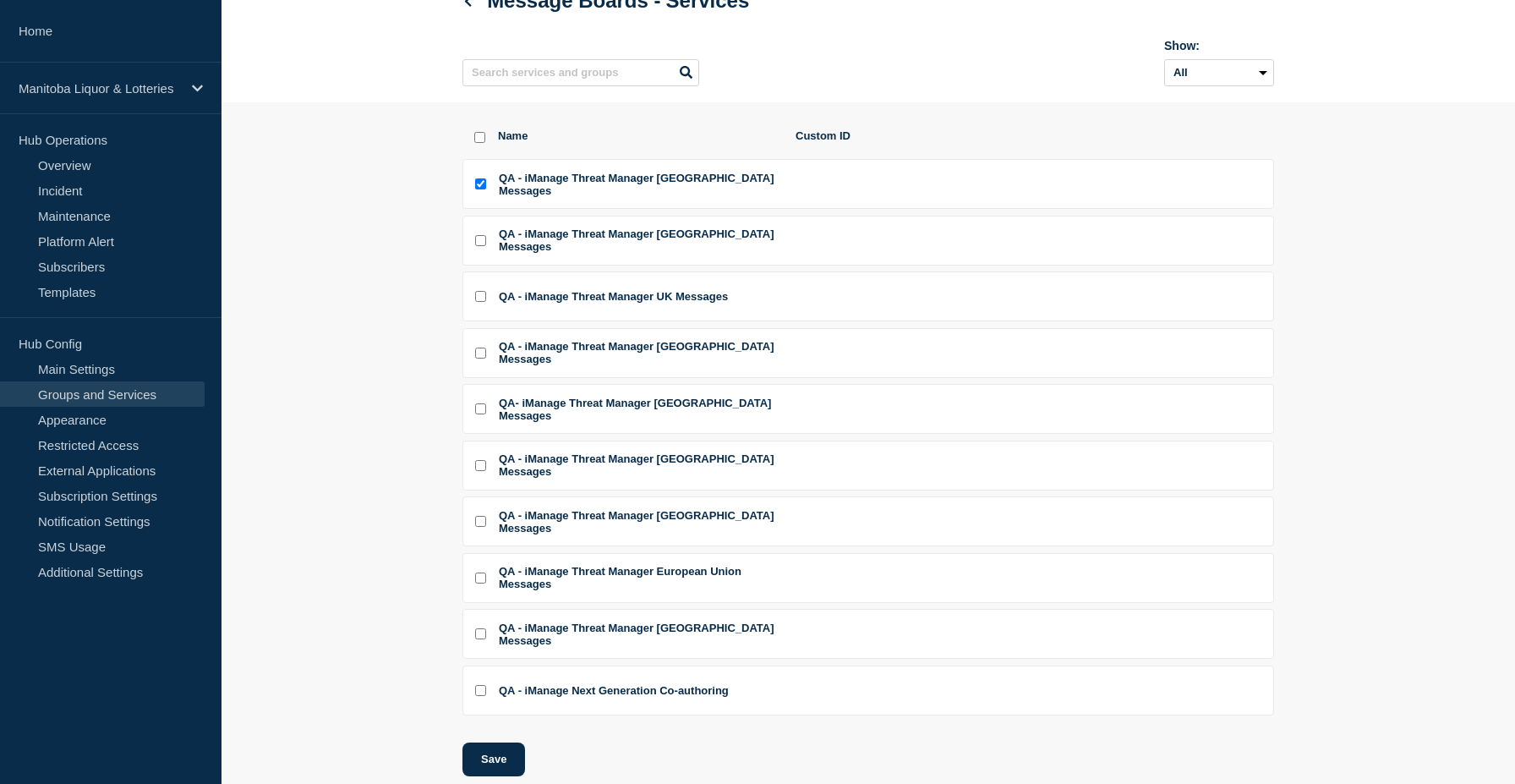
scroll to position [120, 0]
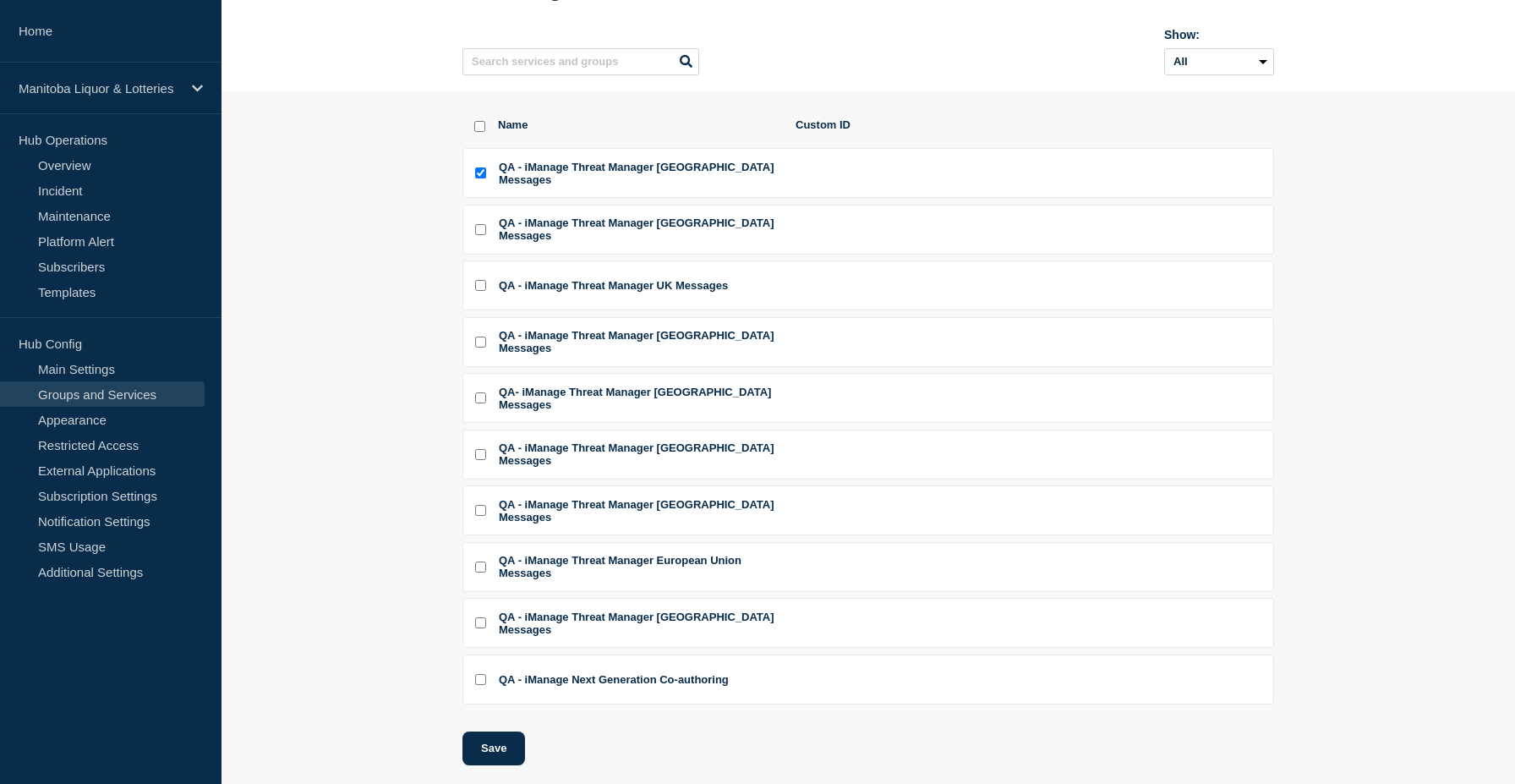
click at [480, 685] on input "QA - iManage Next Generation Co-authoring checkbox" at bounding box center [480, 679] width 11 height 11
checkbox input "true"
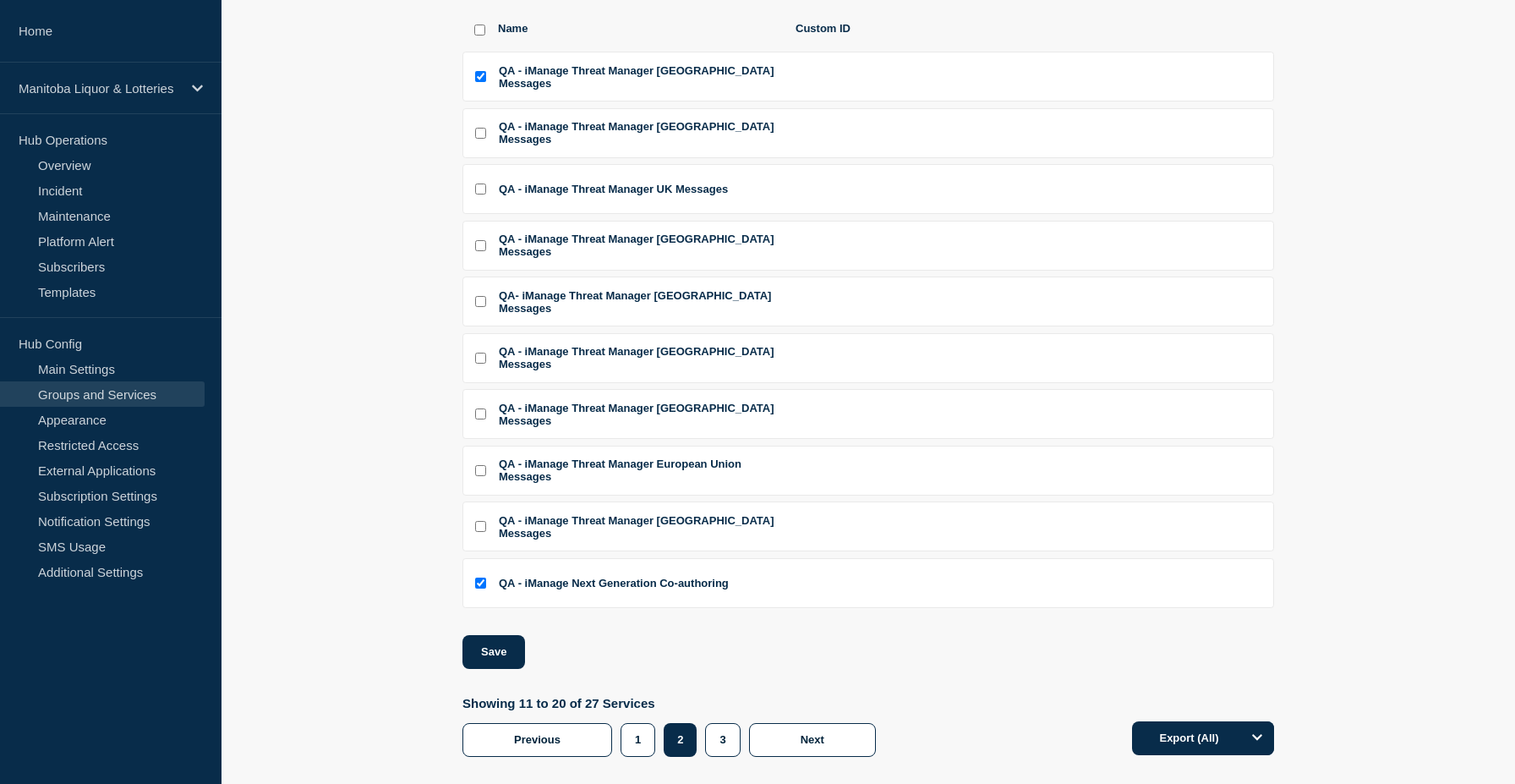
scroll to position [234, 0]
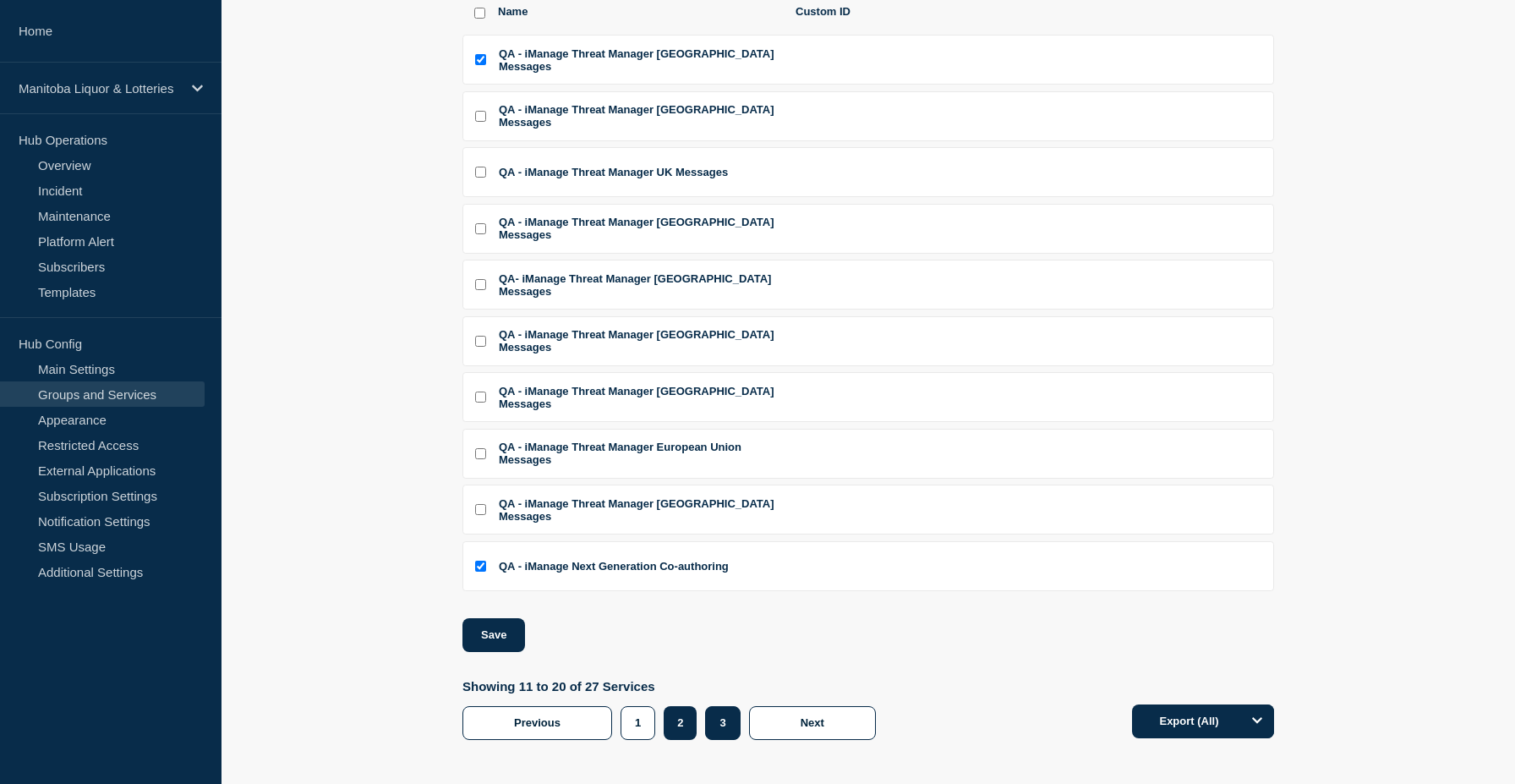
click at [718, 740] on button "3" at bounding box center [722, 722] width 35 height 34
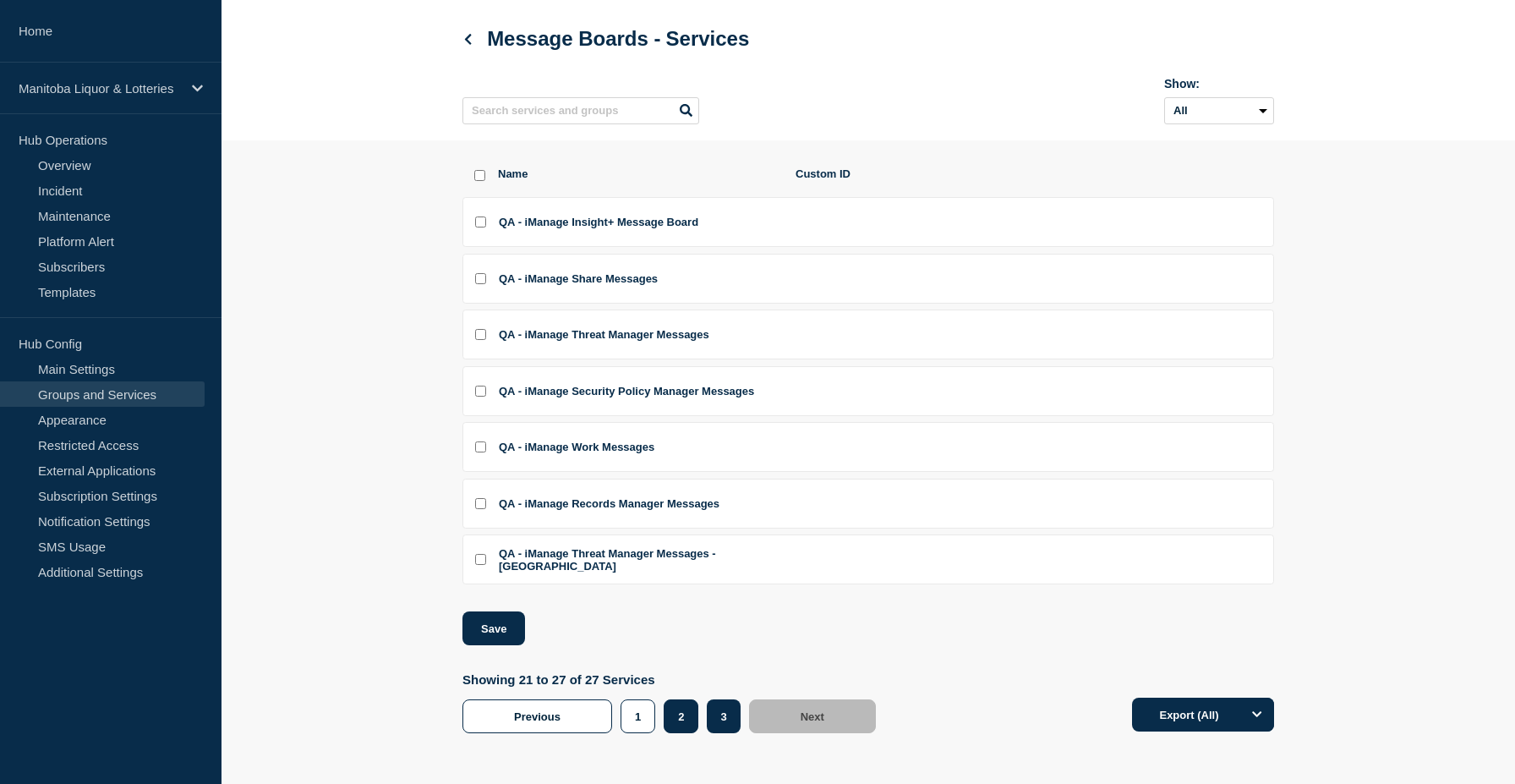
click at [682, 722] on button "2" at bounding box center [681, 715] width 35 height 34
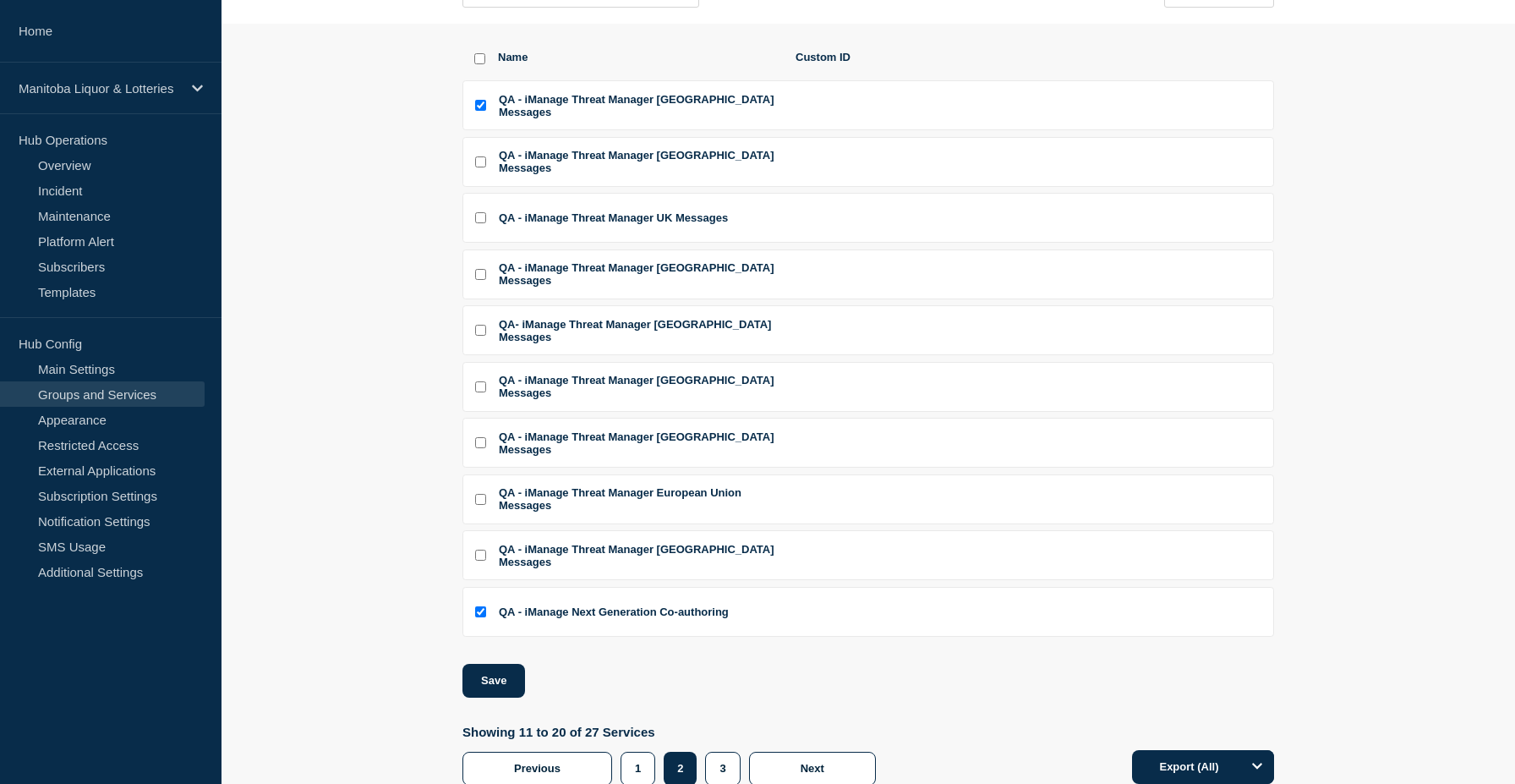
scroll to position [251, 0]
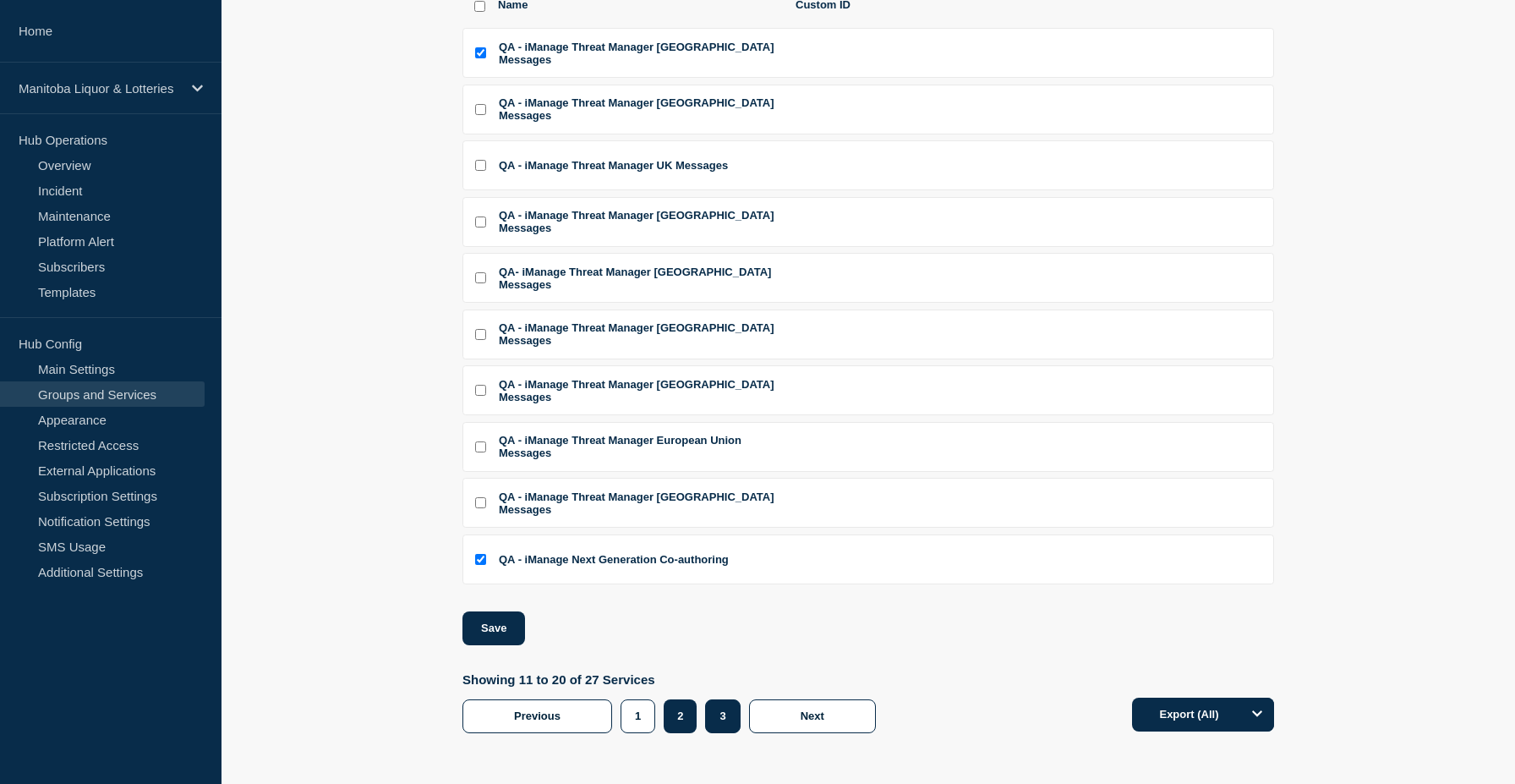
click at [718, 714] on button "3" at bounding box center [722, 715] width 35 height 34
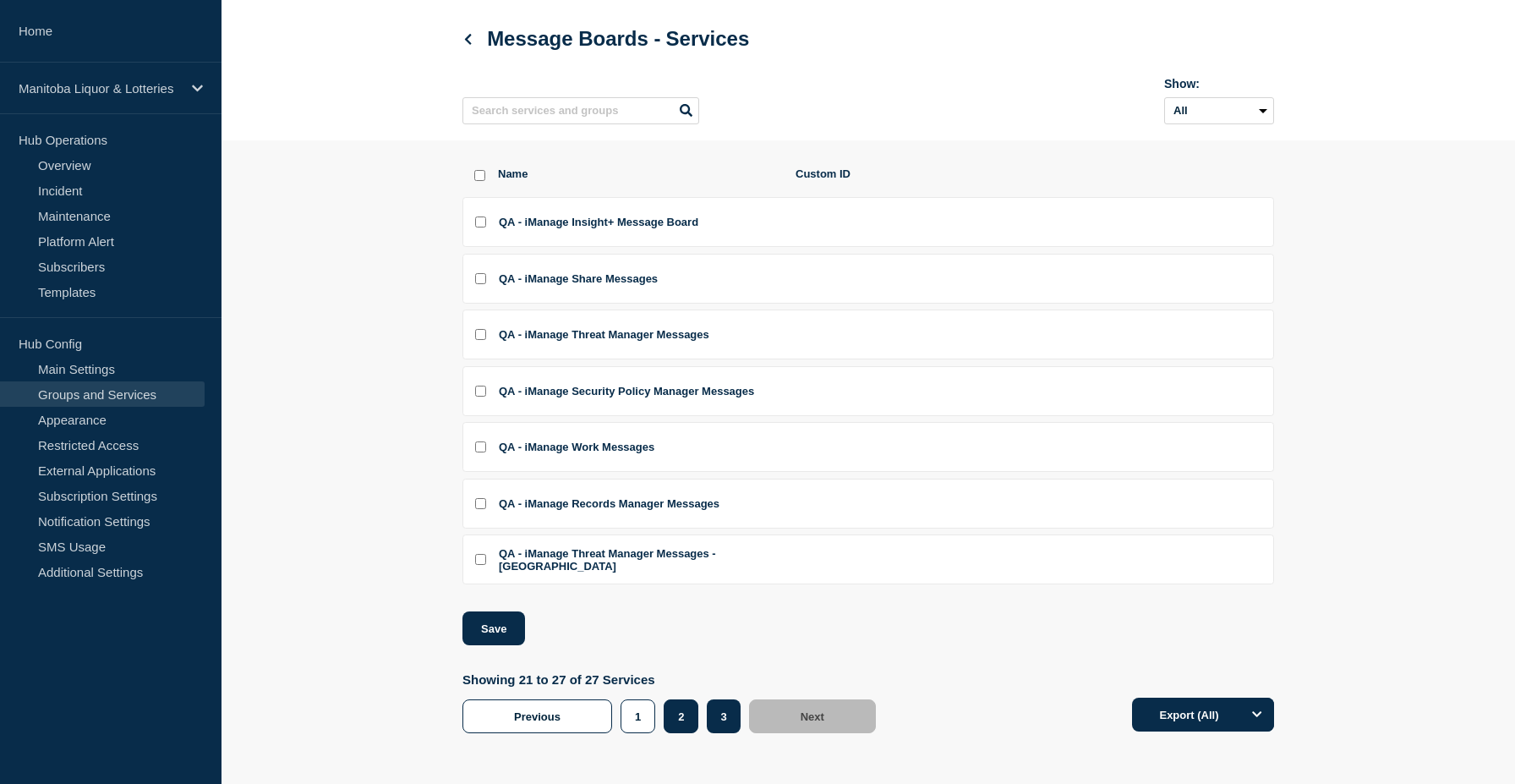
click at [684, 712] on button "2" at bounding box center [681, 715] width 35 height 34
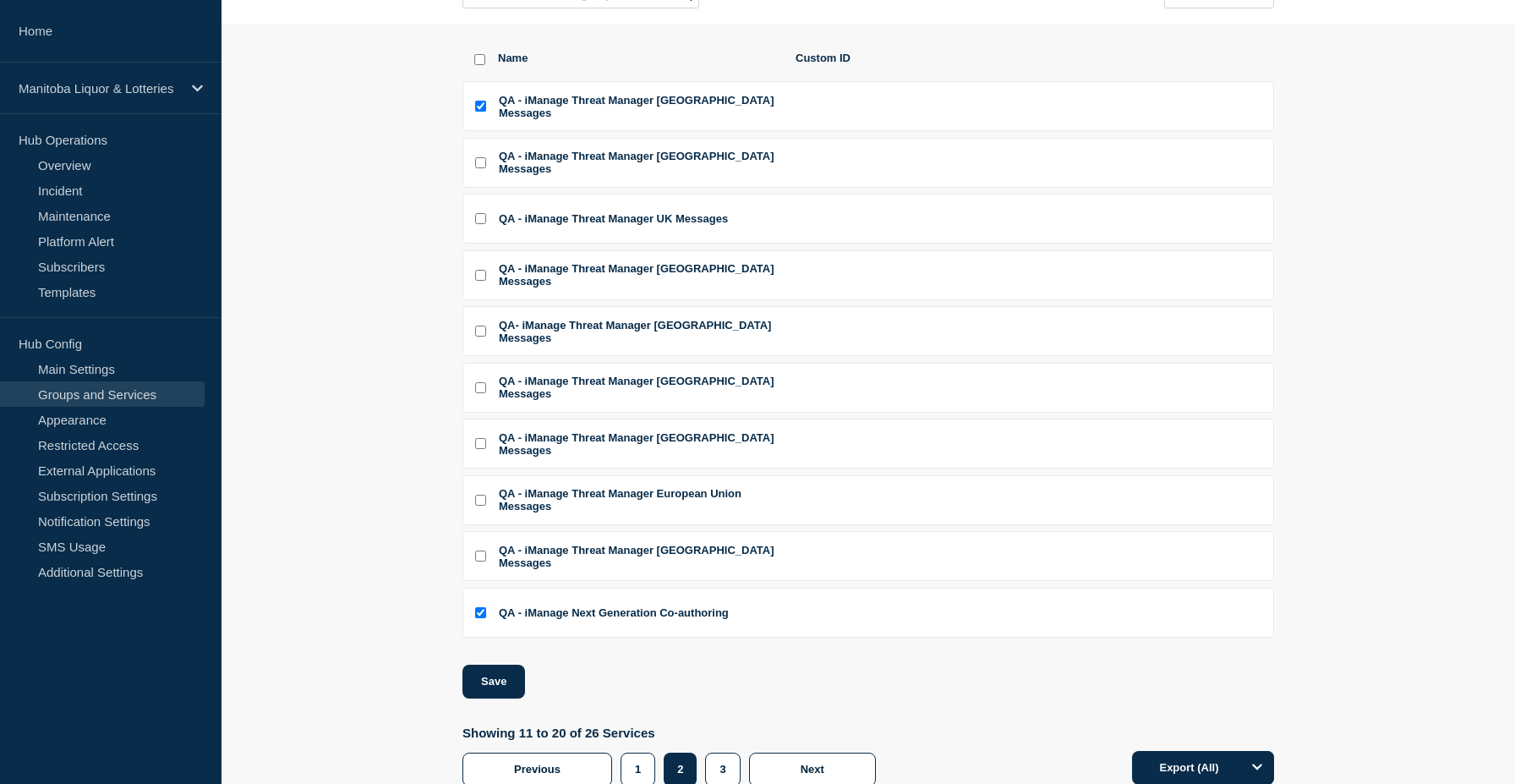
scroll to position [194, 0]
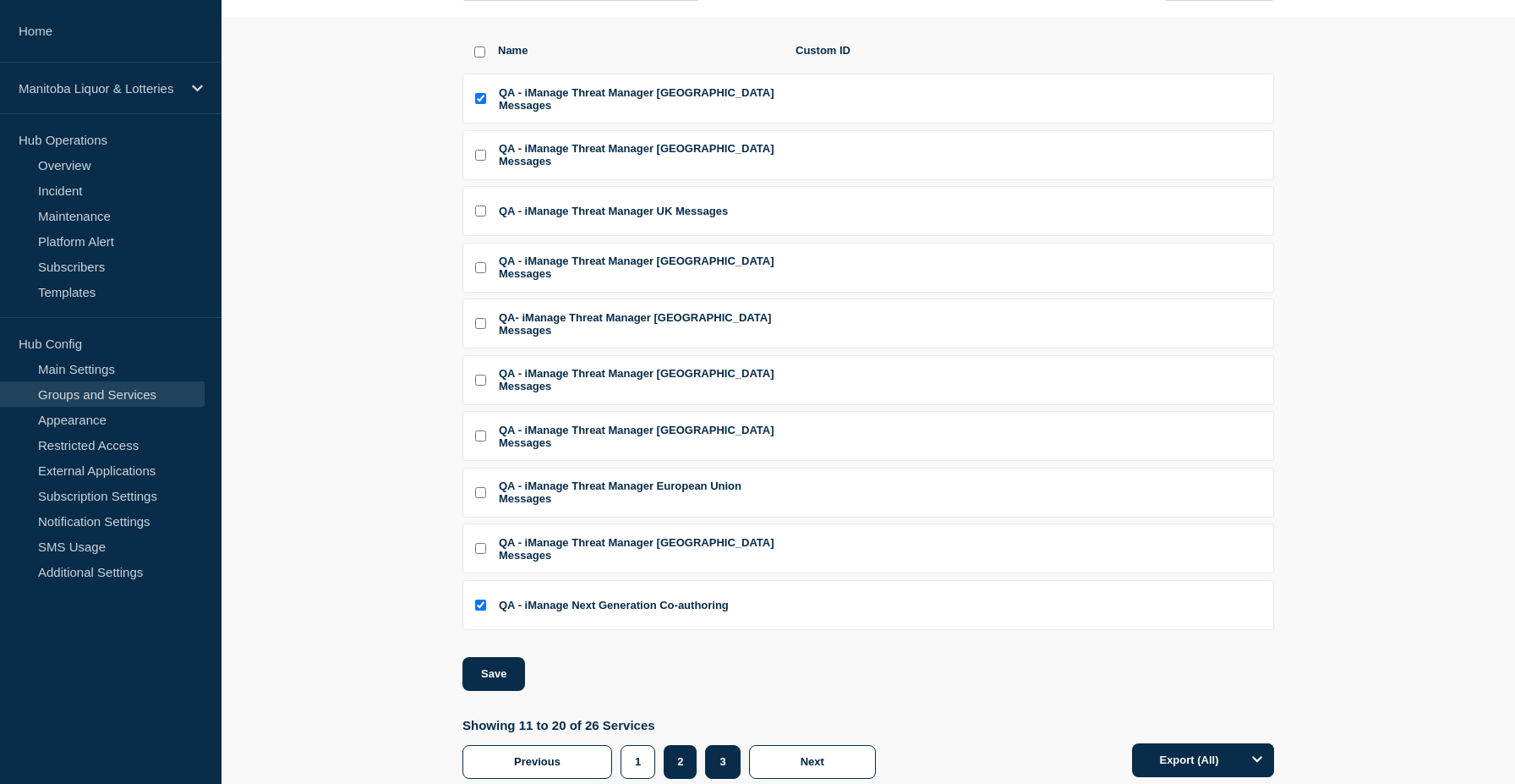
click at [719, 765] on button "3" at bounding box center [722, 761] width 35 height 34
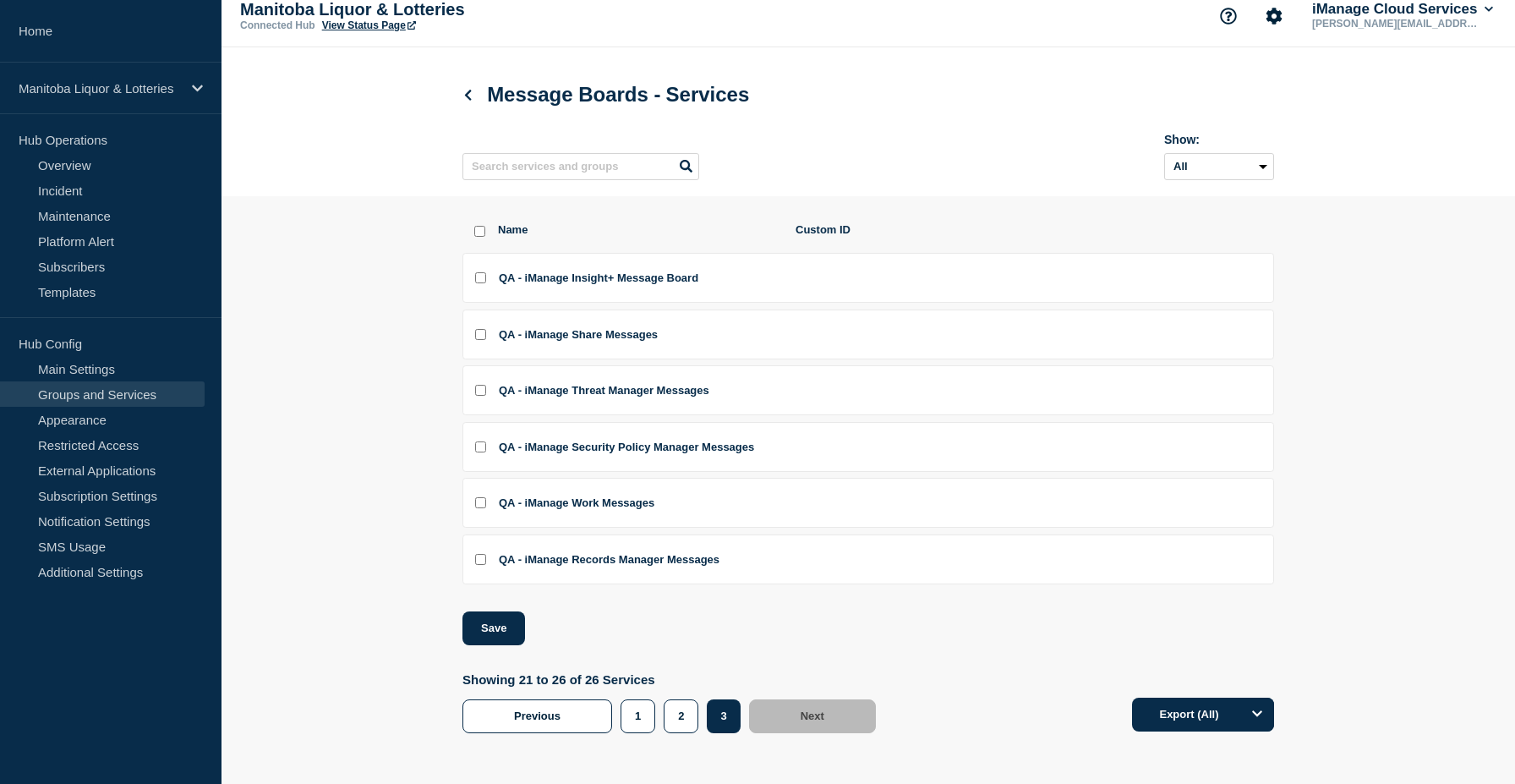
click at [475, 557] on input "QA - iManage Records Manager Messages checkbox" at bounding box center [480, 559] width 11 height 11
checkbox input "true"
click at [504, 611] on button "Save" at bounding box center [493, 628] width 63 height 34
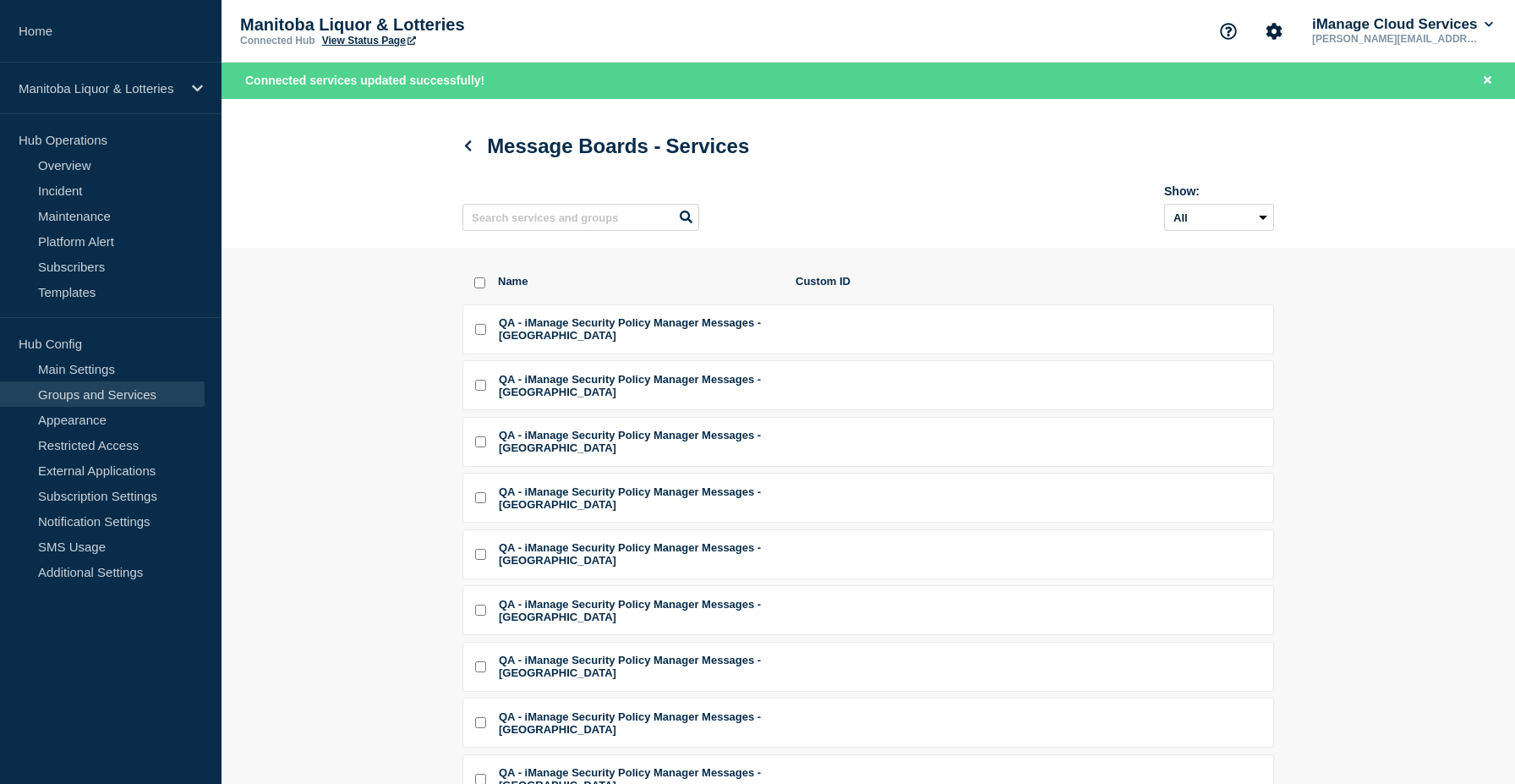
click at [360, 44] on link "View Status Page" at bounding box center [369, 41] width 94 height 12
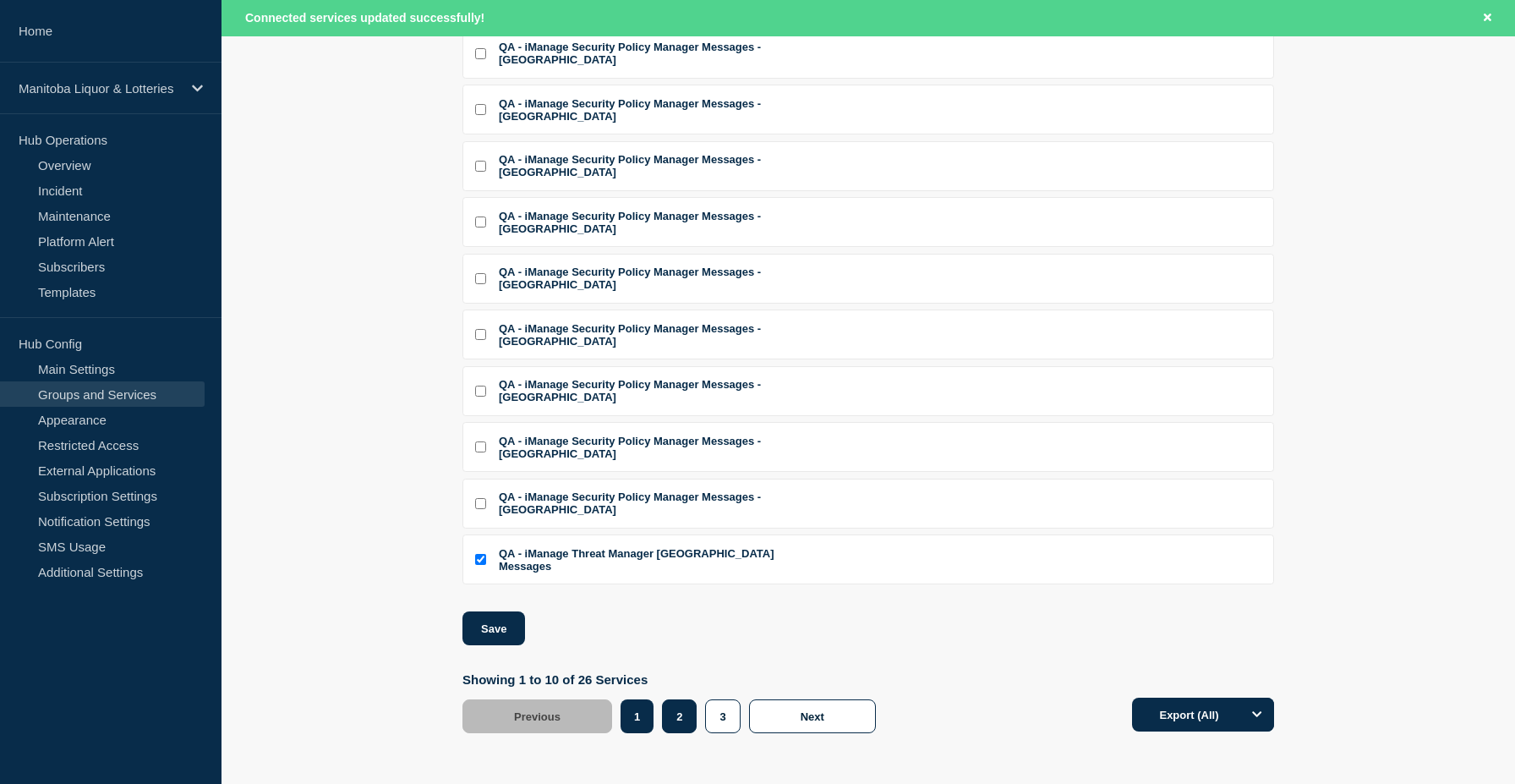
click at [685, 719] on button "2" at bounding box center [680, 715] width 35 height 34
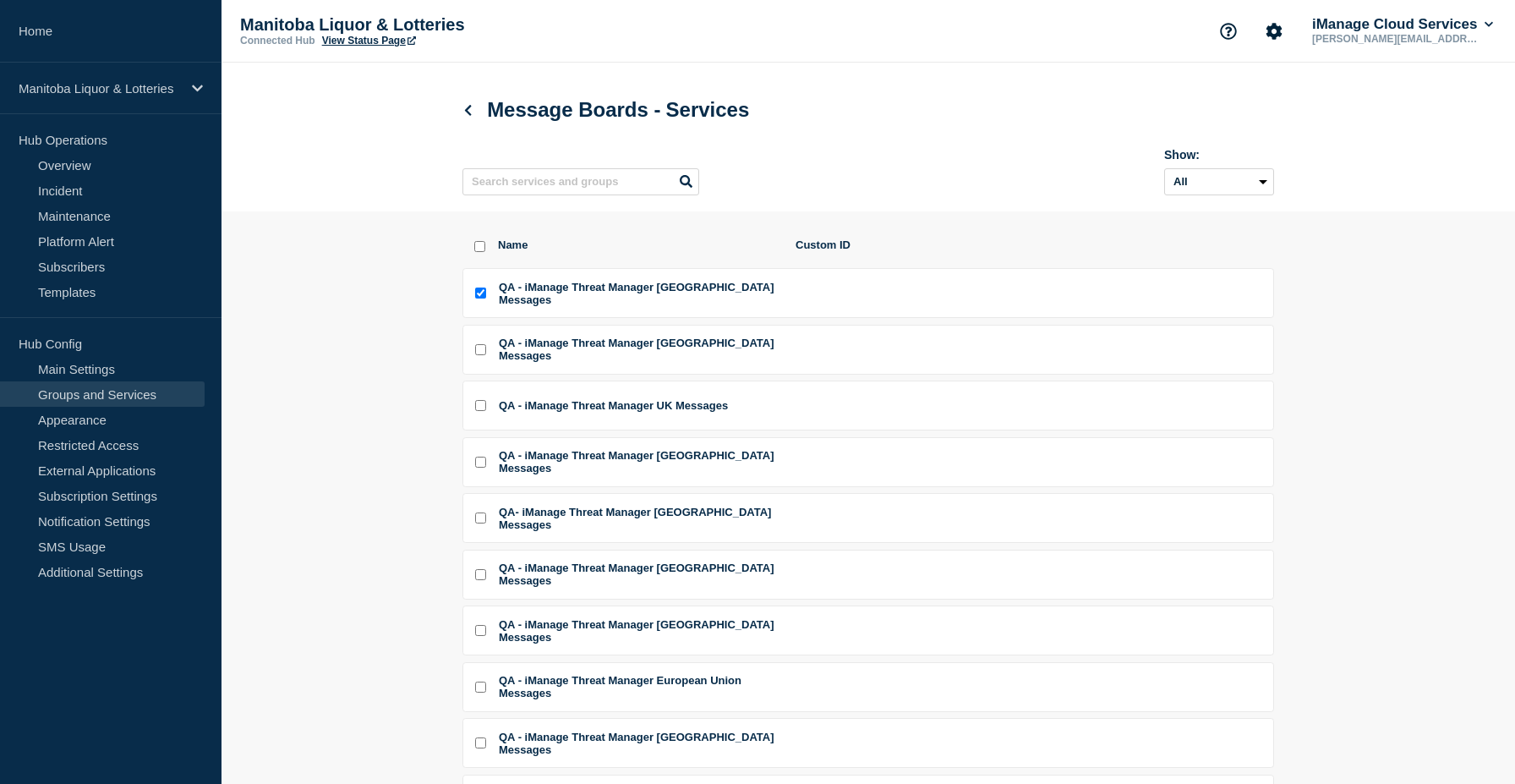
scroll to position [254, 0]
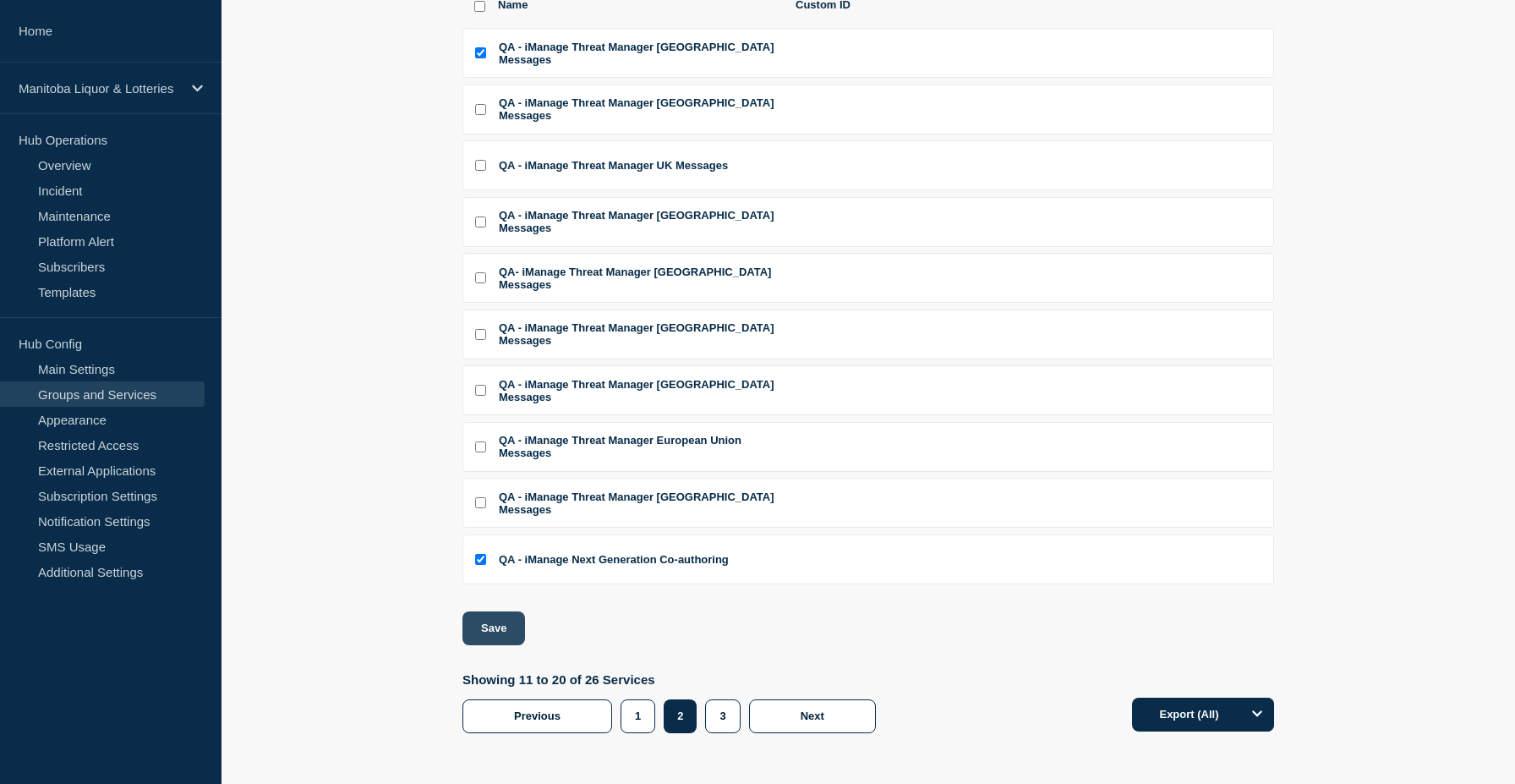
click at [507, 616] on button "Save" at bounding box center [493, 628] width 63 height 34
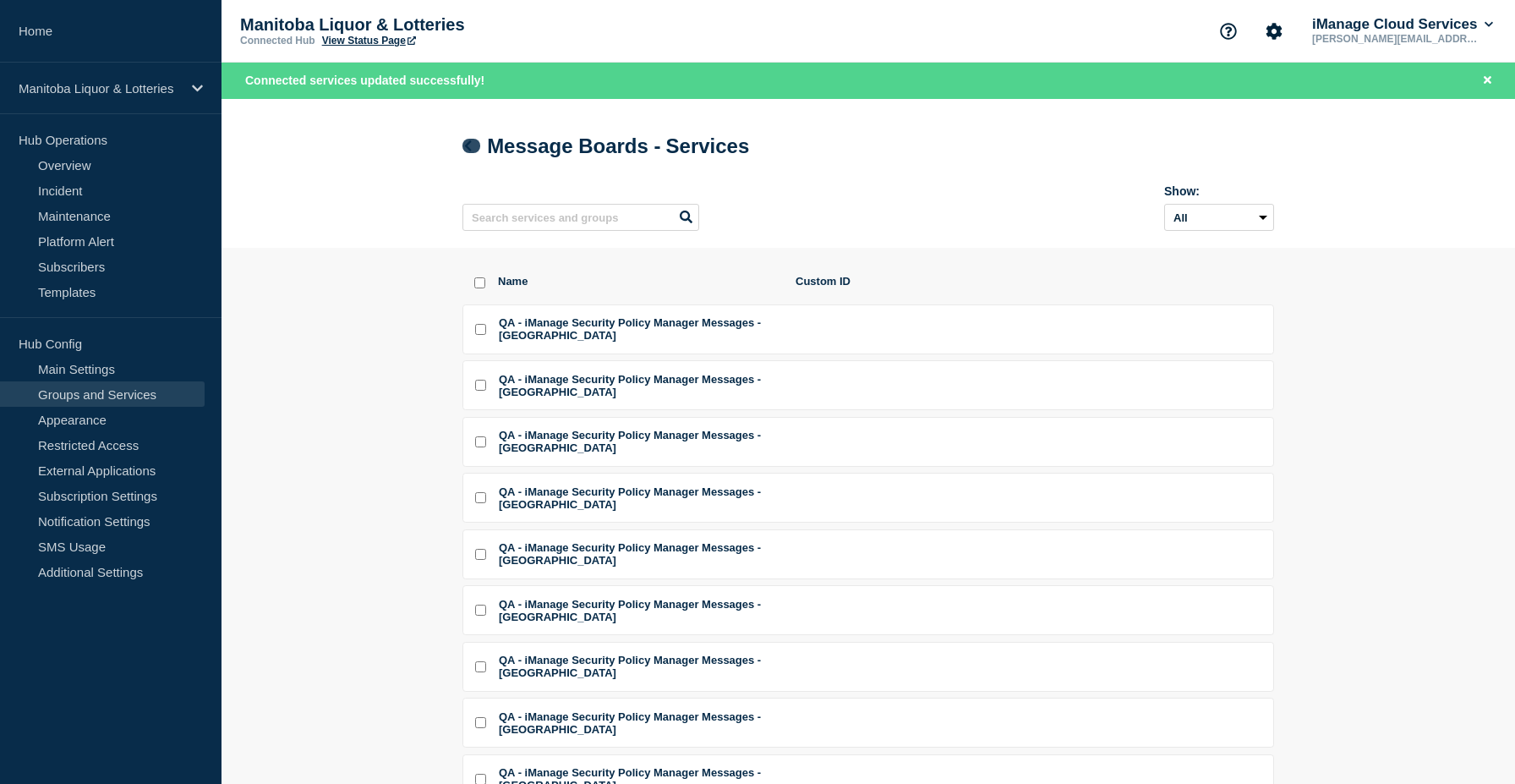
click at [476, 146] on link at bounding box center [471, 146] width 17 height 14
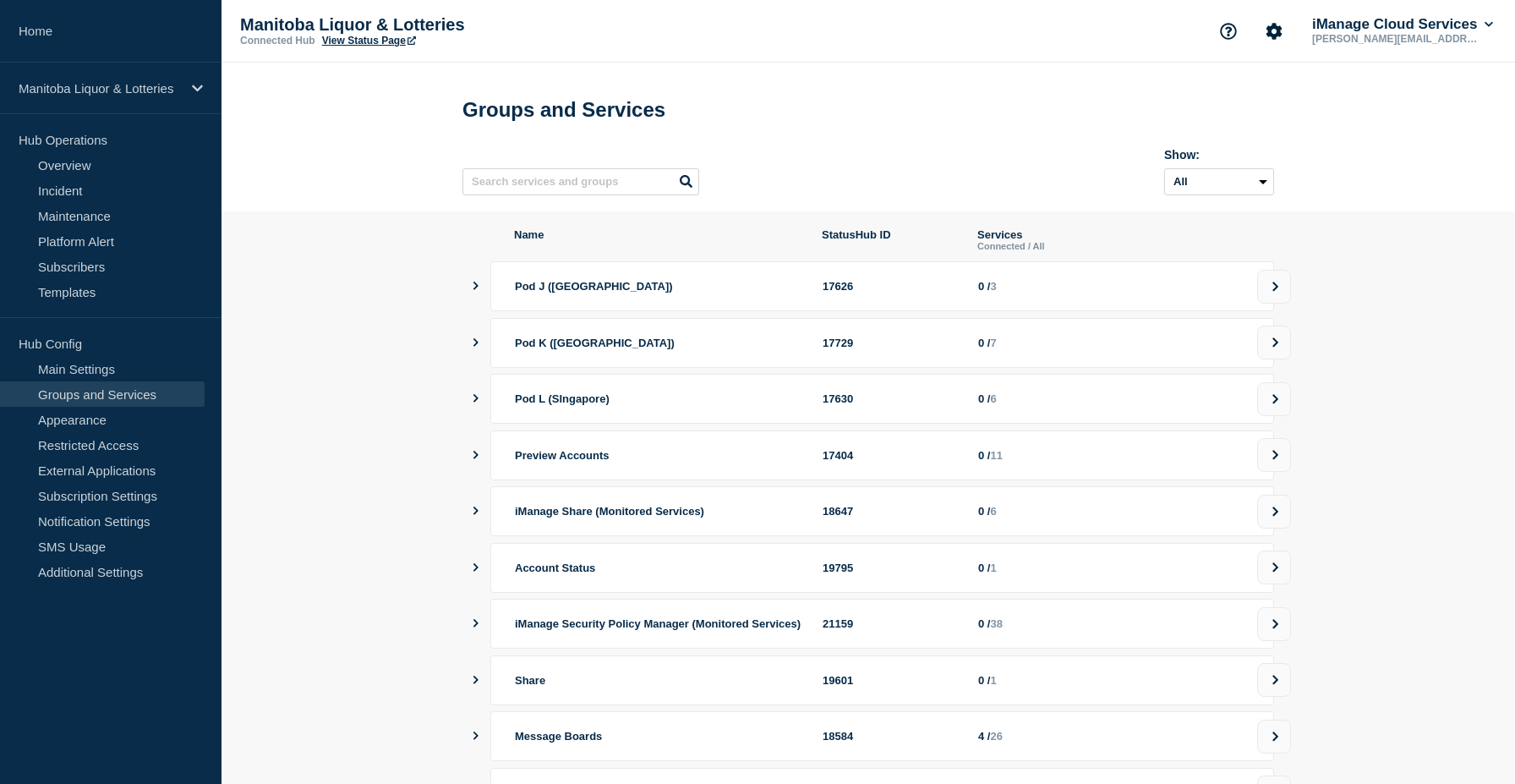
scroll to position [187, 0]
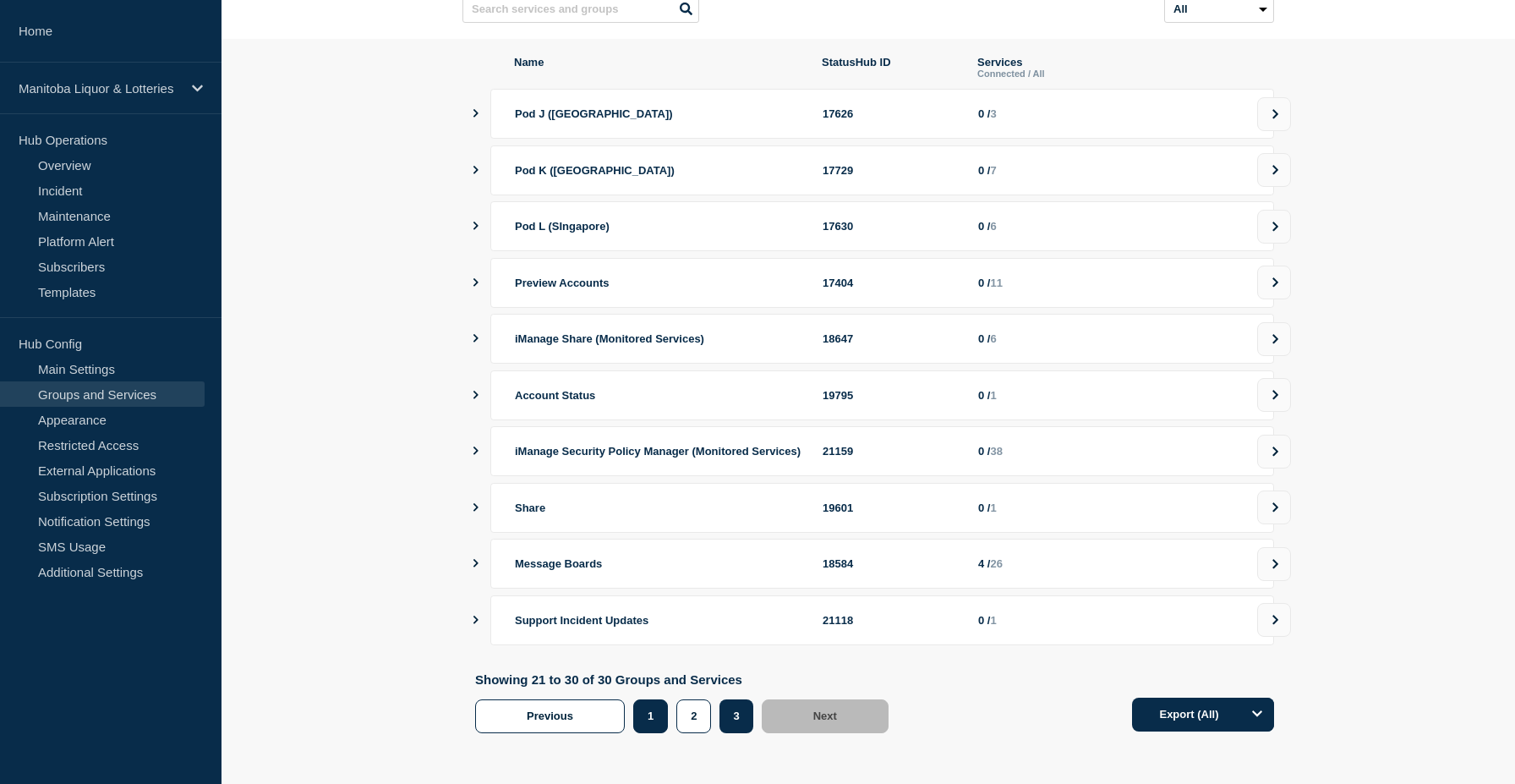
click at [644, 718] on button "1" at bounding box center [651, 715] width 35 height 34
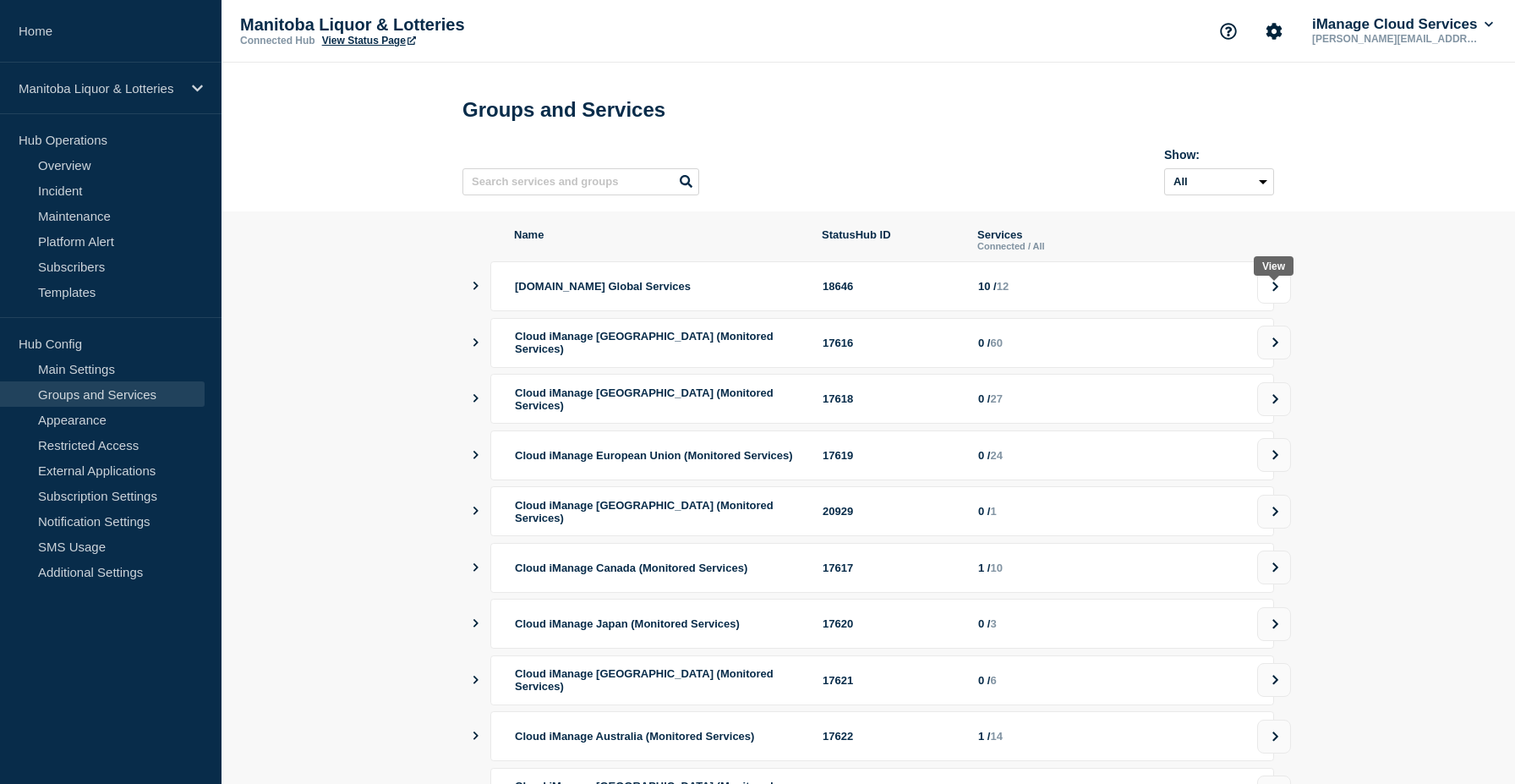
click at [1259, 297] on button at bounding box center [1274, 286] width 34 height 34
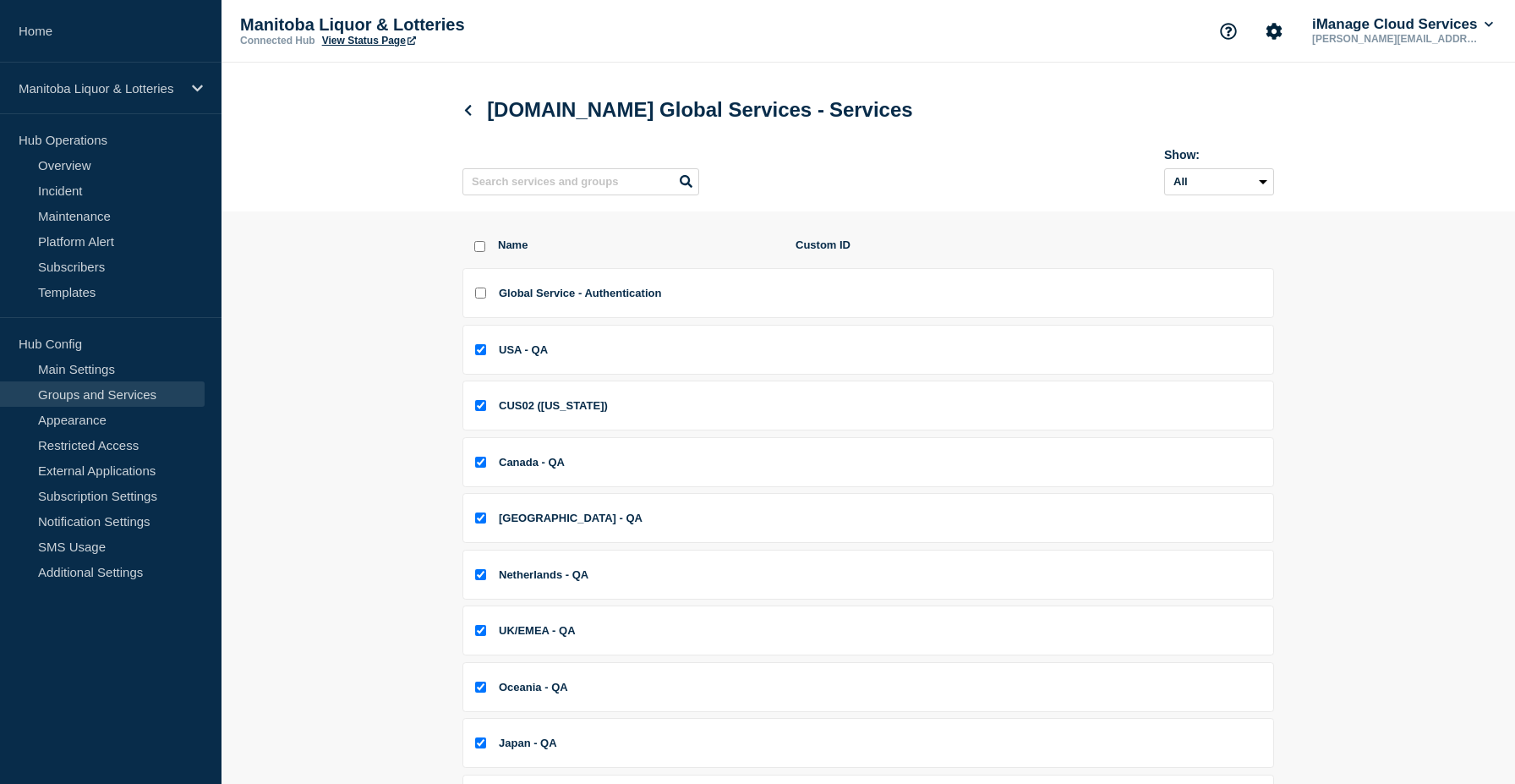
click at [481, 298] on input "Global Service - Authentication checkbox" at bounding box center [480, 293] width 11 height 11
checkbox input "true"
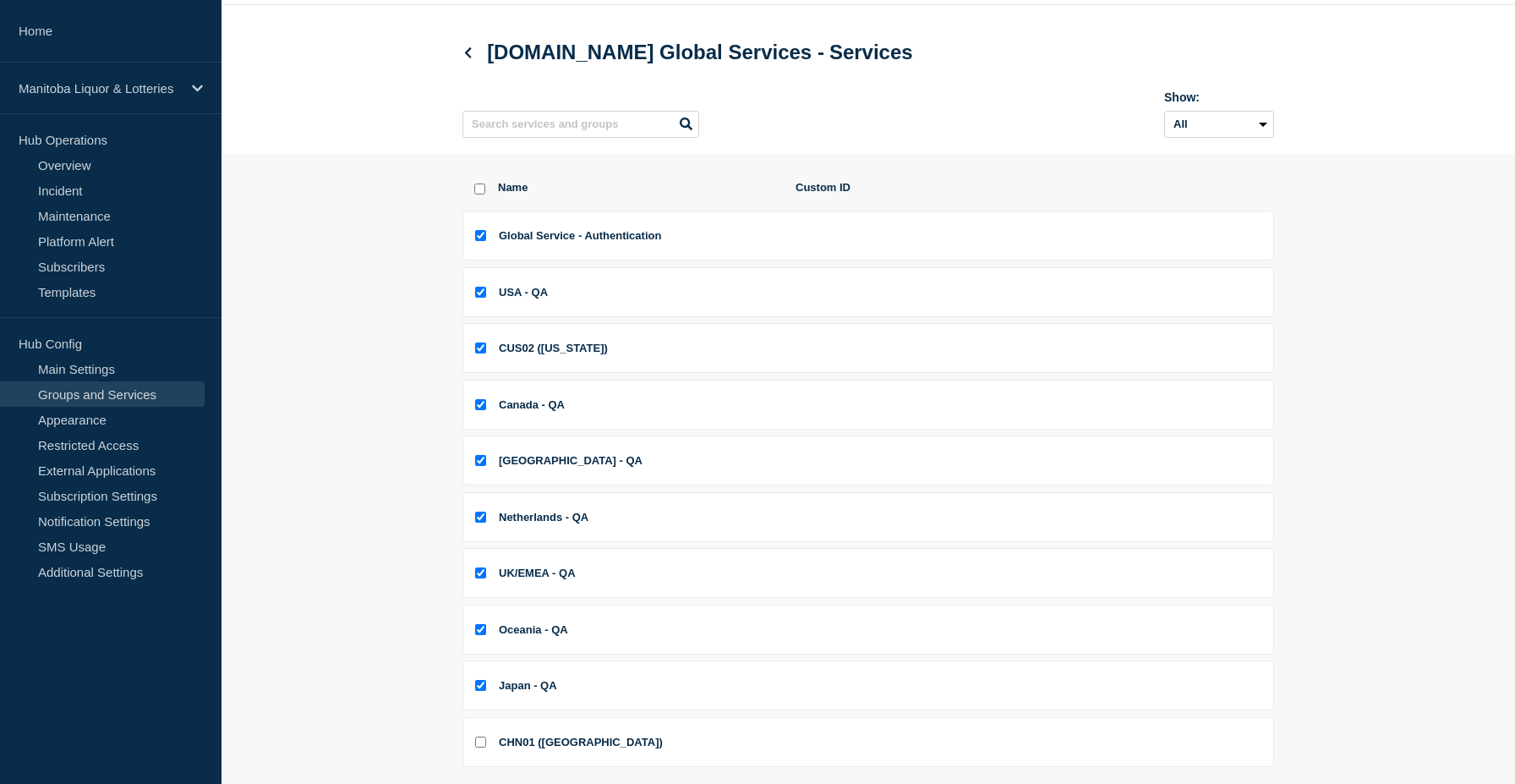
scroll to position [251, 0]
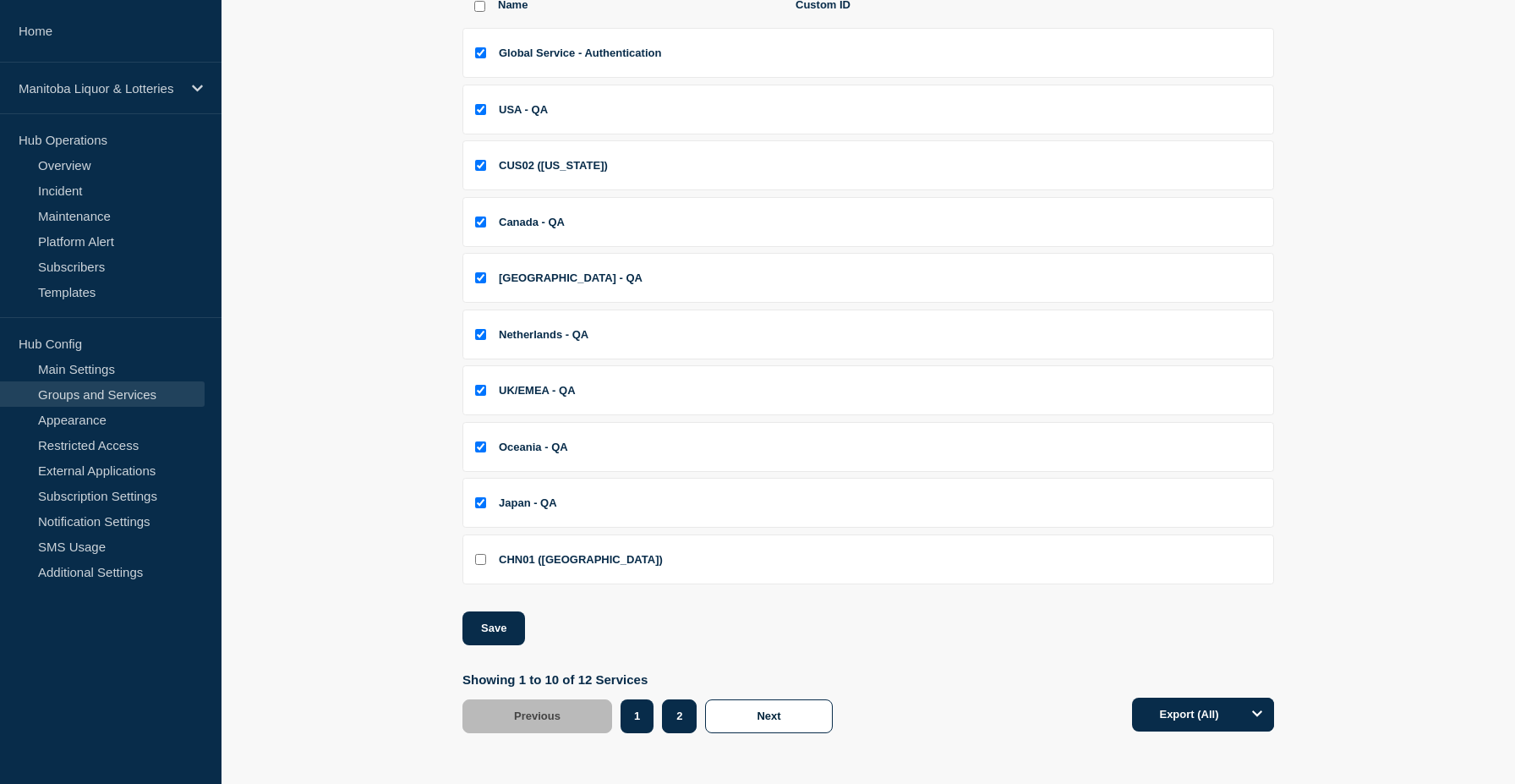
click at [662, 709] on button "2" at bounding box center [680, 715] width 35 height 34
checkbox input "true"
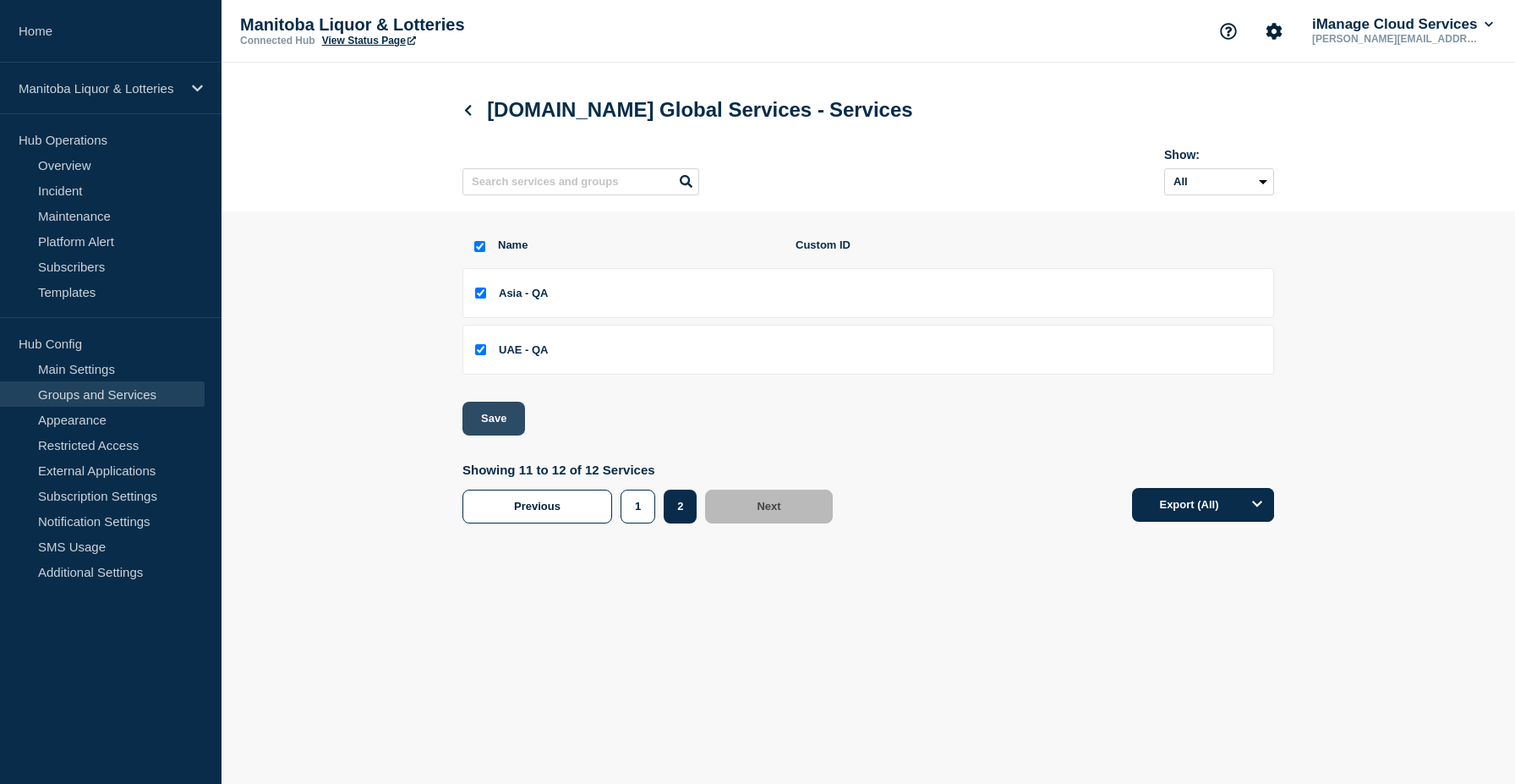
click at [491, 433] on button "Save" at bounding box center [493, 418] width 63 height 34
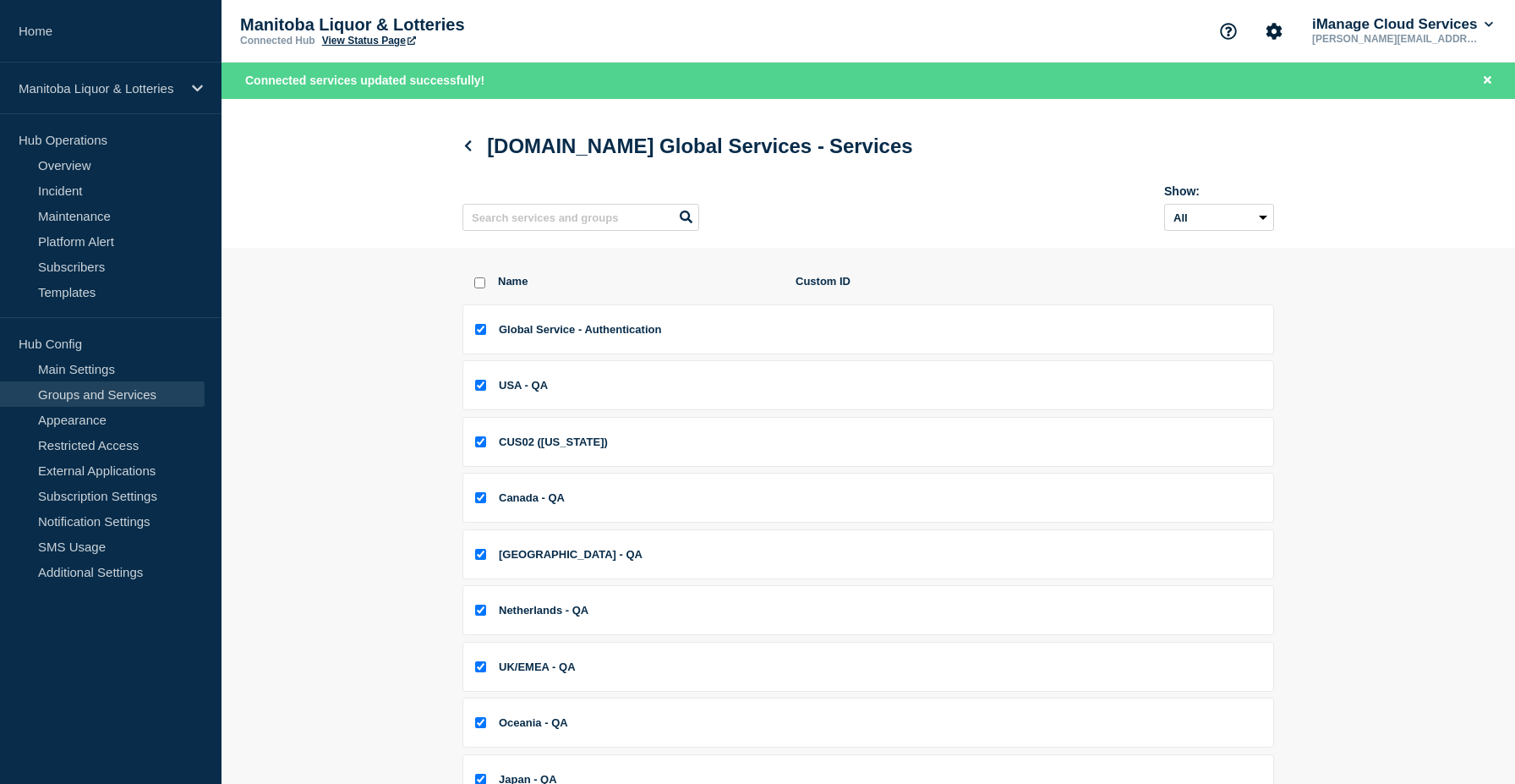
click at [340, 42] on link "View Status Page" at bounding box center [369, 41] width 94 height 12
